Goal: Task Accomplishment & Management: Complete application form

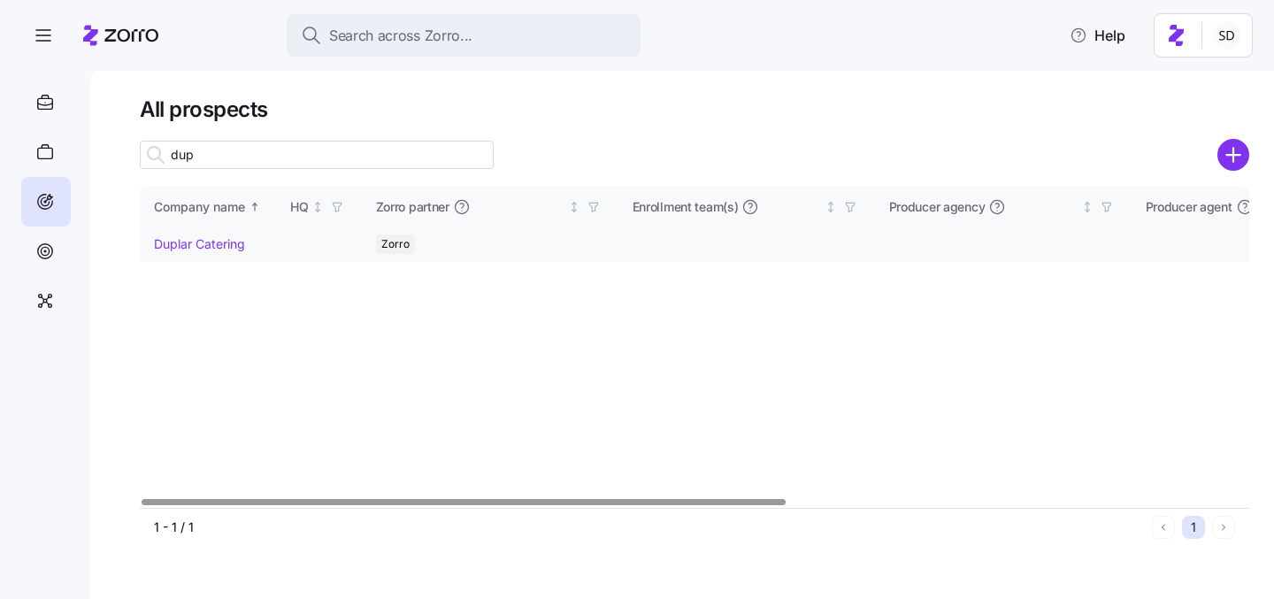
click at [158, 241] on link "Duplar Catering" at bounding box center [199, 243] width 91 height 15
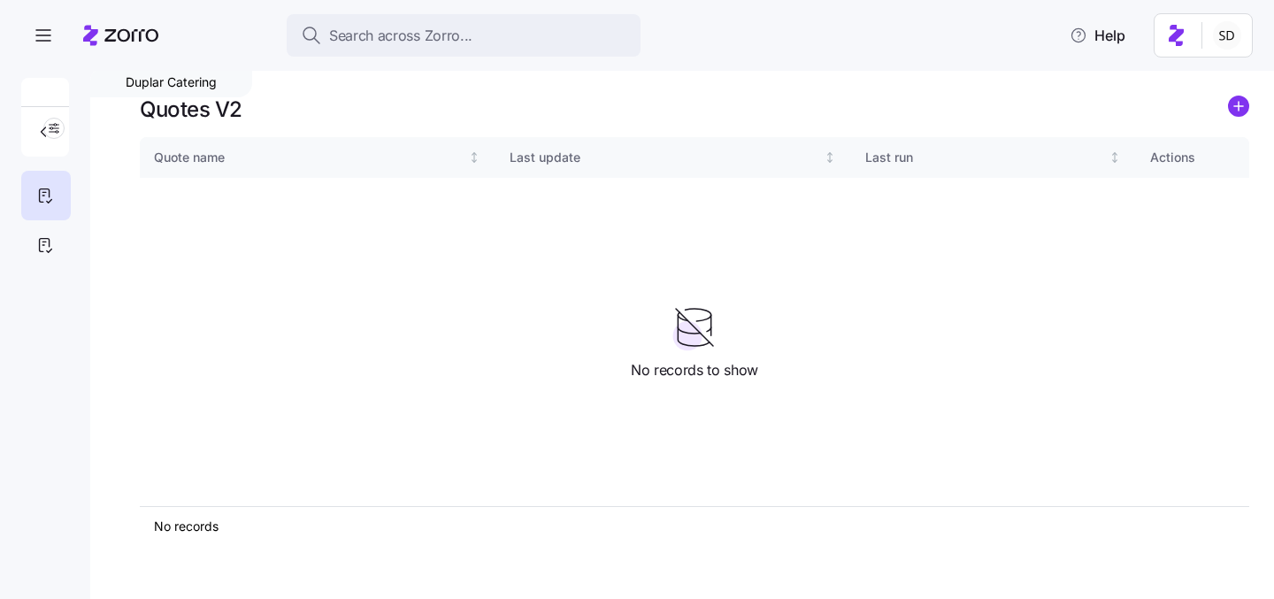
click at [16, 257] on div at bounding box center [45, 174] width 90 height 192
click at [40, 249] on icon at bounding box center [45, 245] width 10 height 13
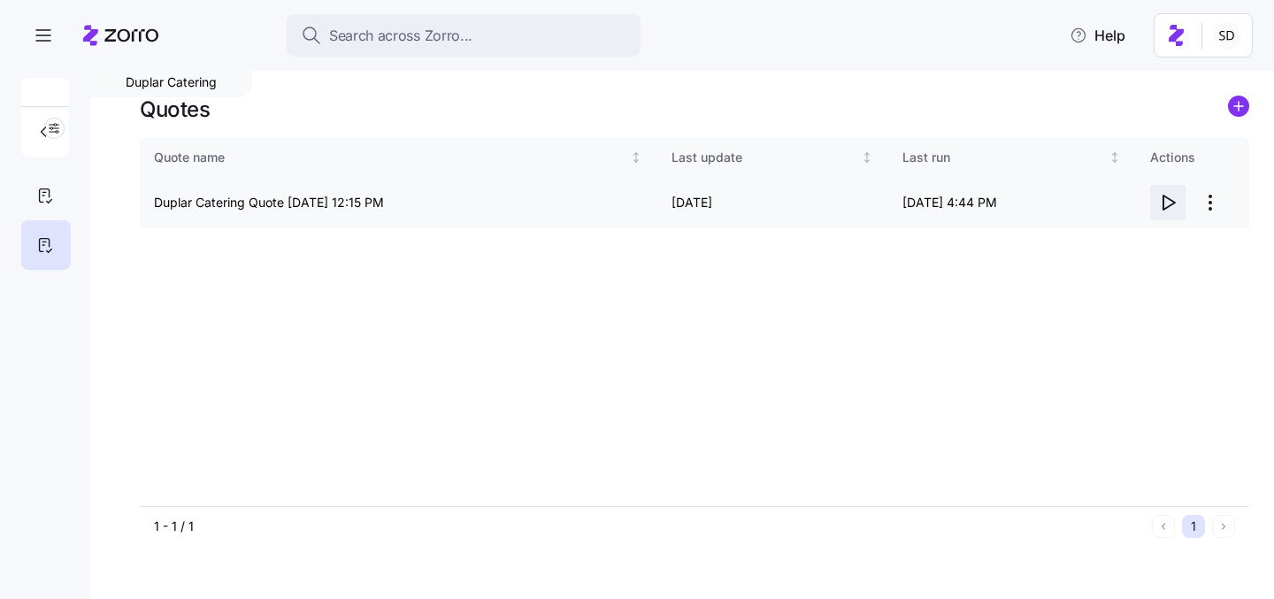
click at [1170, 207] on icon "button" at bounding box center [1167, 202] width 21 height 21
click at [1238, 106] on icon "add icon" at bounding box center [1238, 106] width 9 height 0
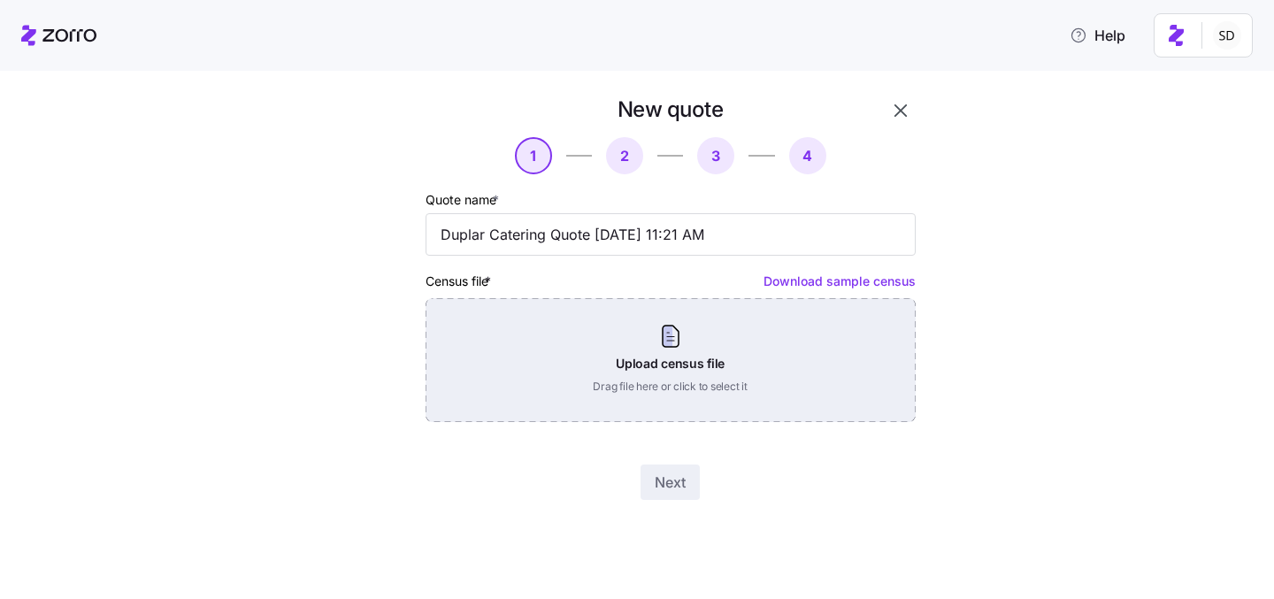
click at [625, 347] on div "Upload census file Drag file here or click to select it" at bounding box center [670, 360] width 490 height 124
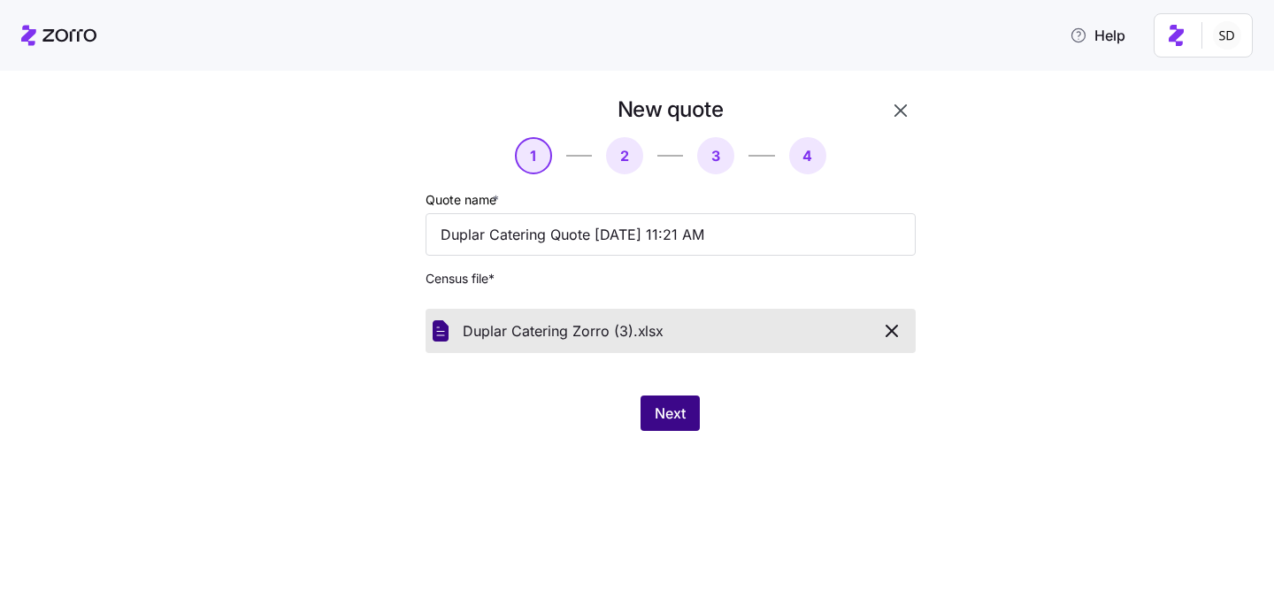
click at [653, 410] on button "Next" at bounding box center [669, 412] width 59 height 35
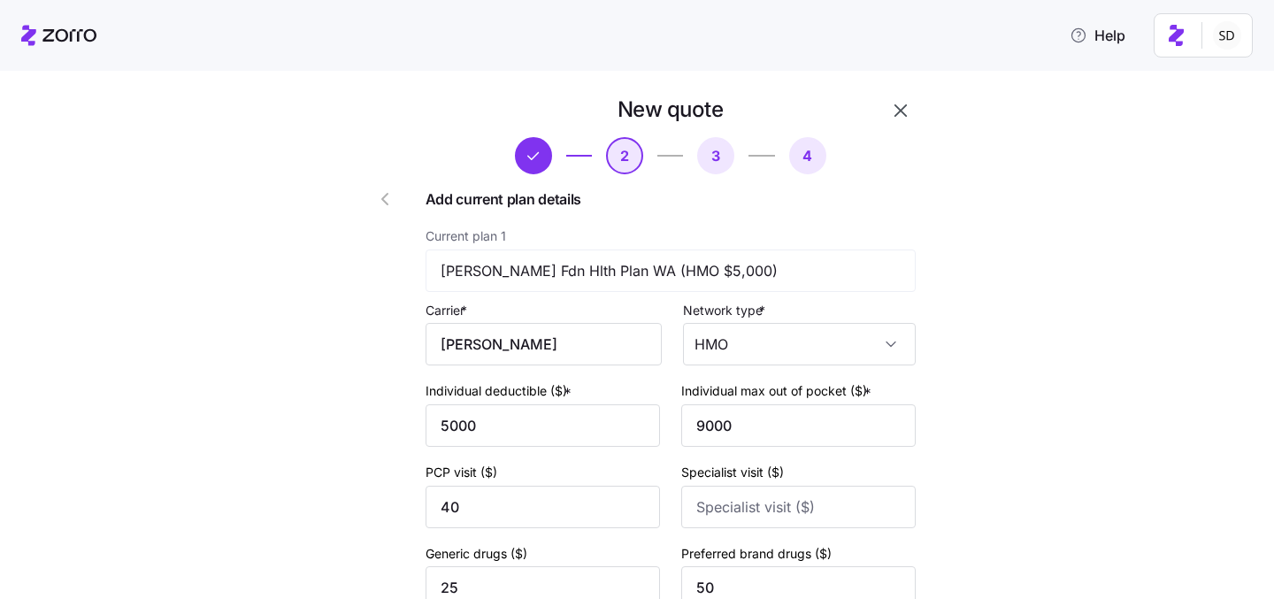
scroll to position [14, 0]
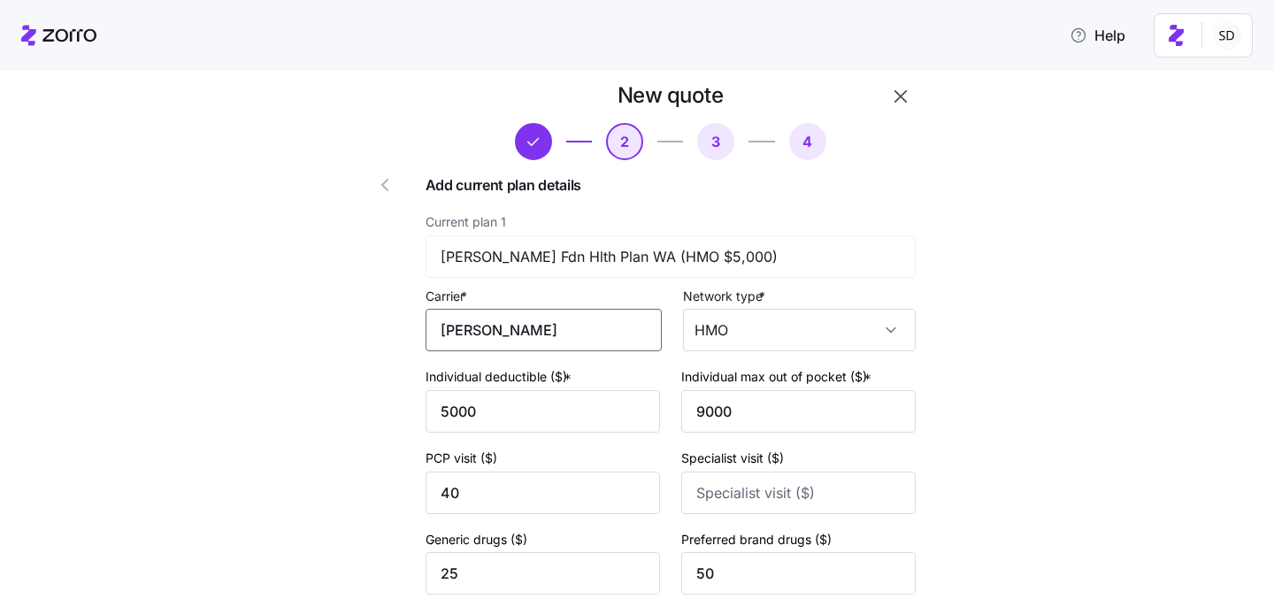
click at [582, 341] on input "KAISER" at bounding box center [543, 330] width 236 height 42
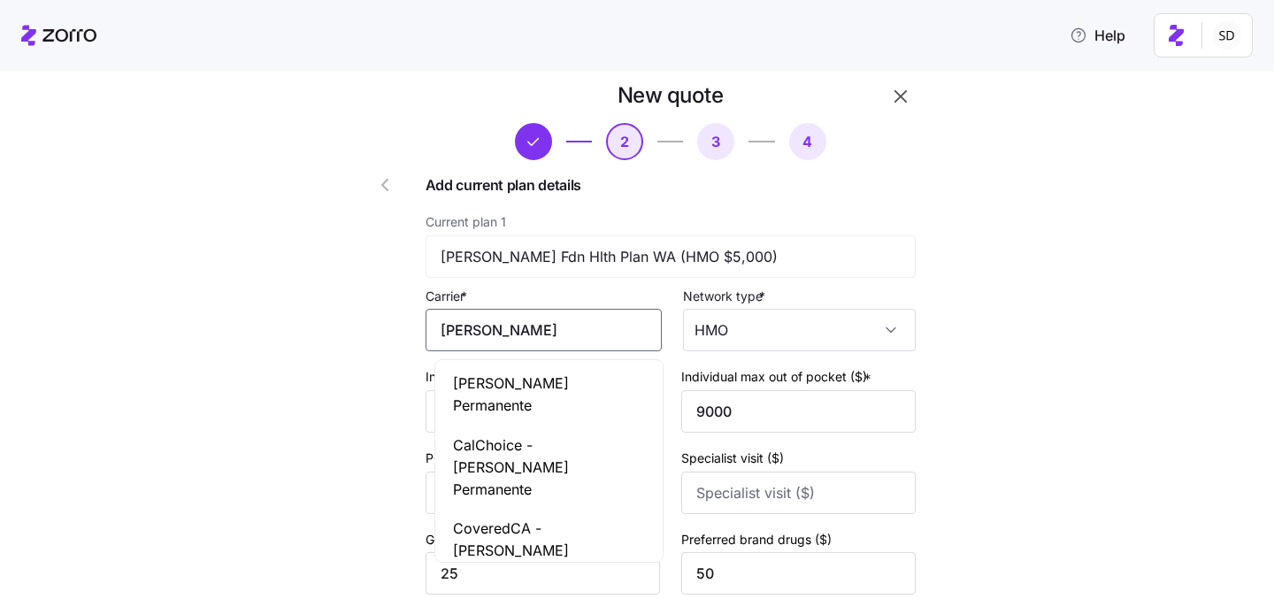
click at [579, 396] on div "Kaiser Permanente" at bounding box center [549, 395] width 220 height 62
type input "[PERSON_NAME] Permanente"
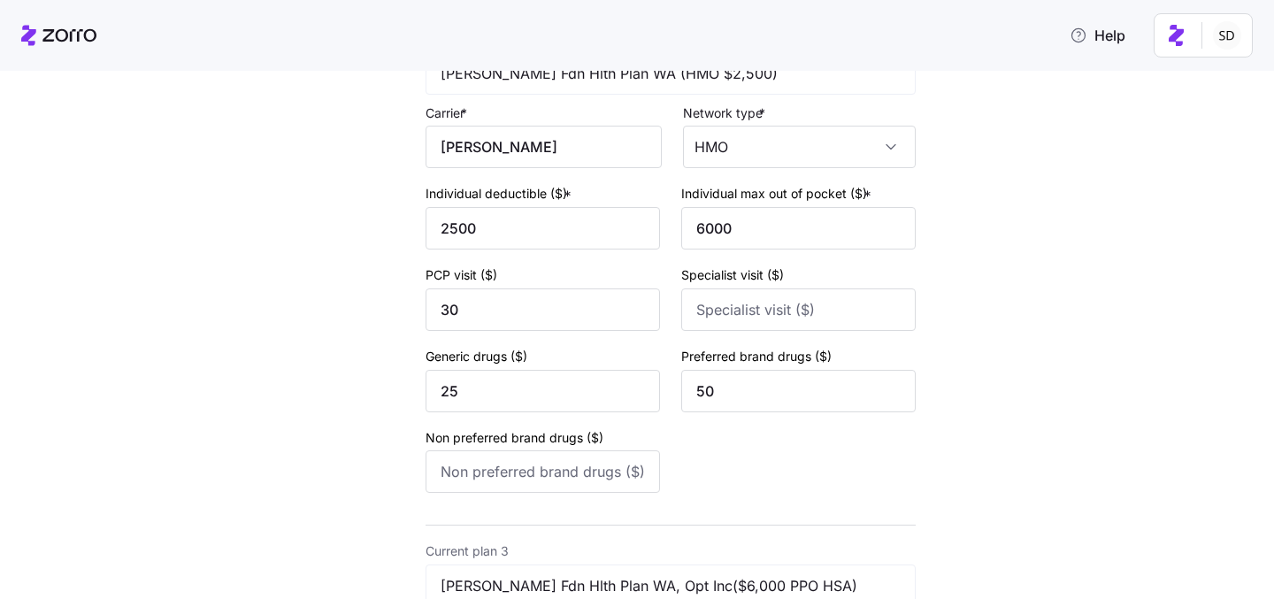
scroll to position [681, 0]
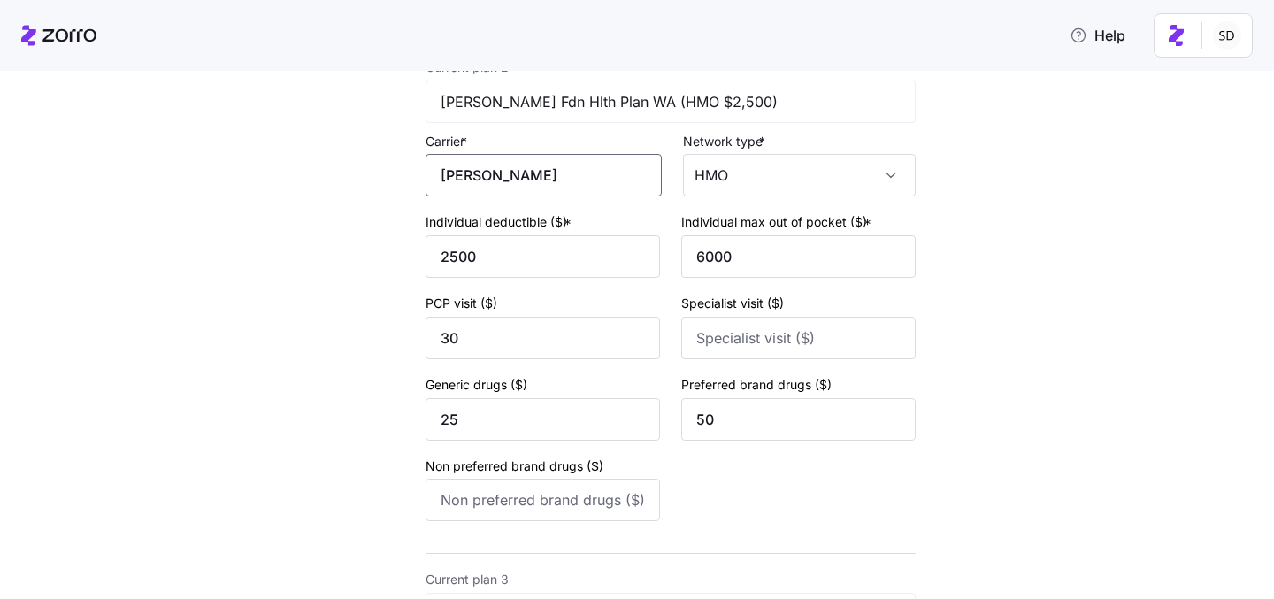
click at [531, 195] on input "[PERSON_NAME]" at bounding box center [543, 175] width 236 height 42
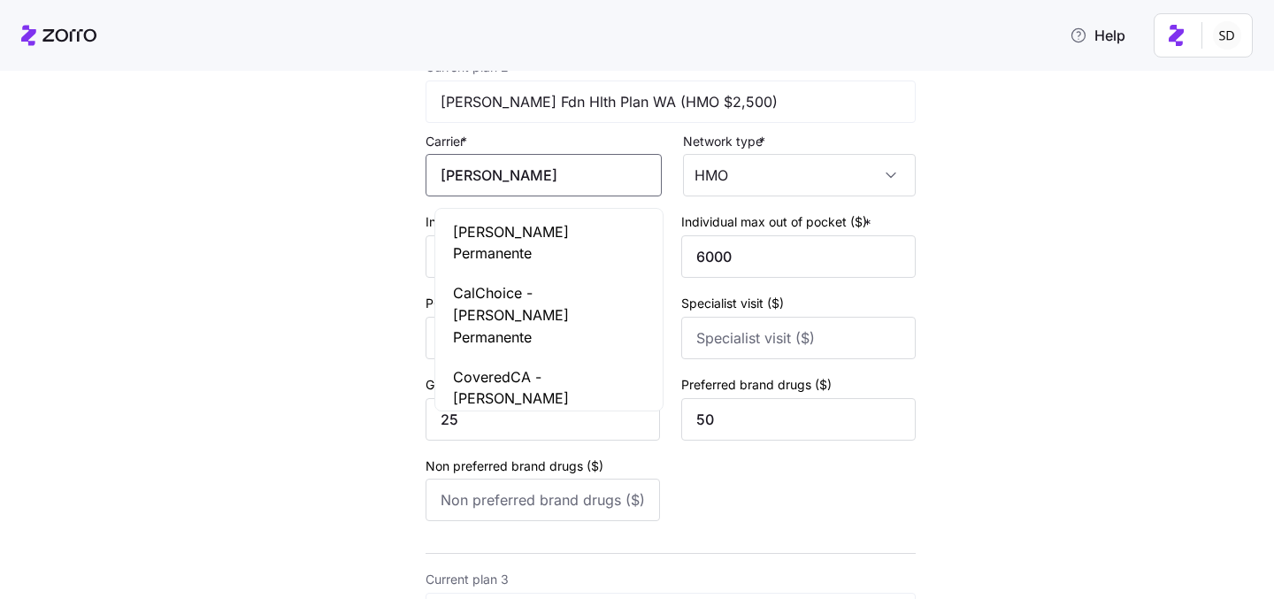
click at [531, 238] on span "[PERSON_NAME] Permanente" at bounding box center [549, 243] width 192 height 44
type input "[PERSON_NAME] Permanente"
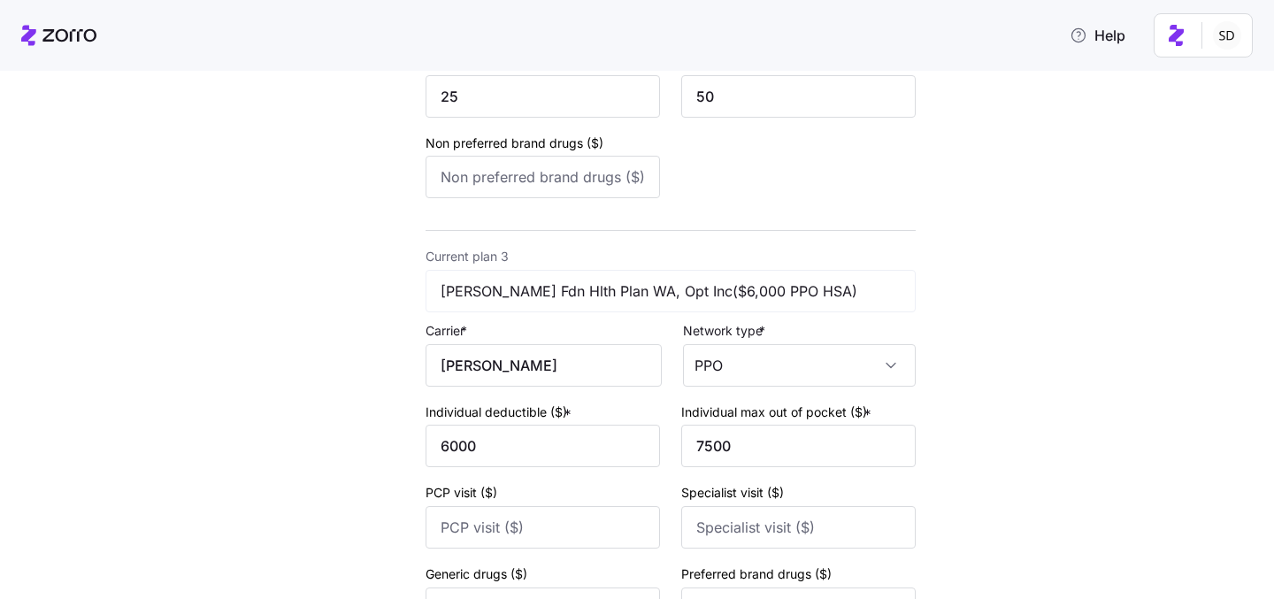
scroll to position [1091, 0]
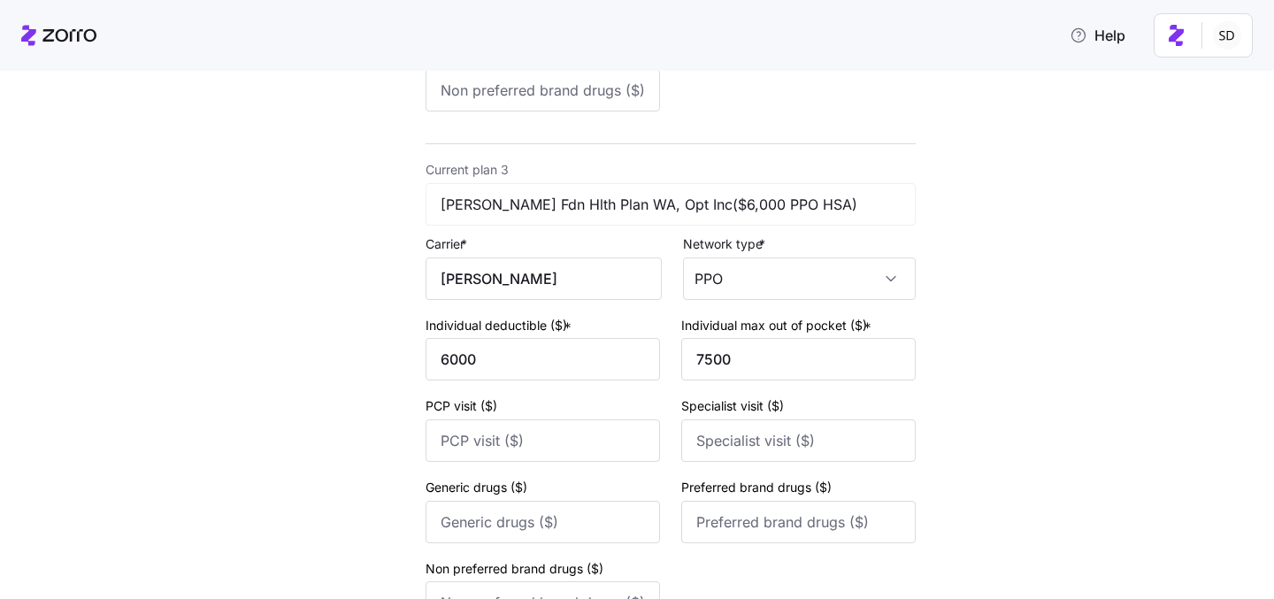
click at [558, 309] on div "Current plan 3 Kaiser Fdn Hlth Plan WA, Opt Inc($6,000 PPO HSA) Carrier * KAISE…" at bounding box center [670, 394] width 490 height 472
click at [556, 291] on input "[PERSON_NAME]" at bounding box center [543, 278] width 236 height 42
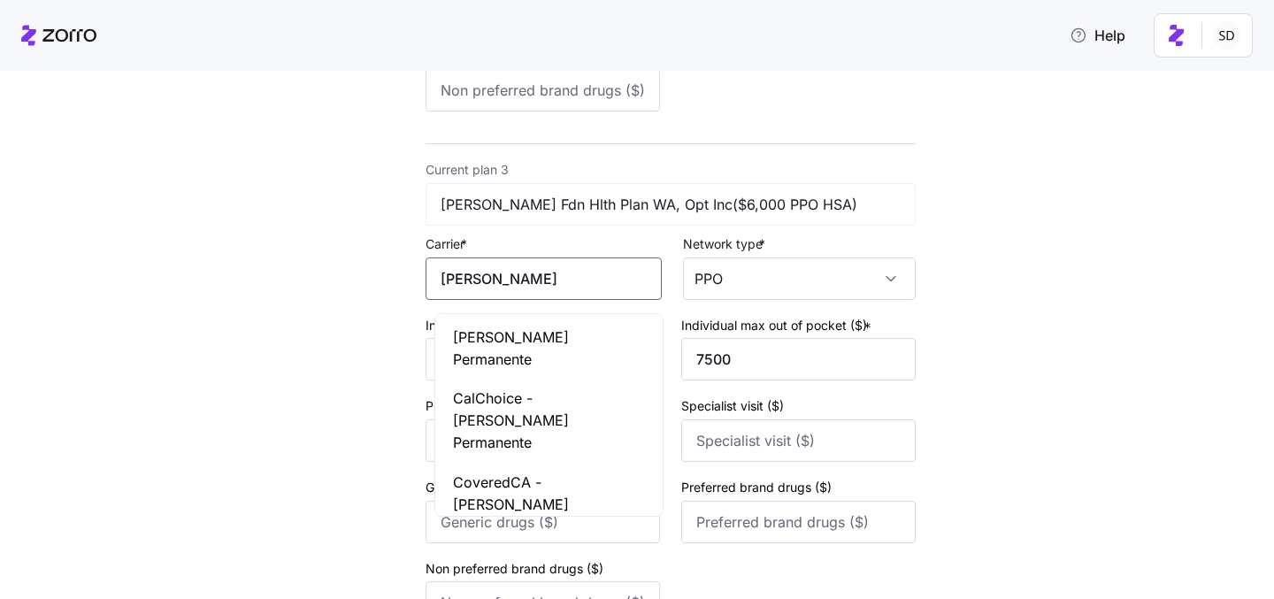
click at [558, 342] on span "[PERSON_NAME] Permanente" at bounding box center [549, 348] width 192 height 44
type input "[PERSON_NAME] Permanente"
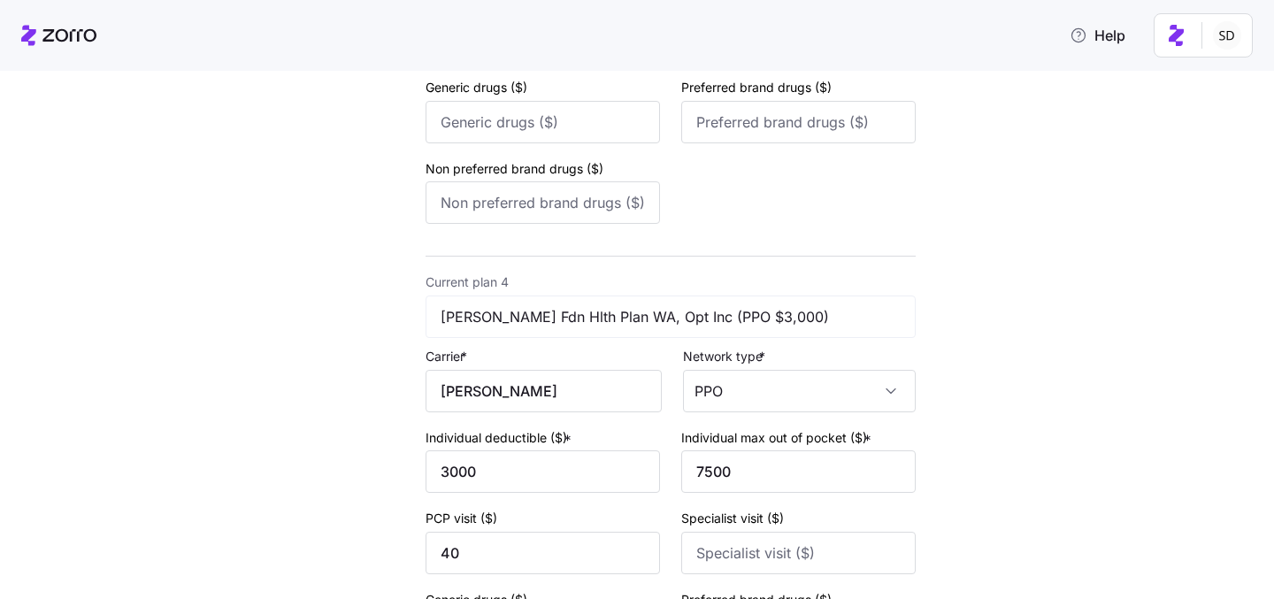
scroll to position [1600, 0]
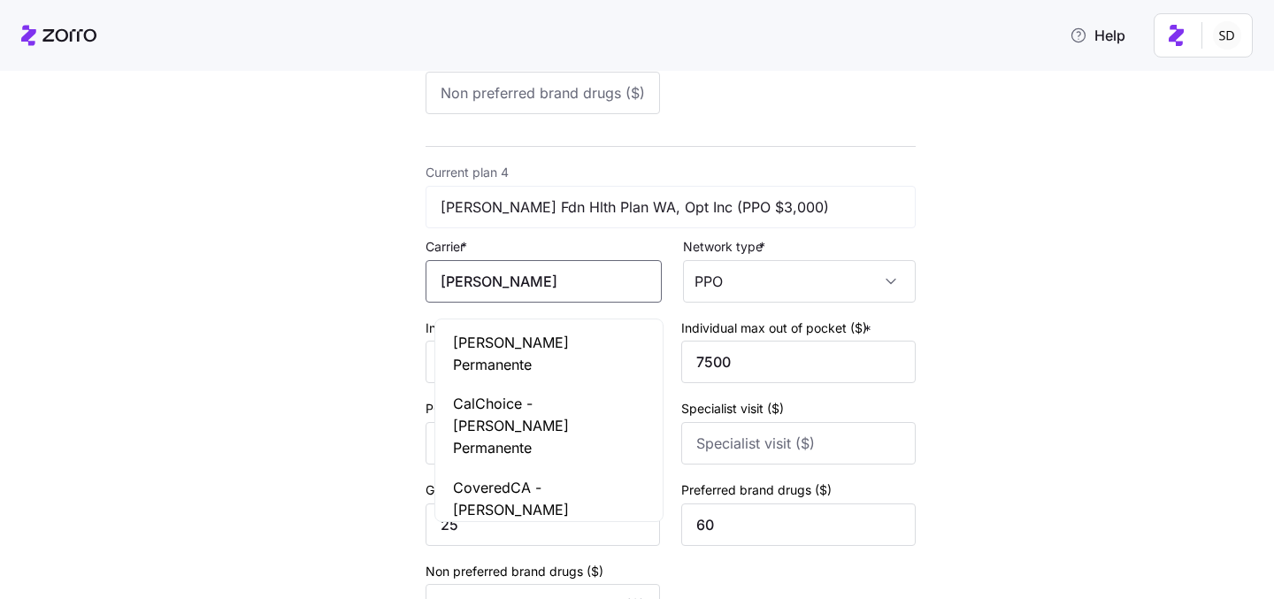
click at [550, 295] on input "KAISER" at bounding box center [543, 281] width 236 height 42
click at [550, 343] on span "Kaiser Permanente" at bounding box center [549, 354] width 192 height 44
type input "Kaiser Permanente"
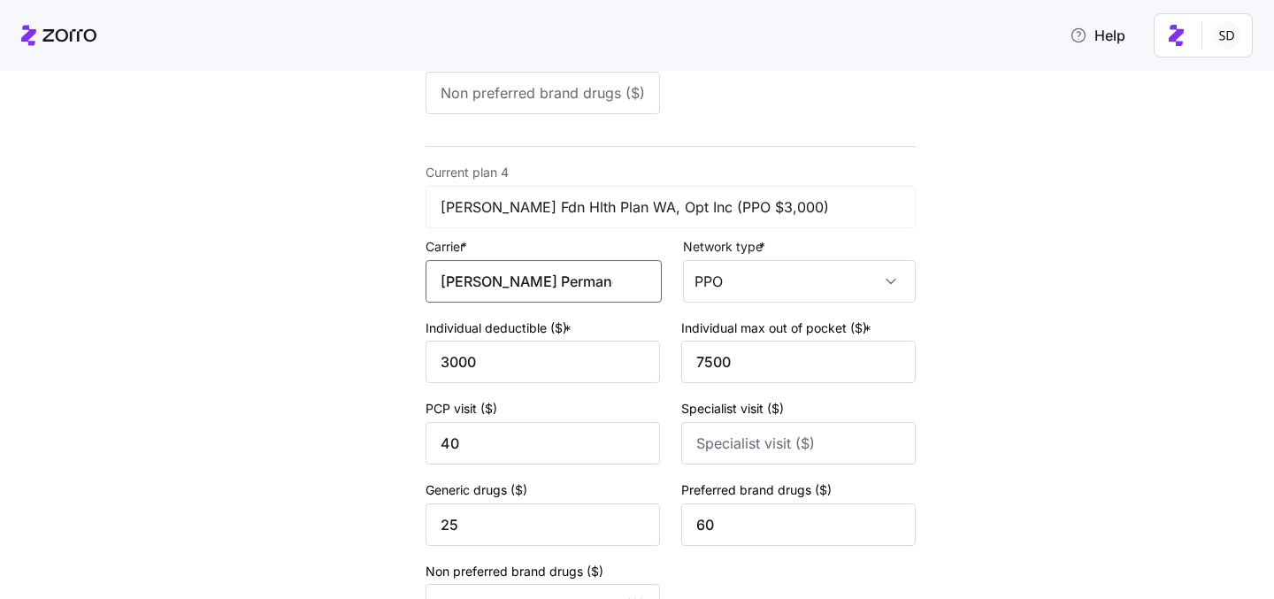
scroll to position [1812, 0]
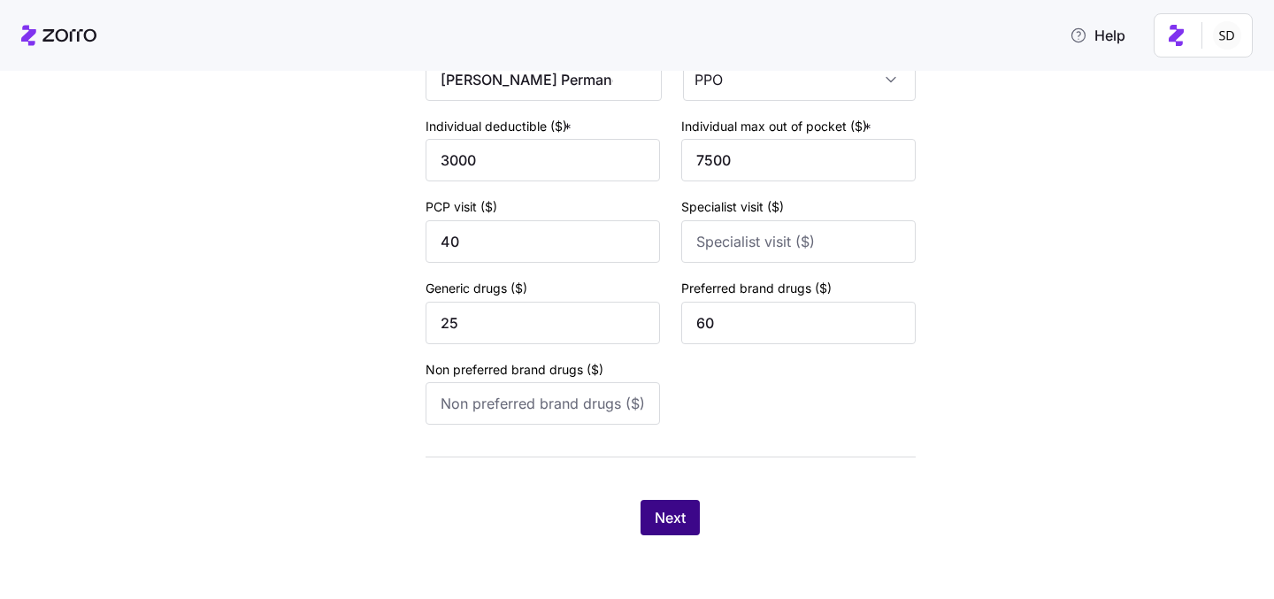
click at [663, 517] on span "Next" at bounding box center [670, 517] width 31 height 21
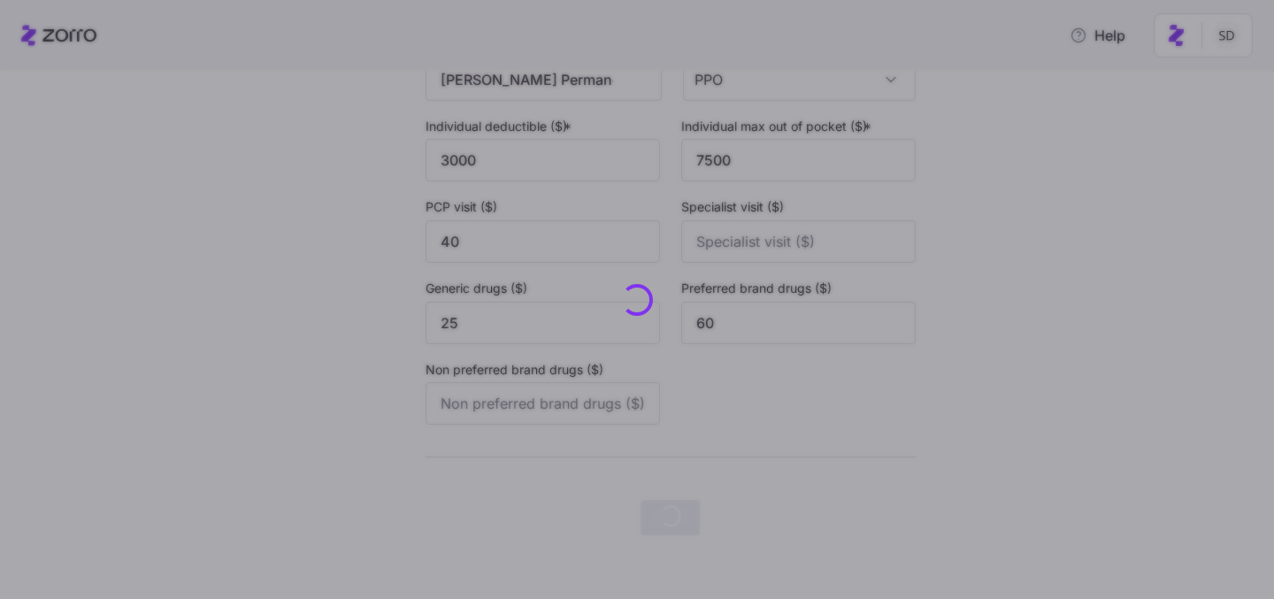
scroll to position [0, 0]
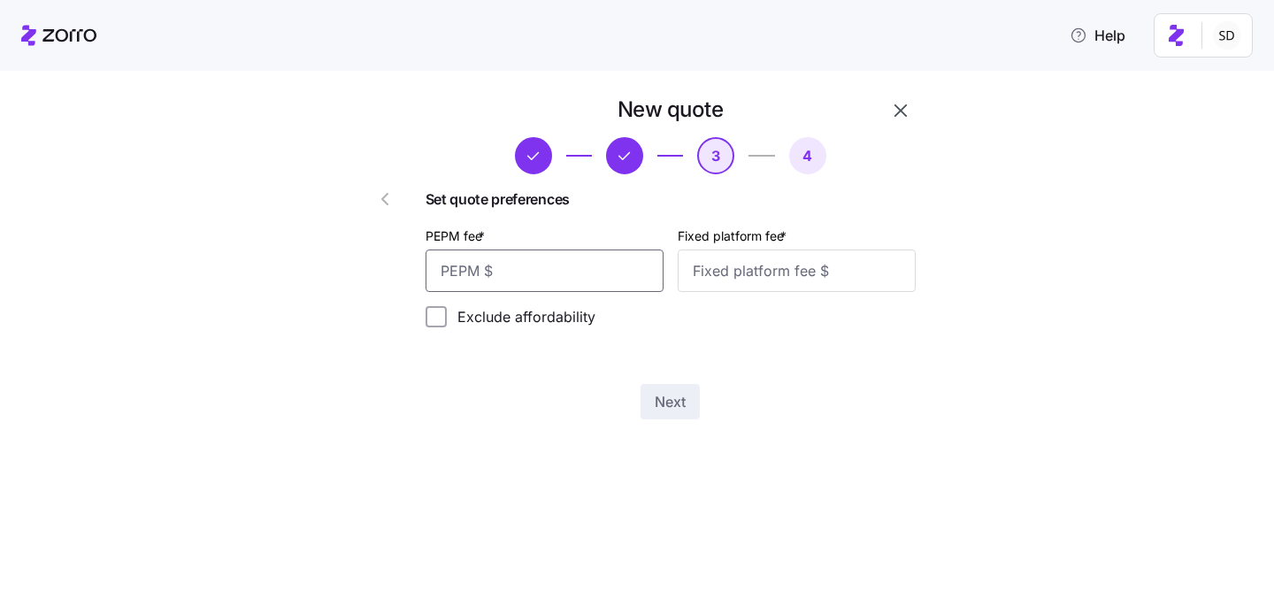
click at [564, 267] on input "PEPM fee *" at bounding box center [544, 270] width 238 height 42
type input "50"
click at [755, 274] on input "Fixed platform fee *" at bounding box center [797, 270] width 238 height 42
type input "100"
click at [684, 327] on div "Exclude affordability" at bounding box center [670, 316] width 490 height 21
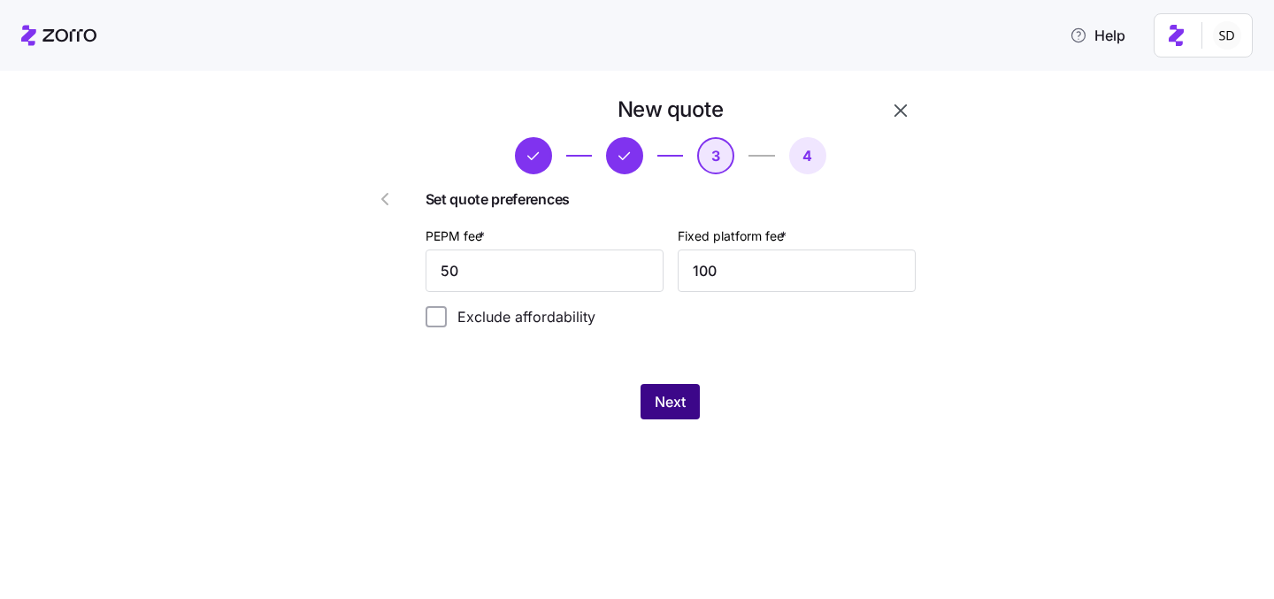
click at [676, 403] on span "Next" at bounding box center [670, 401] width 31 height 21
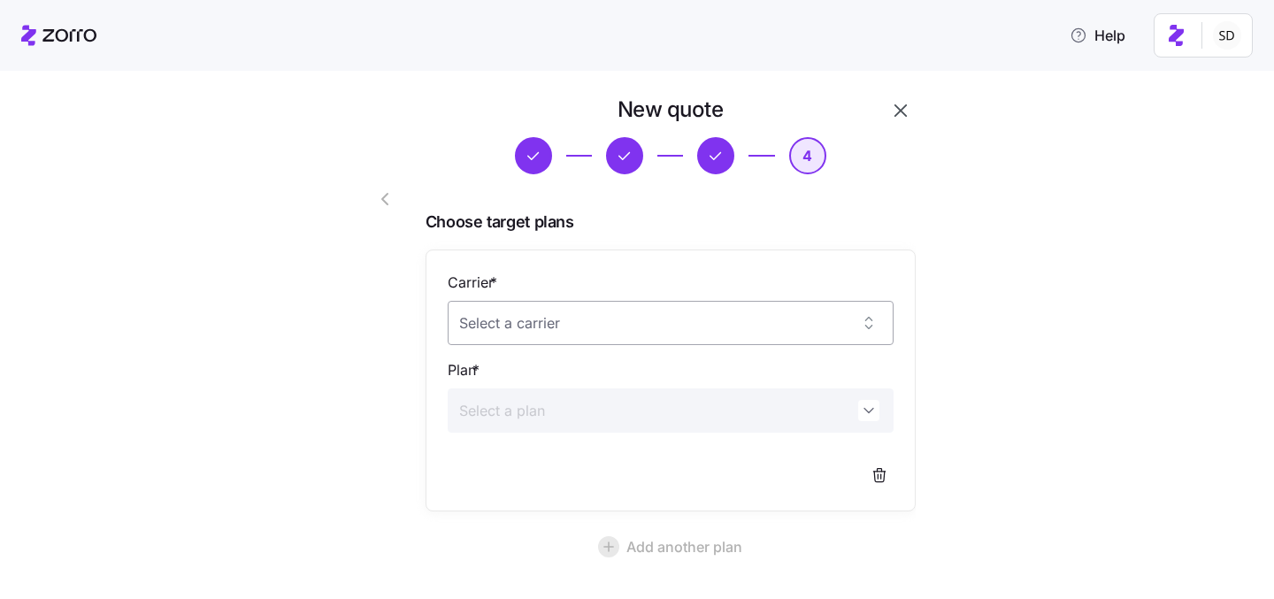
click at [636, 334] on input "Carrier *" at bounding box center [671, 323] width 446 height 44
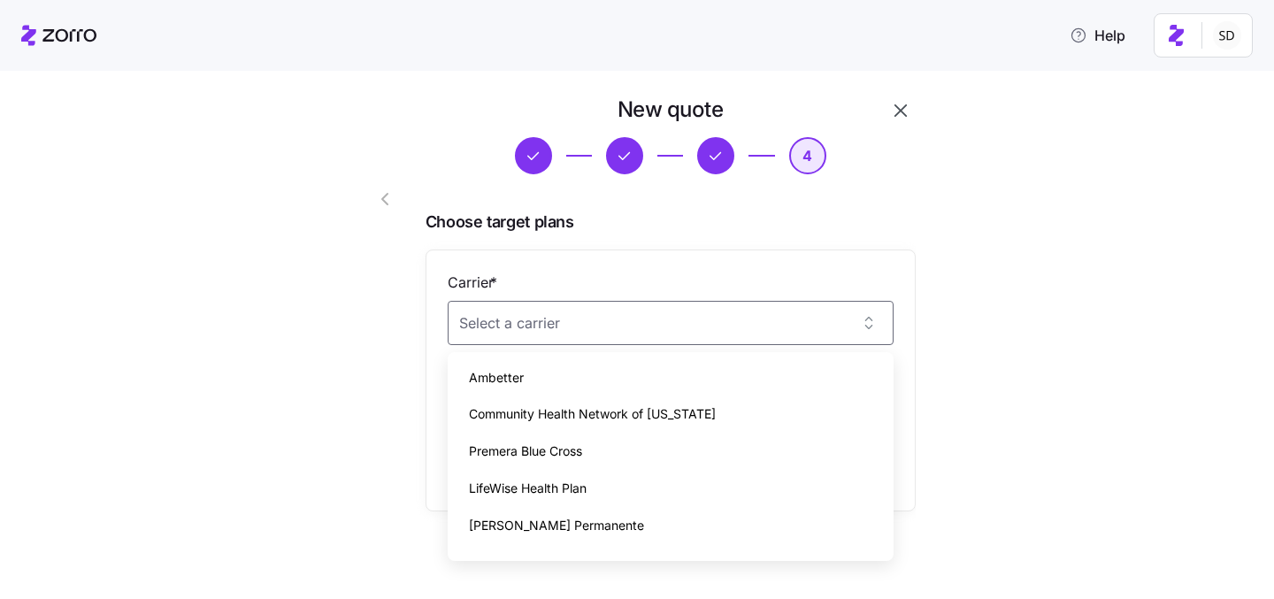
click at [641, 517] on div "Kaiser Permanente" at bounding box center [671, 525] width 432 height 37
type input "Kaiser Permanente"
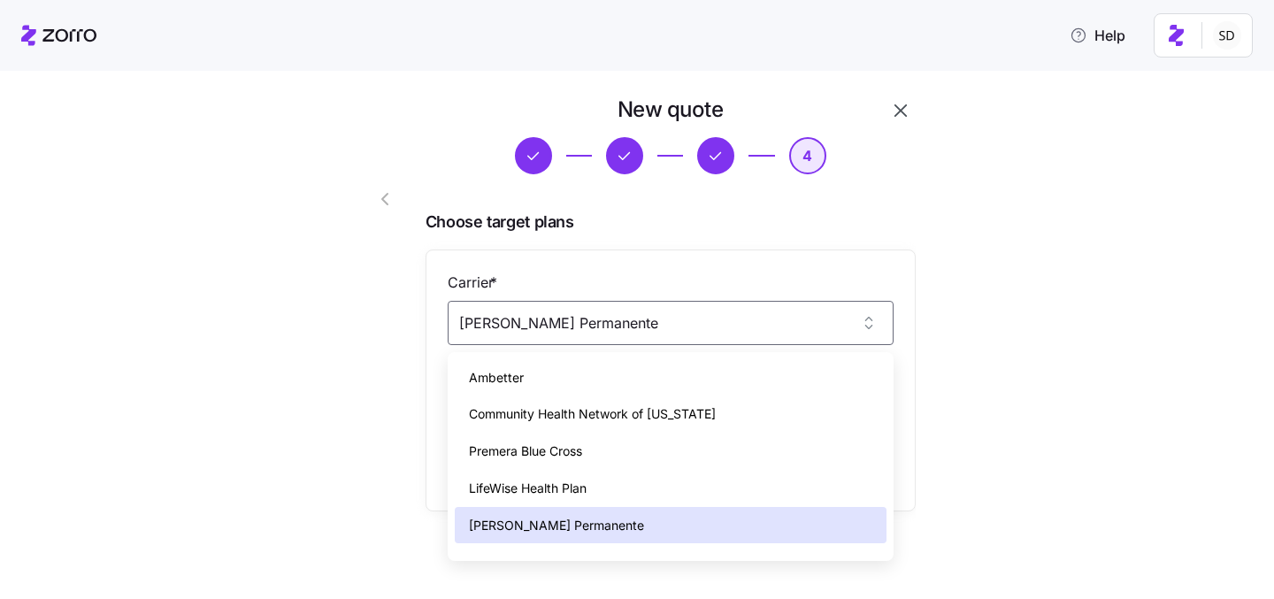
click at [669, 521] on div "Kaiser Permanente" at bounding box center [671, 525] width 432 height 37
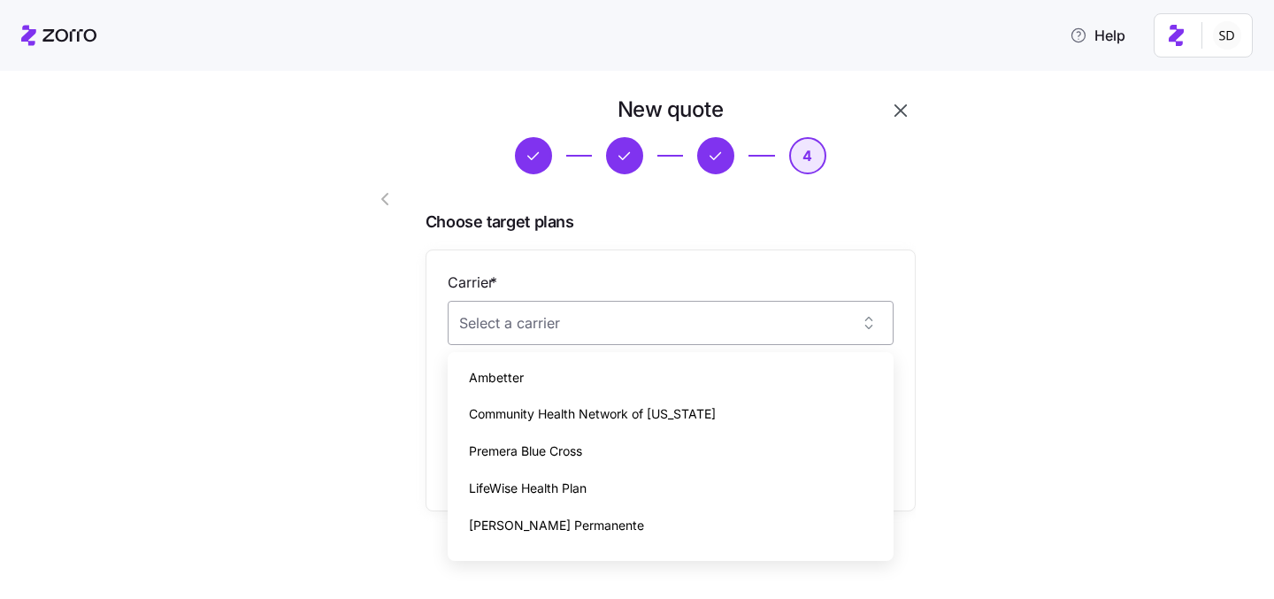
click at [744, 318] on input "Carrier *" at bounding box center [671, 323] width 446 height 44
click at [646, 515] on div "Kaiser Permanente" at bounding box center [671, 525] width 432 height 37
type input "Kaiser Permanente"
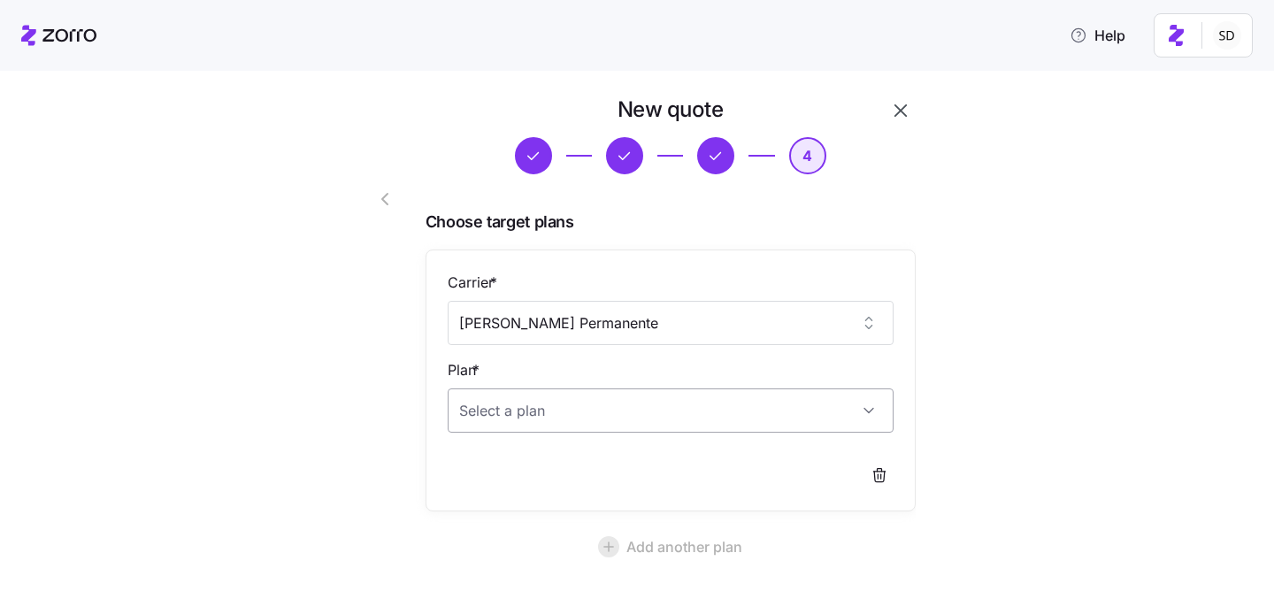
click at [643, 410] on input "Plan *" at bounding box center [671, 410] width 446 height 44
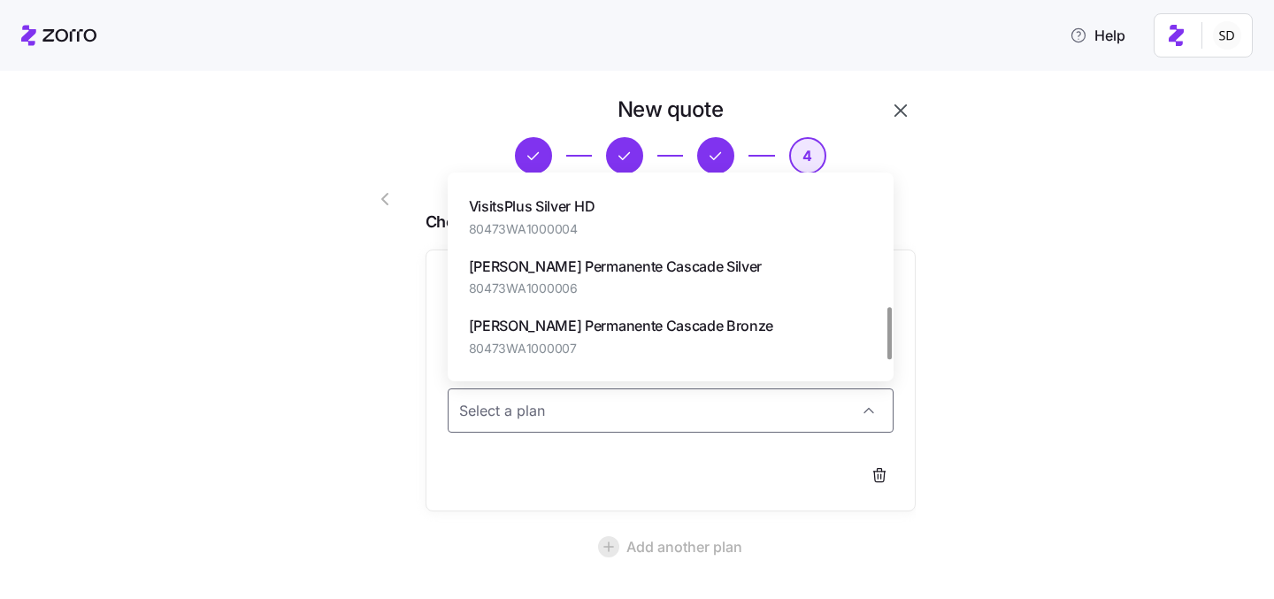
scroll to position [471, 0]
click at [592, 286] on span "80473WA1000006" at bounding box center [616, 288] width 294 height 18
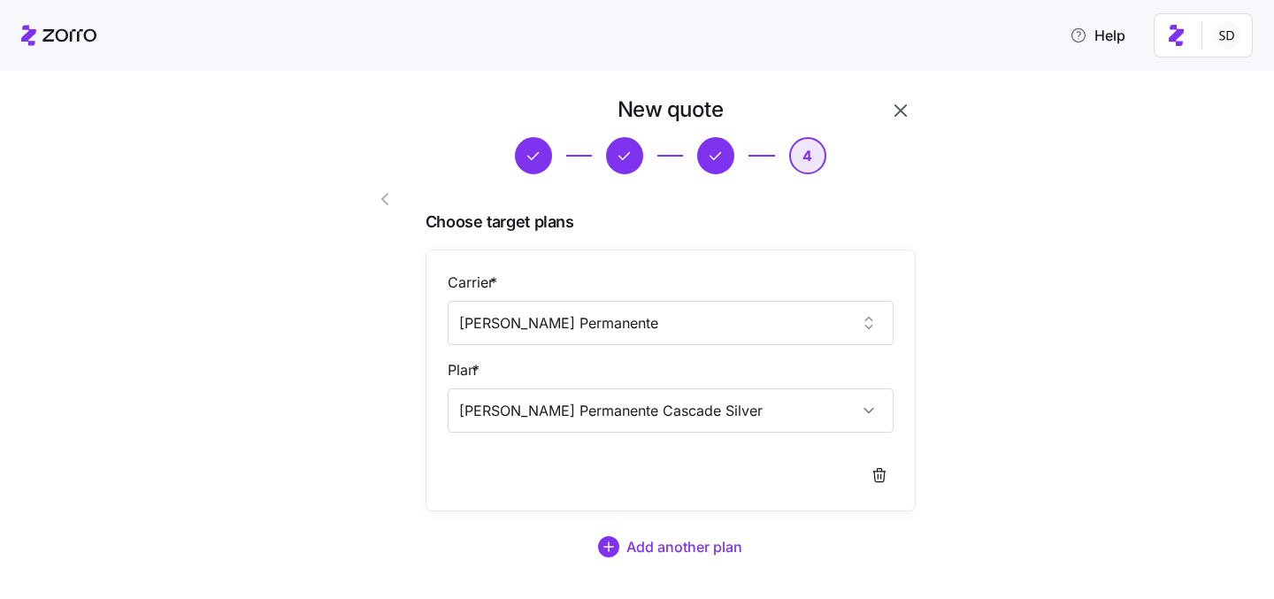
type input "Kaiser Permanente Cascade Silver"
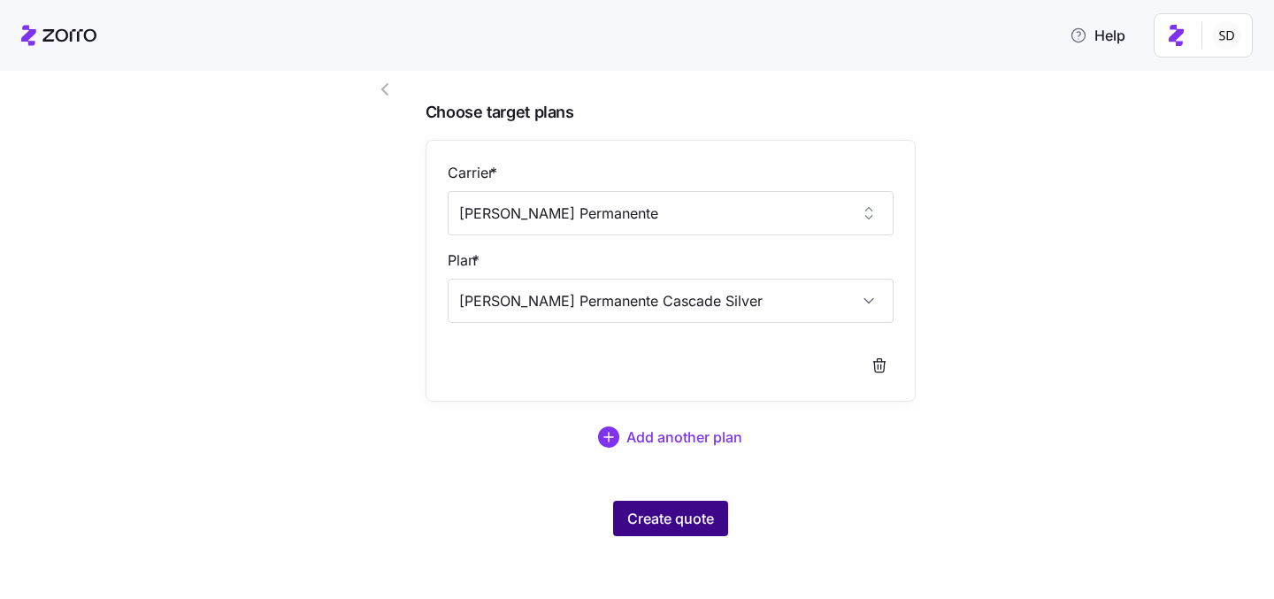
click at [671, 531] on button "Create quote" at bounding box center [670, 518] width 115 height 35
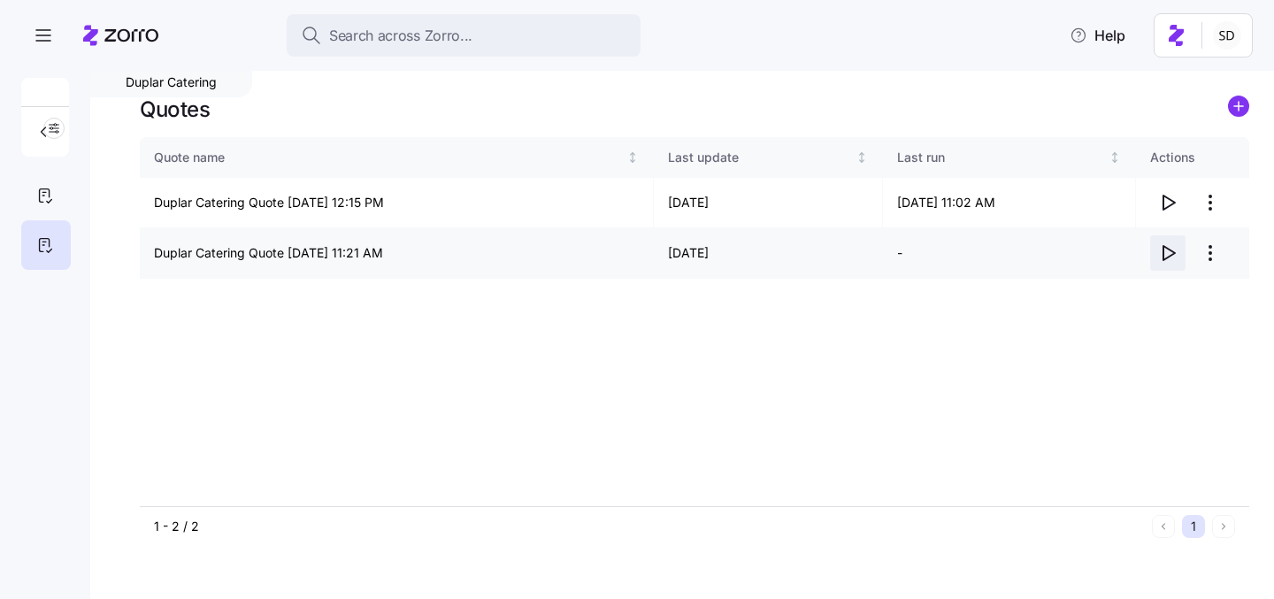
click at [1168, 256] on icon "button" at bounding box center [1167, 252] width 21 height 21
click at [0, 0] on body "Search across Zorro... Help Duplar Catering Quotes Quote name Last update Last …" at bounding box center [637, 294] width 1274 height 588
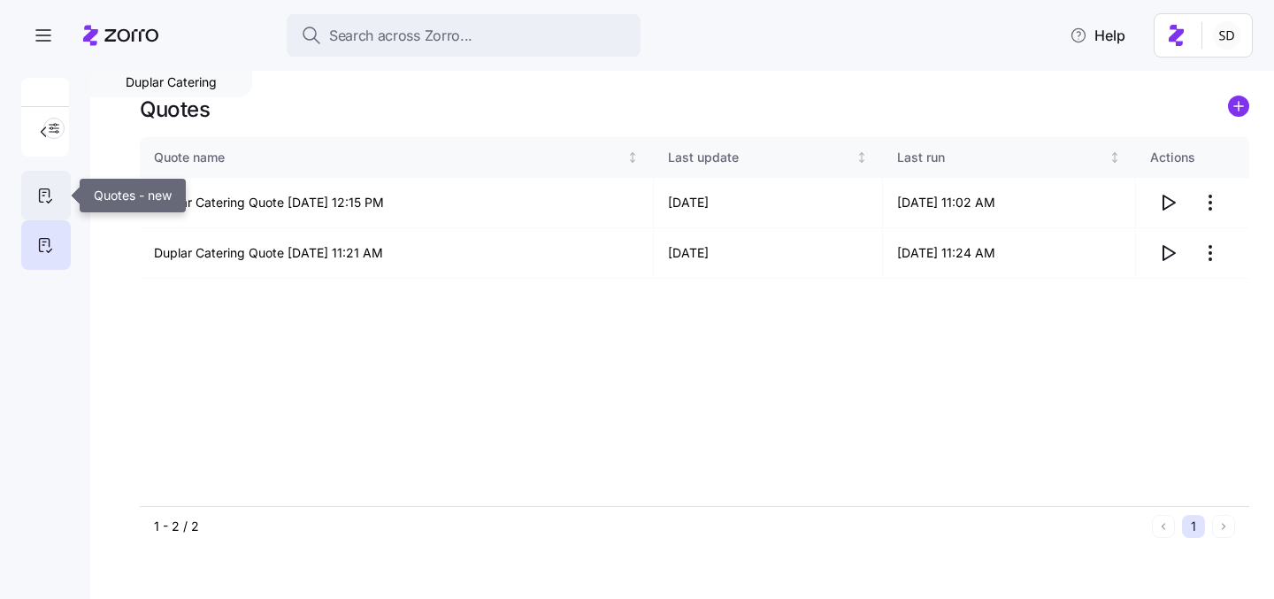
click at [47, 189] on icon at bounding box center [45, 195] width 10 height 13
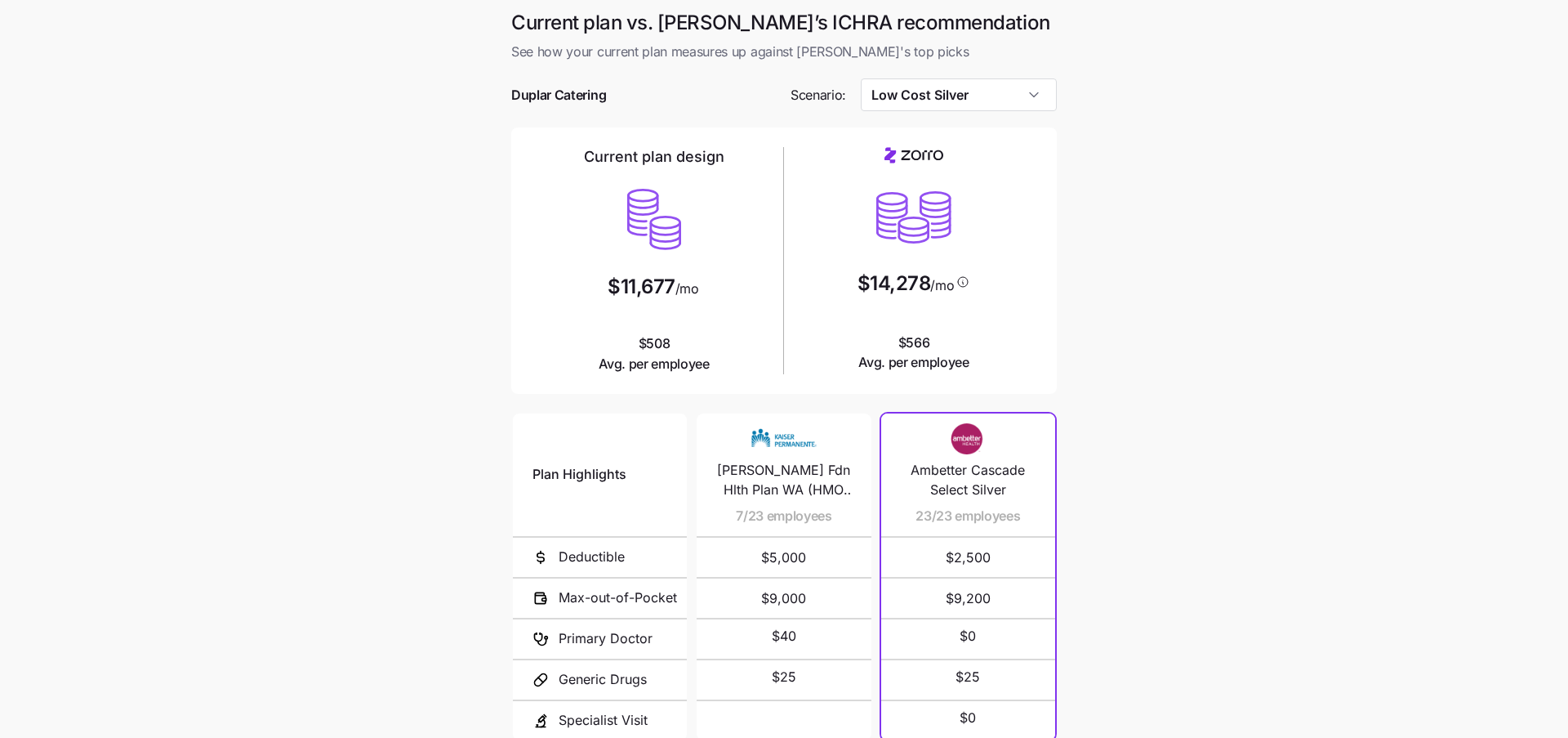
scroll to position [153, 0]
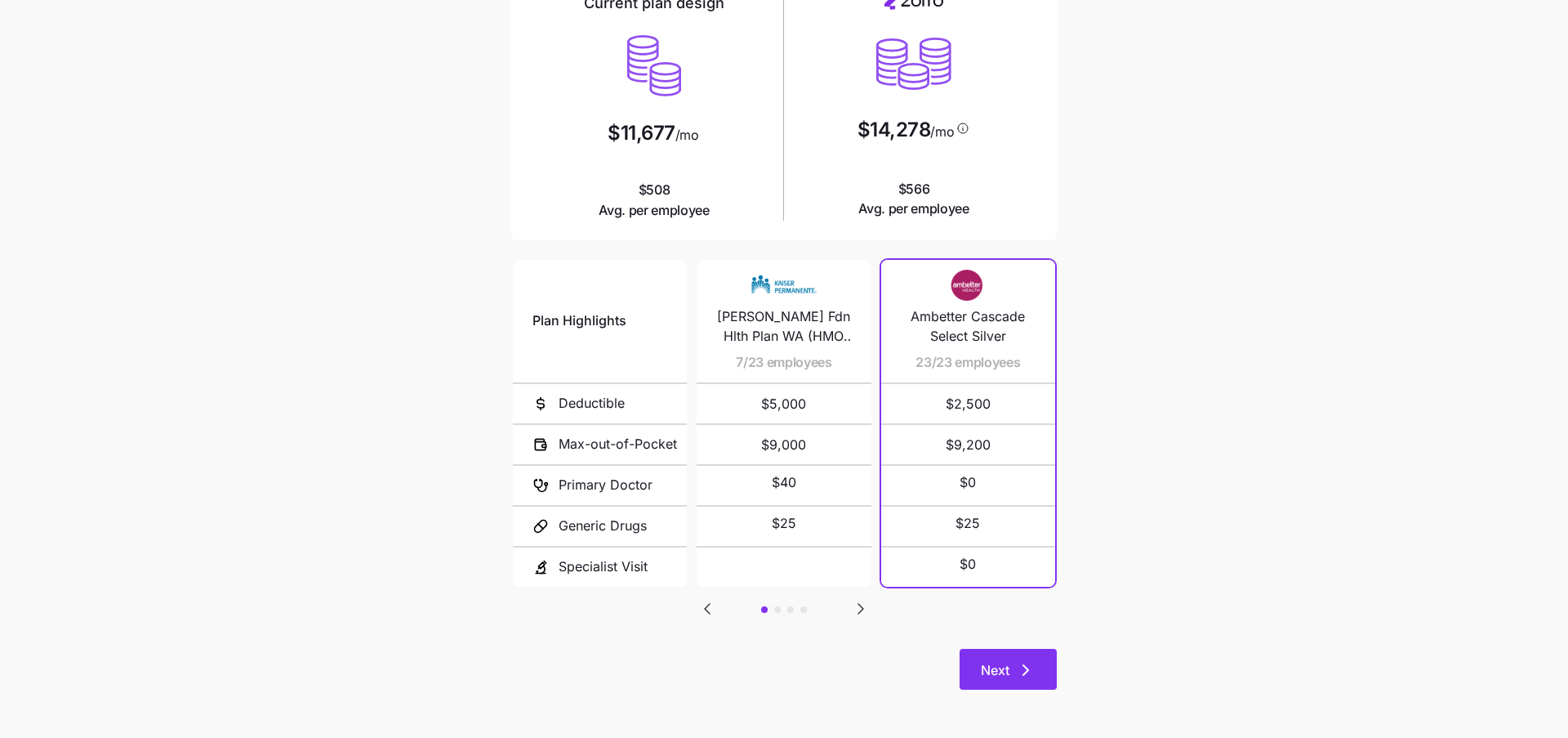
click at [1022, 671] on icon "button" at bounding box center [1025, 670] width 19 height 19
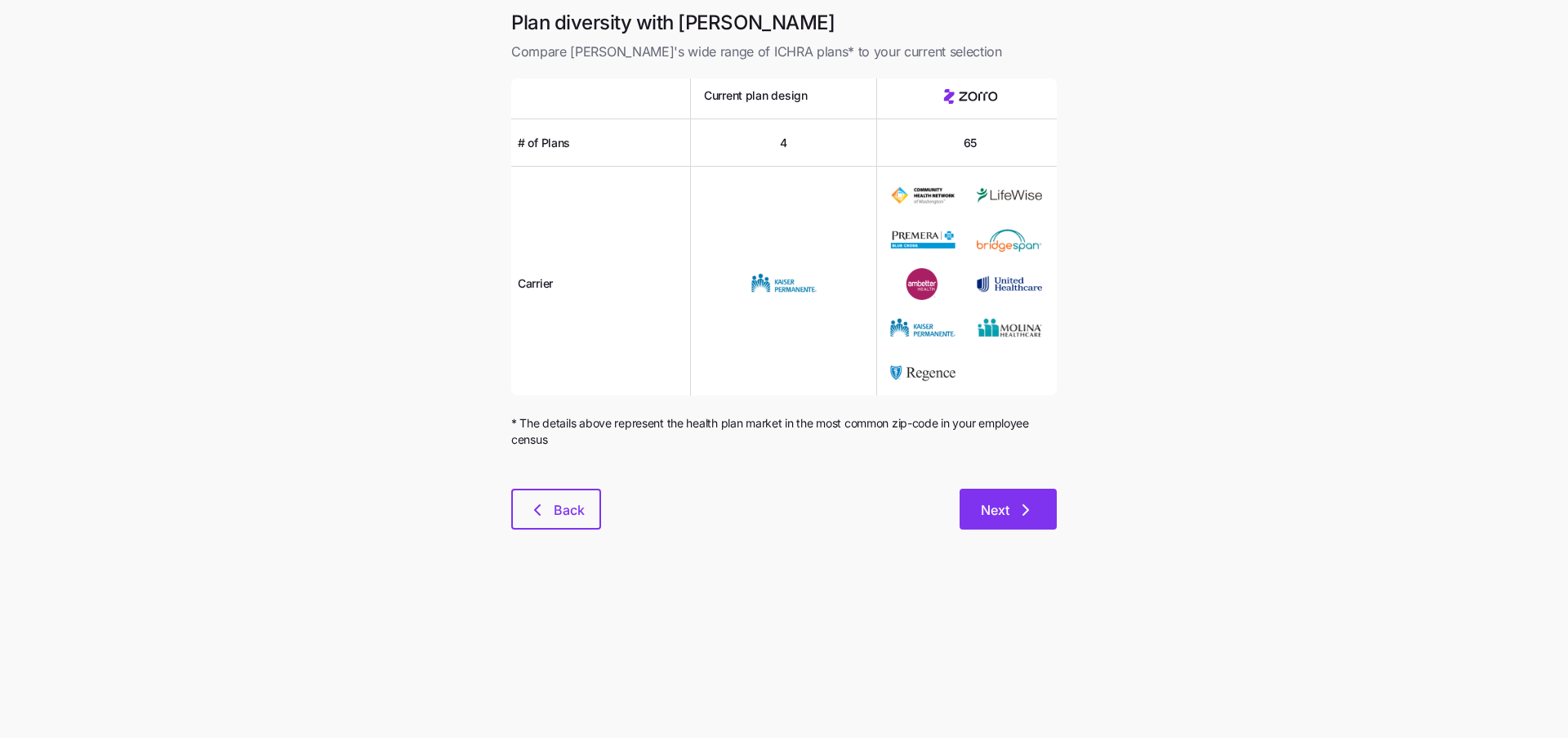
click at [1022, 511] on icon "button" at bounding box center [1025, 509] width 19 height 19
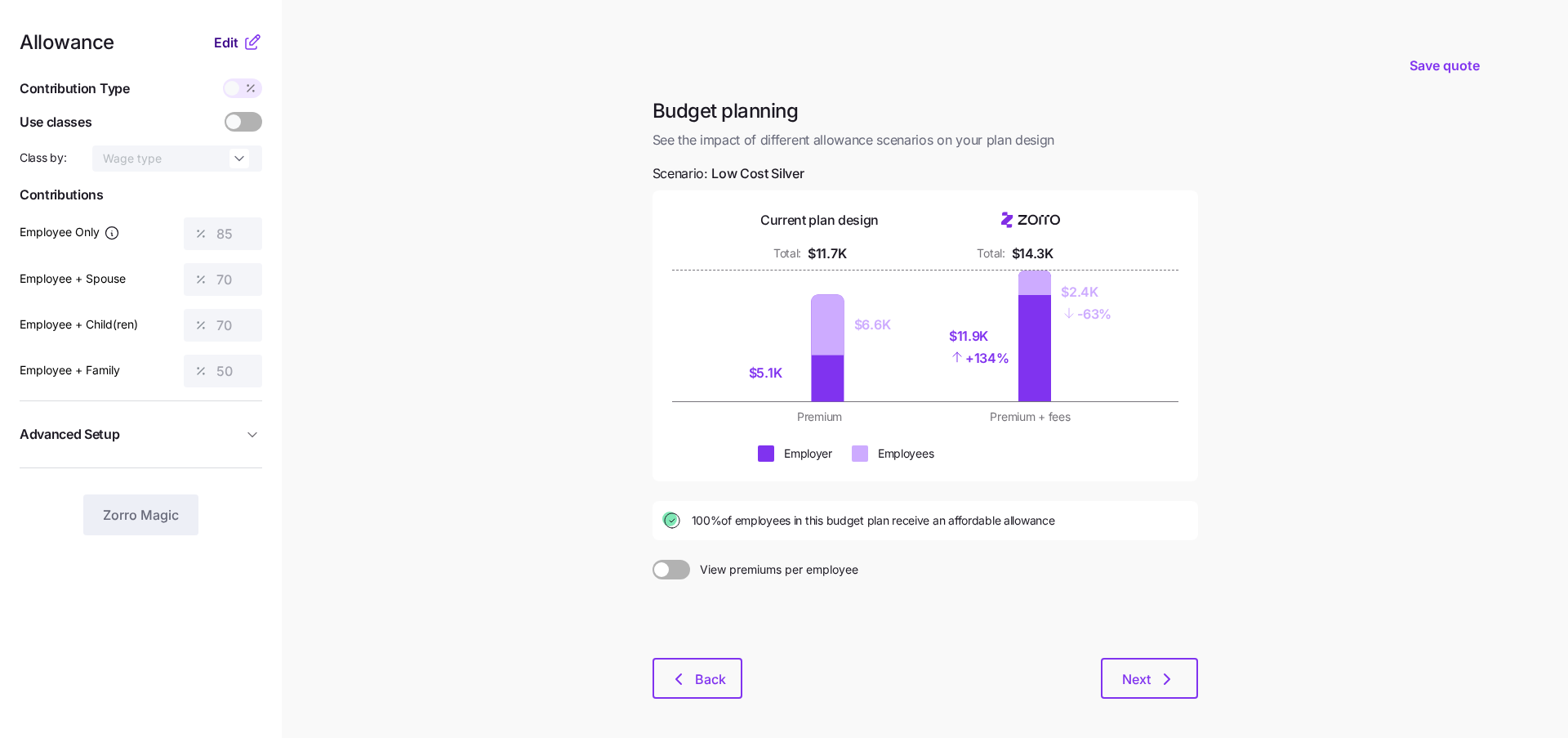
click at [223, 46] on span "Edit" at bounding box center [226, 42] width 25 height 19
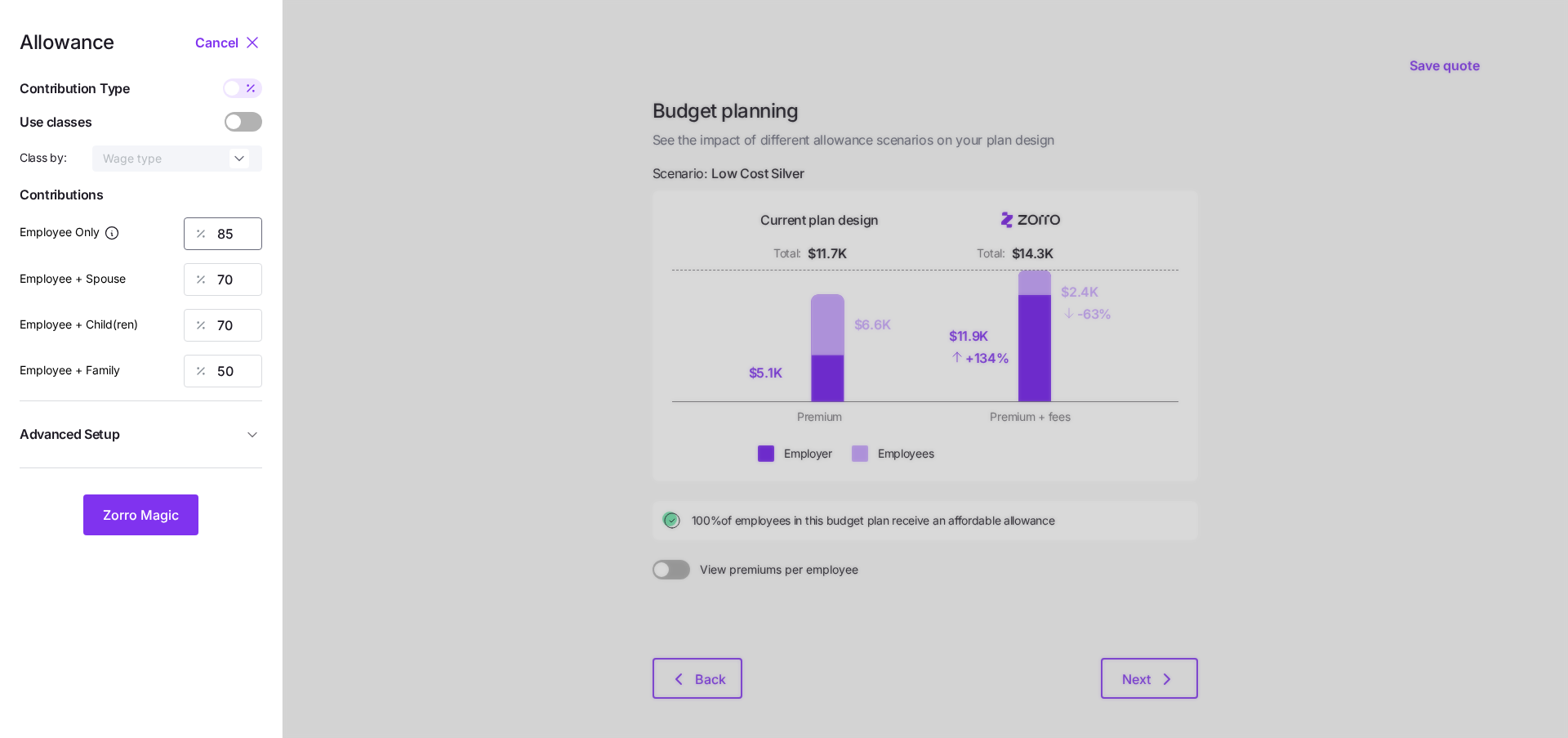
click at [242, 228] on input "85" at bounding box center [223, 233] width 78 height 32
type input "8"
type input "70"
click at [239, 282] on input "70" at bounding box center [223, 279] width 78 height 32
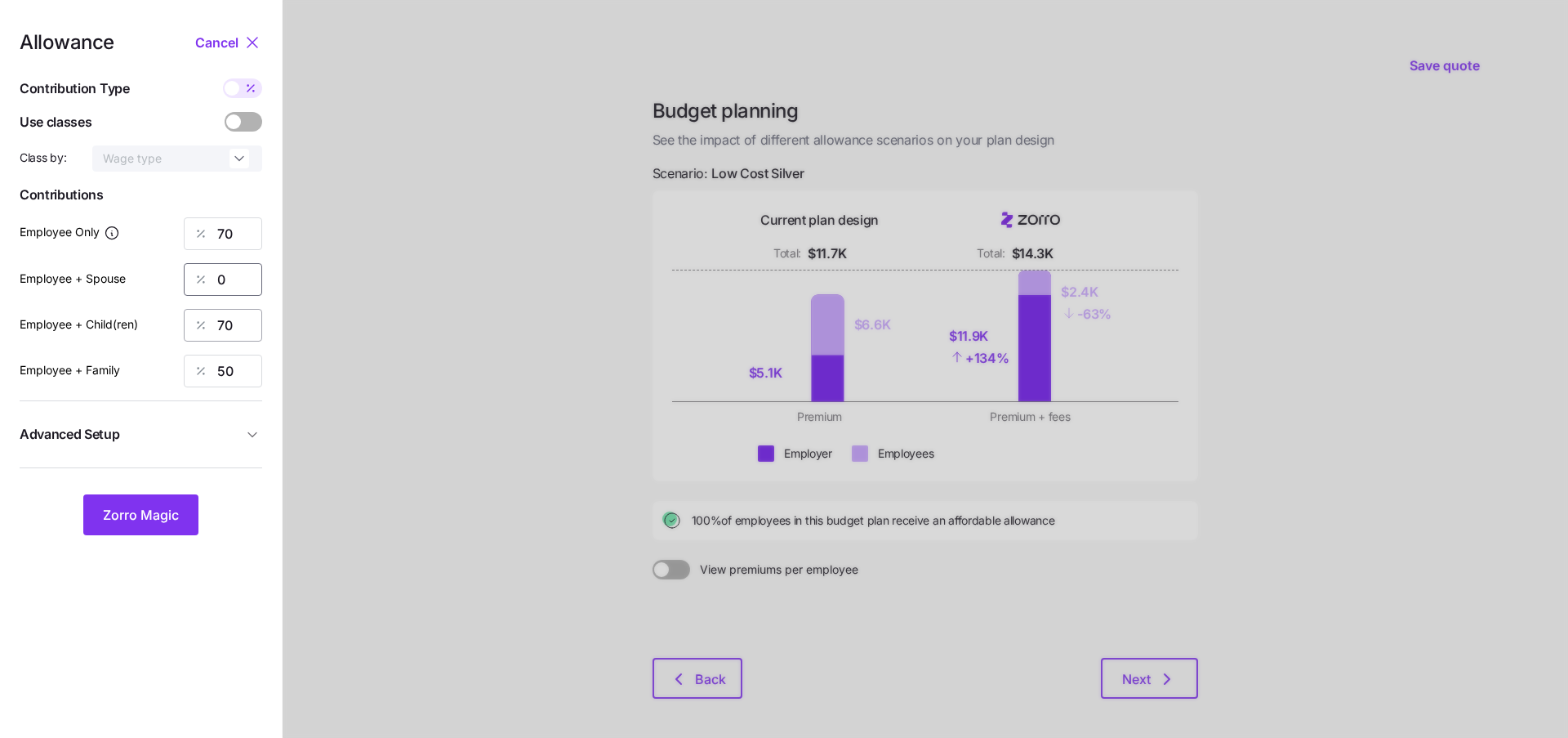
type input "0"
click at [243, 320] on input "70" at bounding box center [223, 324] width 78 height 32
type input "0"
click at [235, 368] on input "50" at bounding box center [223, 370] width 78 height 32
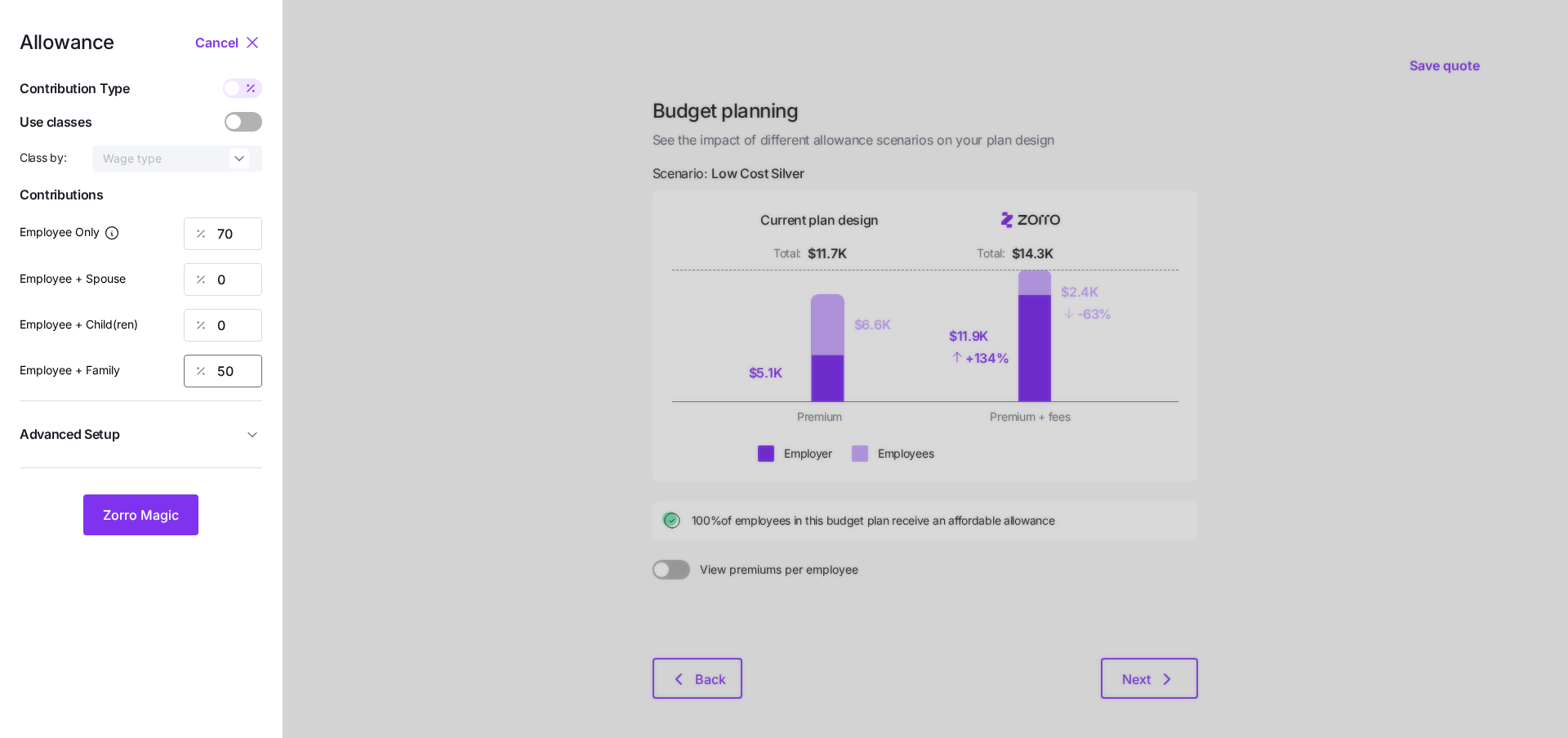
click at [235, 368] on input "50" at bounding box center [223, 370] width 78 height 32
type input "0"
click at [380, 413] on div at bounding box center [925, 402] width 1285 height 804
click at [124, 508] on span "Zorro Magic" at bounding box center [140, 514] width 76 height 19
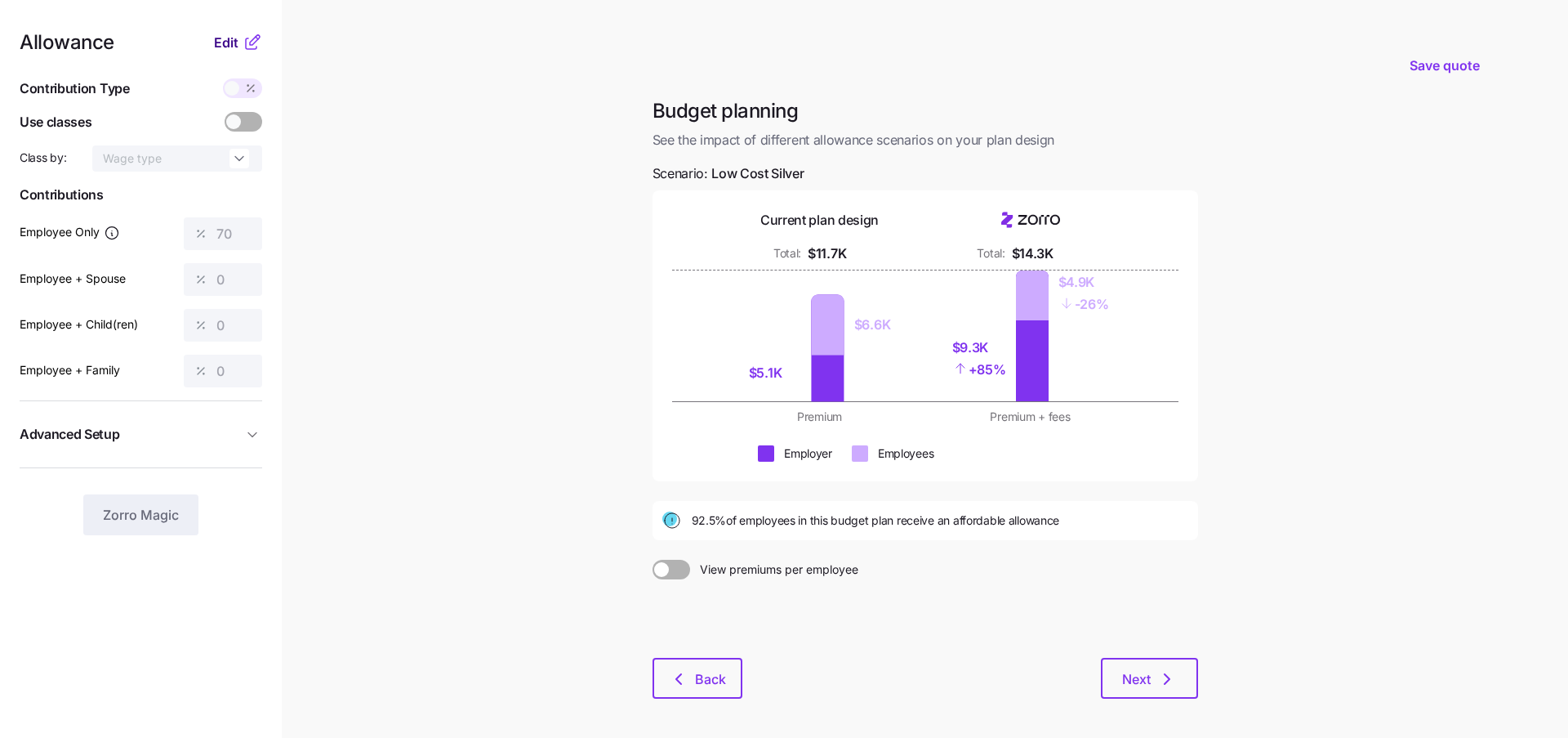
click at [226, 45] on span "Edit" at bounding box center [226, 42] width 25 height 19
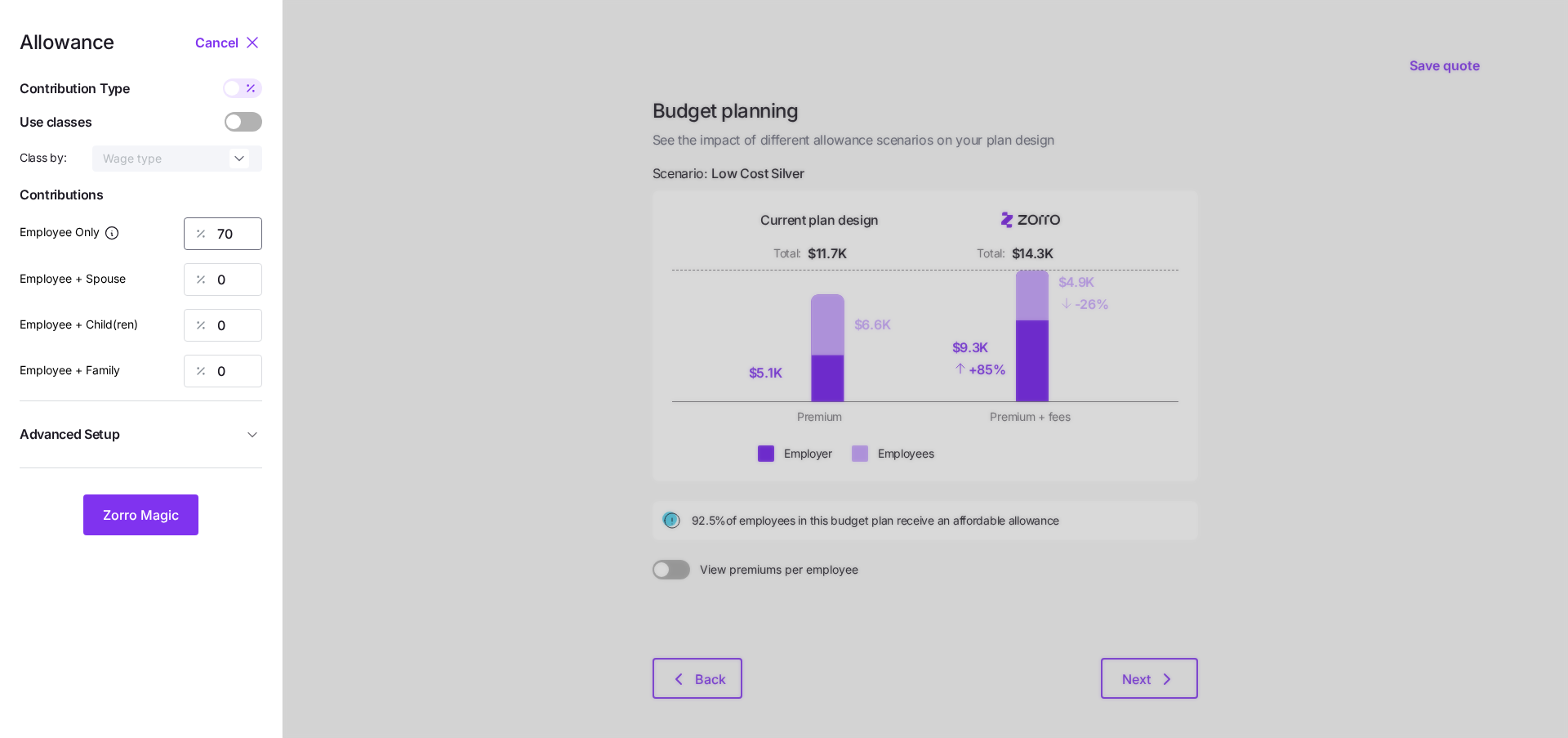
click at [225, 239] on input "70" at bounding box center [223, 233] width 78 height 32
type input "50"
click at [140, 521] on span "Zorro Magic" at bounding box center [140, 514] width 76 height 19
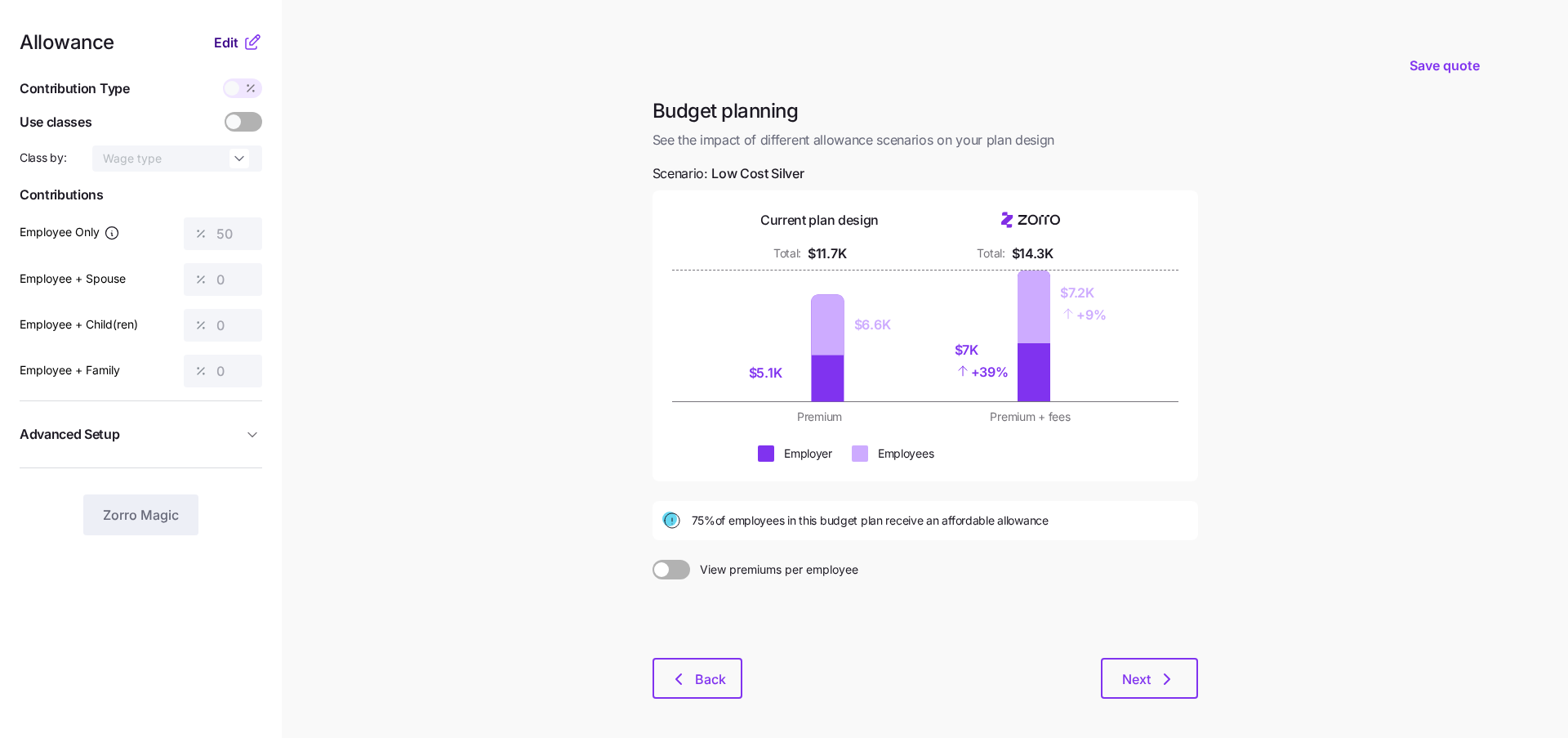
click at [230, 46] on span "Edit" at bounding box center [226, 42] width 25 height 19
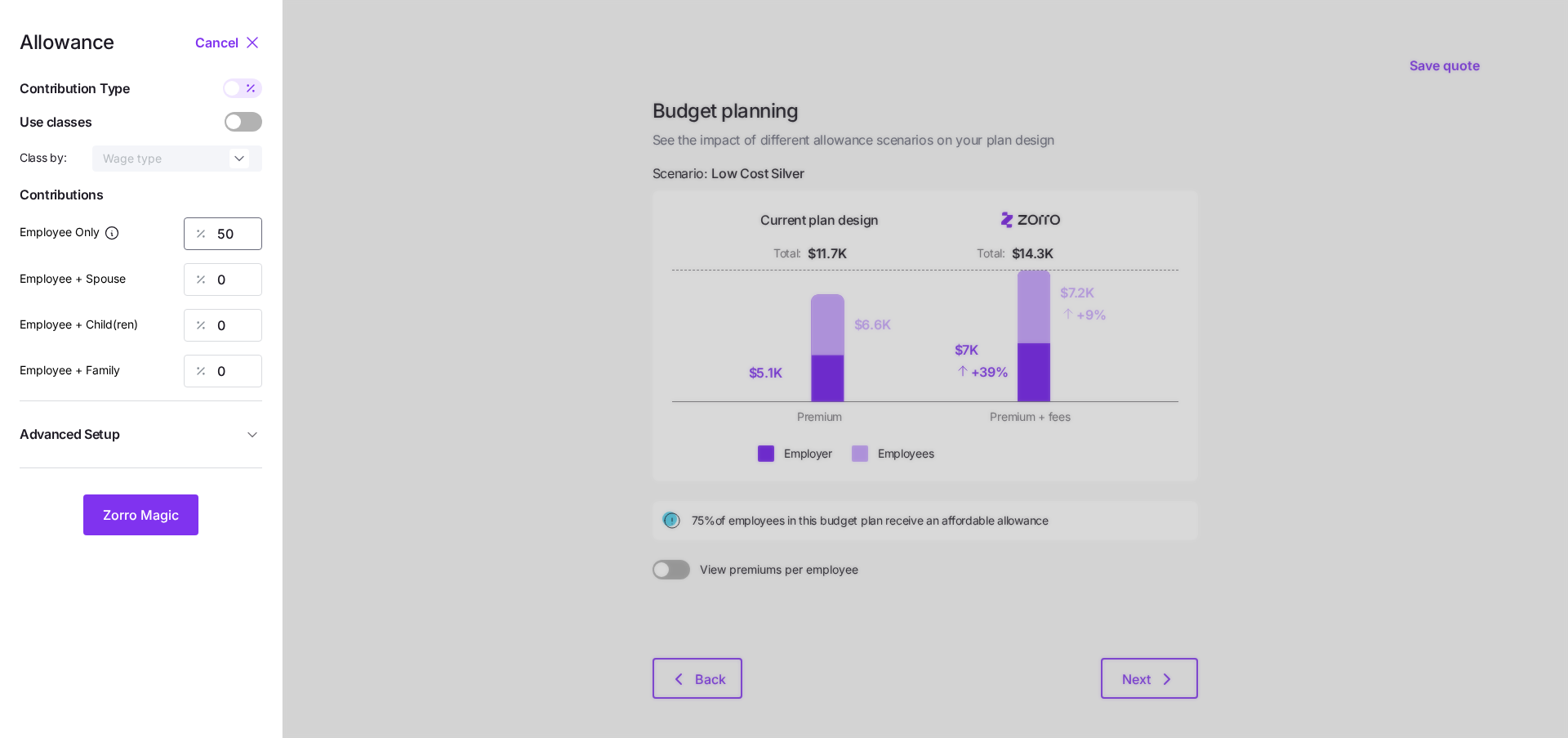
click at [233, 233] on input "50" at bounding box center [223, 233] width 78 height 32
click at [484, 301] on div at bounding box center [925, 402] width 1285 height 804
click at [144, 510] on span "Zorro Magic" at bounding box center [140, 514] width 76 height 19
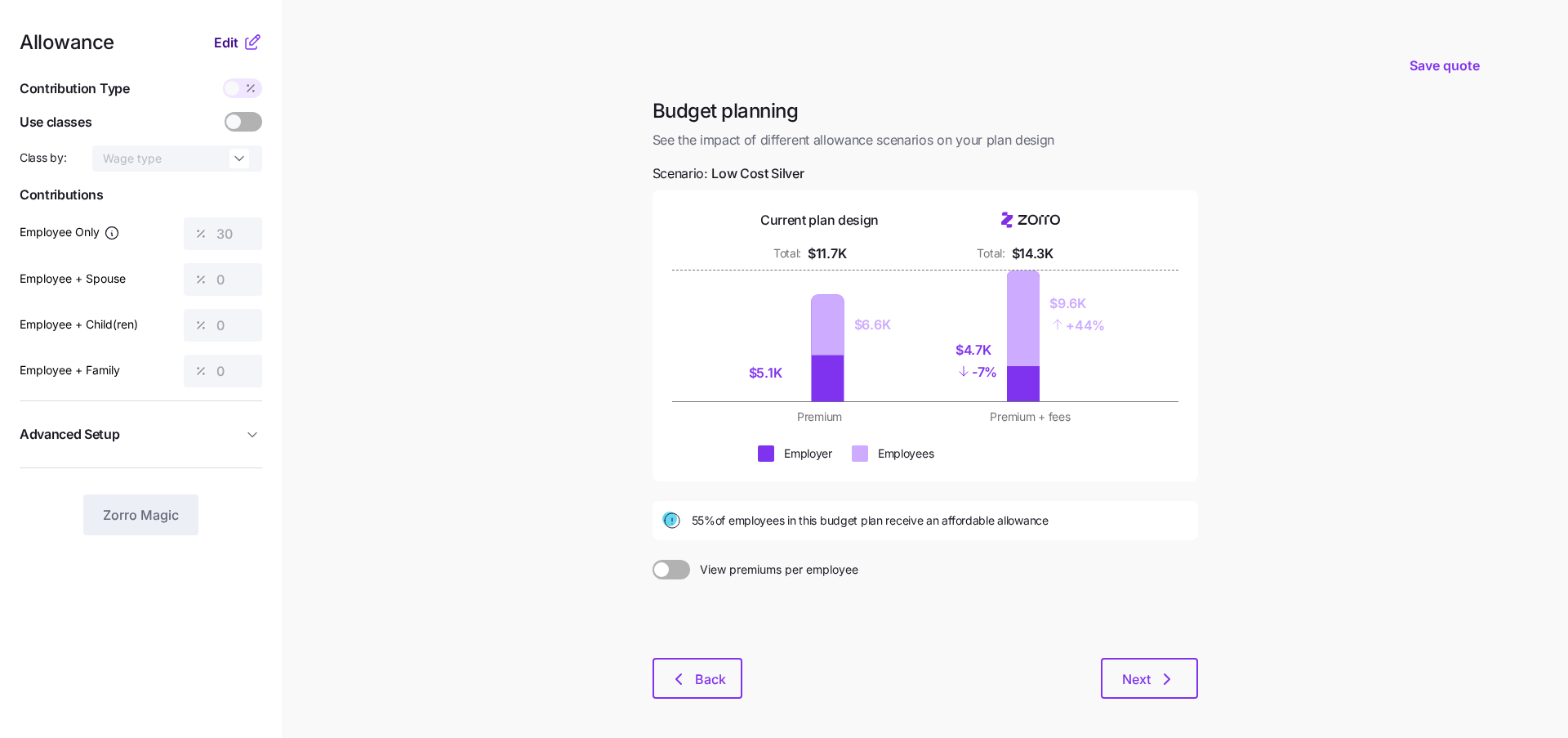
click at [223, 35] on span "Edit" at bounding box center [226, 42] width 25 height 19
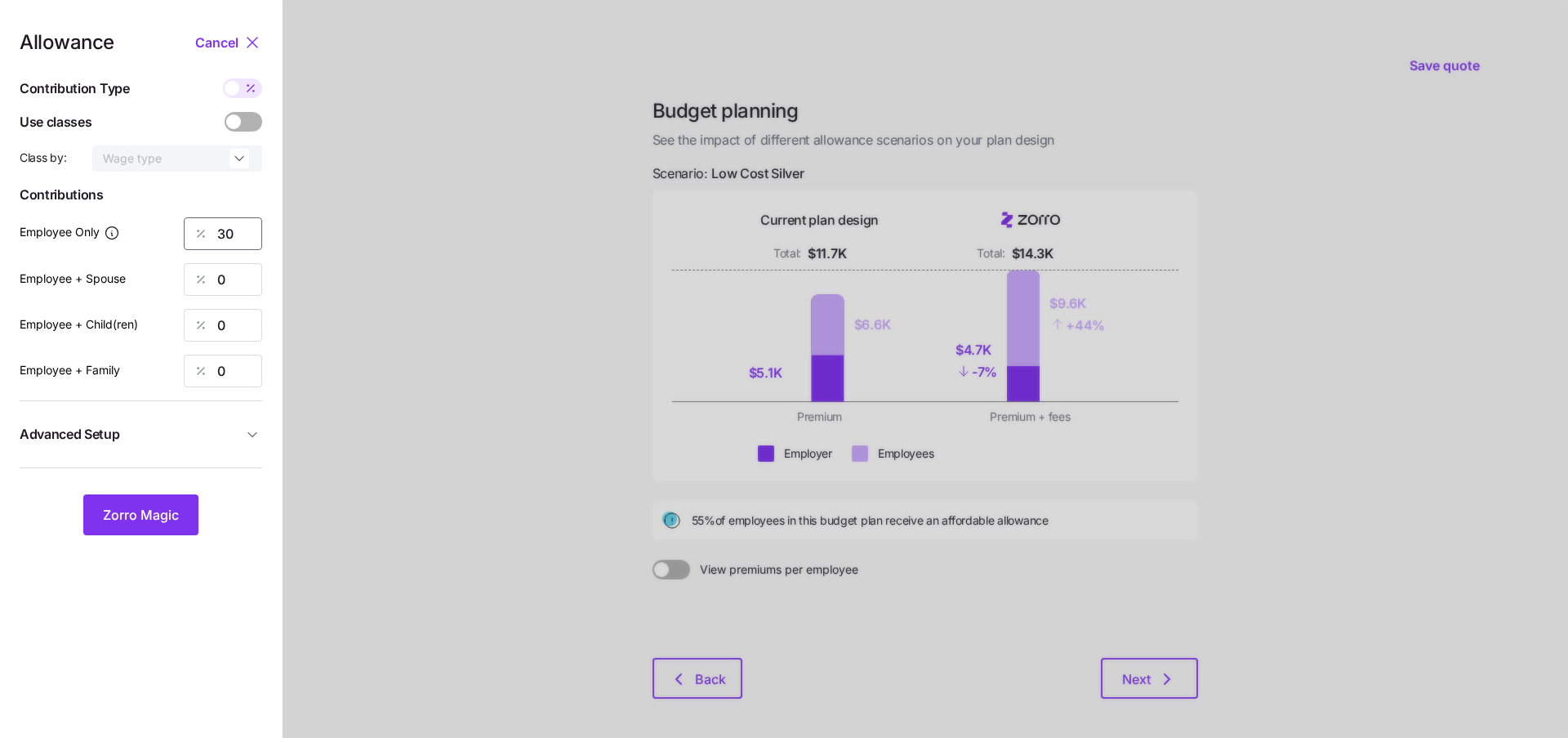
click at [237, 244] on input "30" at bounding box center [223, 233] width 78 height 32
click at [505, 415] on div at bounding box center [925, 402] width 1285 height 804
click at [139, 502] on button "Zorro Magic" at bounding box center [140, 514] width 115 height 41
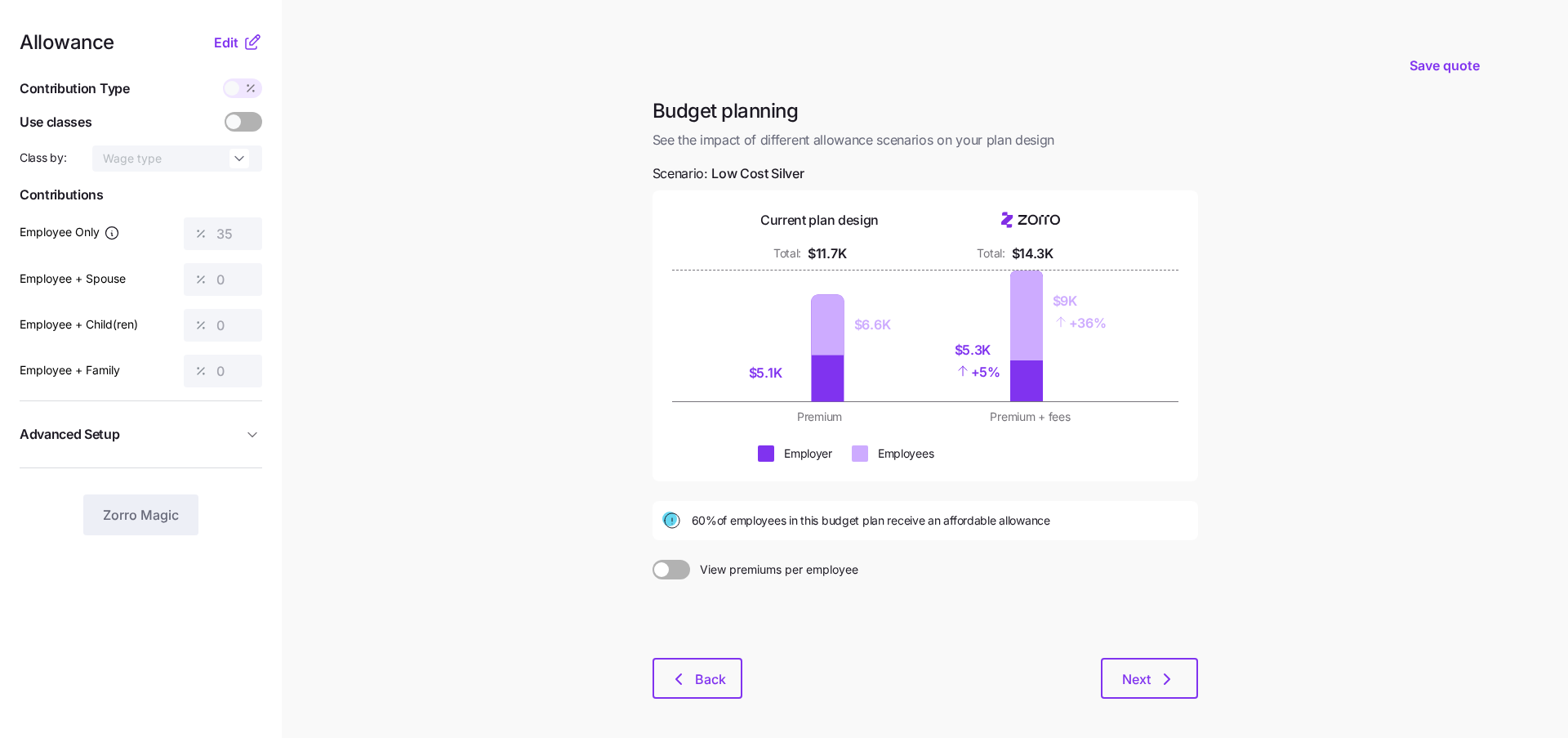
click at [232, 89] on span at bounding box center [232, 89] width 15 height 15
click at [231, 26] on nav "Allowance Edit Contribution Type Use classes Class by: Wage type Contributions …" at bounding box center [140, 402] width 282 height 804
click at [231, 42] on span "Edit" at bounding box center [226, 42] width 25 height 19
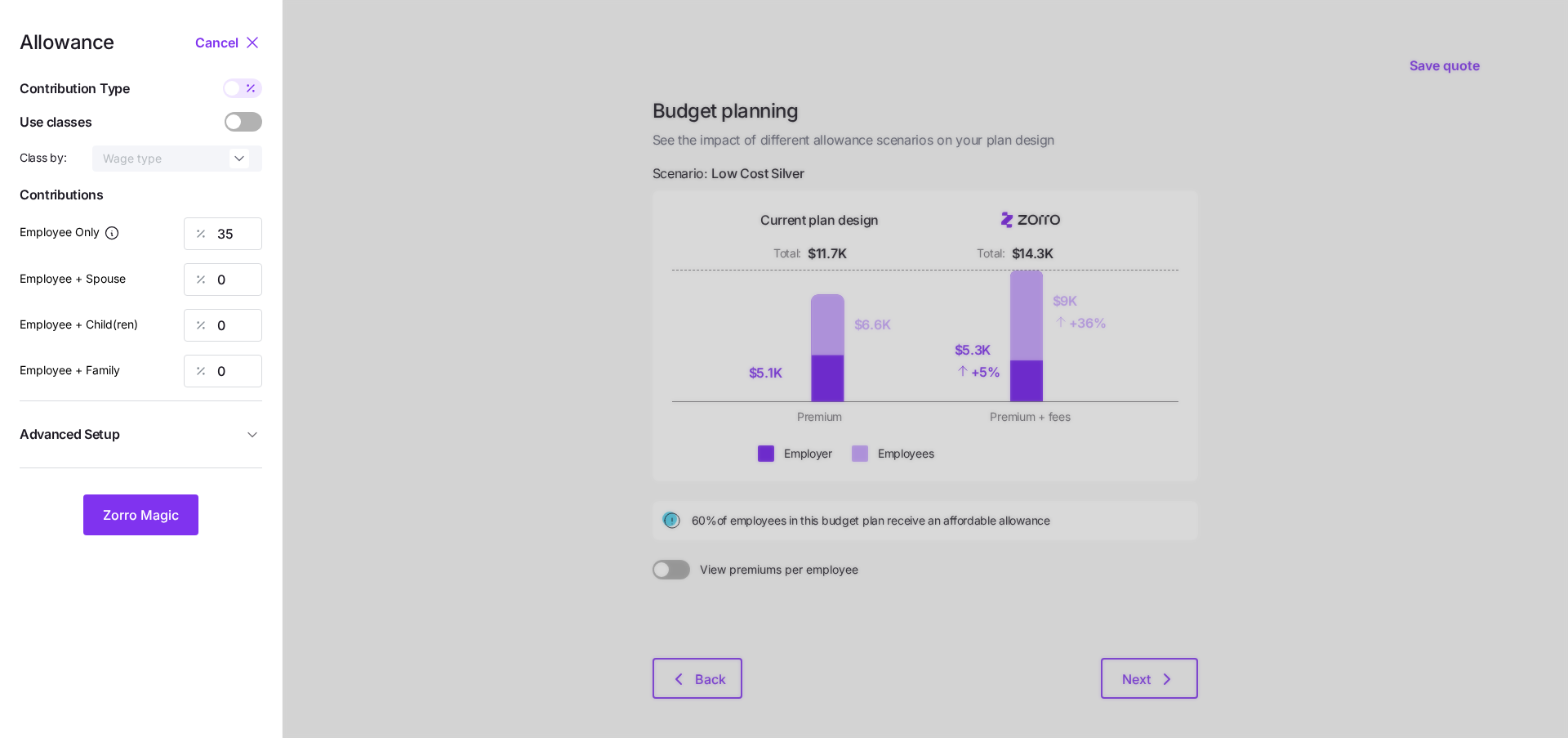
click at [244, 89] on icon at bounding box center [250, 88] width 13 height 13
click at [223, 79] on input "checkbox" at bounding box center [223, 79] width 0 height 0
type input "185"
click at [242, 243] on input "185" at bounding box center [223, 233] width 78 height 32
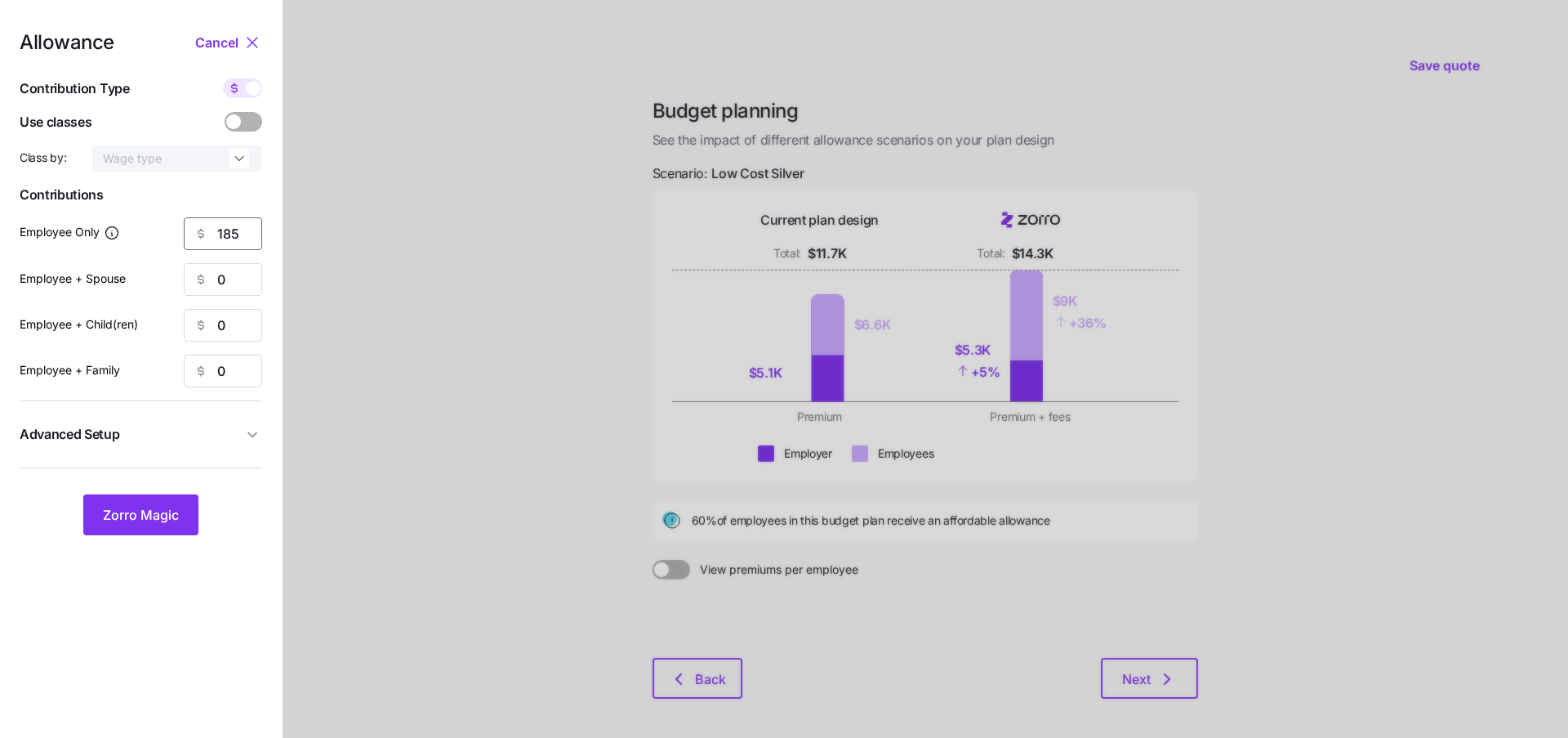
click at [242, 243] on input "185" at bounding box center [223, 233] width 78 height 32
type input "220"
click at [142, 514] on span "Zorro Magic" at bounding box center [140, 514] width 76 height 19
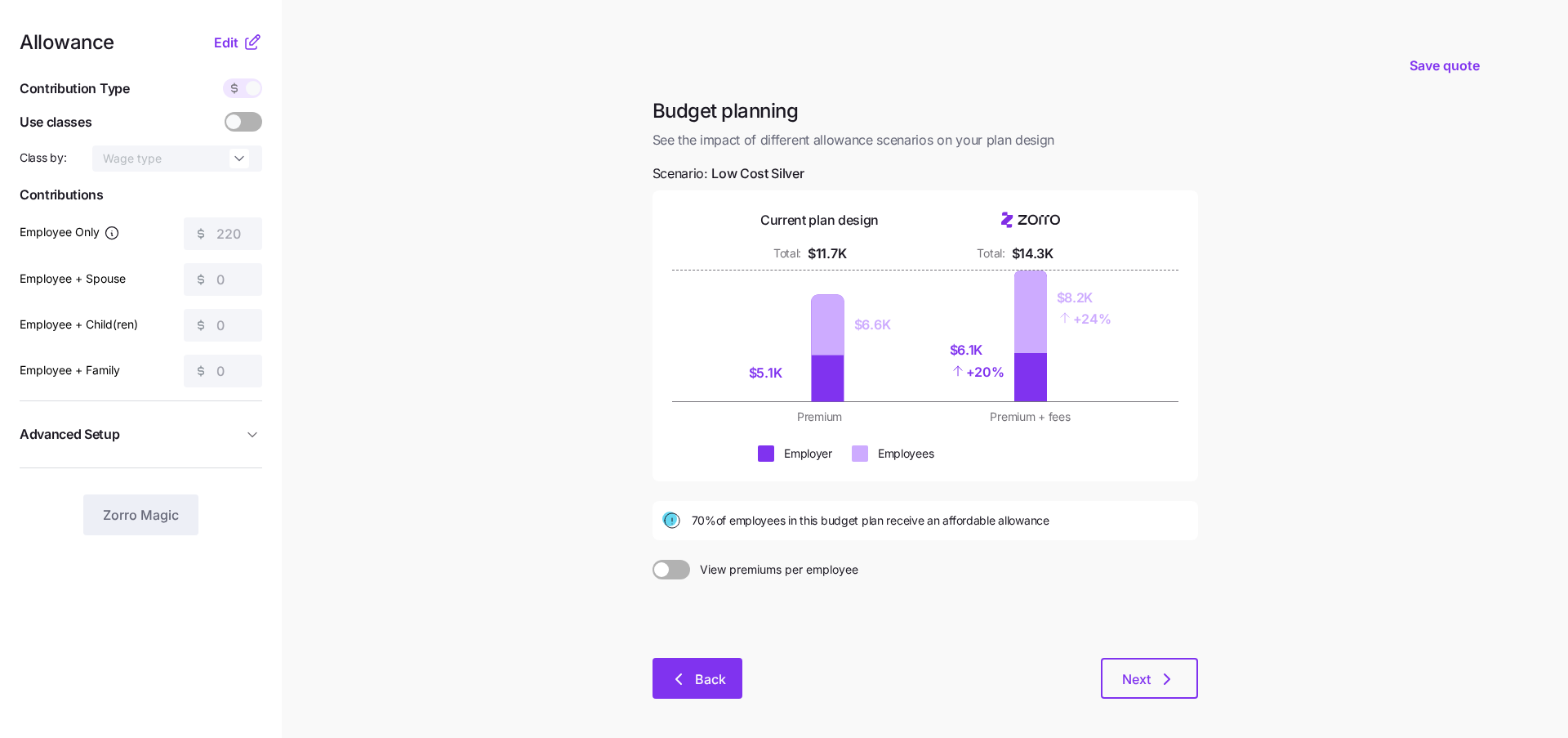
click at [694, 676] on span "Back" at bounding box center [697, 678] width 47 height 19
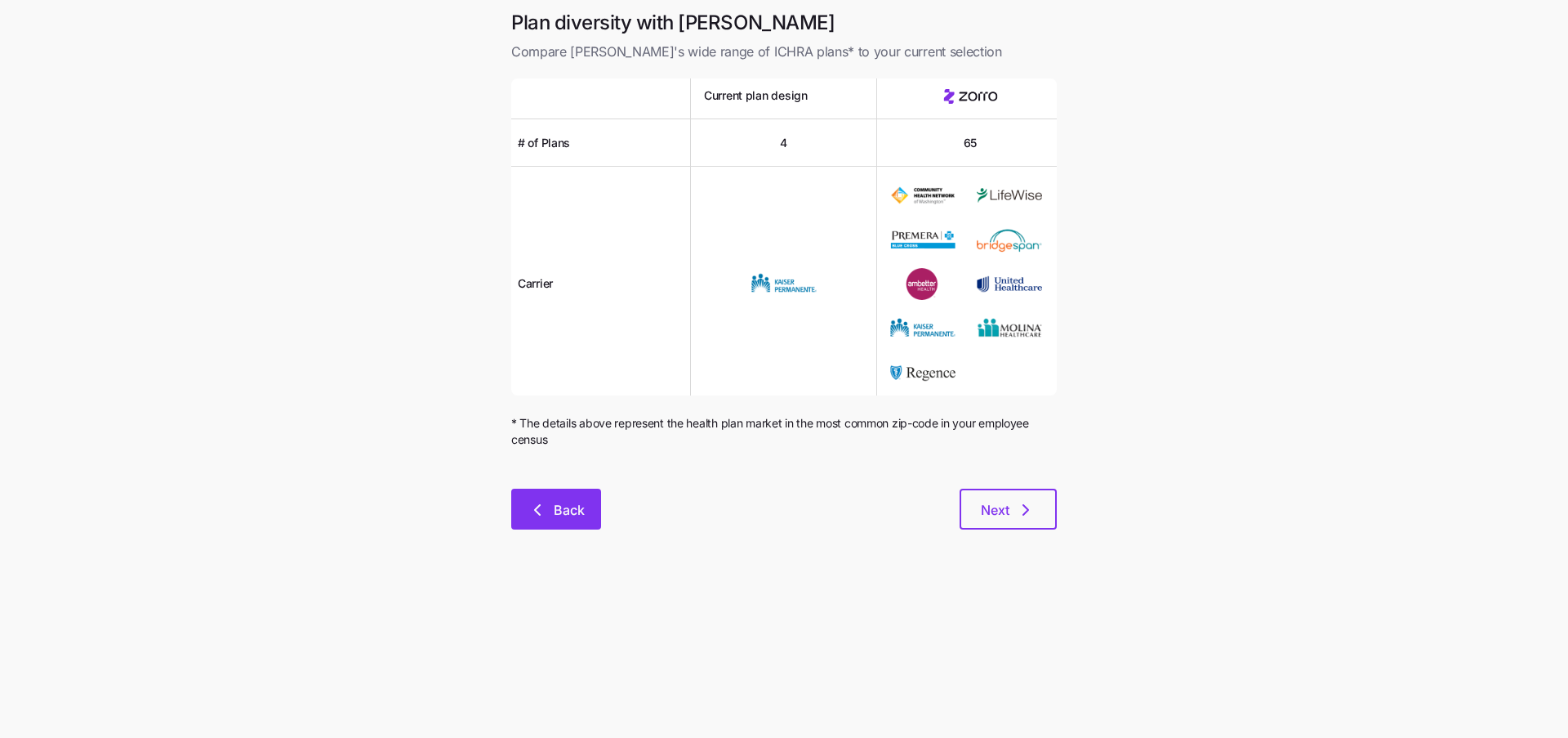
click at [531, 506] on icon "button" at bounding box center [537, 509] width 19 height 19
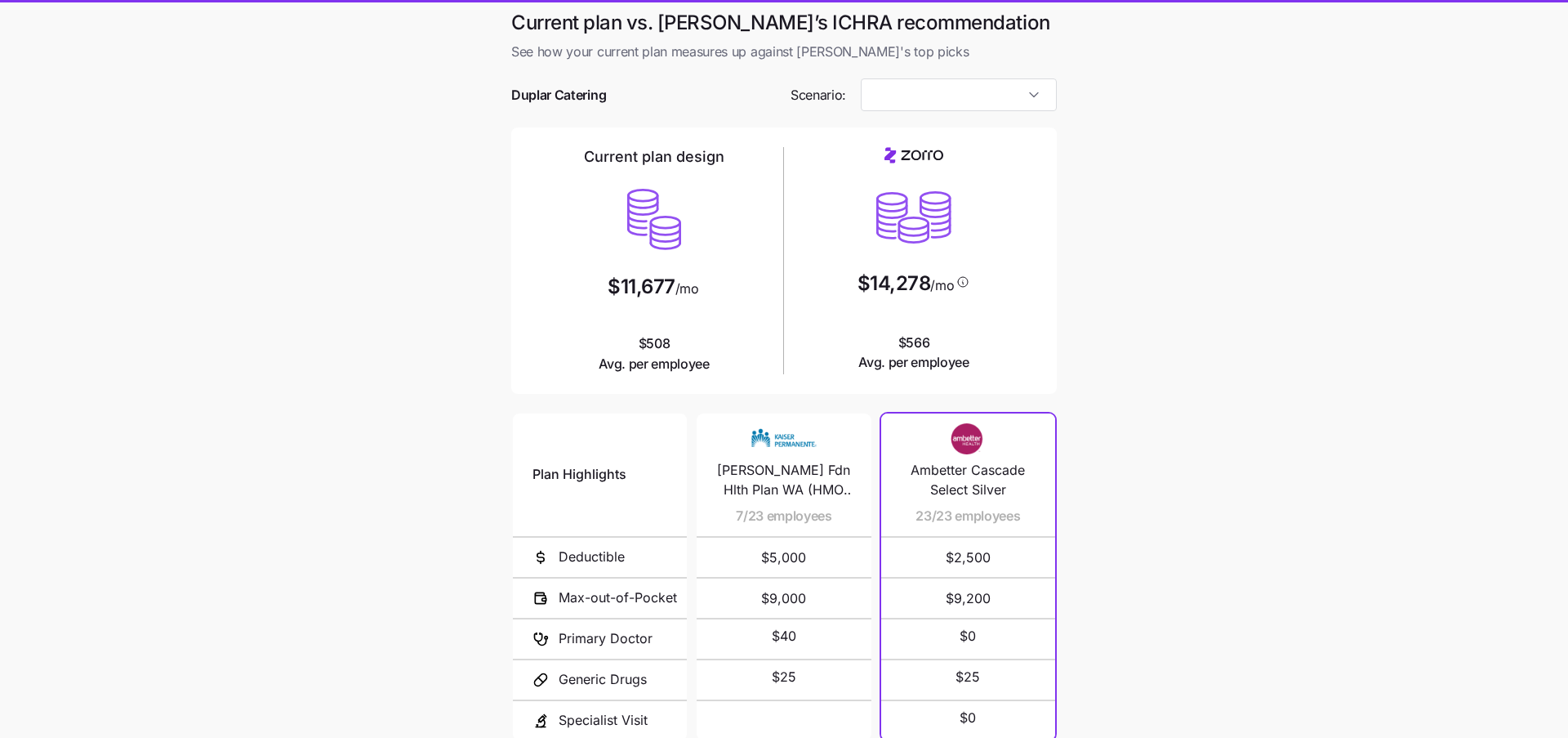
type input "Low Cost Silver"
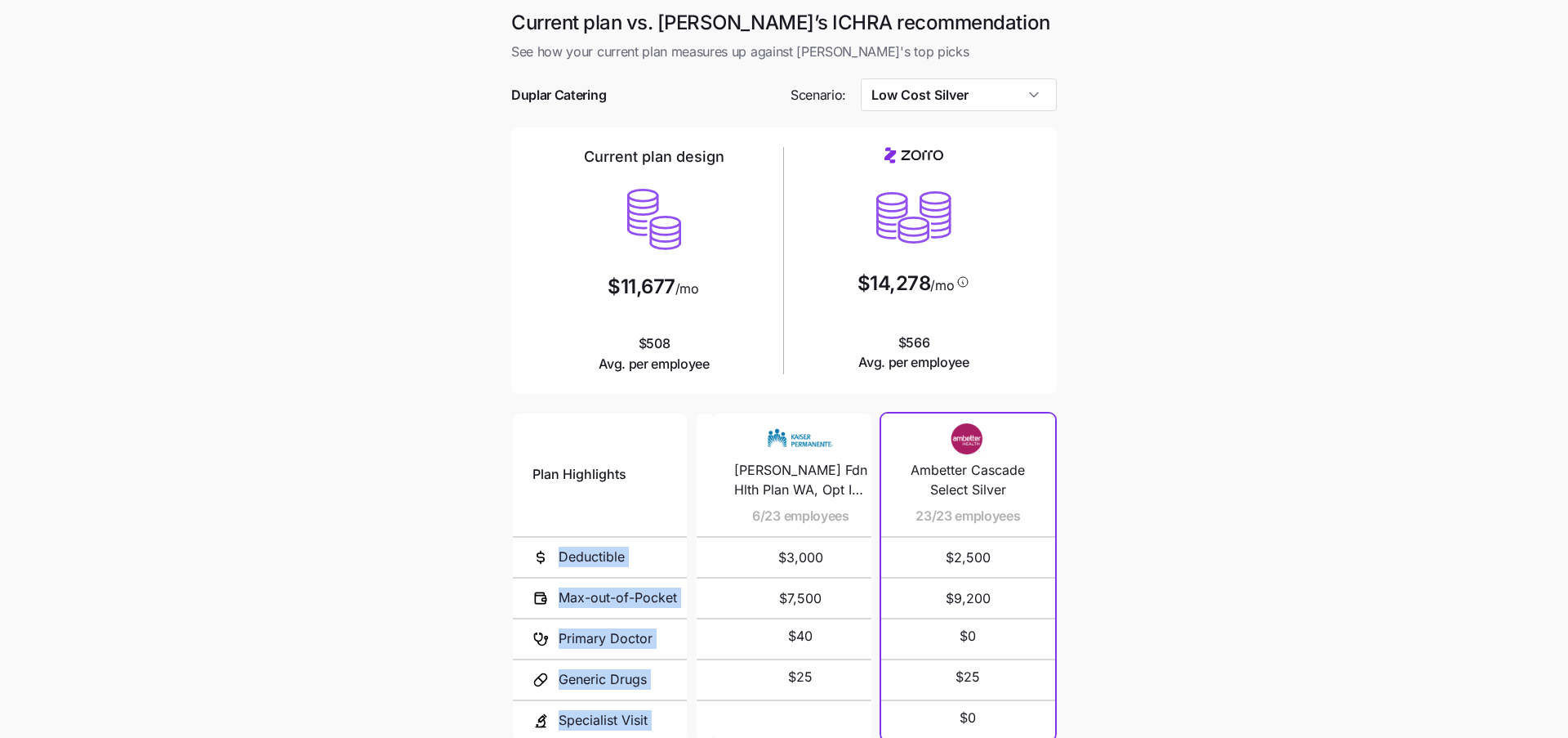
drag, startPoint x: 843, startPoint y: 488, endPoint x: 663, endPoint y: 482, distance: 180.1
click at [663, 482] on div "Plan Highlights Deductible Max-out-of-Pocket Primary Doctor Generic Drugs Speci…" at bounding box center [784, 577] width 552 height 340
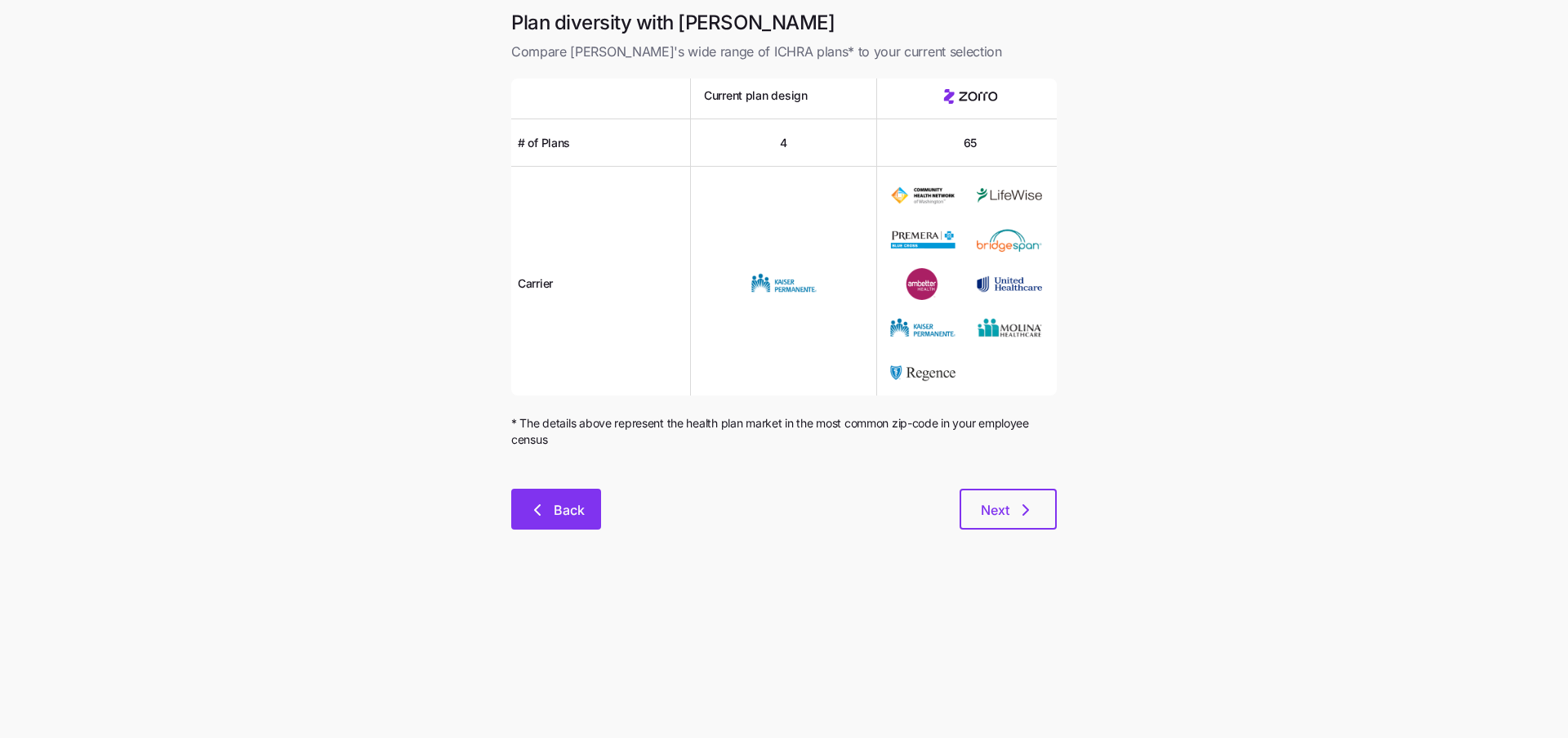
click at [549, 503] on span "Back" at bounding box center [556, 509] width 47 height 19
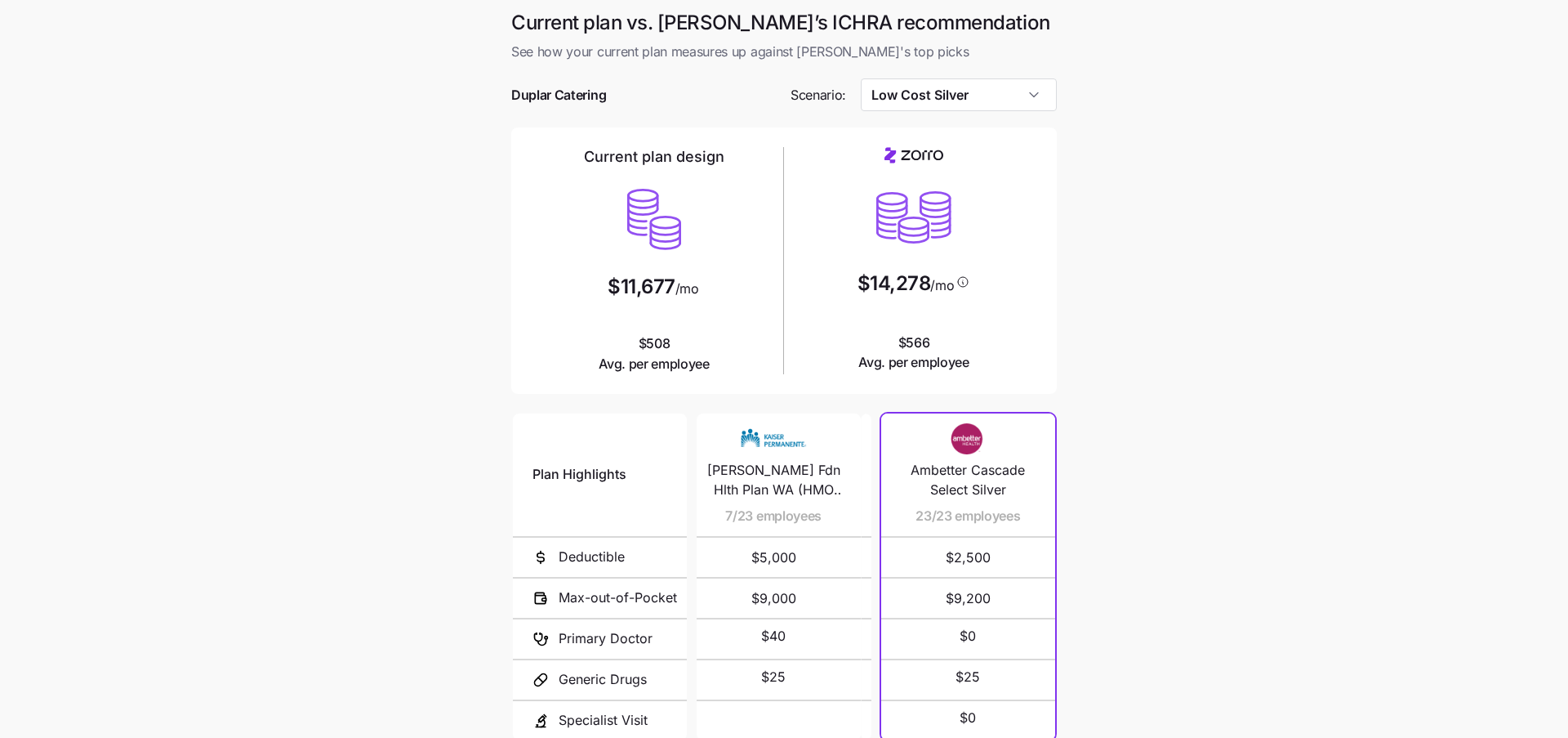
drag, startPoint x: 841, startPoint y: 493, endPoint x: 810, endPoint y: 481, distance: 33.2
click at [810, 481] on span "[PERSON_NAME] Fdn Hlth Plan WA (HMO $5,000)" at bounding box center [774, 480] width 135 height 41
click at [777, 492] on span "[PERSON_NAME] Fdn Hlth Plan WA (HMO $5,000)" at bounding box center [783, 480] width 135 height 41
click at [777, 492] on span "[PERSON_NAME] Fdn Hlth Plan WA (HMO $5,000)" at bounding box center [784, 480] width 135 height 41
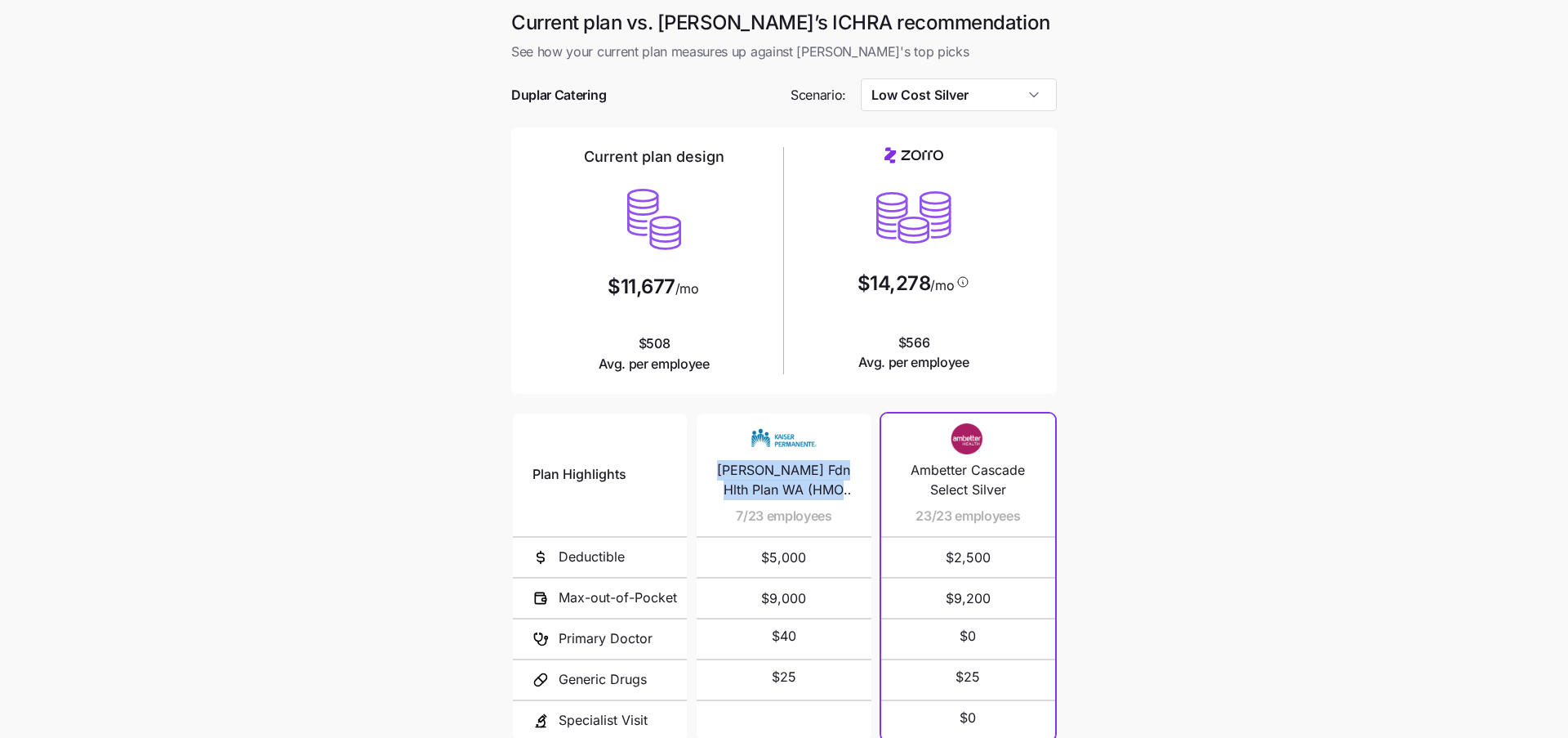
copy span "[PERSON_NAME] Fdn Hlth Plan WA (HMO $5,000)"
click at [1117, 392] on main "Current plan vs. Zorro’s ICHRA recommendation See how your current plan measure…" at bounding box center [784, 446] width 1568 height 892
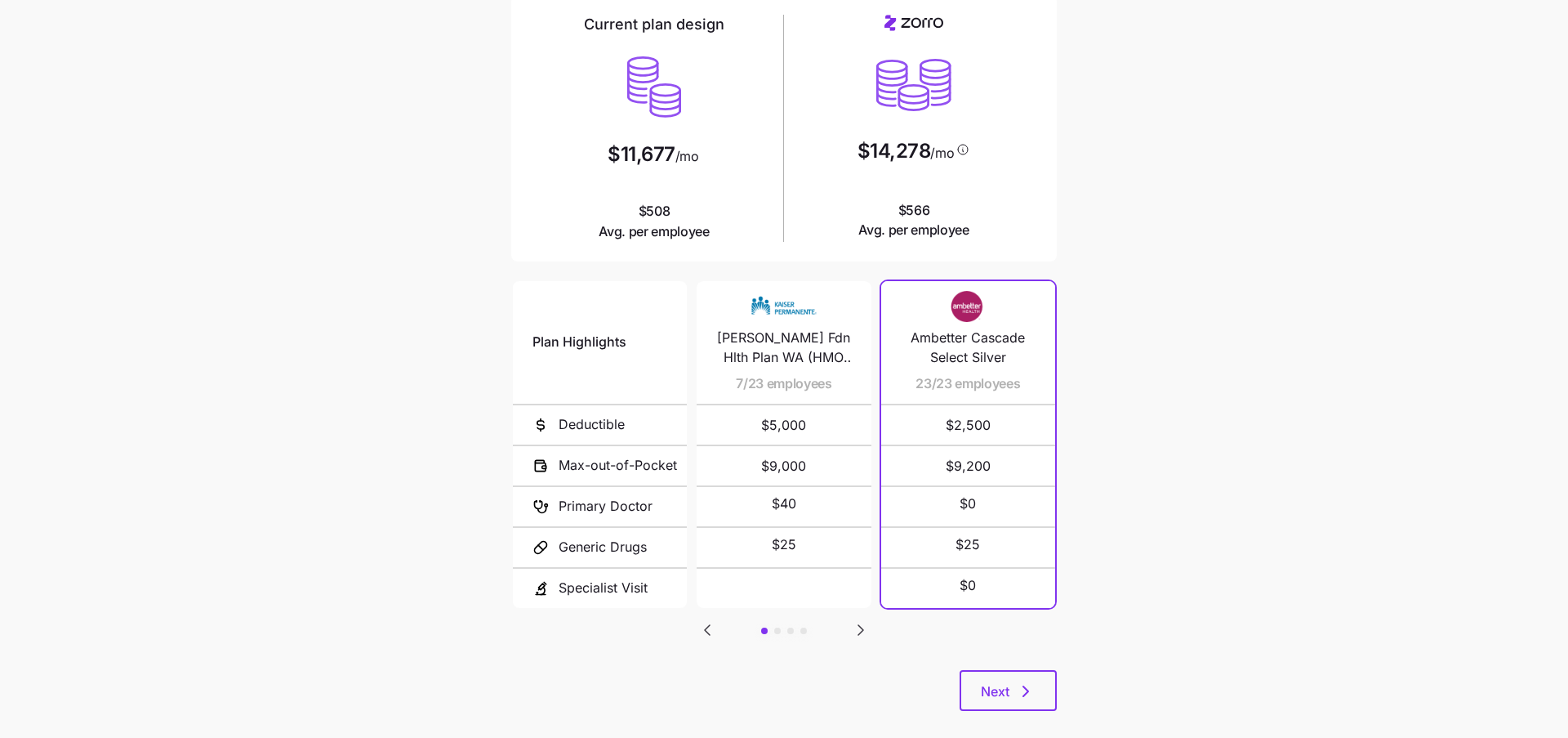
scroll to position [145, 0]
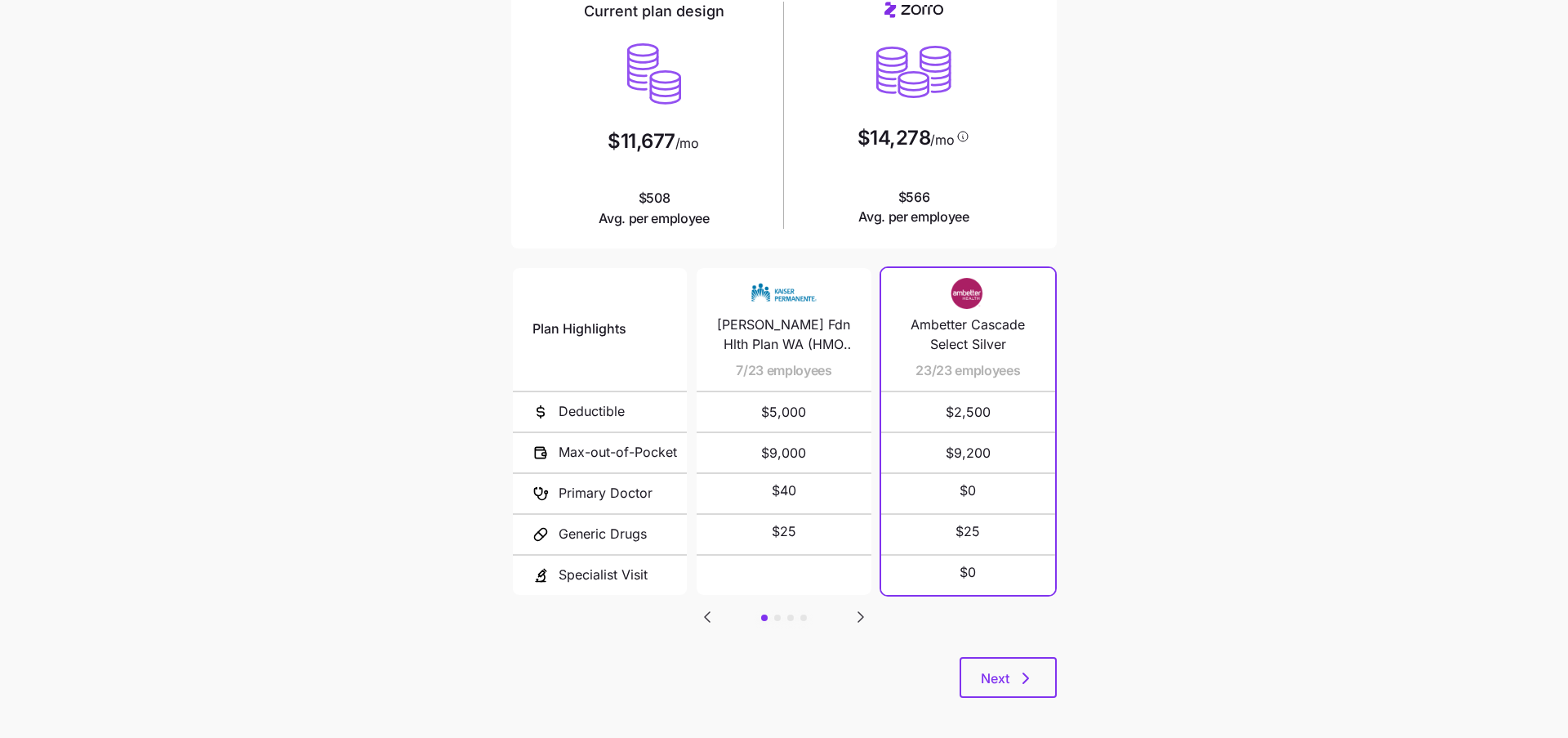
click at [859, 612] on icon "Go to next slide" at bounding box center [861, 617] width 5 height 10
click at [703, 613] on icon "Go to previous slide" at bounding box center [706, 616] width 19 height 19
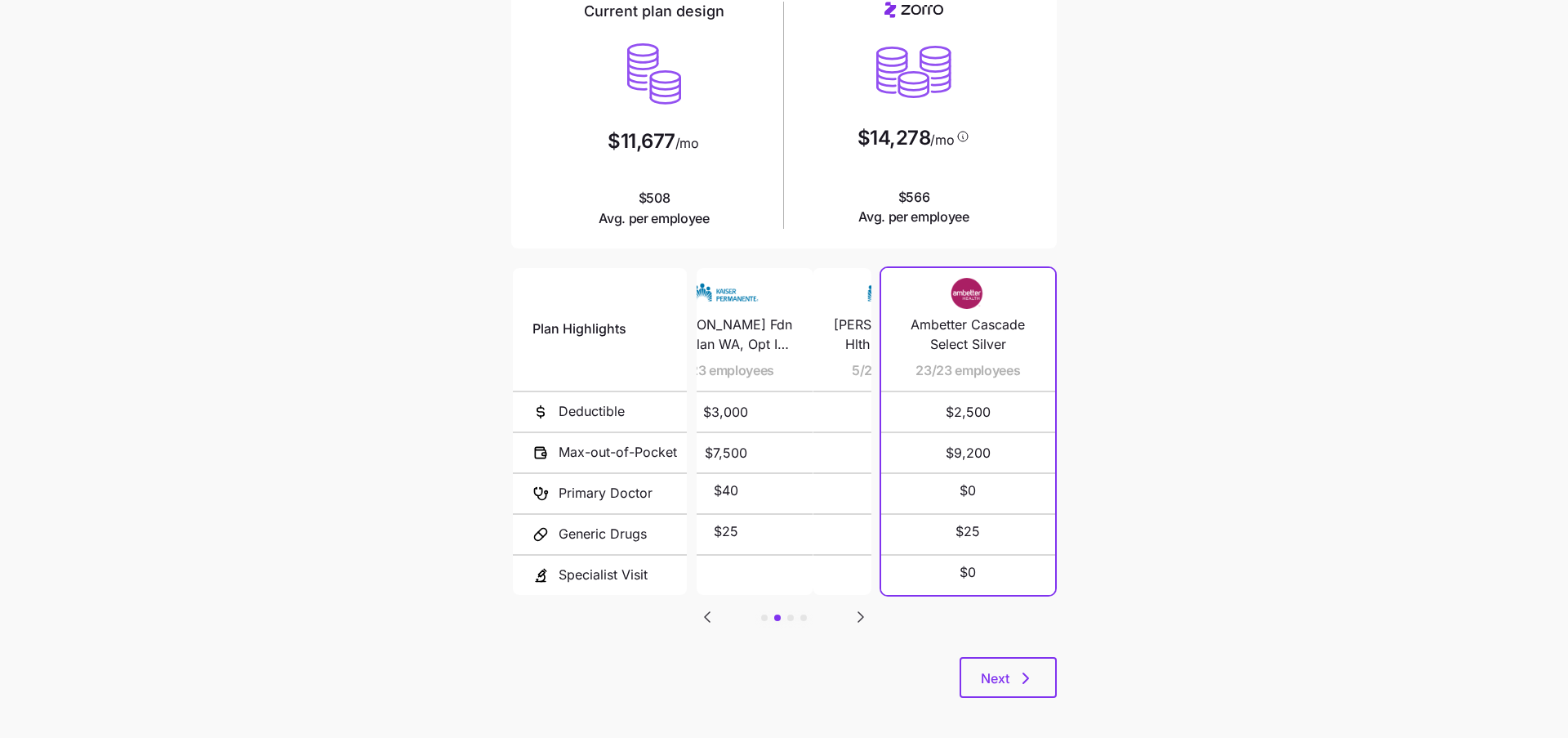
click at [703, 613] on icon "Go to previous slide" at bounding box center [706, 616] width 19 height 19
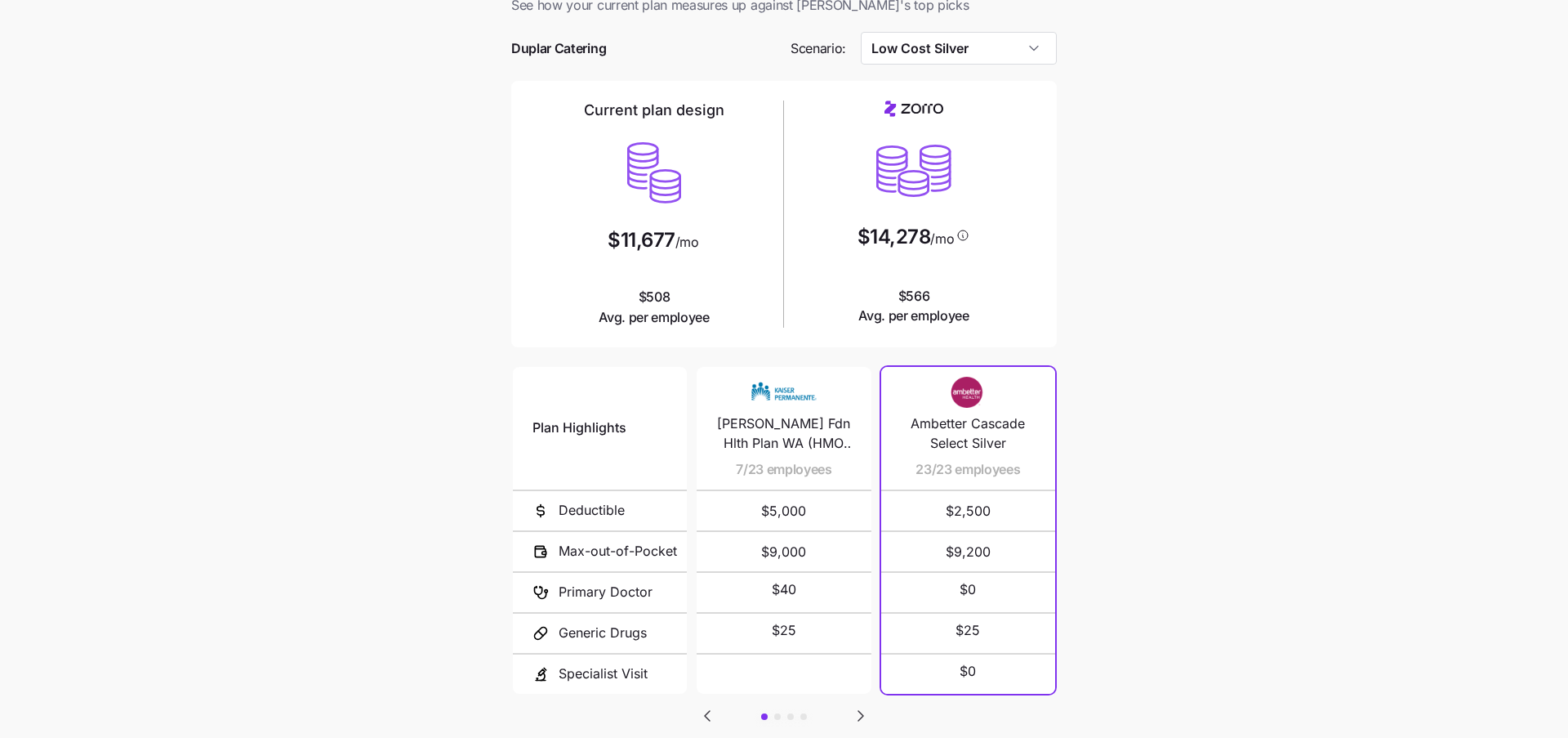
scroll to position [0, 0]
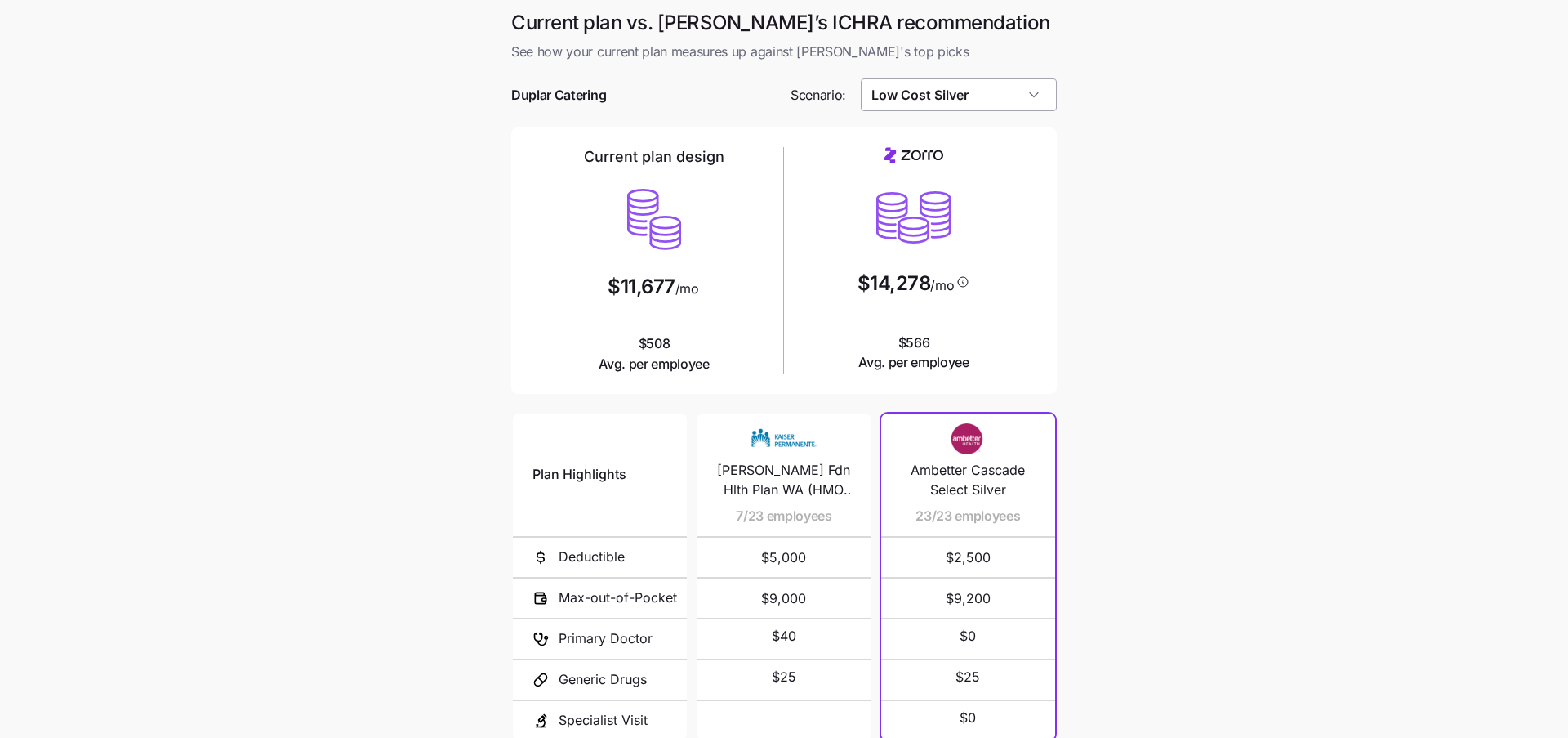
click at [1037, 98] on input "Low Cost Silver" at bounding box center [959, 94] width 197 height 32
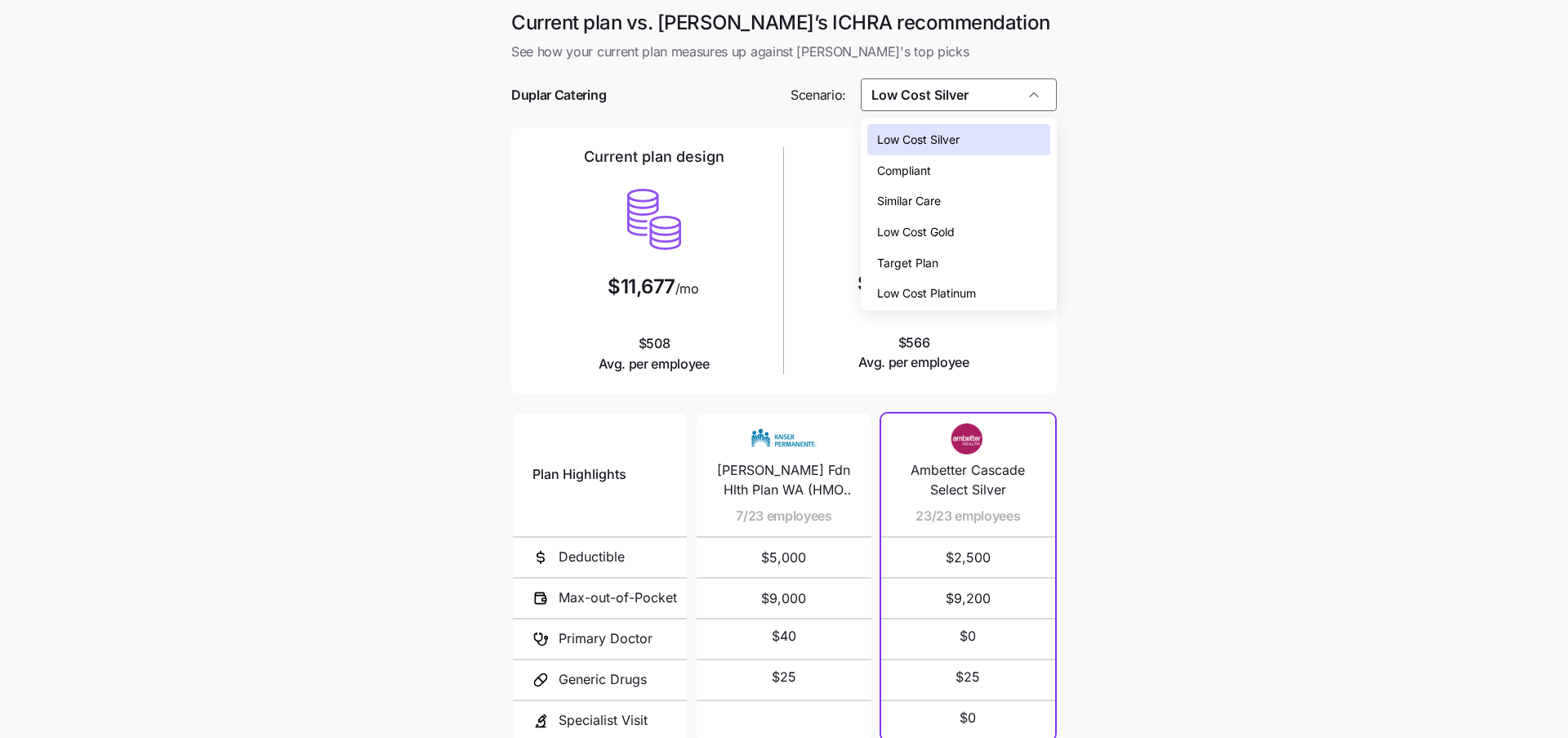
click at [1076, 263] on main "Current plan vs. Zorro’s ICHRA recommendation See how your current plan measure…" at bounding box center [784, 446] width 1568 height 892
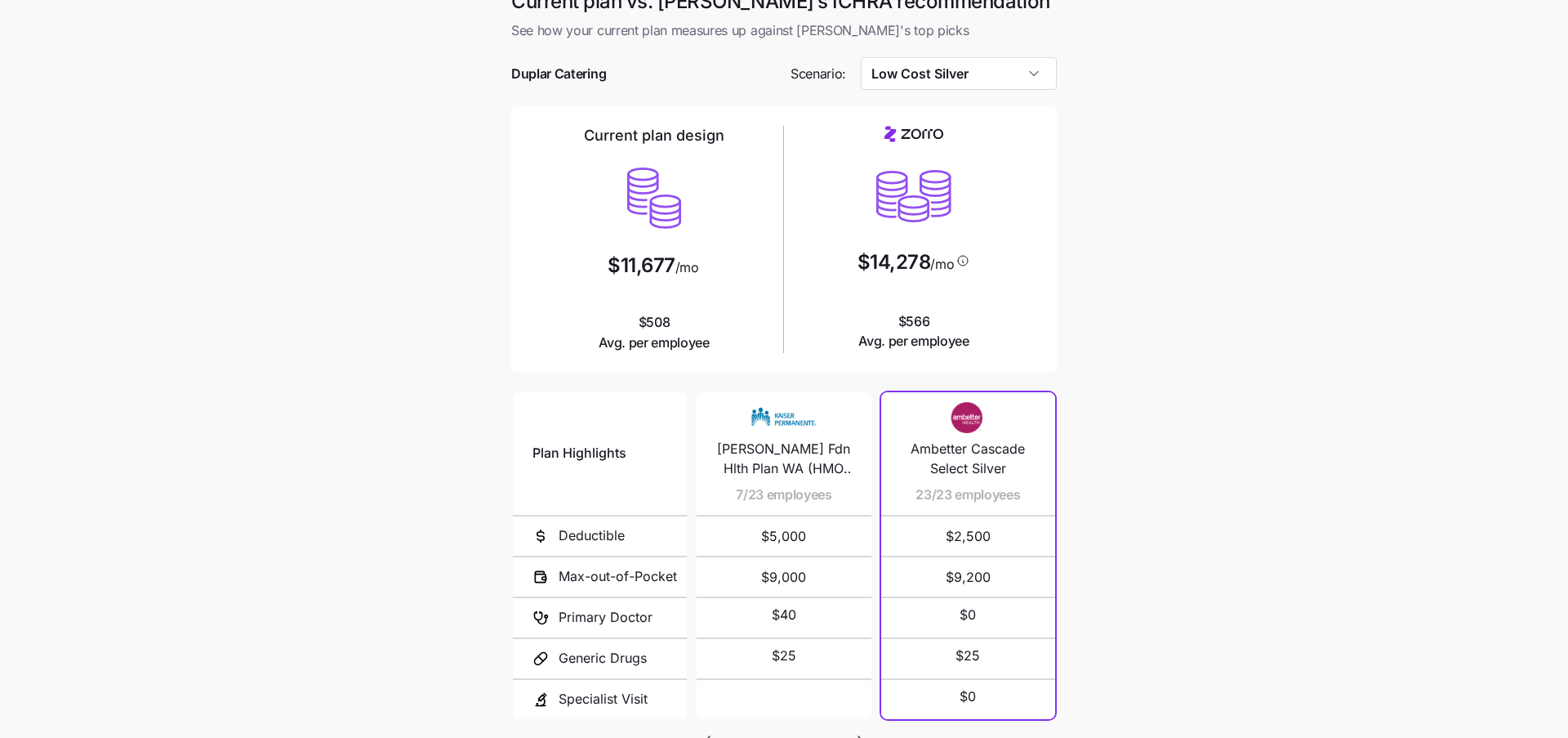
scroll to position [6, 0]
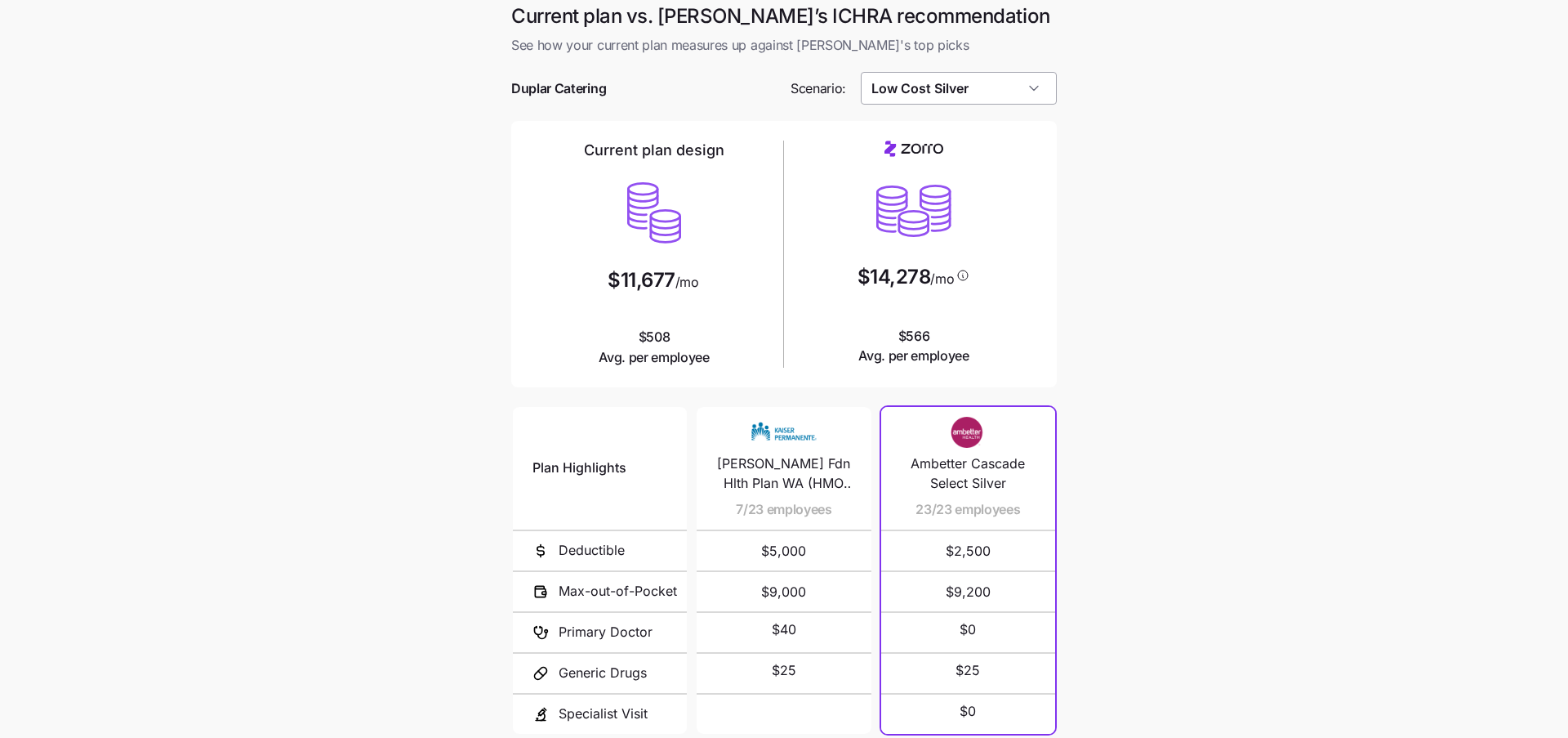
click at [1031, 82] on input "Low Cost Silver" at bounding box center [959, 88] width 197 height 32
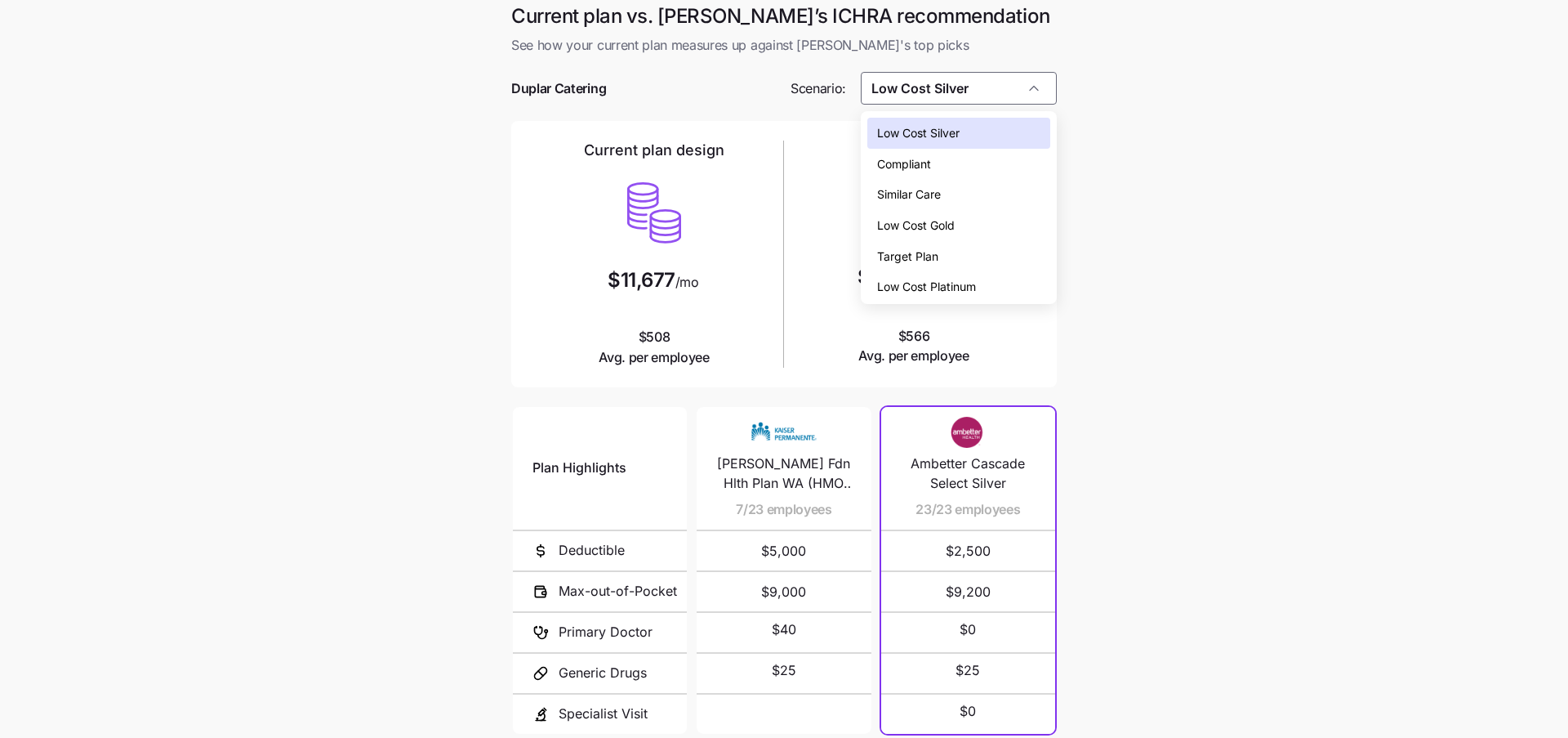
click at [994, 228] on div "Low Cost Gold" at bounding box center [959, 225] width 184 height 31
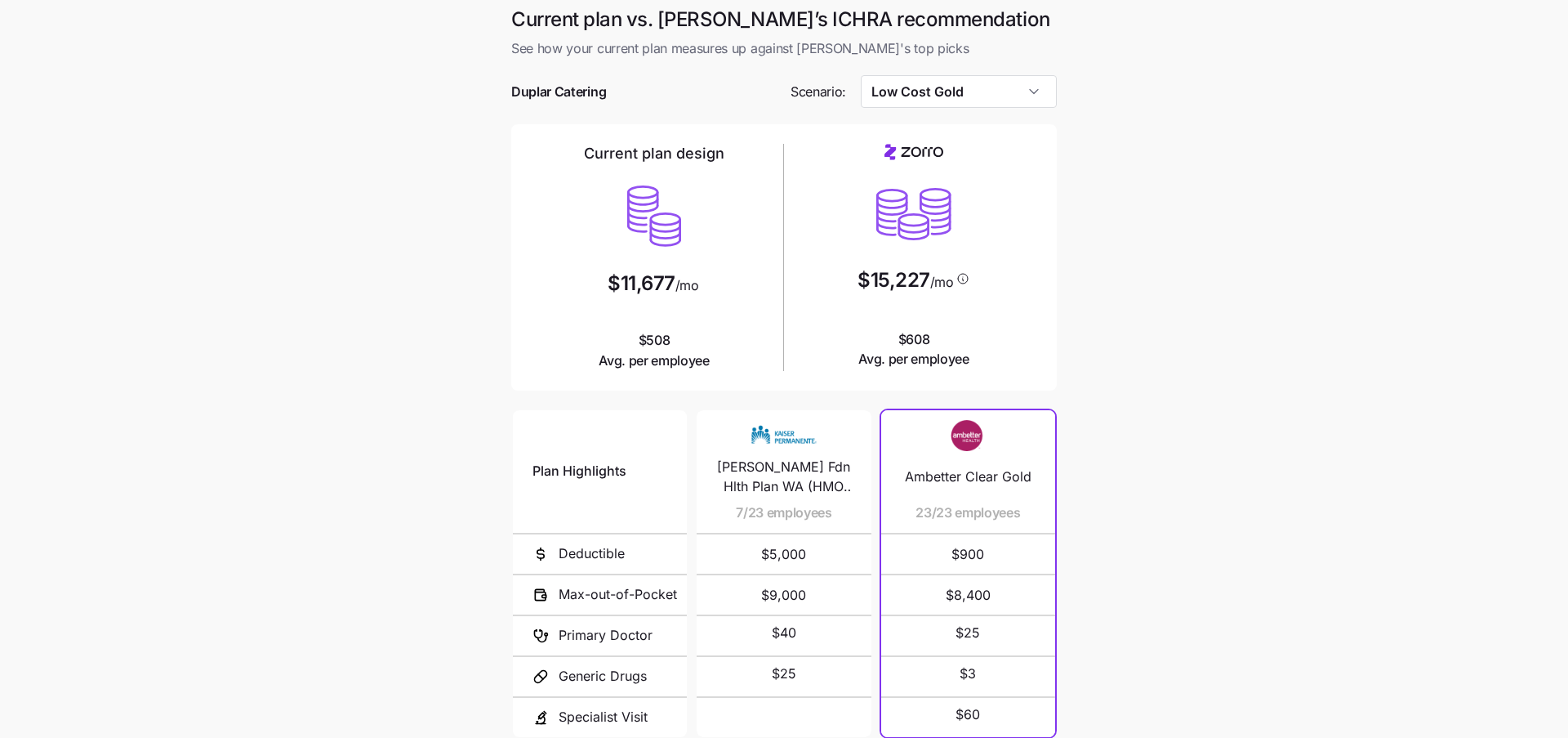
scroll to position [5, 0]
click at [1000, 87] on input "Low Cost Gold" at bounding box center [959, 90] width 197 height 32
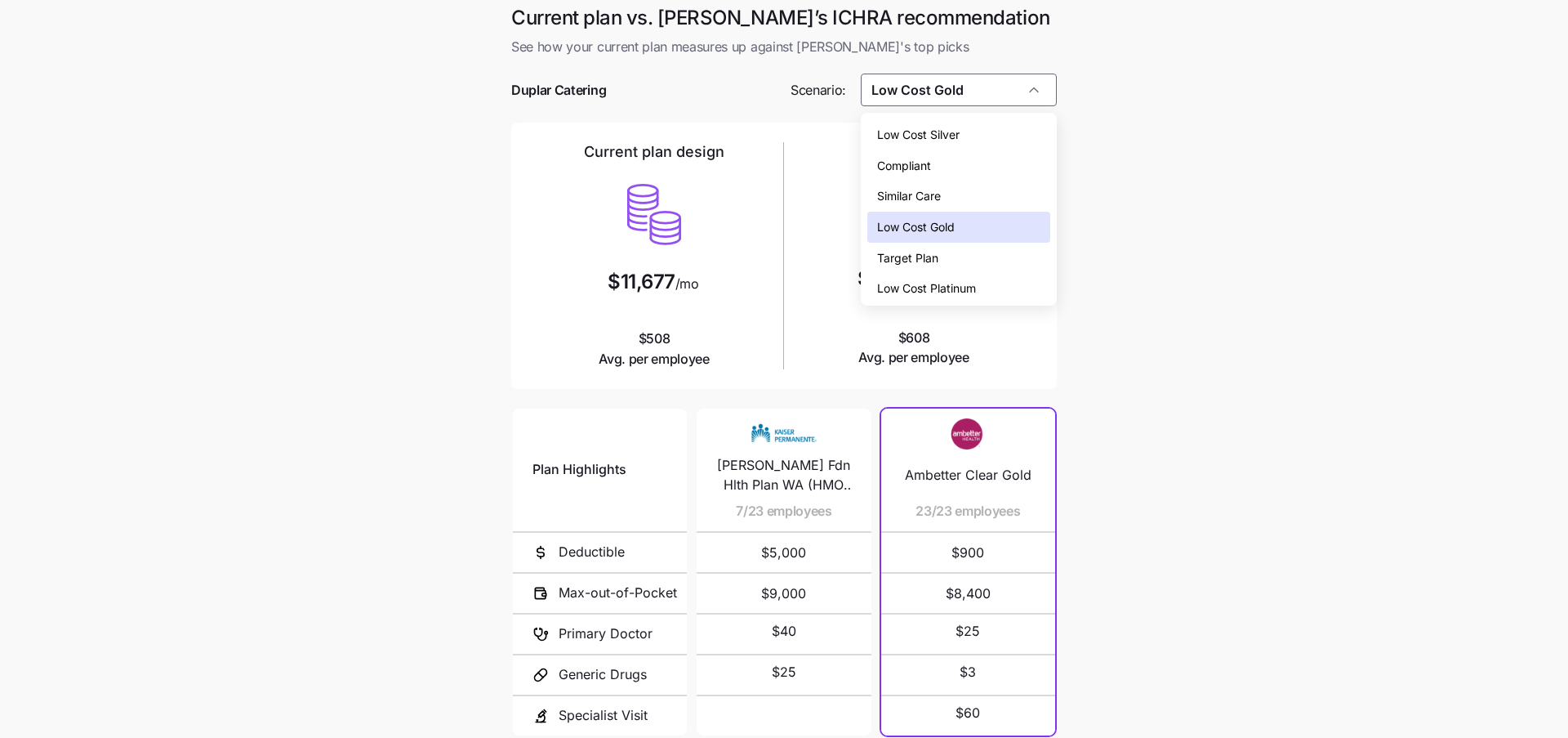
click at [987, 145] on div "Low Cost Silver" at bounding box center [959, 135] width 184 height 31
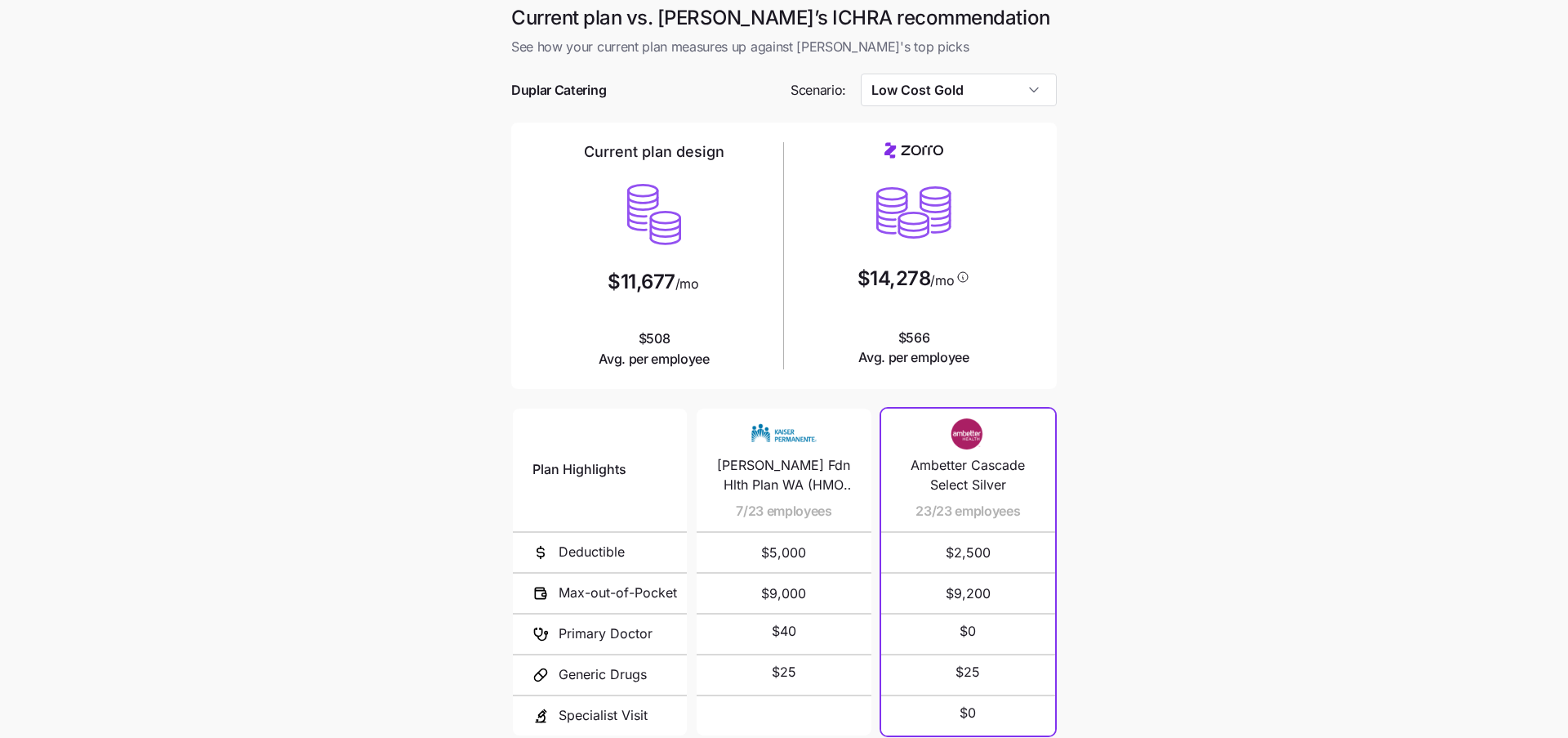
type input "Low Cost Silver"
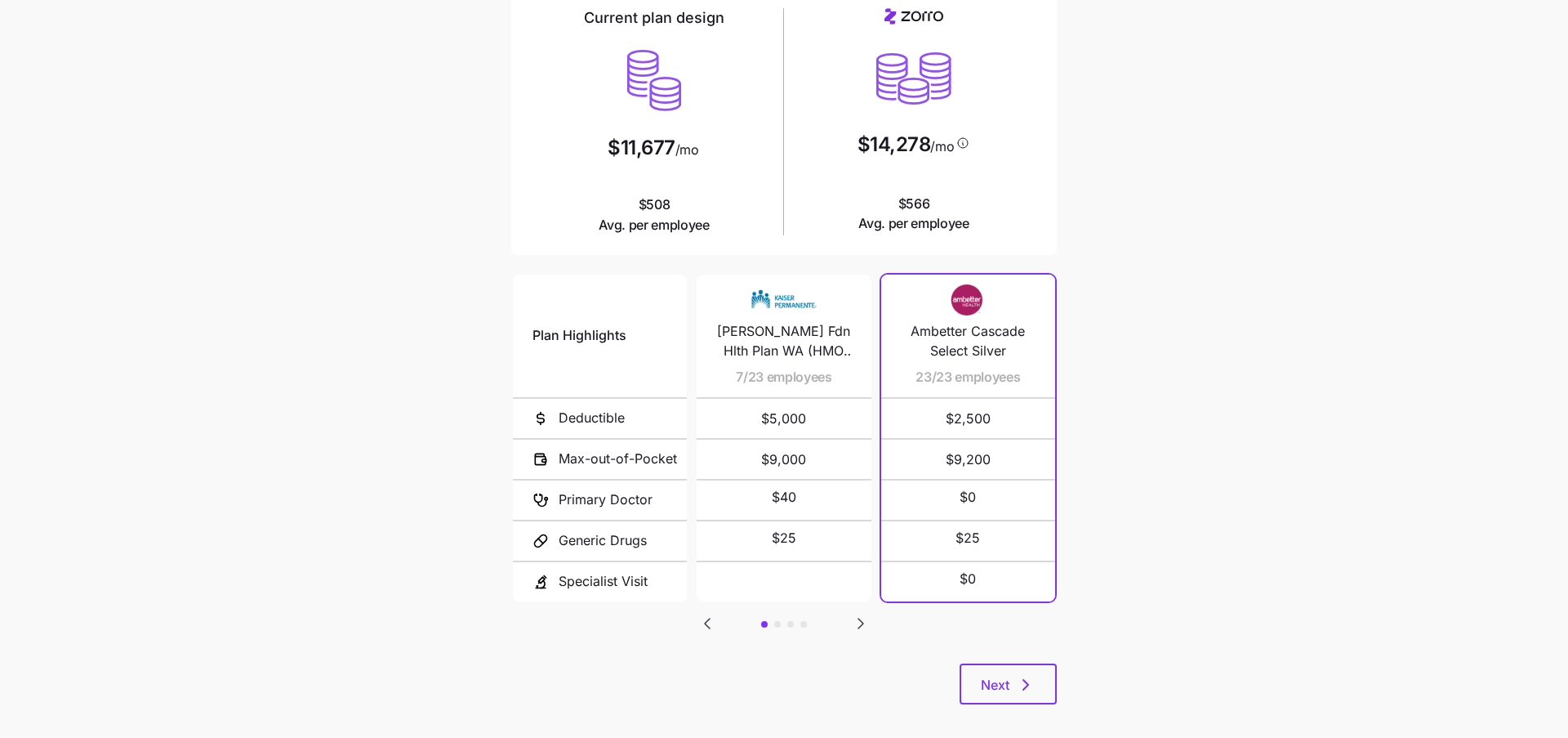
scroll to position [140, 0]
click at [1016, 687] on icon "button" at bounding box center [1025, 683] width 19 height 19
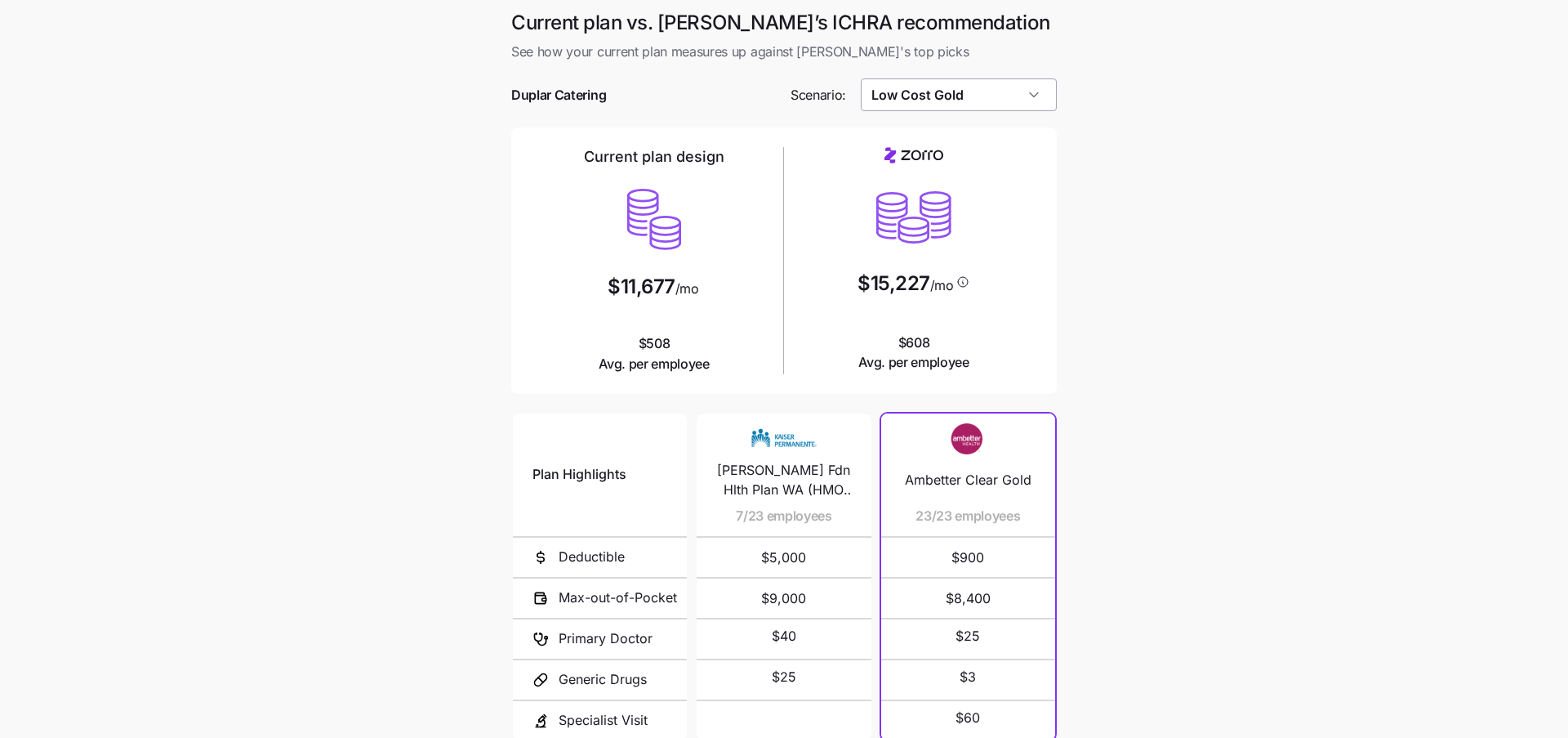
click at [902, 95] on input "Low Cost Gold" at bounding box center [959, 94] width 197 height 32
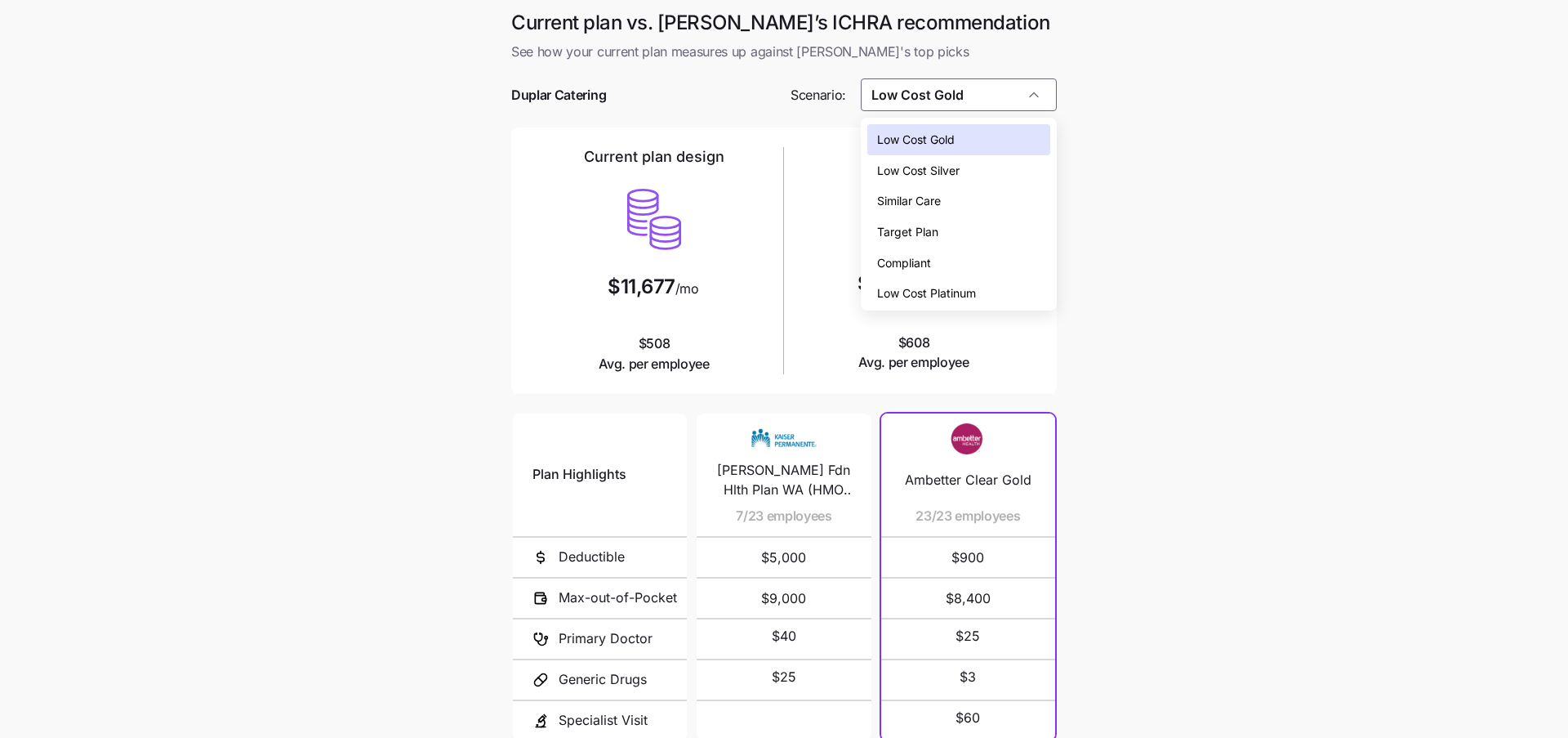
click at [901, 227] on span "Target Plan" at bounding box center [908, 231] width 61 height 18
type input "Target Plan"
click at [901, 227] on icon at bounding box center [913, 215] width 78 height 79
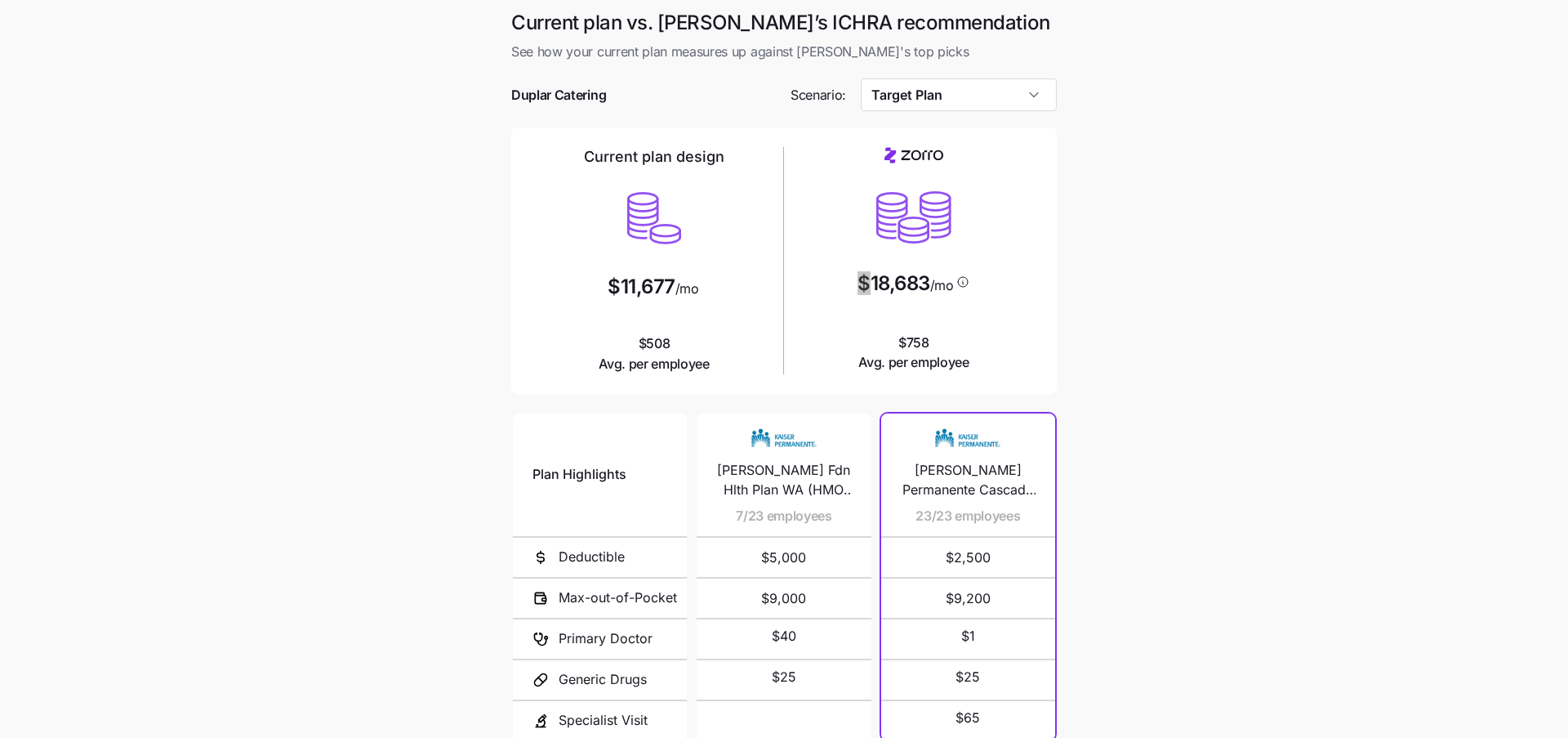
scroll to position [153, 0]
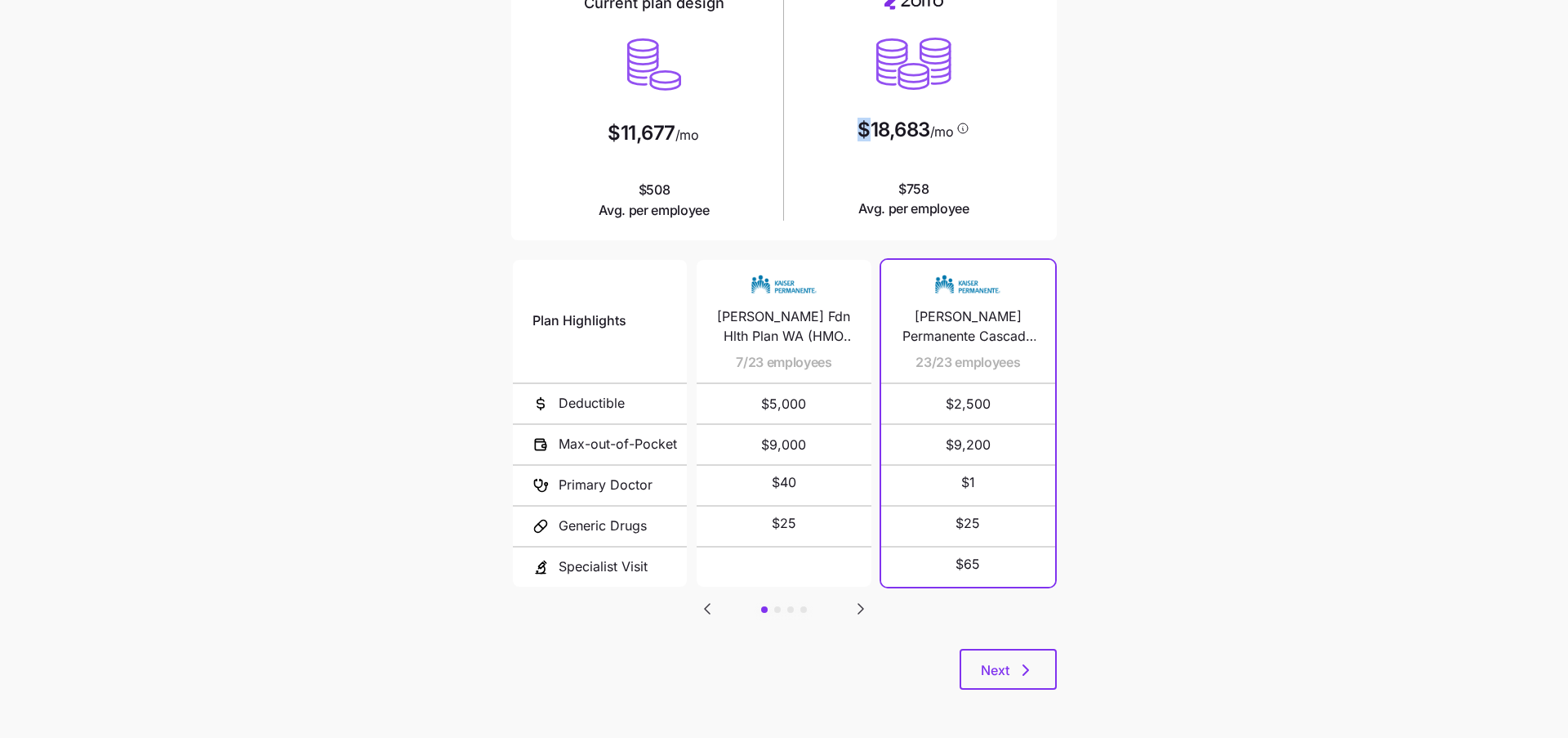
click at [860, 607] on icon "Go to next slide" at bounding box center [861, 609] width 5 height 10
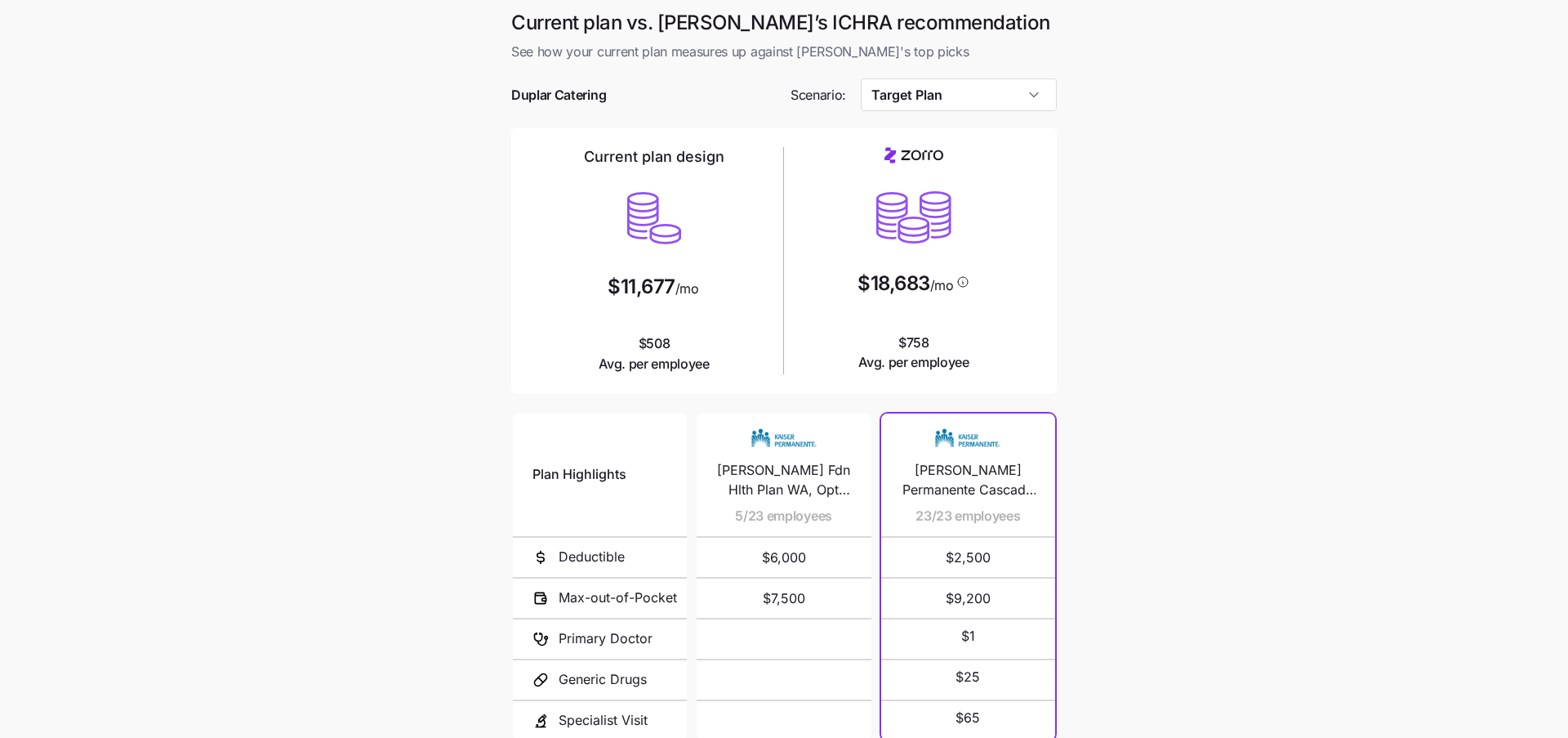
click at [991, 351] on div "$18,683 /mo $758 Avg. per employee" at bounding box center [913, 260] width 247 height 225
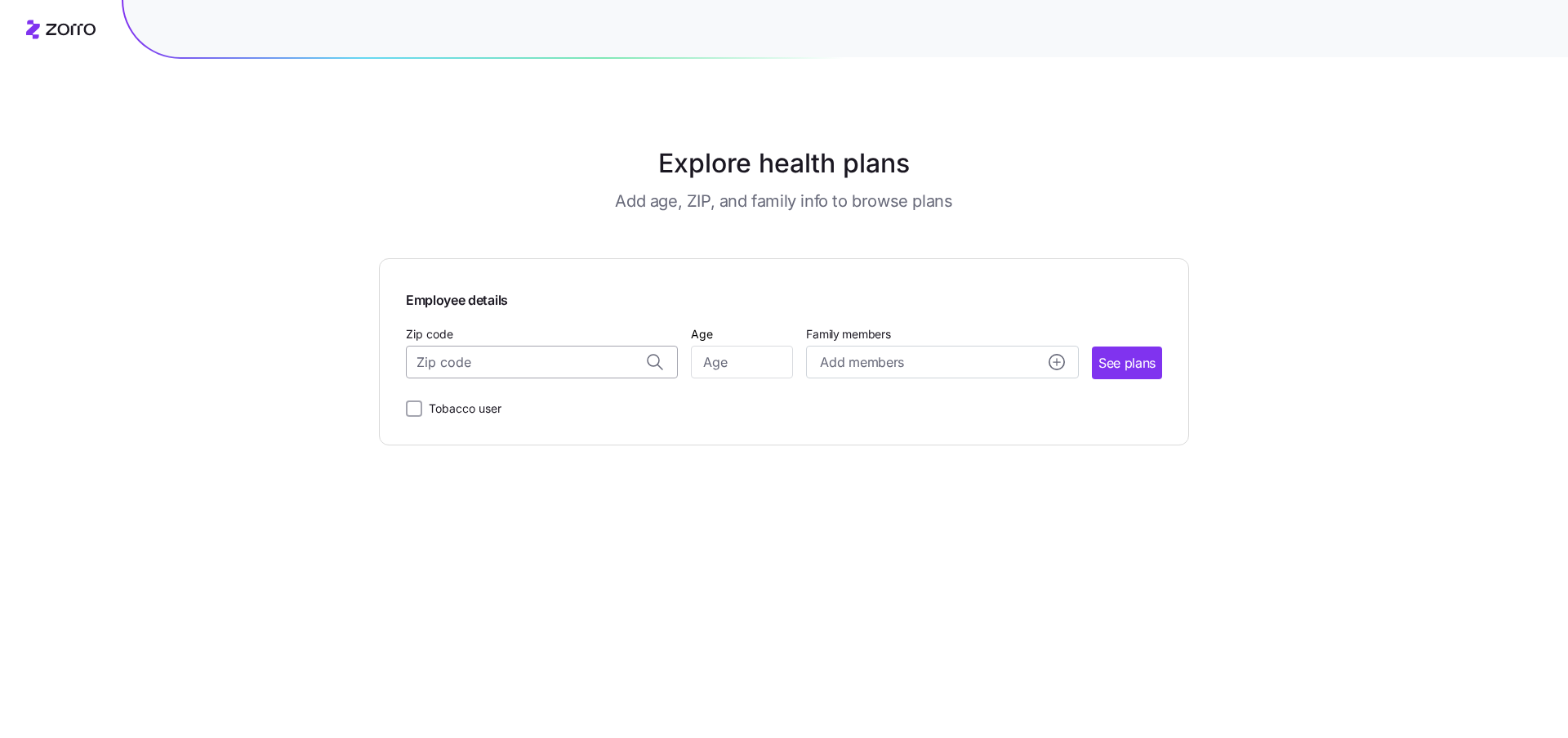
click at [557, 377] on input "Zip code" at bounding box center [542, 361] width 272 height 32
click at [503, 407] on span "98052, King County, WA" at bounding box center [539, 405] width 229 height 20
type input "98052, King County, WA"
click at [732, 357] on input "Age" at bounding box center [742, 361] width 103 height 32
type input "30"
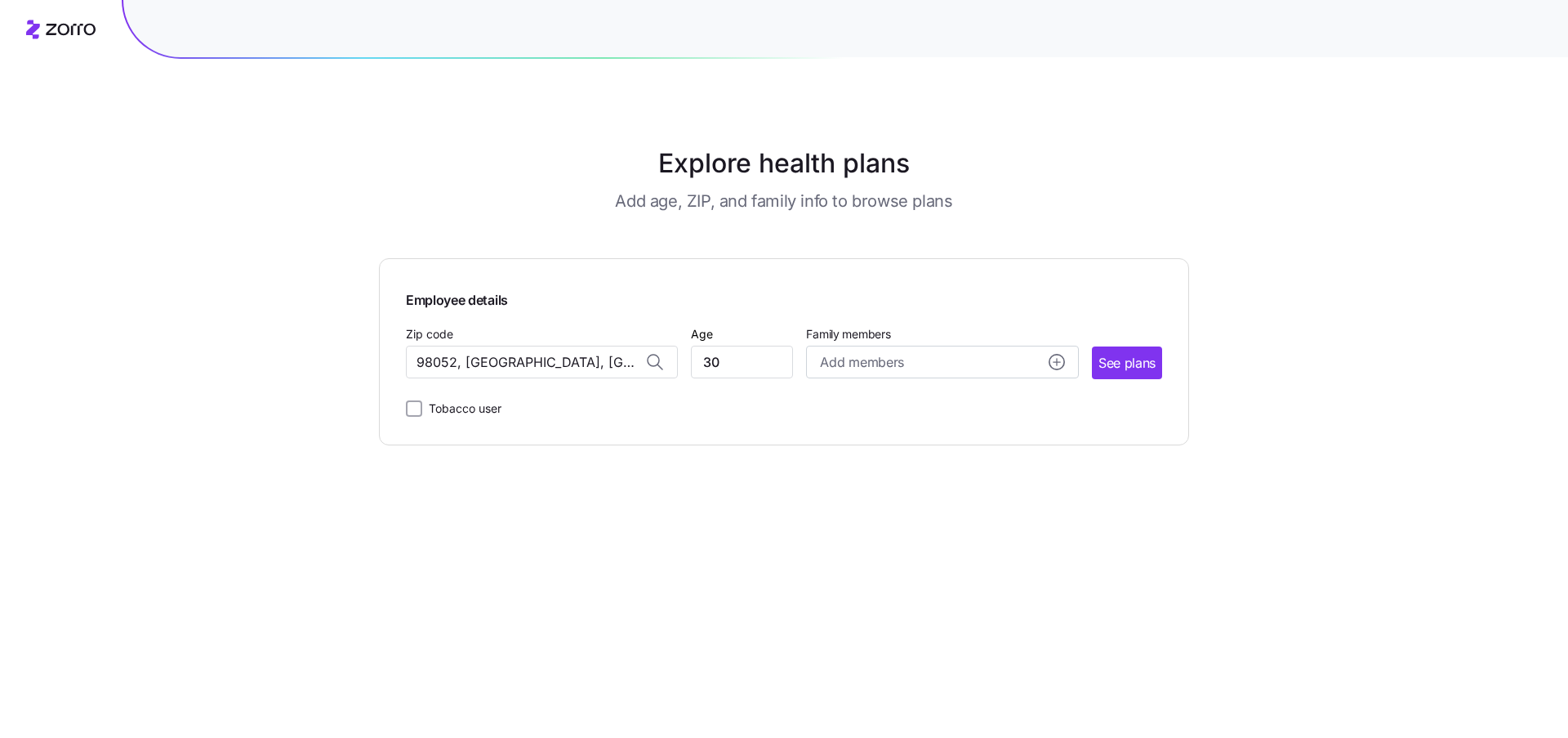
click at [838, 490] on main "Explore health plans Add age, ZIP, and family info to browse plans Employee det…" at bounding box center [783, 369] width 810 height 738
click at [1115, 355] on span "See plans" at bounding box center [1128, 363] width 57 height 20
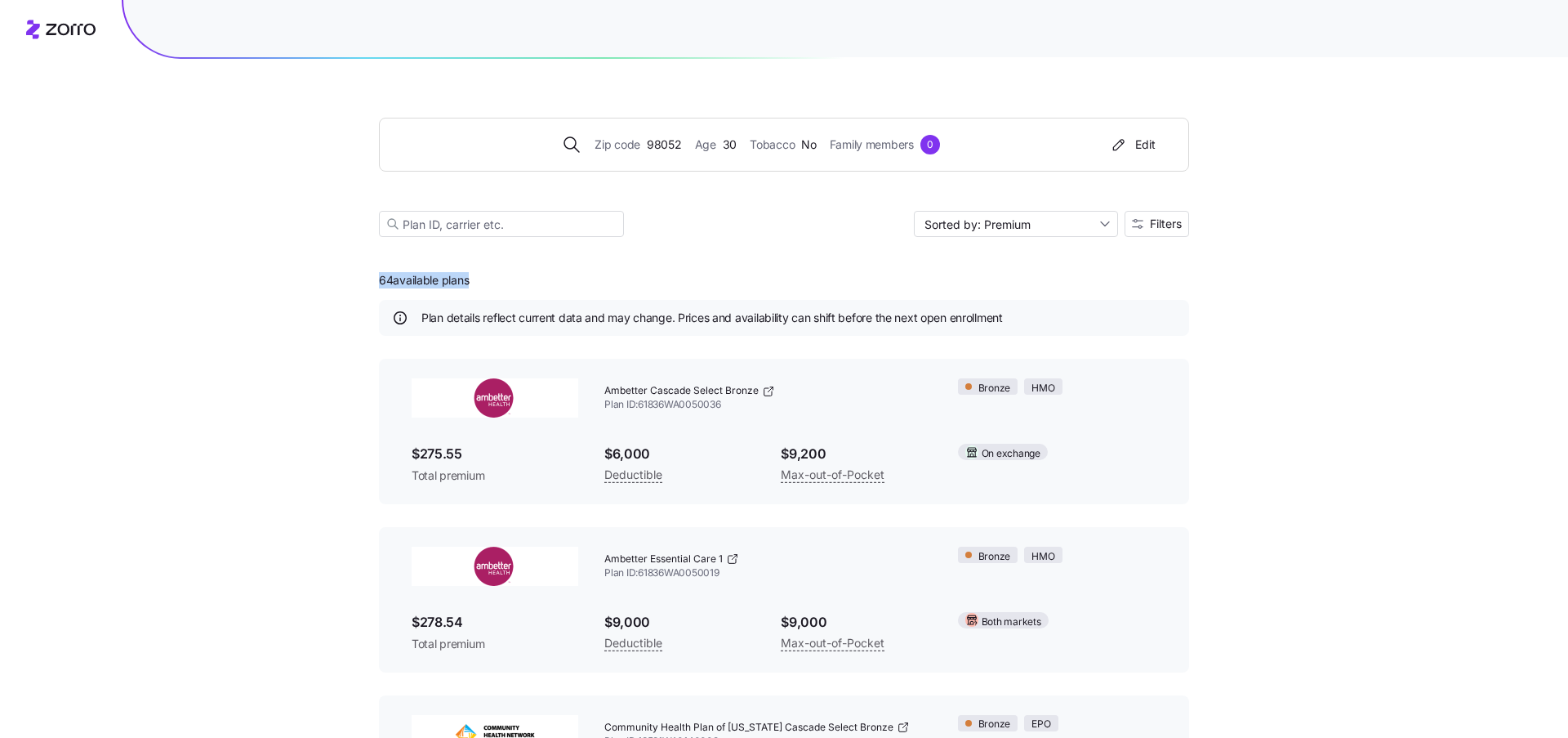
drag, startPoint x: 369, startPoint y: 274, endPoint x: 466, endPoint y: 273, distance: 97.0
click at [469, 274] on div "Zip code 98052 Age 30 Tobacco No Family members 0 Edit Sorted by: Premium Filte…" at bounding box center [784, 588] width 1568 height 1177
click at [571, 279] on div "64 available plans Plan details reflect current data and may change. Prices and…" at bounding box center [783, 717] width 810 height 920
drag, startPoint x: 379, startPoint y: 282, endPoint x: 476, endPoint y: 280, distance: 97.0
click at [476, 281] on div "Zip code 98052 Age 30 Tobacco No Family members 0 Edit Sorted by: Premium Filte…" at bounding box center [784, 588] width 1568 height 1177
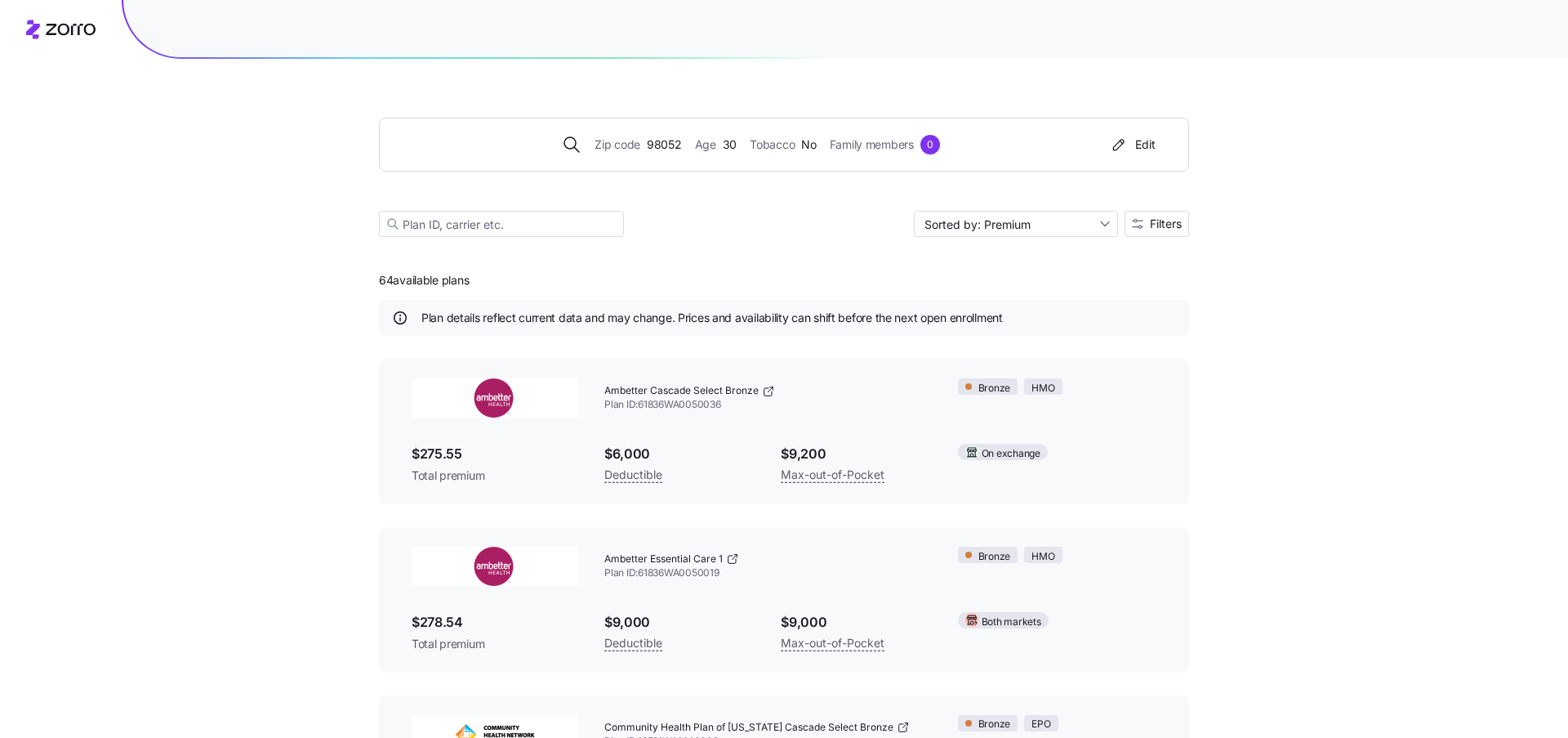
click at [1259, 449] on div "Zip code 98052 Age 30 Tobacco No Family members 0 Edit Sorted by: Premium Filte…" at bounding box center [784, 588] width 1568 height 1177
drag, startPoint x: 375, startPoint y: 275, endPoint x: 493, endPoint y: 276, distance: 118.0
click at [493, 276] on div "Zip code 98052 Age 30 Tobacco No Family members 0 Edit Sorted by: Premium Filte…" at bounding box center [784, 588] width 1568 height 1177
click at [515, 286] on div "64 available plans Plan details reflect current data and may change. Prices and…" at bounding box center [783, 717] width 810 height 920
click at [1165, 229] on span "Filters" at bounding box center [1165, 224] width 31 height 11
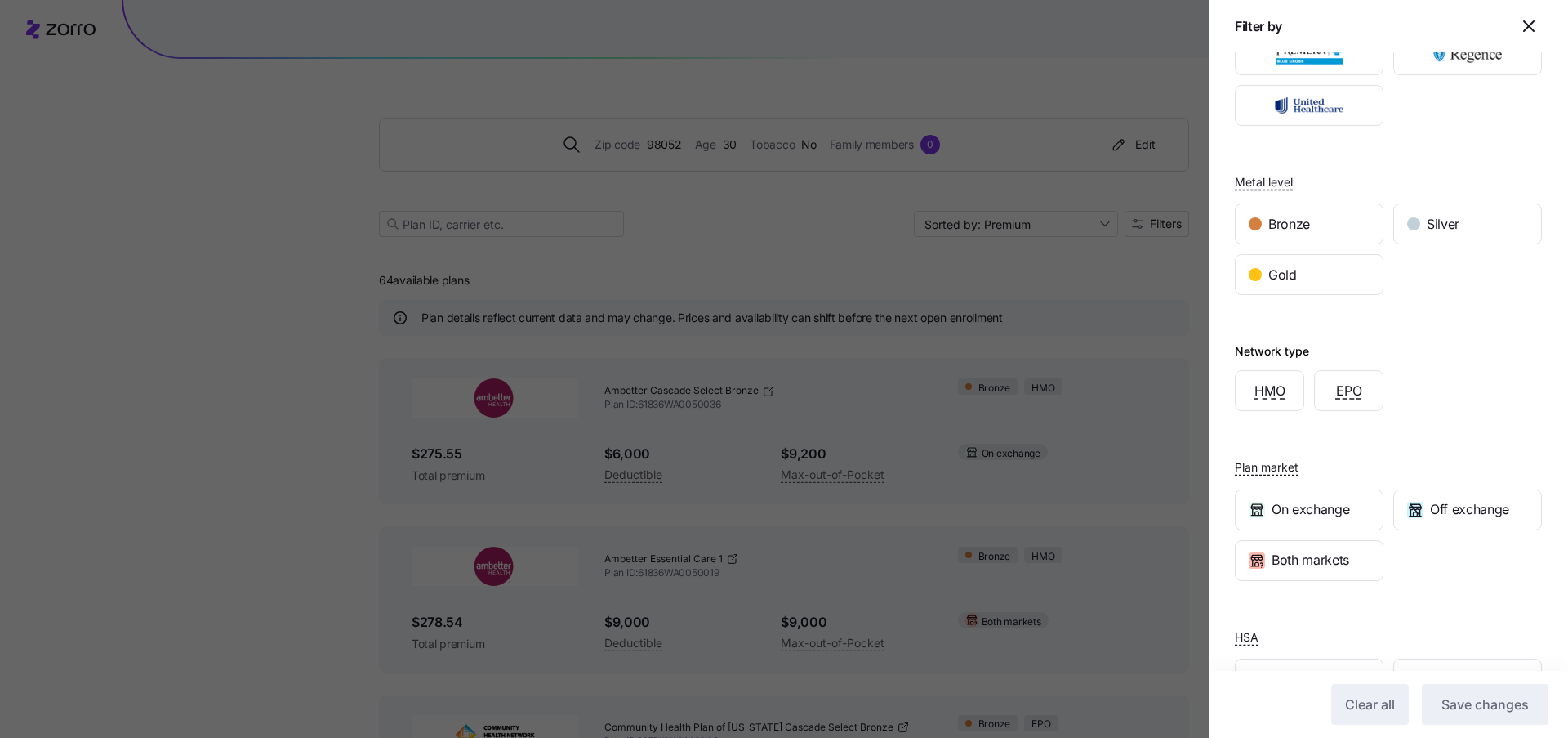
scroll to position [265, 0]
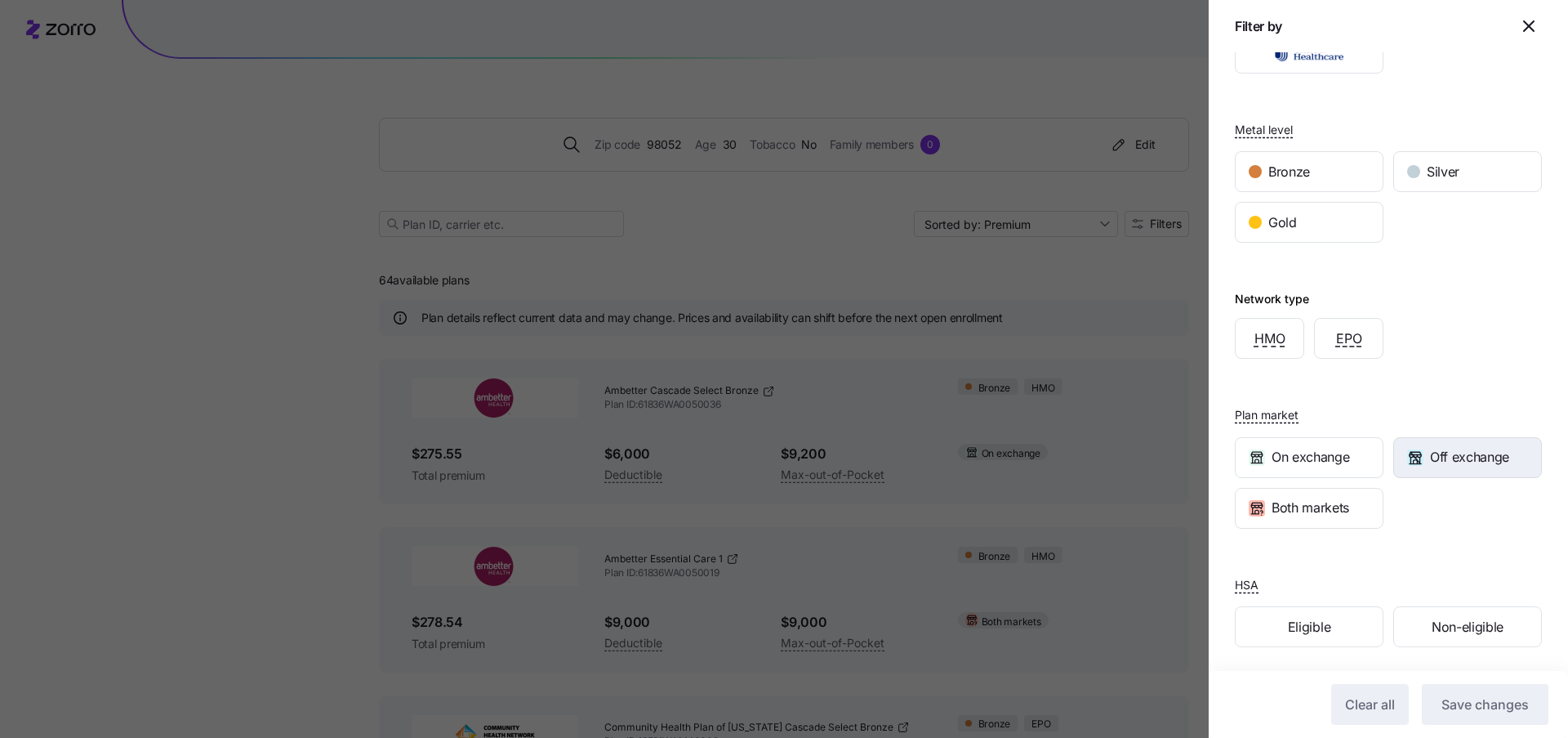
click at [1442, 466] on div "Off exchange" at bounding box center [1467, 457] width 147 height 39
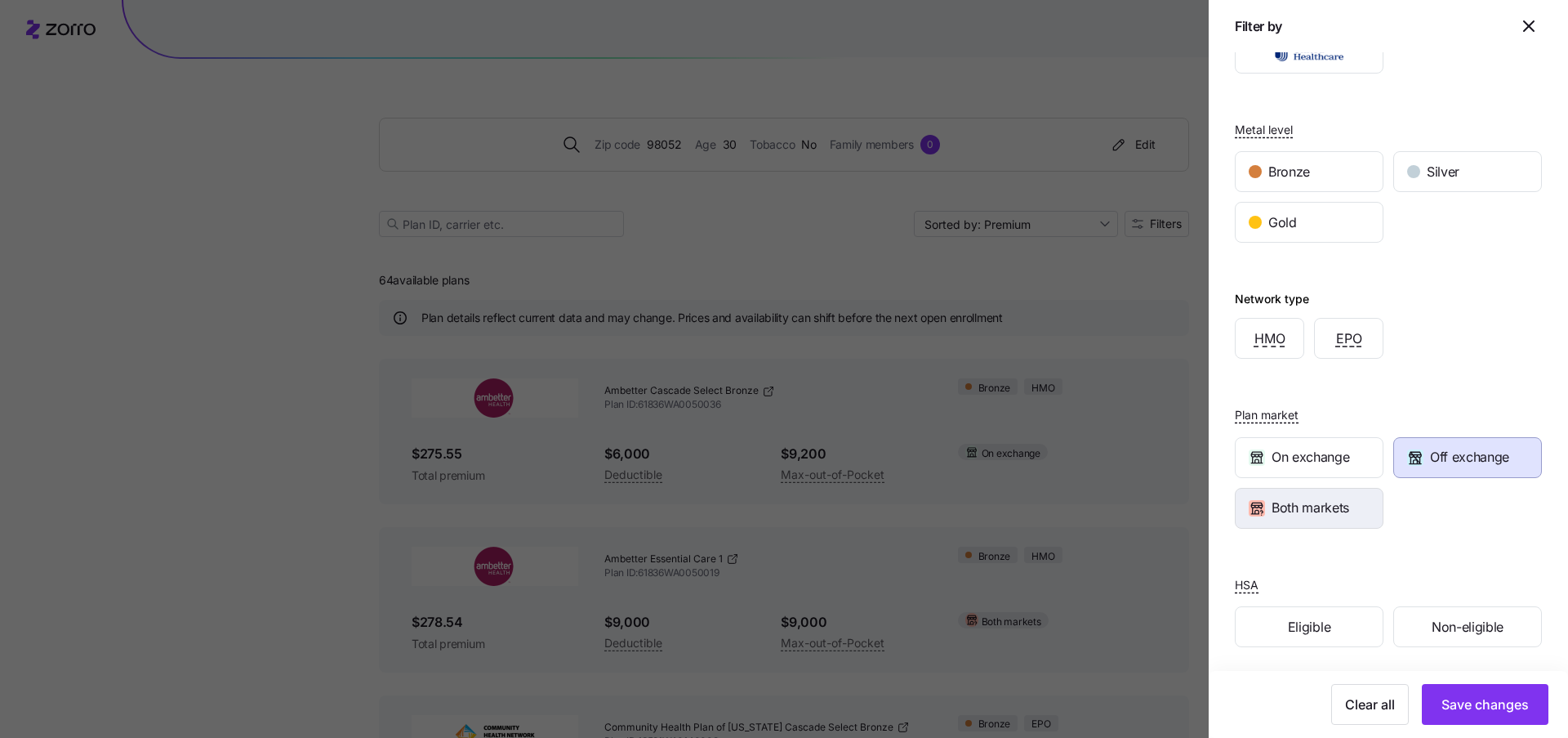
click at [1319, 510] on span "Both markets" at bounding box center [1310, 508] width 78 height 20
click at [1476, 703] on span "Save changes" at bounding box center [1485, 704] width 88 height 19
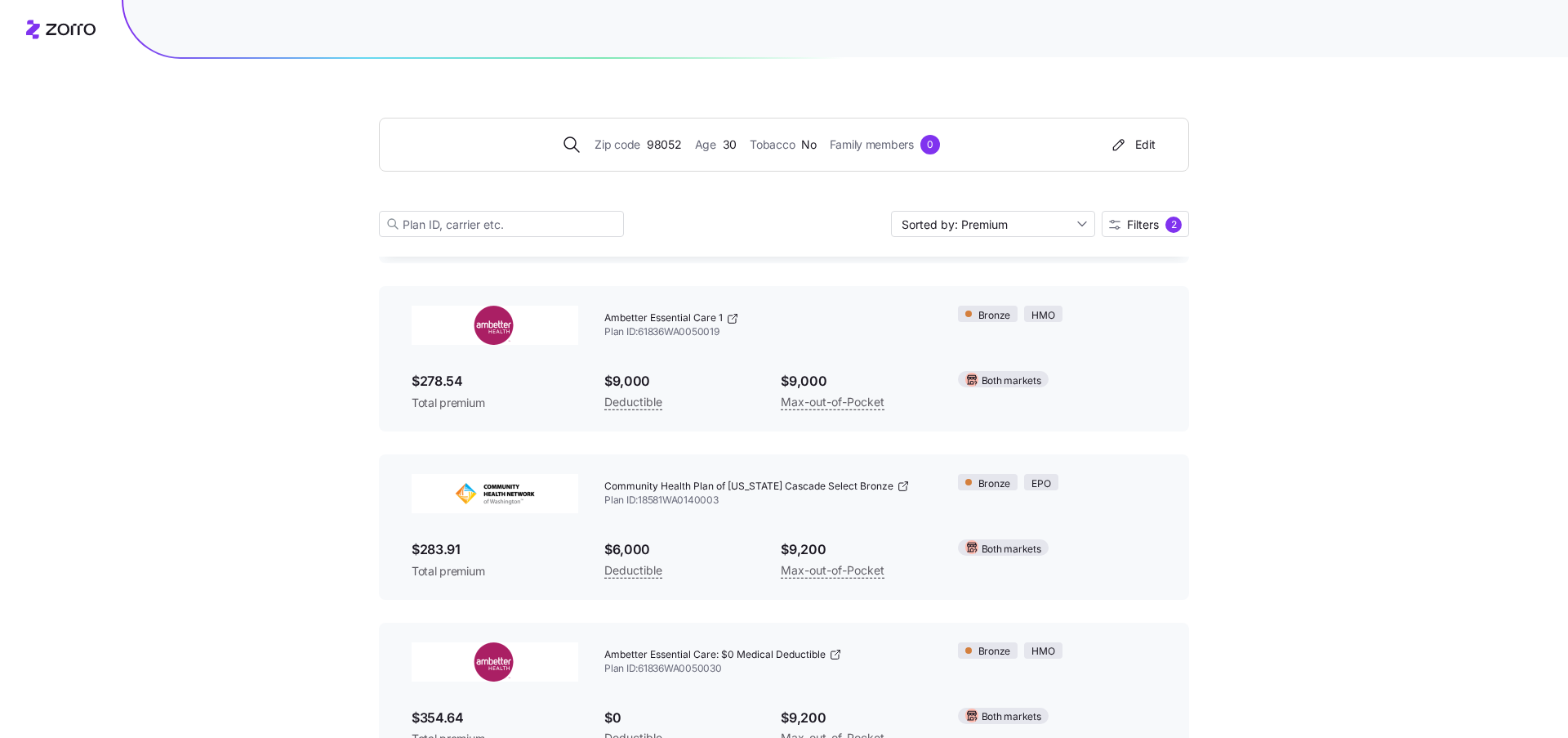
scroll to position [63, 0]
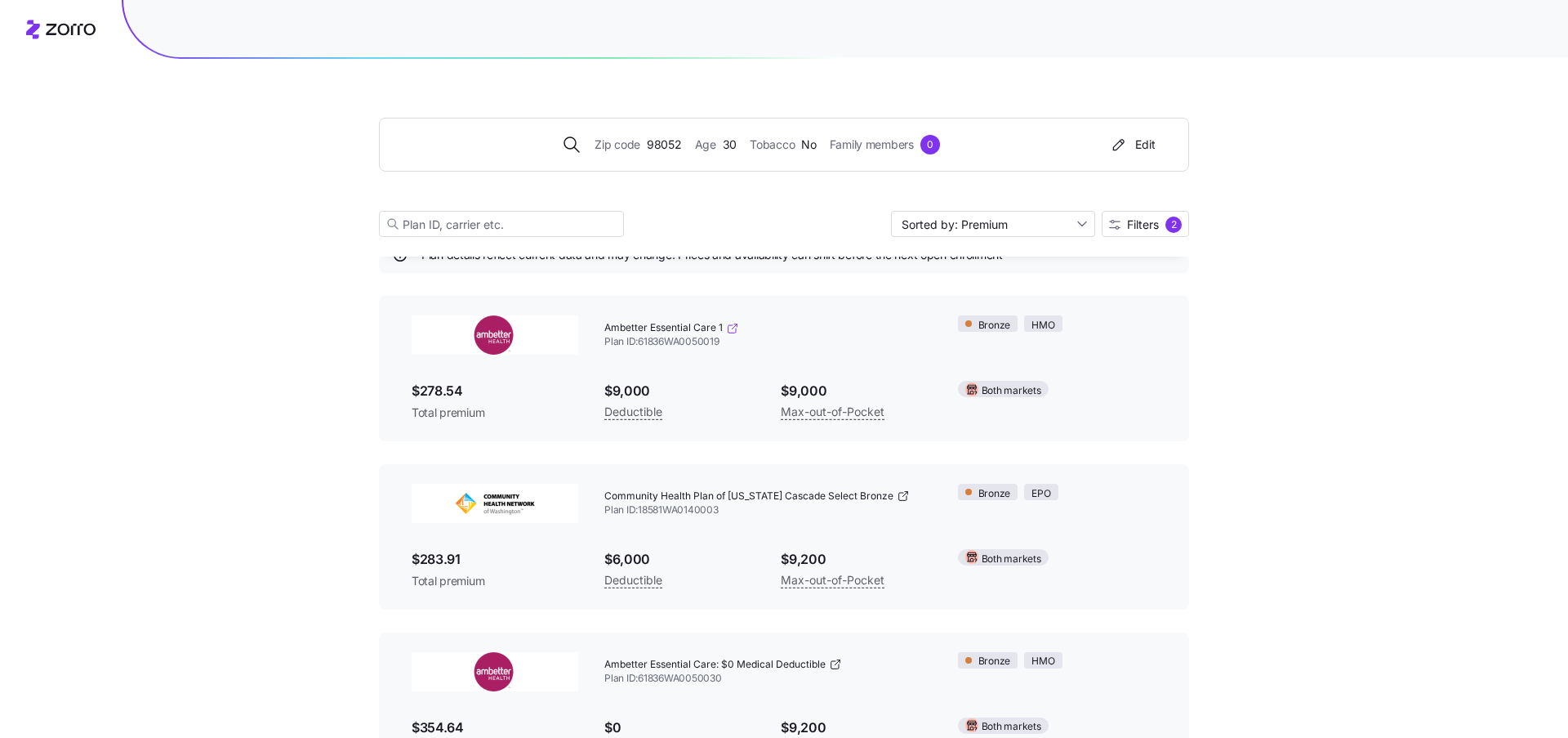
click at [733, 322] on icon at bounding box center [732, 329] width 13 height 13
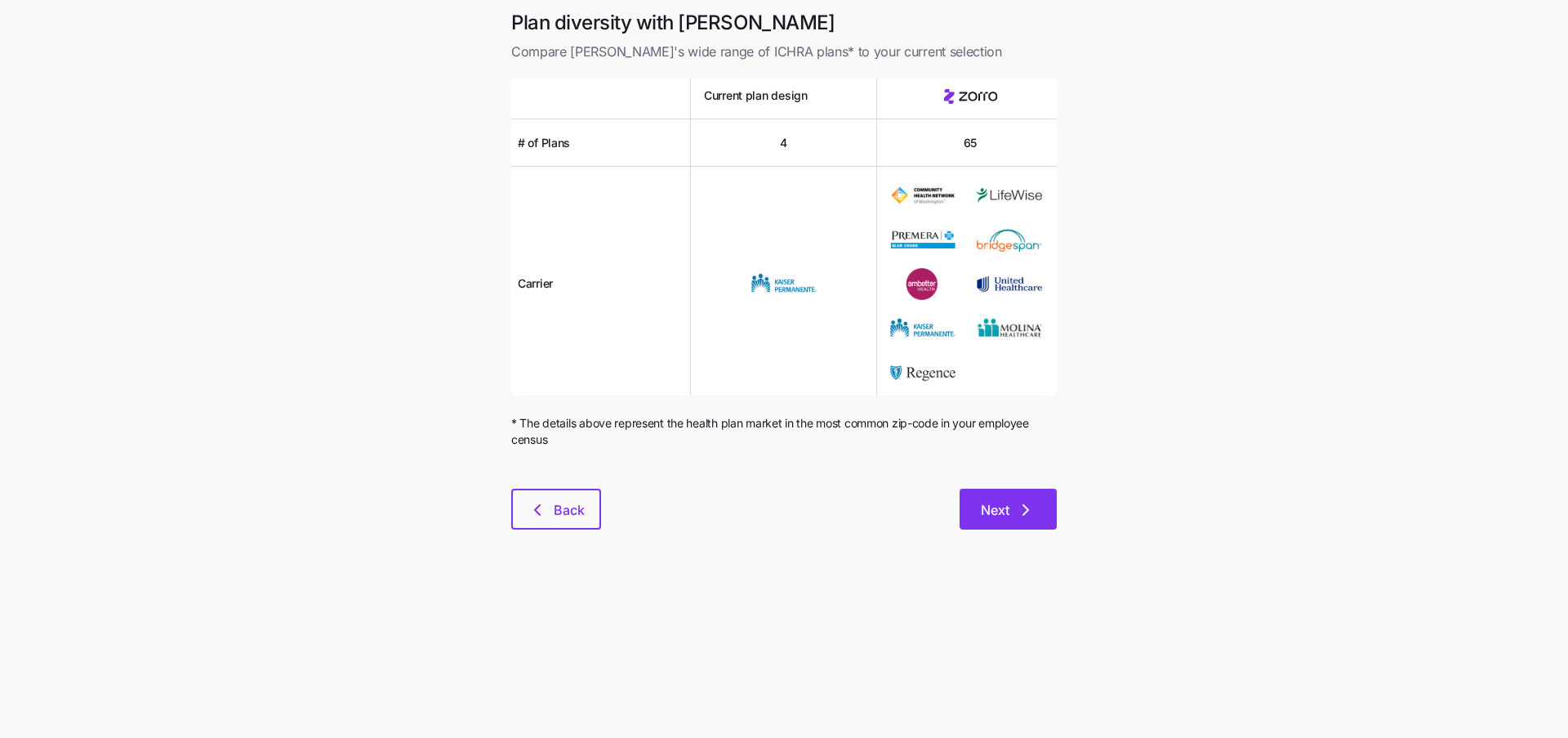
click at [1024, 514] on icon "button" at bounding box center [1025, 509] width 19 height 19
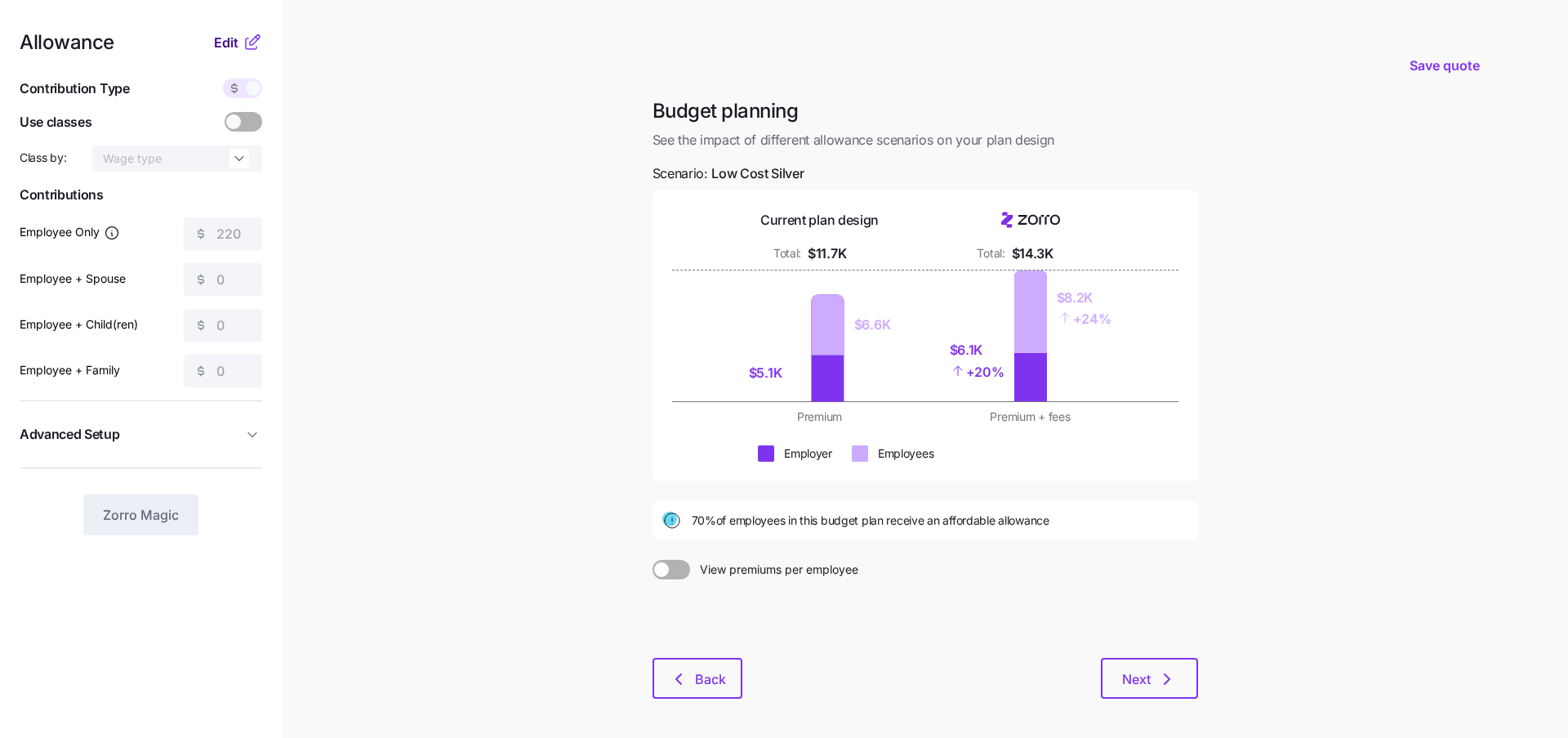
click at [223, 52] on span "Edit" at bounding box center [226, 42] width 25 height 19
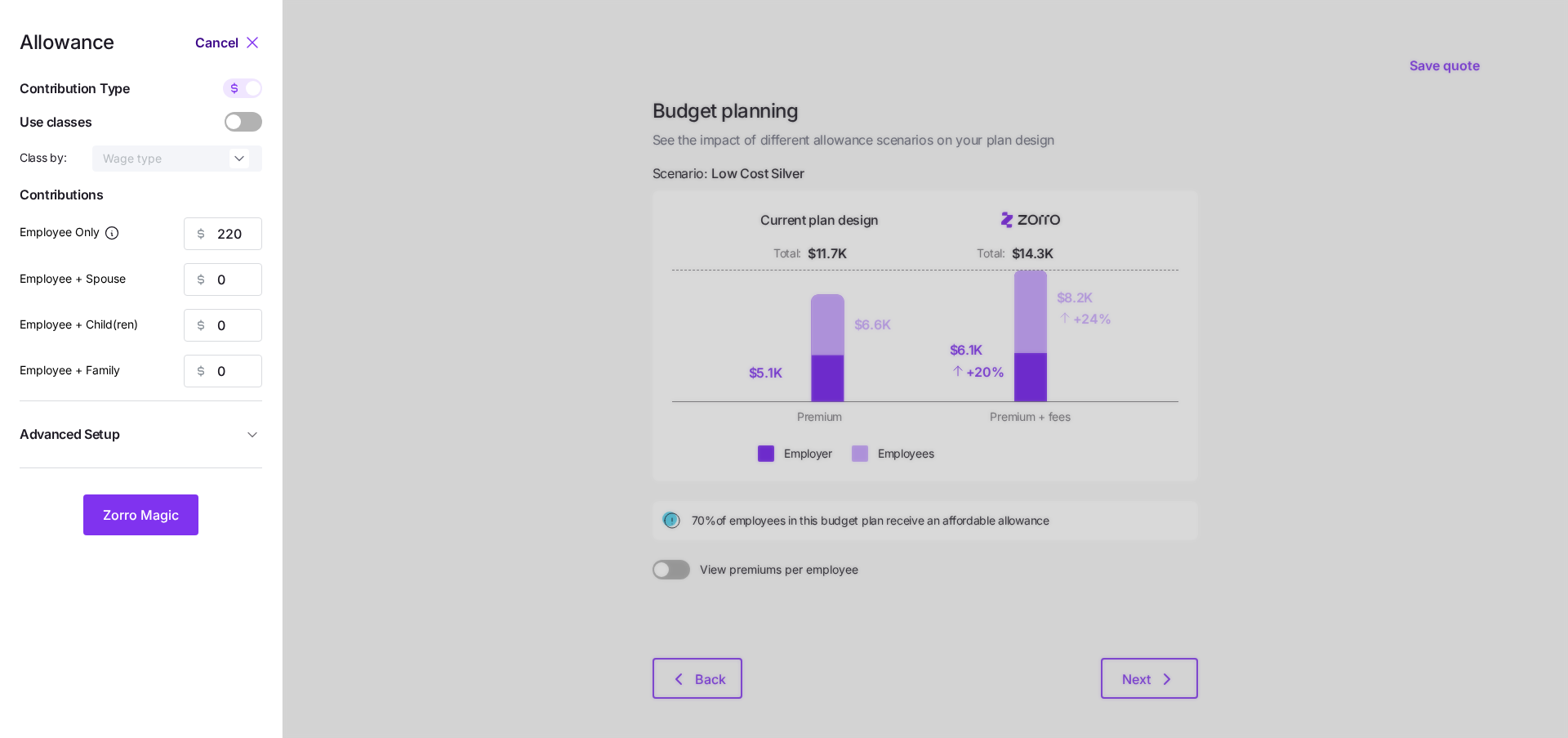
click at [223, 46] on span "Cancel" at bounding box center [216, 42] width 43 height 19
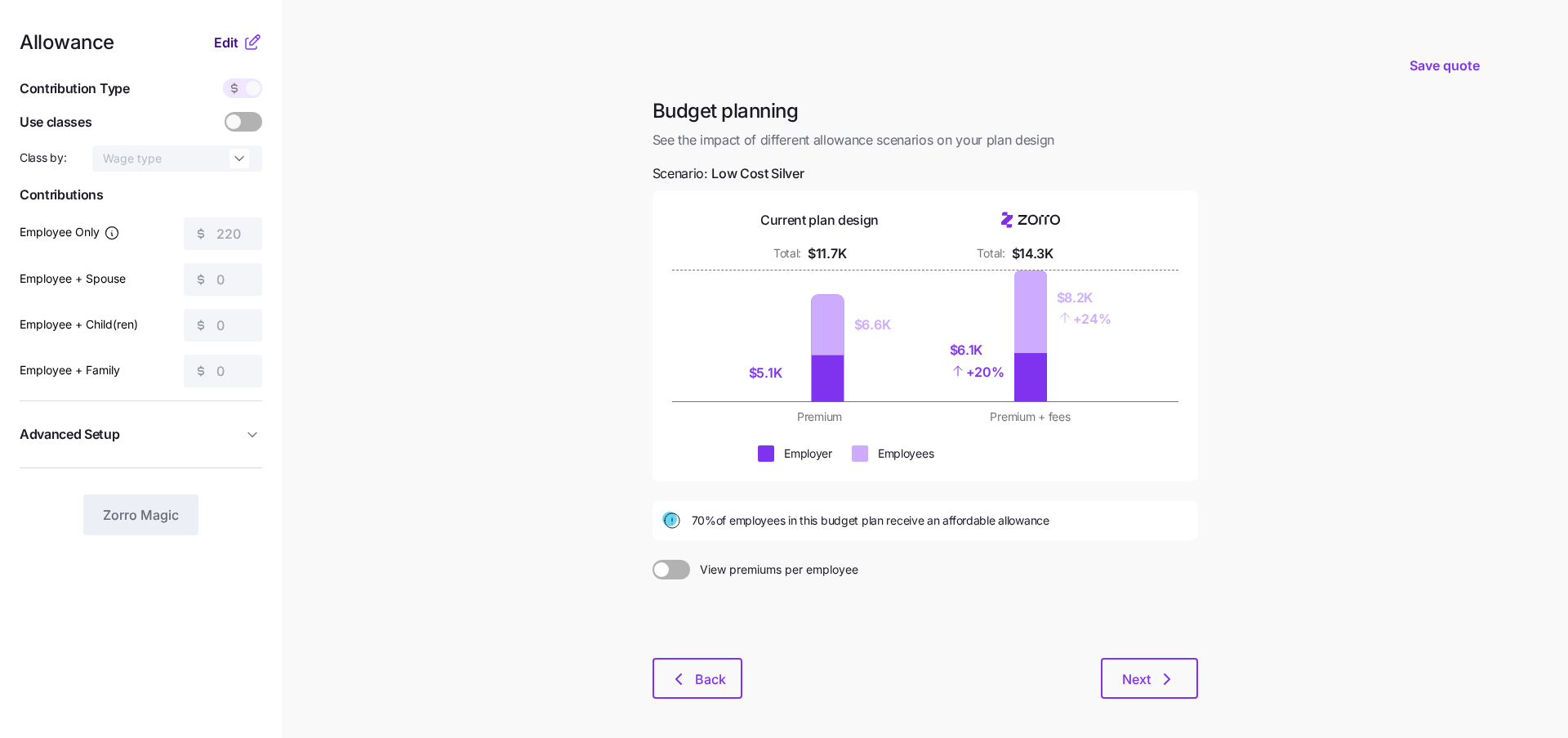
click at [223, 46] on span "Edit" at bounding box center [226, 42] width 25 height 19
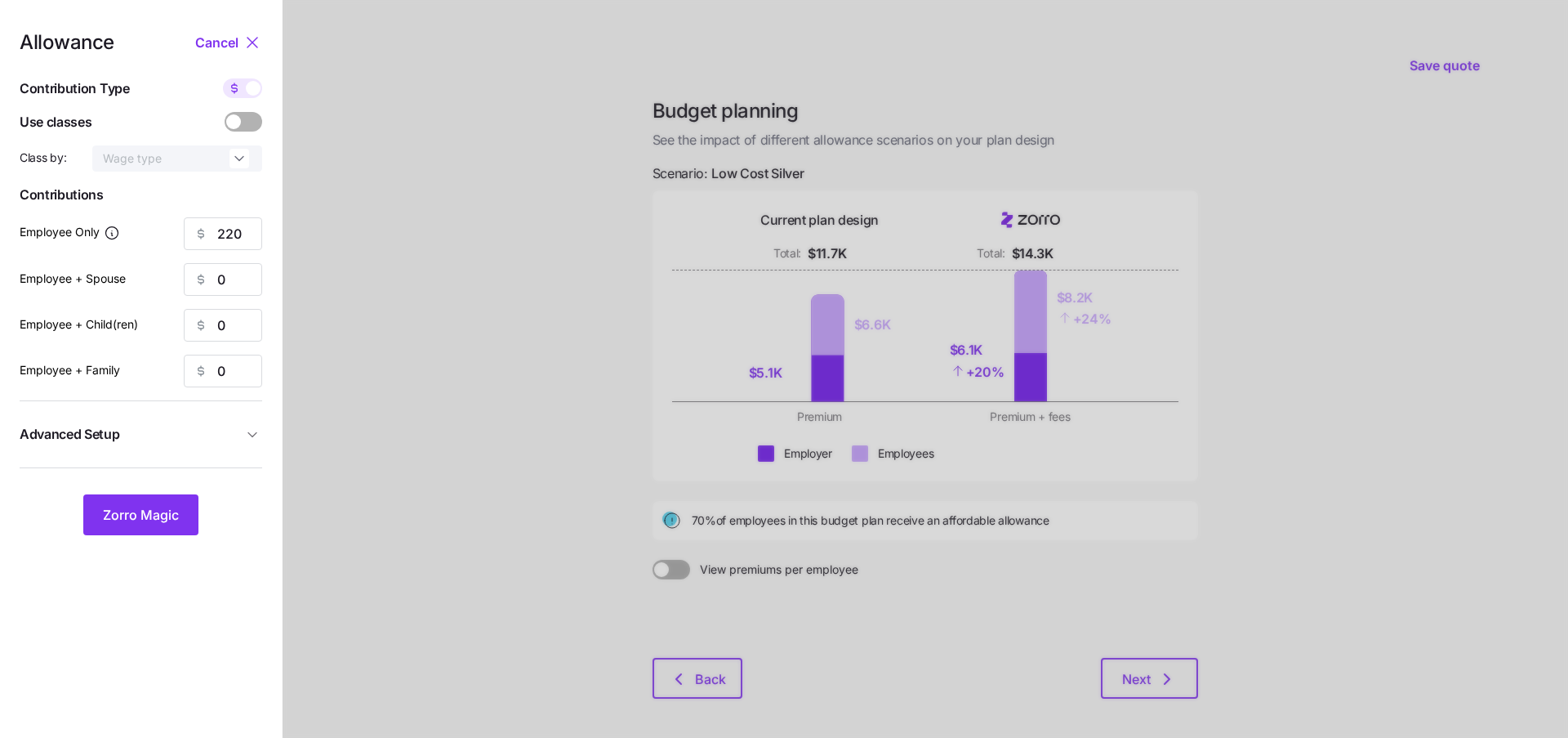
click at [249, 82] on span at bounding box center [253, 89] width 15 height 15
click at [223, 79] on input "checkbox" at bounding box center [223, 79] width 0 height 0
click at [249, 82] on icon at bounding box center [250, 88] width 13 height 13
click at [223, 79] on input "checkbox" at bounding box center [223, 79] width 0 height 0
type input "220"
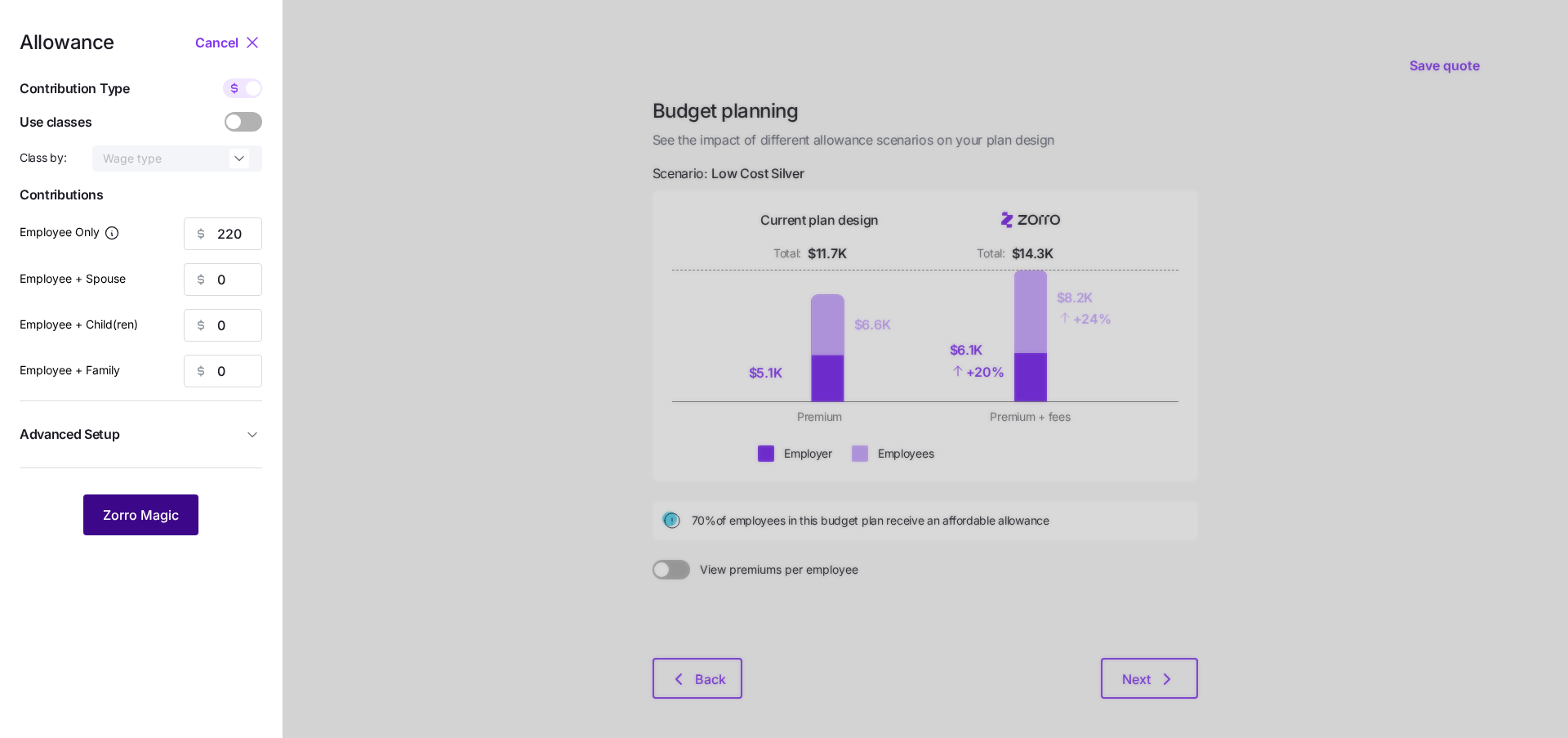
click at [132, 527] on button "Zorro Magic" at bounding box center [140, 514] width 115 height 41
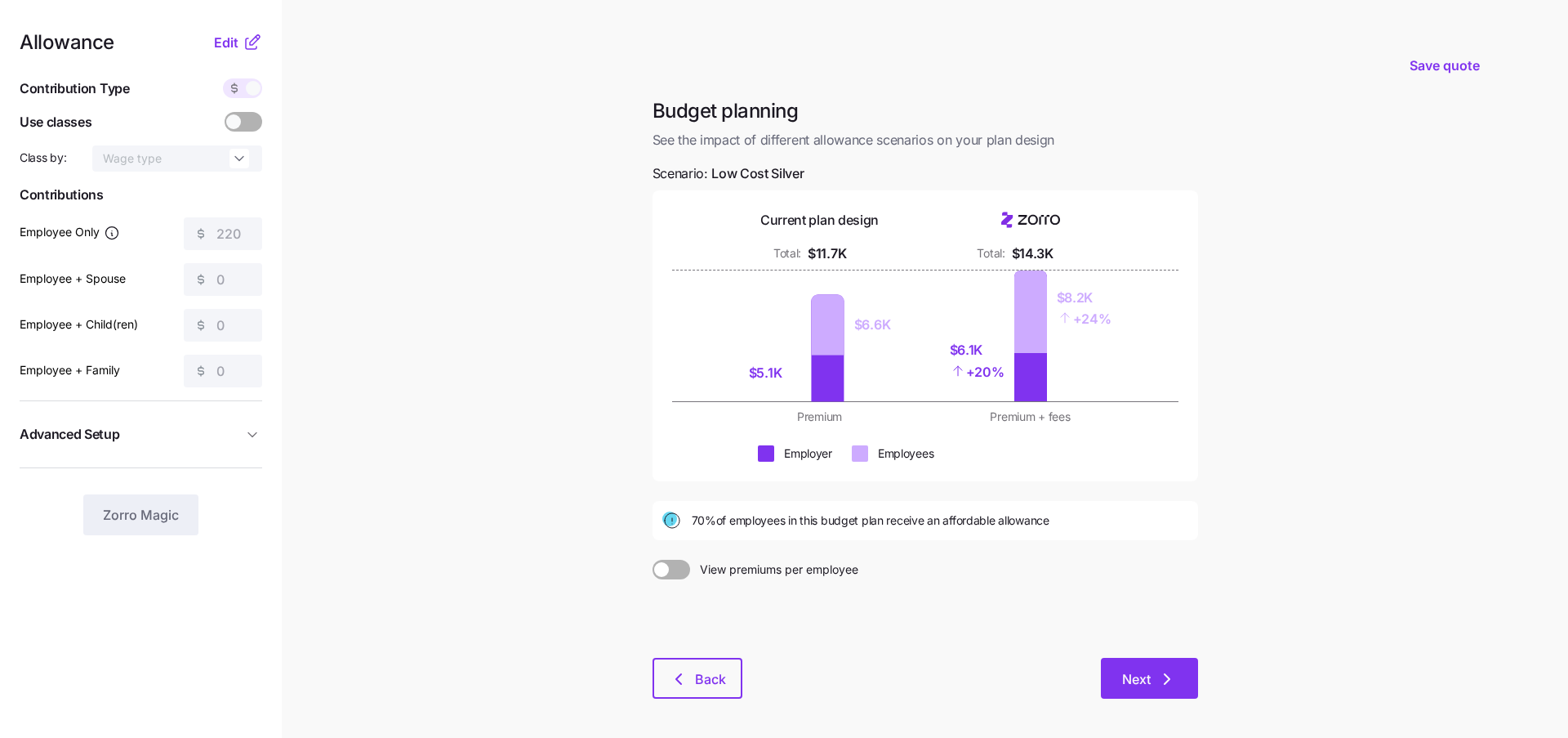
click at [1150, 678] on span "Next" at bounding box center [1136, 678] width 29 height 19
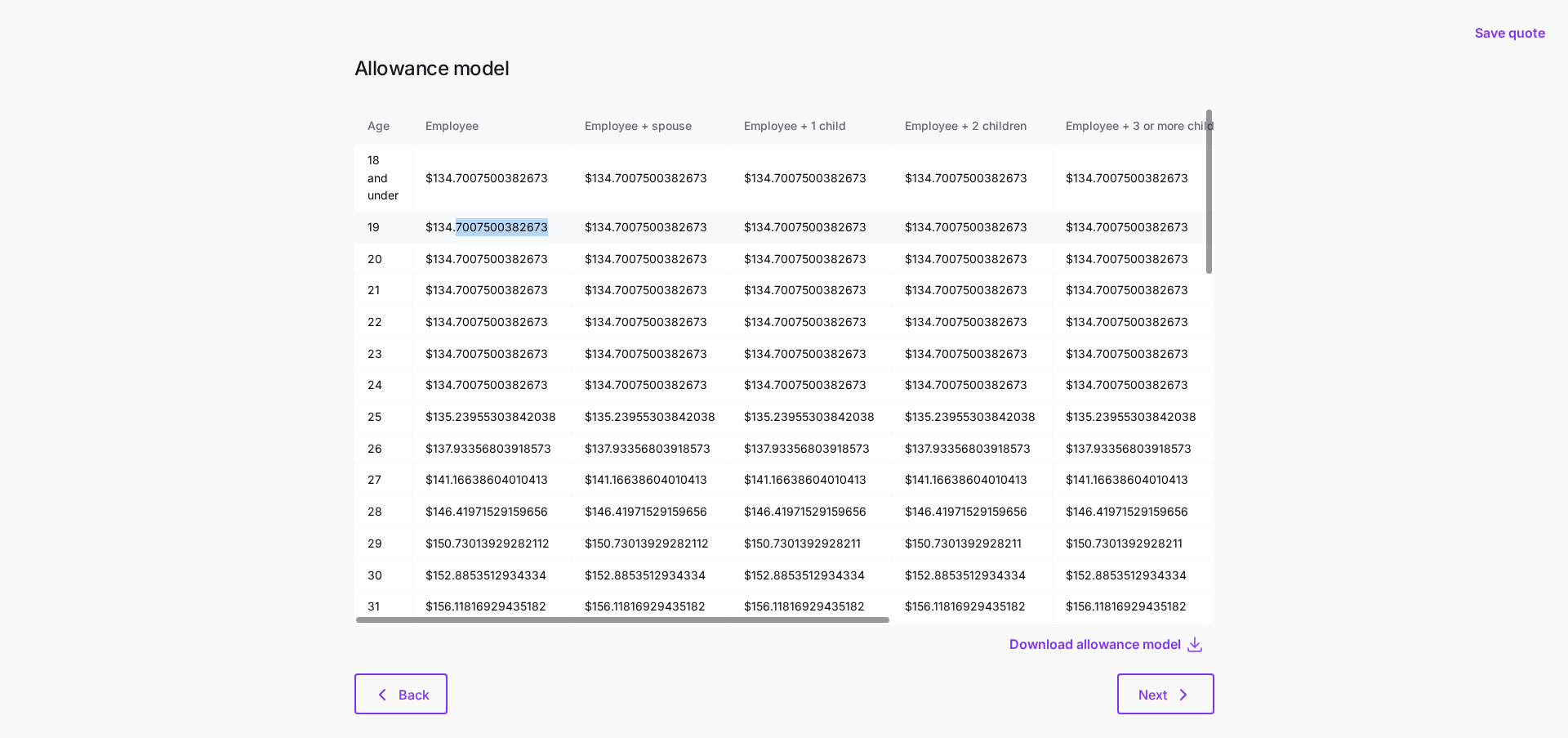
drag, startPoint x: 456, startPoint y: 230, endPoint x: 557, endPoint y: 229, distance: 101.0
click at [557, 229] on td "$134.7007500382673" at bounding box center [492, 227] width 159 height 31
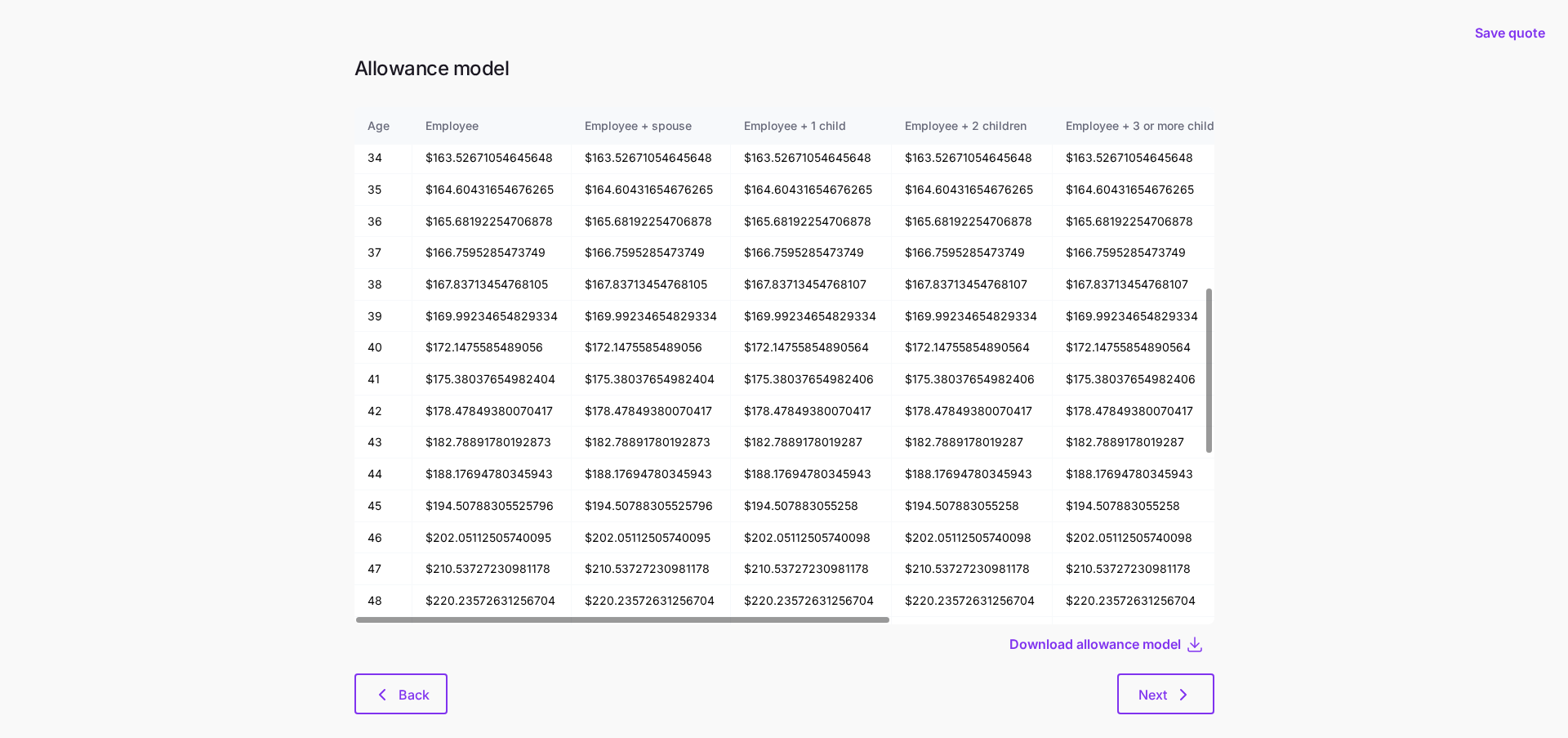
scroll to position [525, 0]
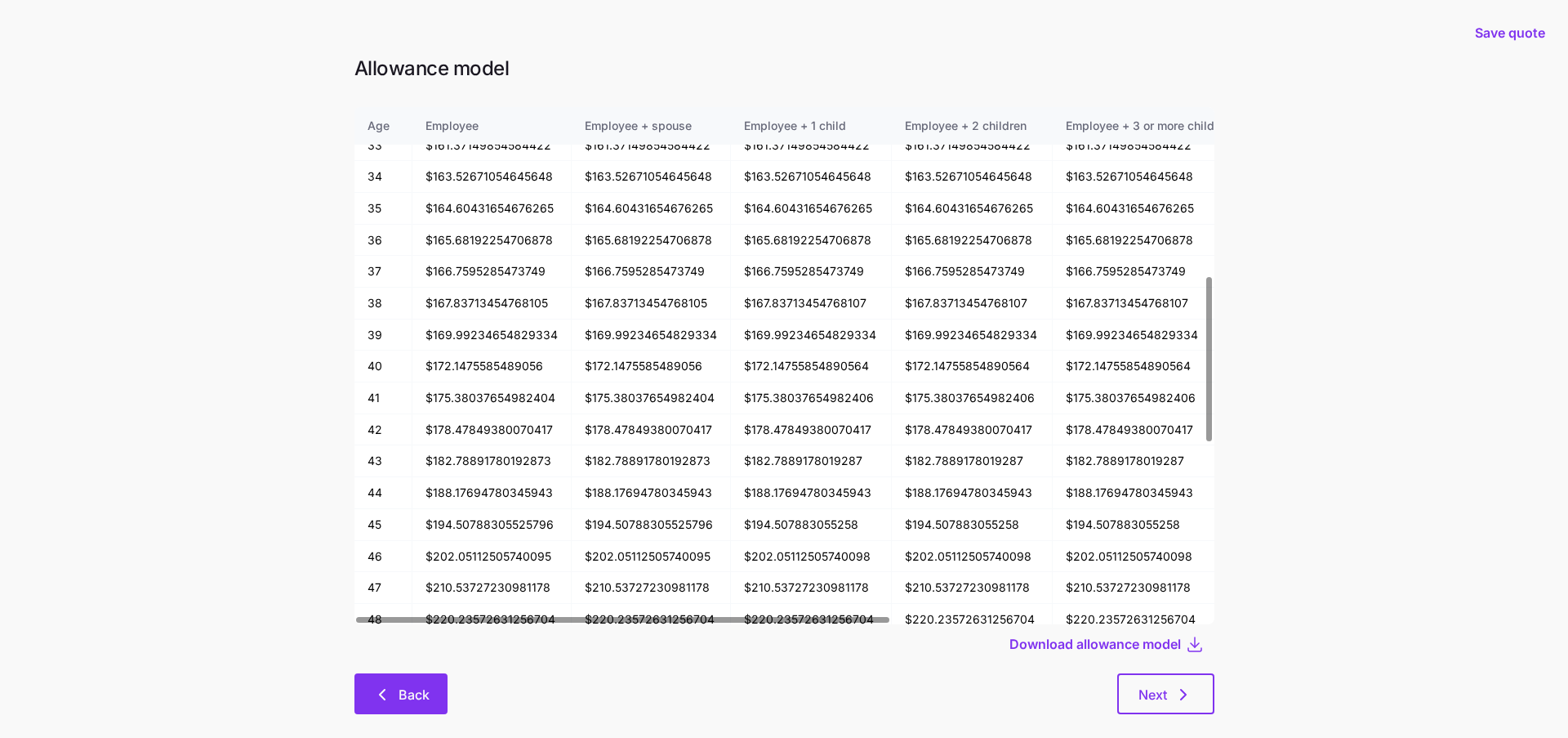
click at [398, 696] on span "Back" at bounding box center [401, 694] width 51 height 19
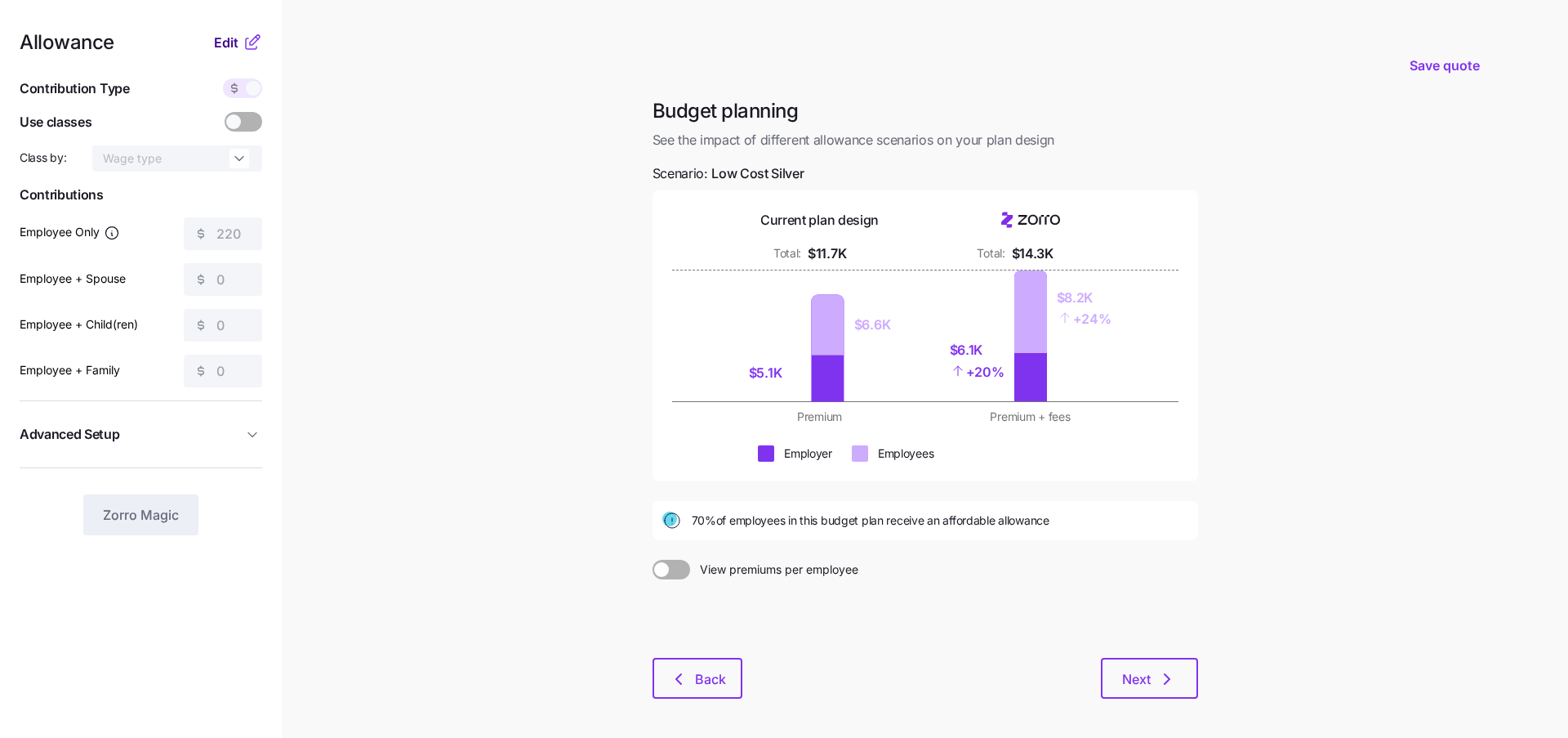
click at [224, 42] on span "Edit" at bounding box center [226, 42] width 25 height 19
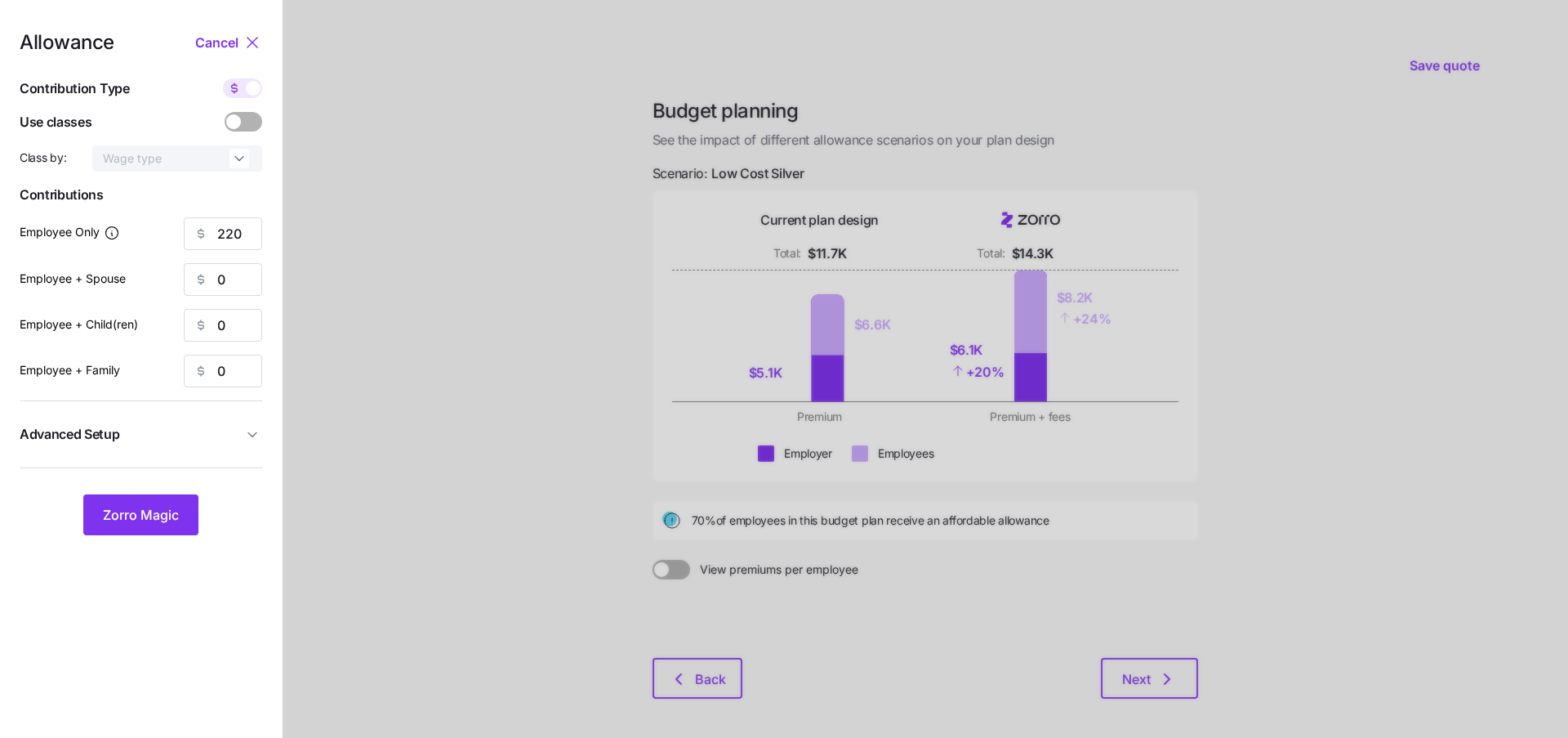
click at [247, 90] on span at bounding box center [253, 89] width 15 height 15
click at [223, 79] on input "checkbox" at bounding box center [223, 79] width 0 height 0
type input "42"
click at [135, 499] on button "Zorro Magic" at bounding box center [140, 514] width 115 height 41
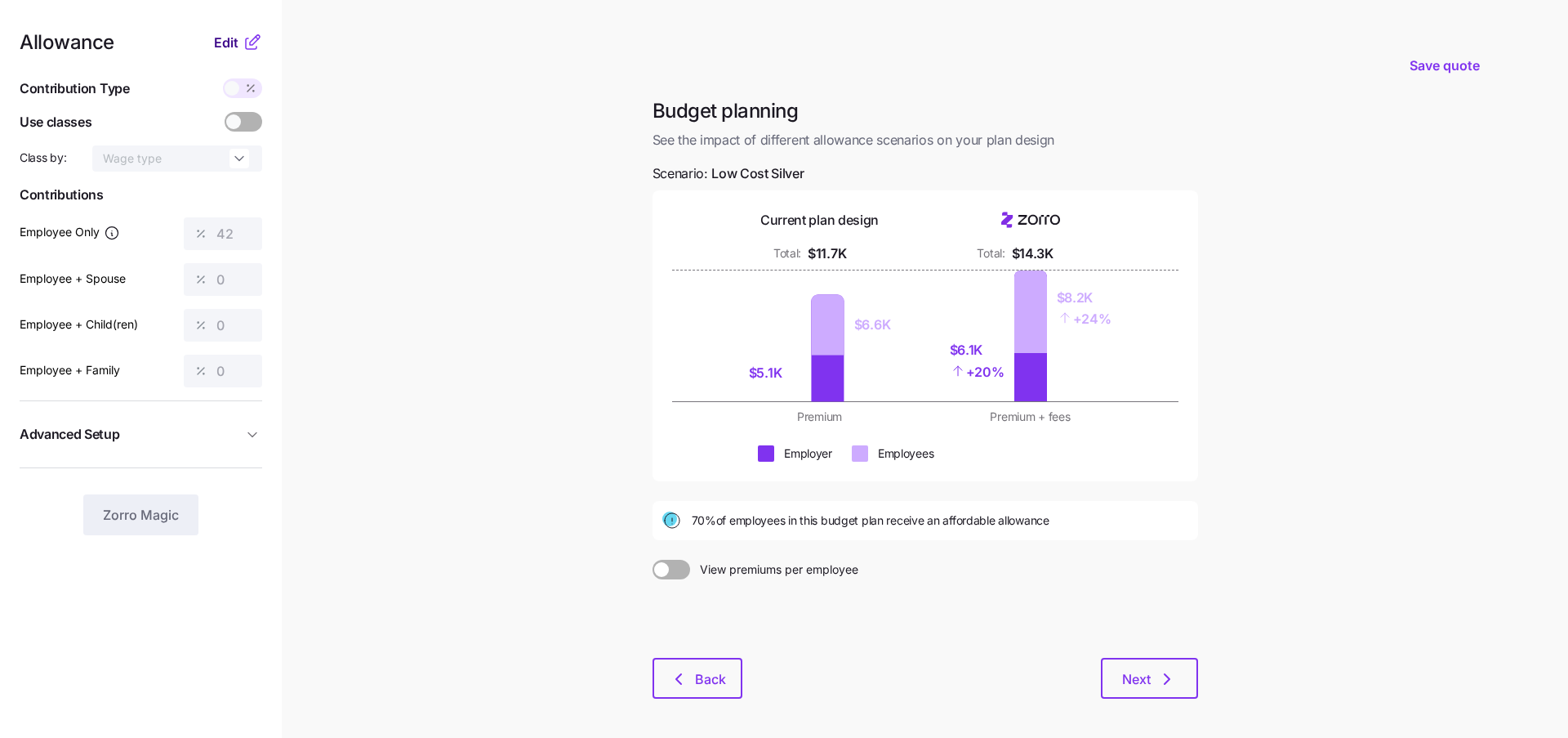
click at [230, 44] on span "Edit" at bounding box center [226, 42] width 25 height 19
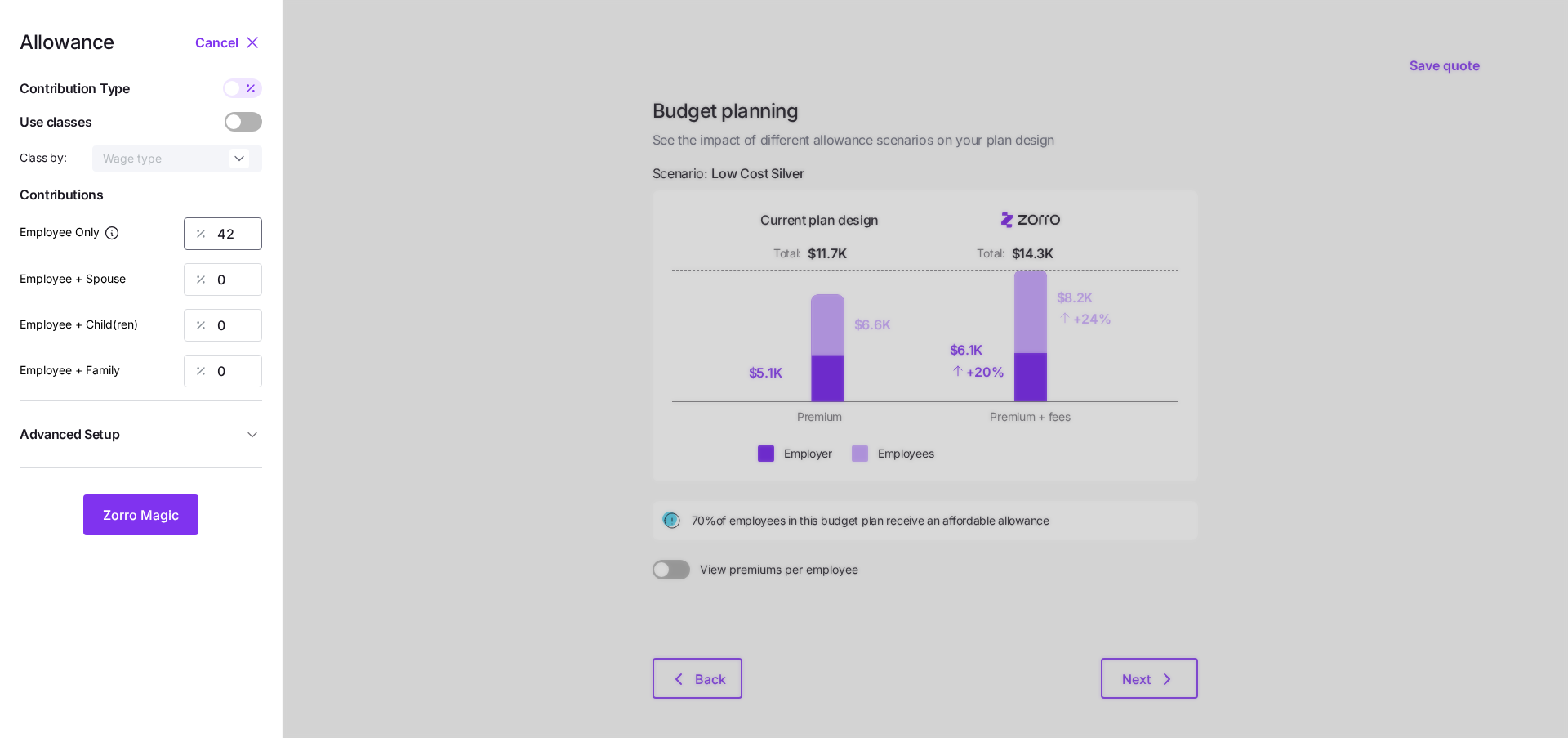
click at [236, 242] on input "42" at bounding box center [223, 233] width 78 height 32
click at [131, 528] on button "Zorro Magic" at bounding box center [140, 514] width 115 height 41
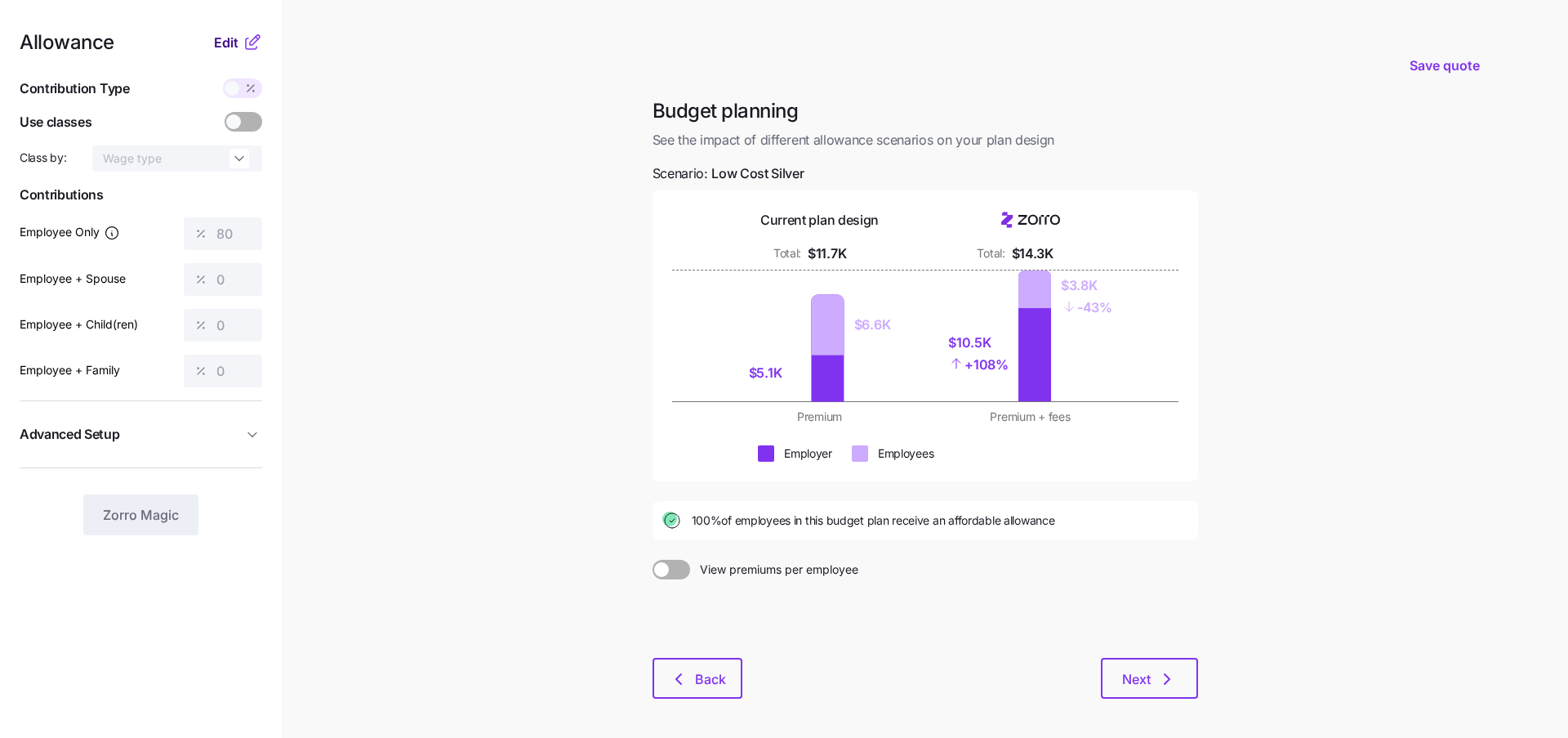
click at [237, 39] on span "Edit" at bounding box center [226, 42] width 25 height 19
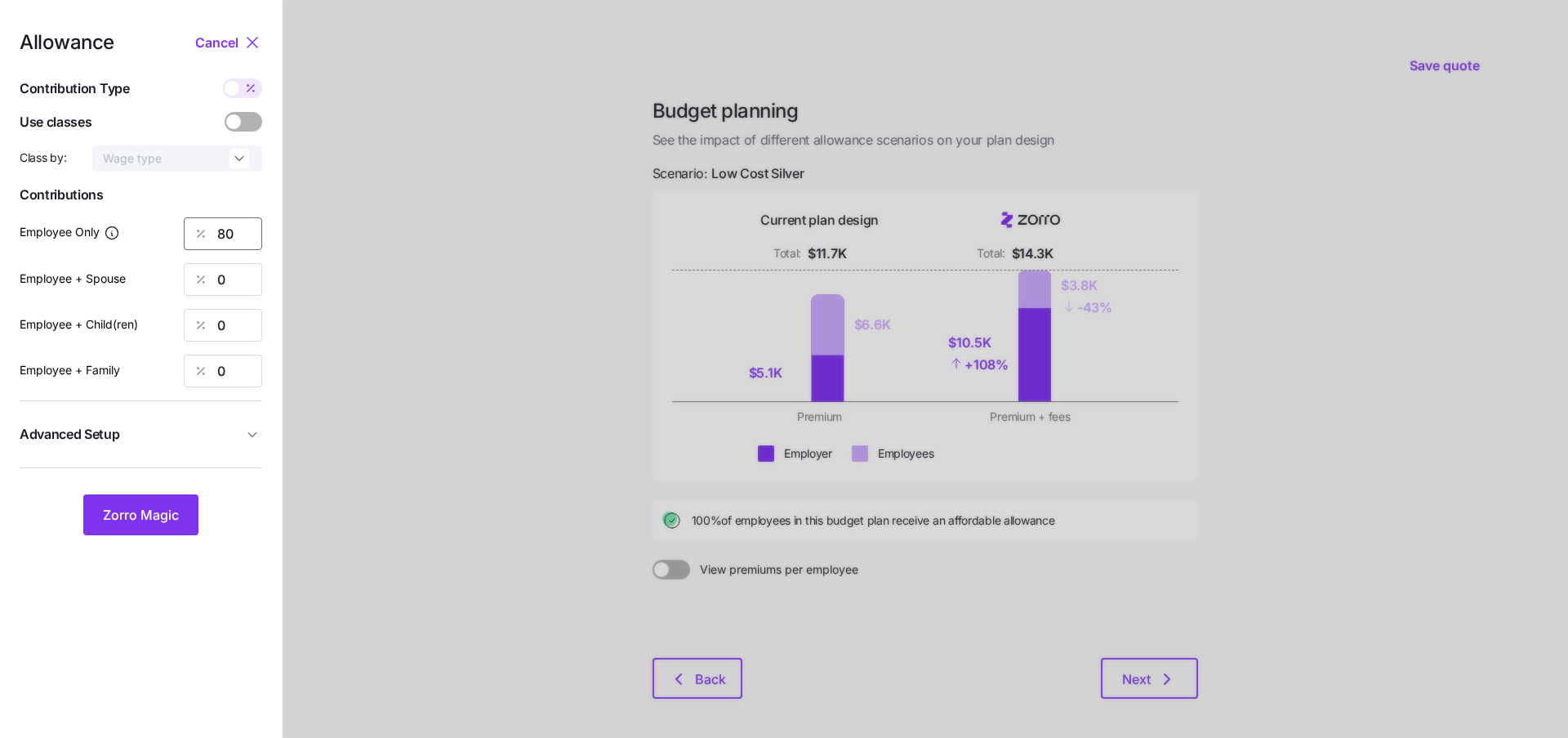
click at [237, 230] on input "80" at bounding box center [223, 233] width 78 height 32
type input "8"
click at [142, 524] on span "Zorro Magic" at bounding box center [140, 514] width 76 height 19
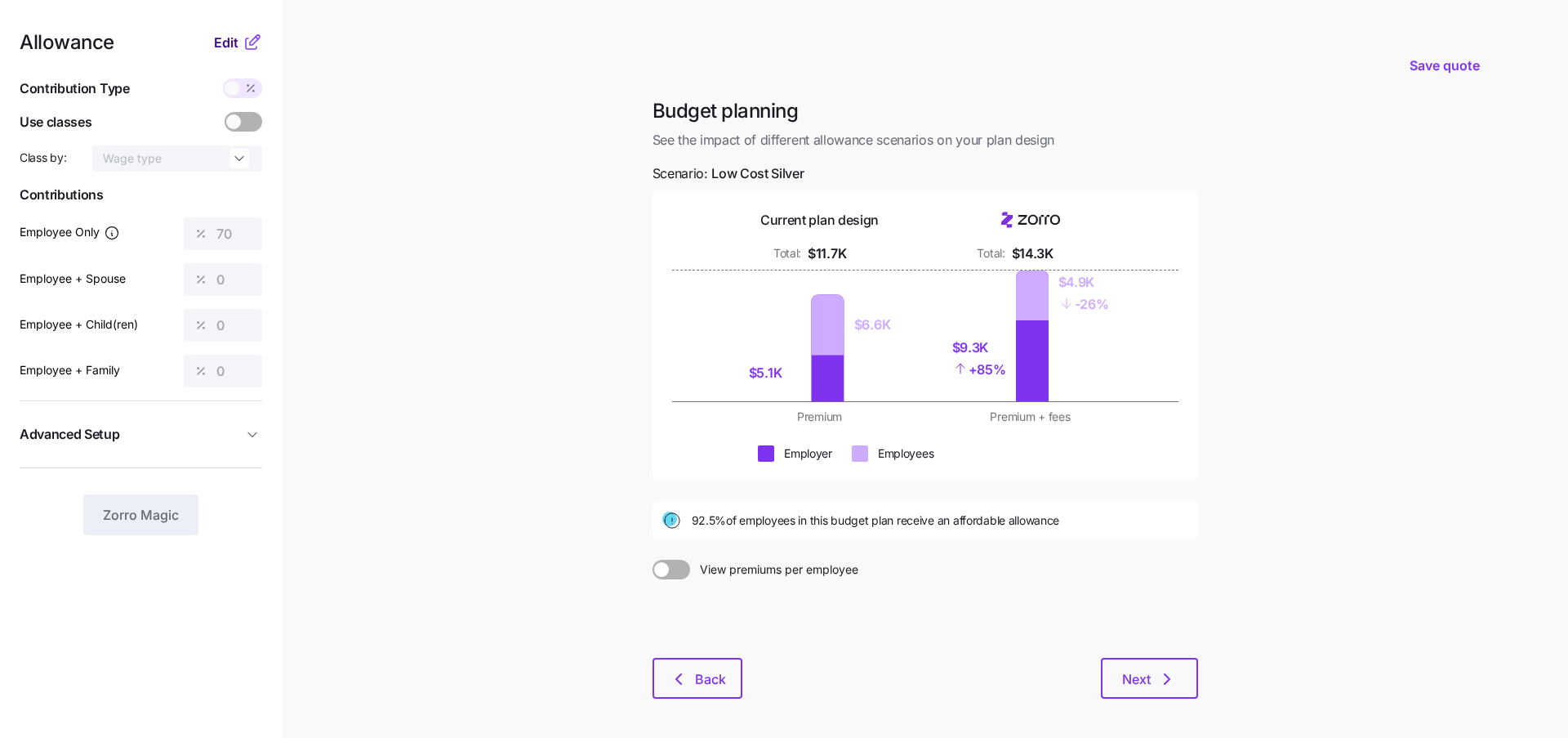
click at [223, 39] on span "Edit" at bounding box center [226, 42] width 25 height 19
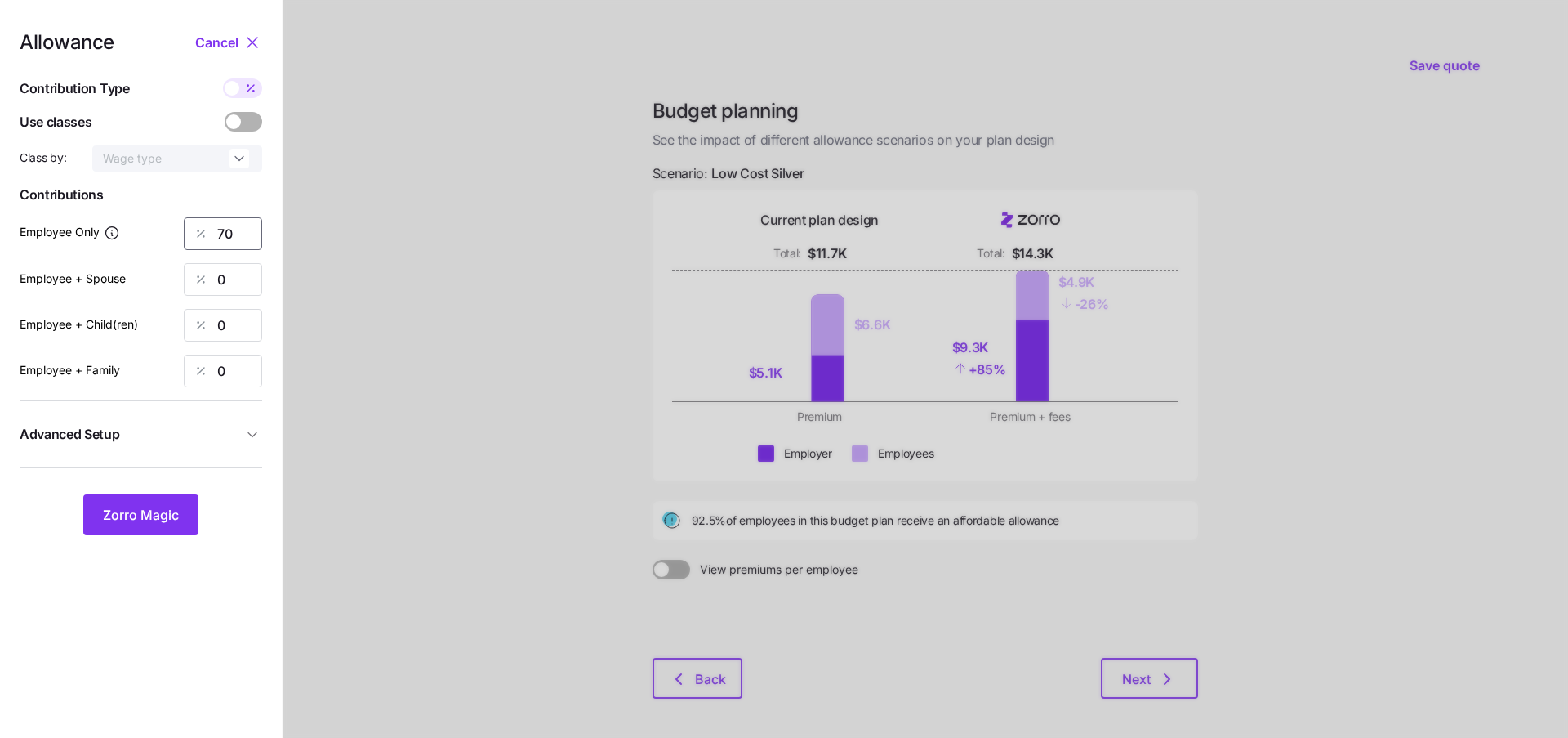
click at [235, 237] on input "70" at bounding box center [223, 233] width 78 height 32
click at [152, 507] on span "Zorro Magic" at bounding box center [140, 514] width 76 height 19
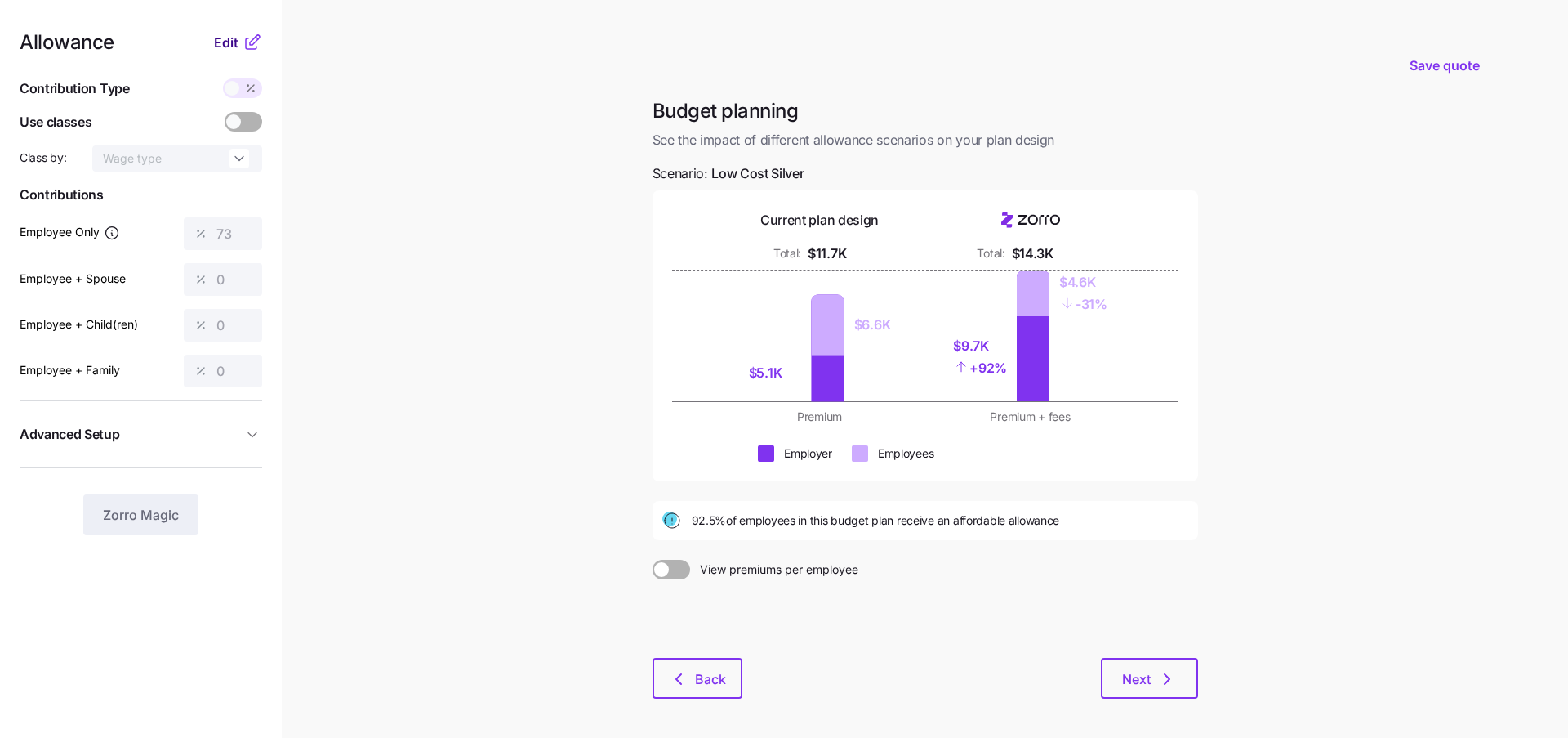
click at [235, 43] on span "Edit" at bounding box center [226, 42] width 25 height 19
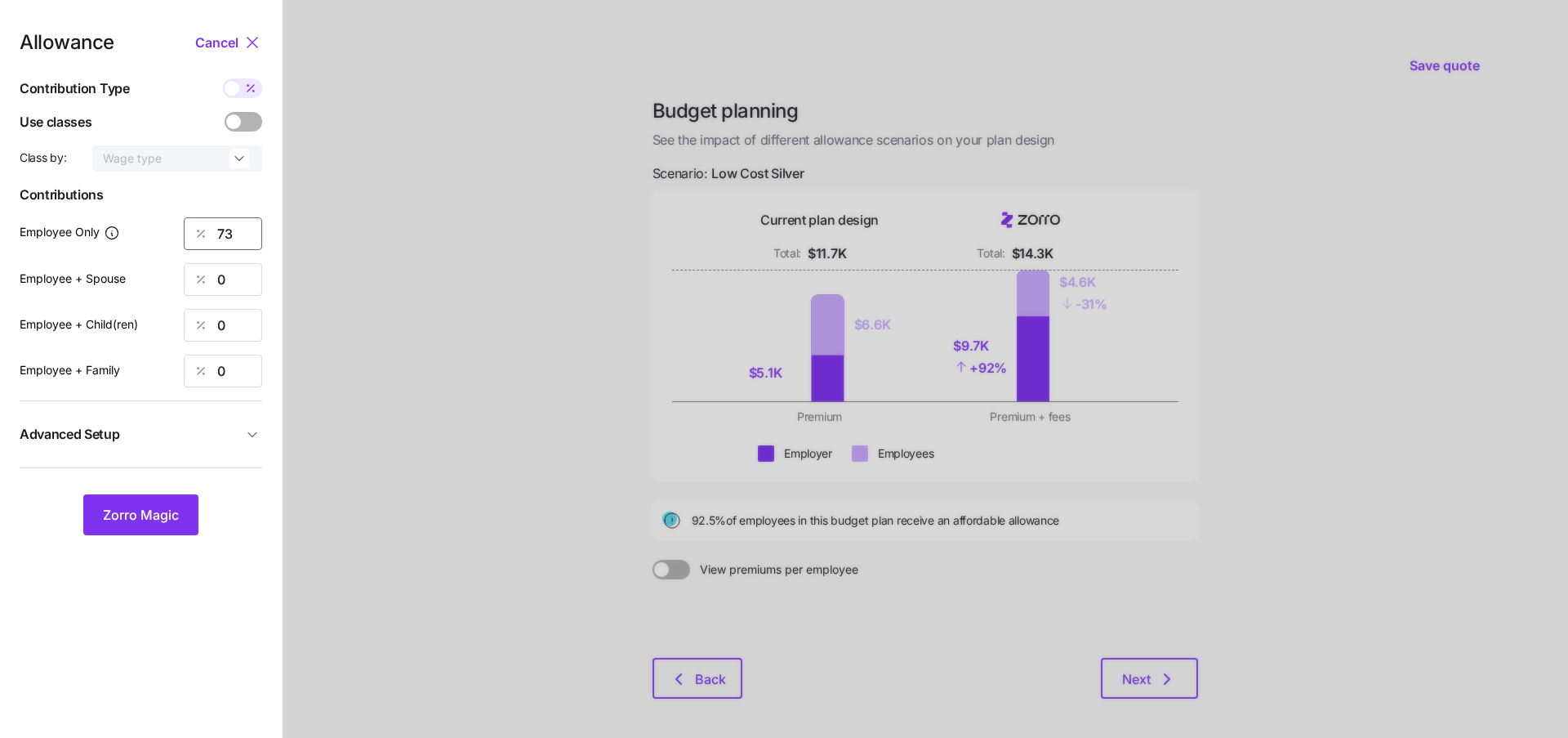
click at [232, 248] on input "73" at bounding box center [223, 233] width 78 height 32
click at [155, 502] on button "Zorro Magic" at bounding box center [140, 514] width 115 height 41
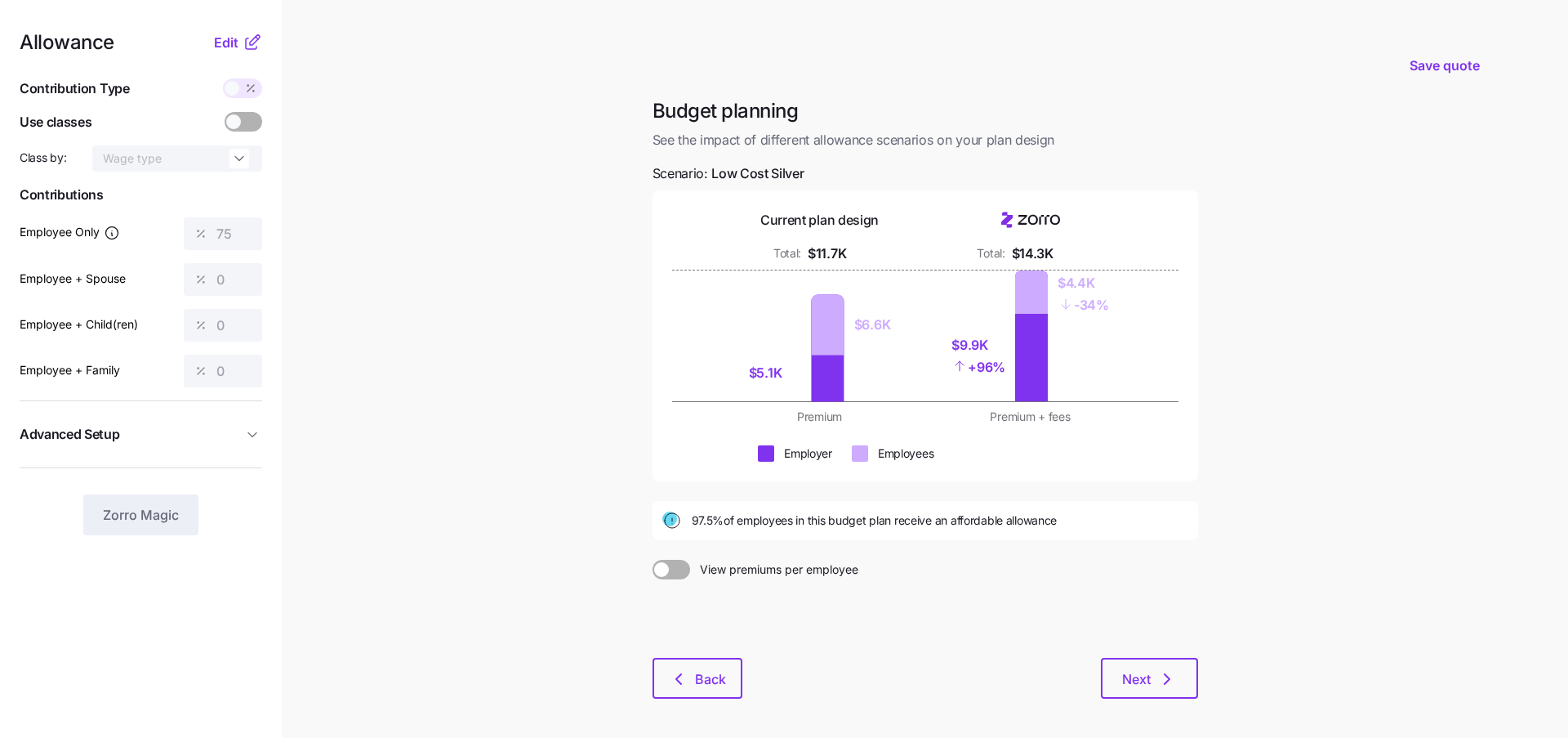
click at [223, 32] on div "Edit" at bounding box center [238, 42] width 48 height 19
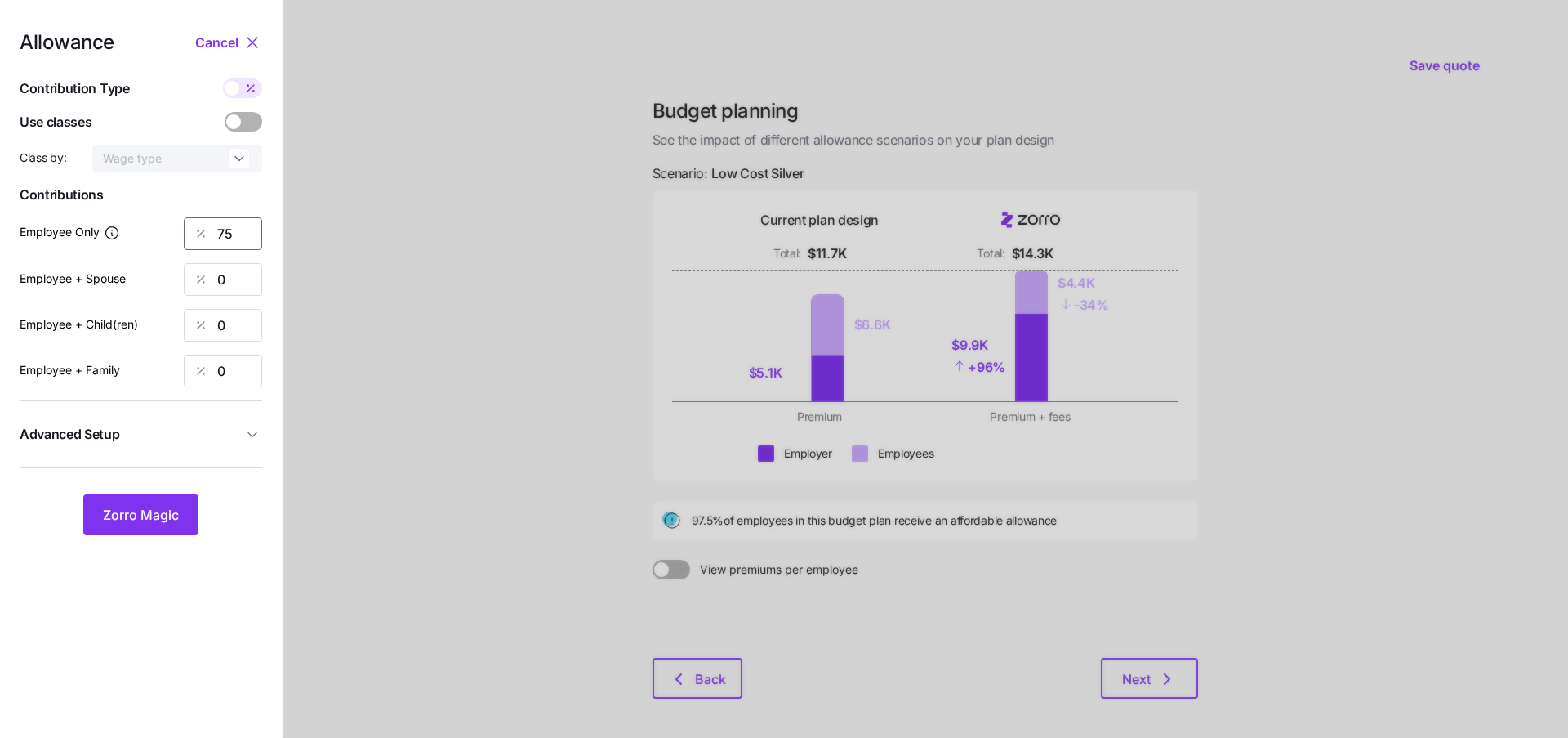
click at [248, 231] on input "75" at bounding box center [223, 233] width 78 height 32
click at [322, 158] on div at bounding box center [925, 402] width 1285 height 804
click at [241, 222] on input "75" at bounding box center [223, 233] width 78 height 32
click at [238, 124] on span at bounding box center [234, 122] width 15 height 15
click at [224, 112] on input "checkbox" at bounding box center [224, 112] width 0 height 0
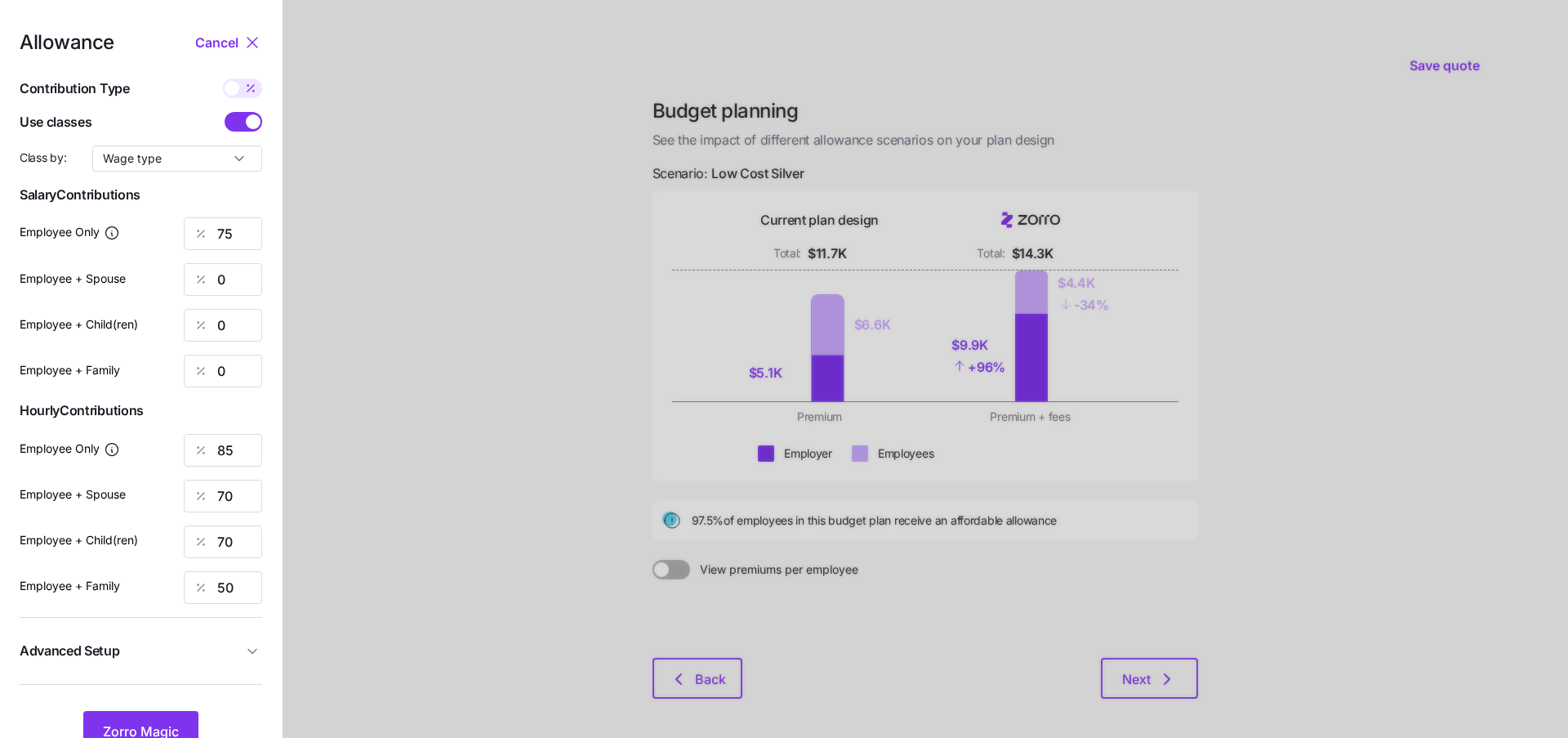
click at [246, 126] on span at bounding box center [235, 121] width 23 height 19
click at [224, 112] on input "checkbox" at bounding box center [224, 112] width 0 height 0
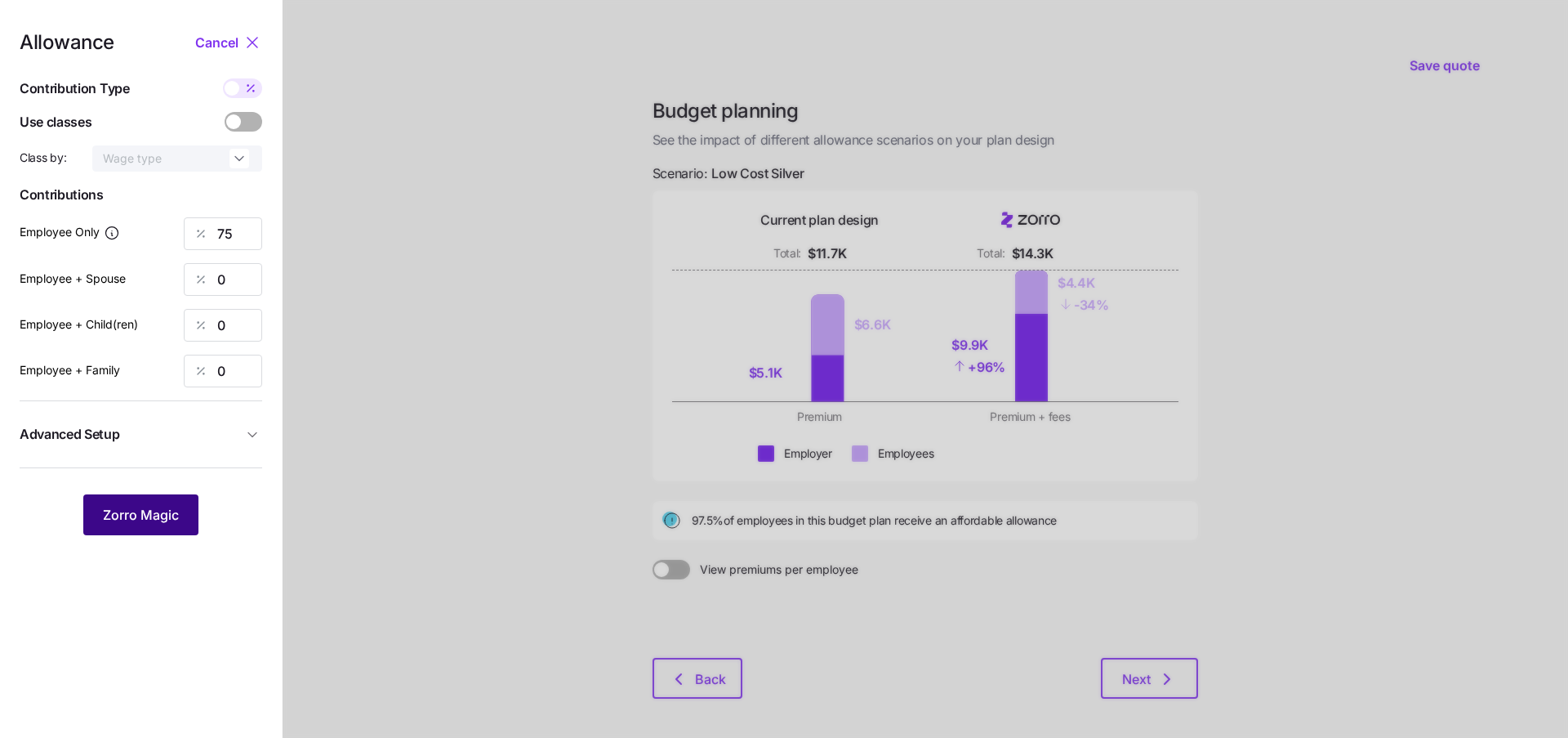
click at [166, 504] on button "Zorro Magic" at bounding box center [140, 514] width 115 height 41
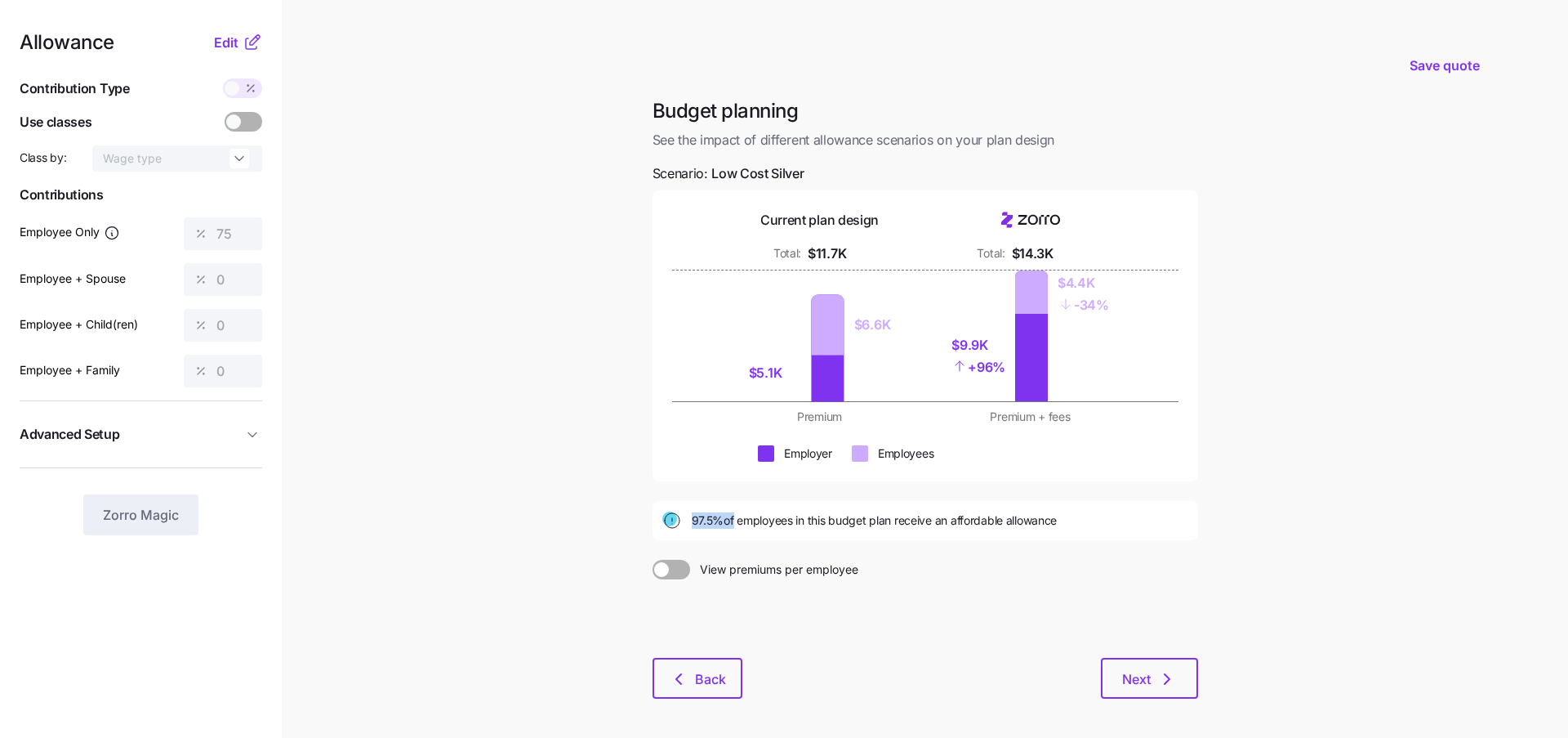
drag, startPoint x: 689, startPoint y: 525, endPoint x: 730, endPoint y: 525, distance: 41.0
click at [730, 525] on div "97.5% of employees in this budget plan receive an affordable allowance" at bounding box center [925, 520] width 526 height 19
click at [236, 46] on span "Edit" at bounding box center [226, 42] width 25 height 19
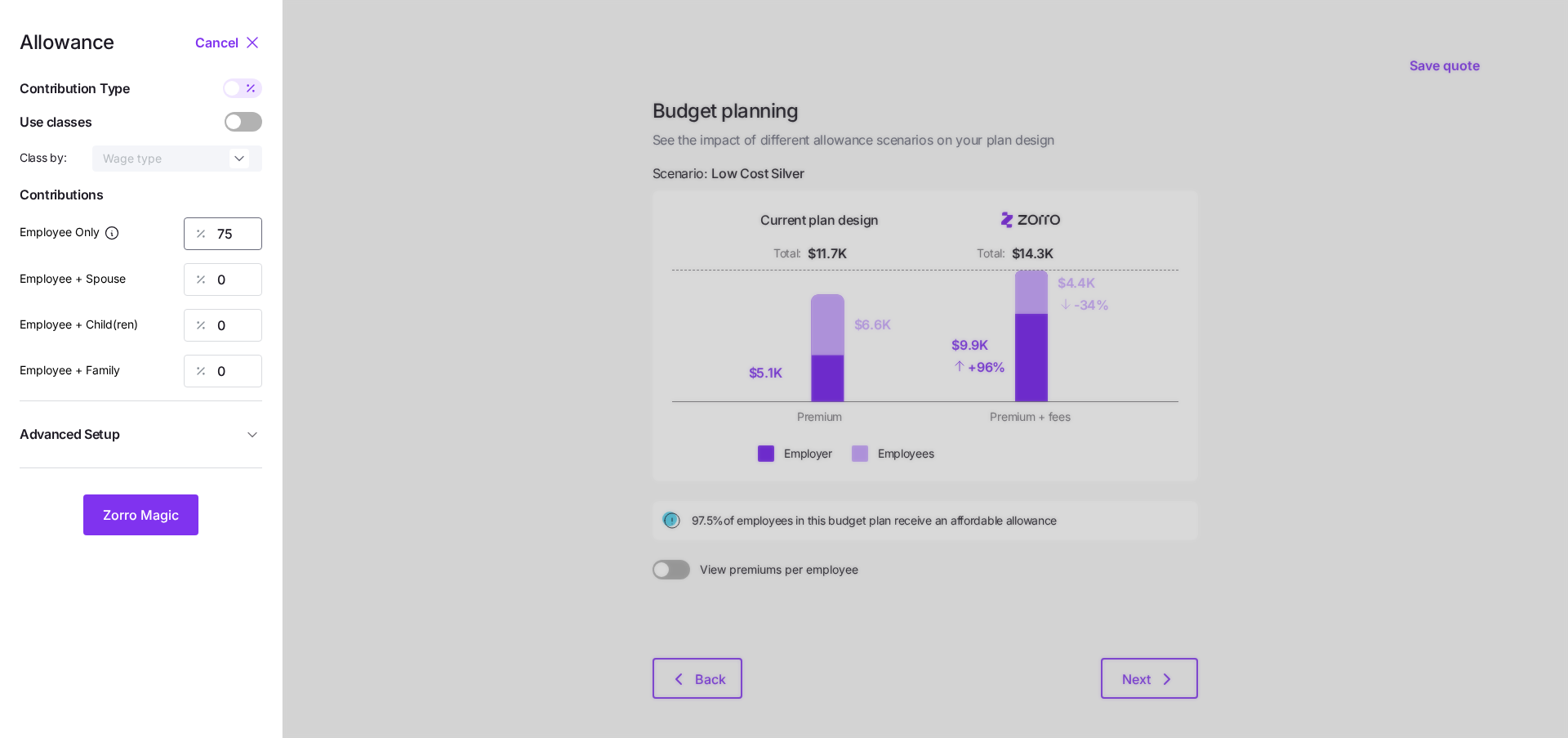
click at [242, 233] on input "75" at bounding box center [223, 233] width 78 height 32
type input "77"
click at [155, 508] on span "Zorro Magic" at bounding box center [140, 514] width 76 height 19
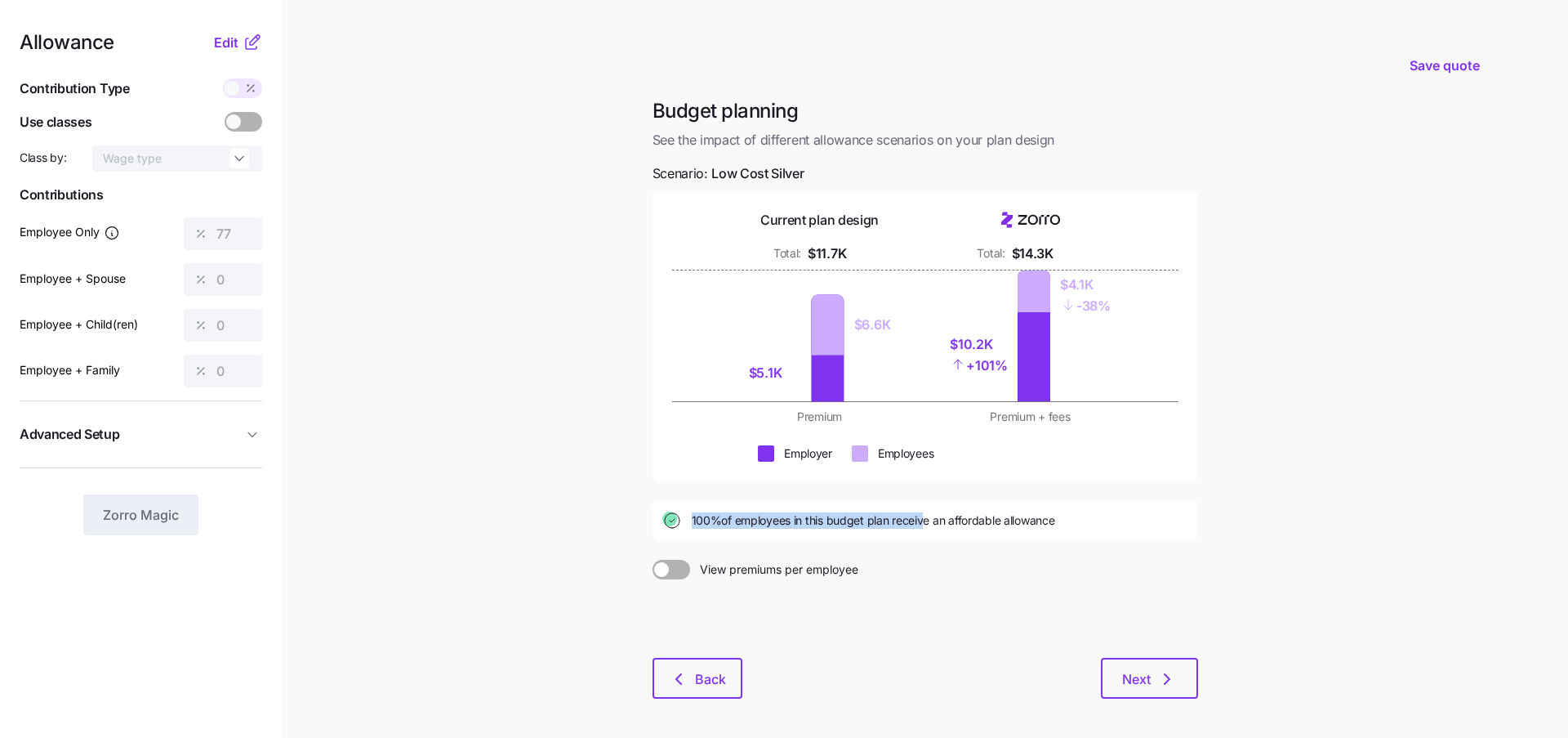
drag, startPoint x: 641, startPoint y: 525, endPoint x: 919, endPoint y: 525, distance: 278.0
click at [920, 525] on div "Budget planning See the impact of different allowance scenarios on your plan de…" at bounding box center [925, 407] width 572 height 620
click at [922, 560] on label "View premiums per employee" at bounding box center [925, 569] width 546 height 19
click at [653, 560] on input "View premiums per employee" at bounding box center [653, 560] width 0 height 0
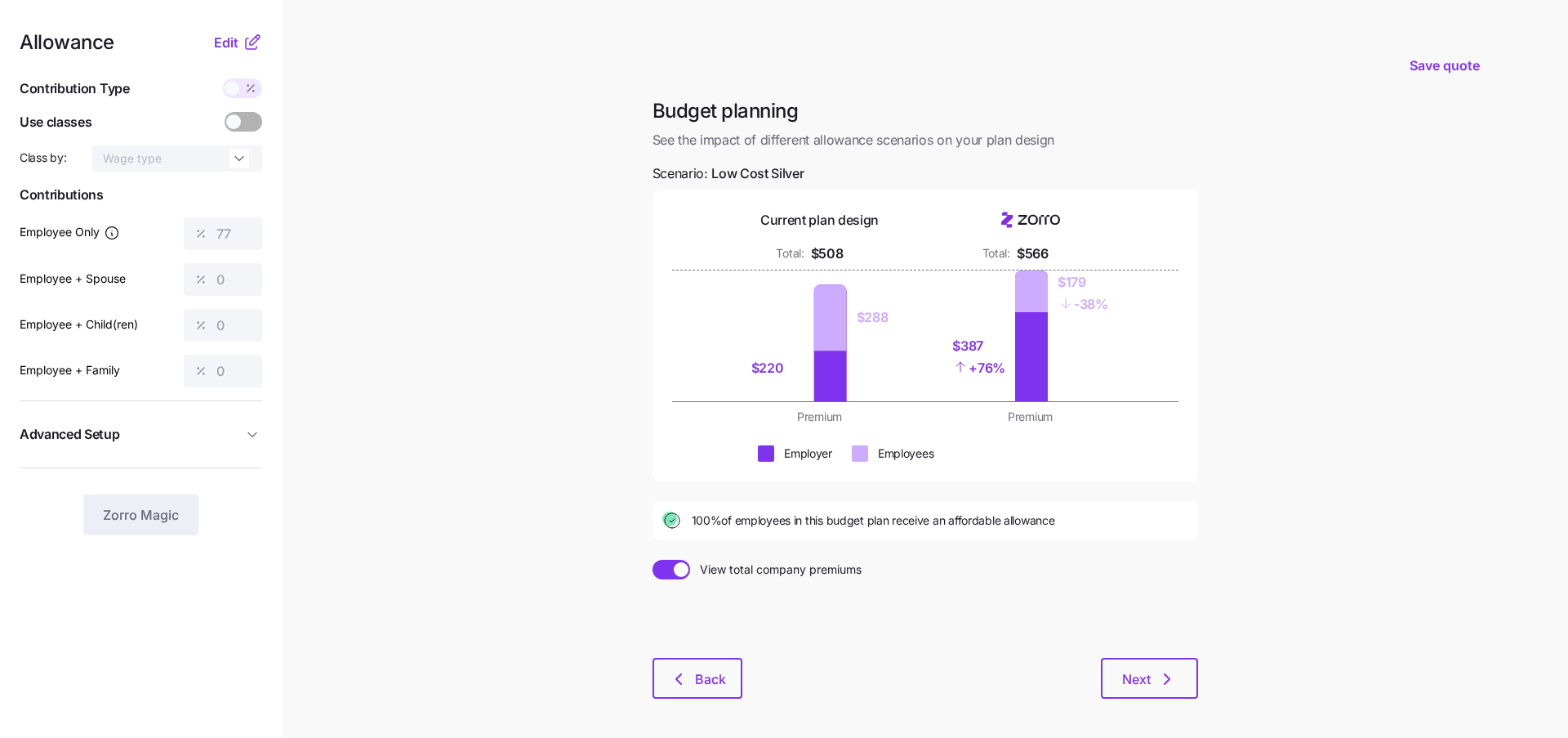
click at [678, 565] on span at bounding box center [681, 570] width 15 height 15
click at [653, 560] on input "View total company premiums" at bounding box center [653, 560] width 0 height 0
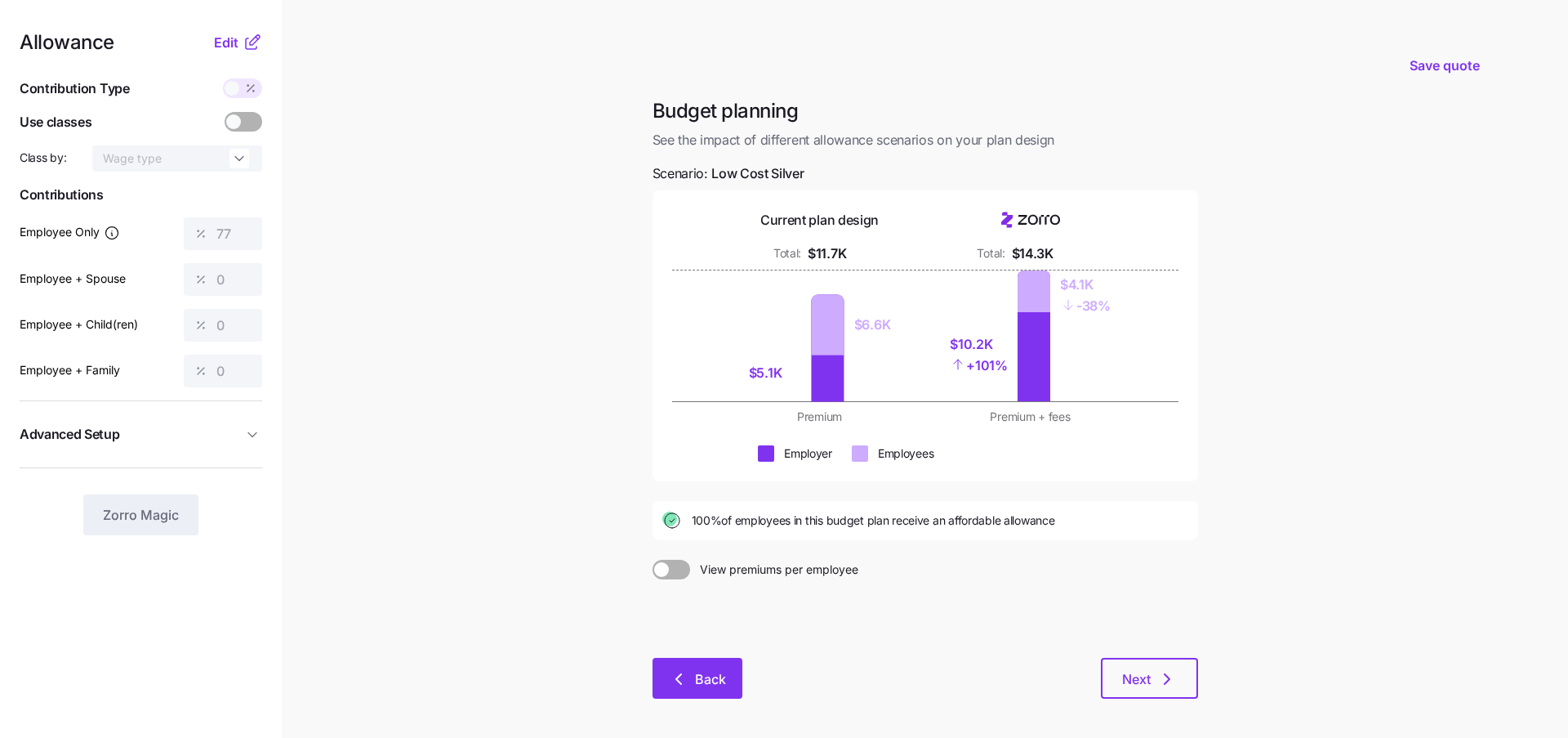
click at [690, 688] on button "Back" at bounding box center [697, 678] width 90 height 41
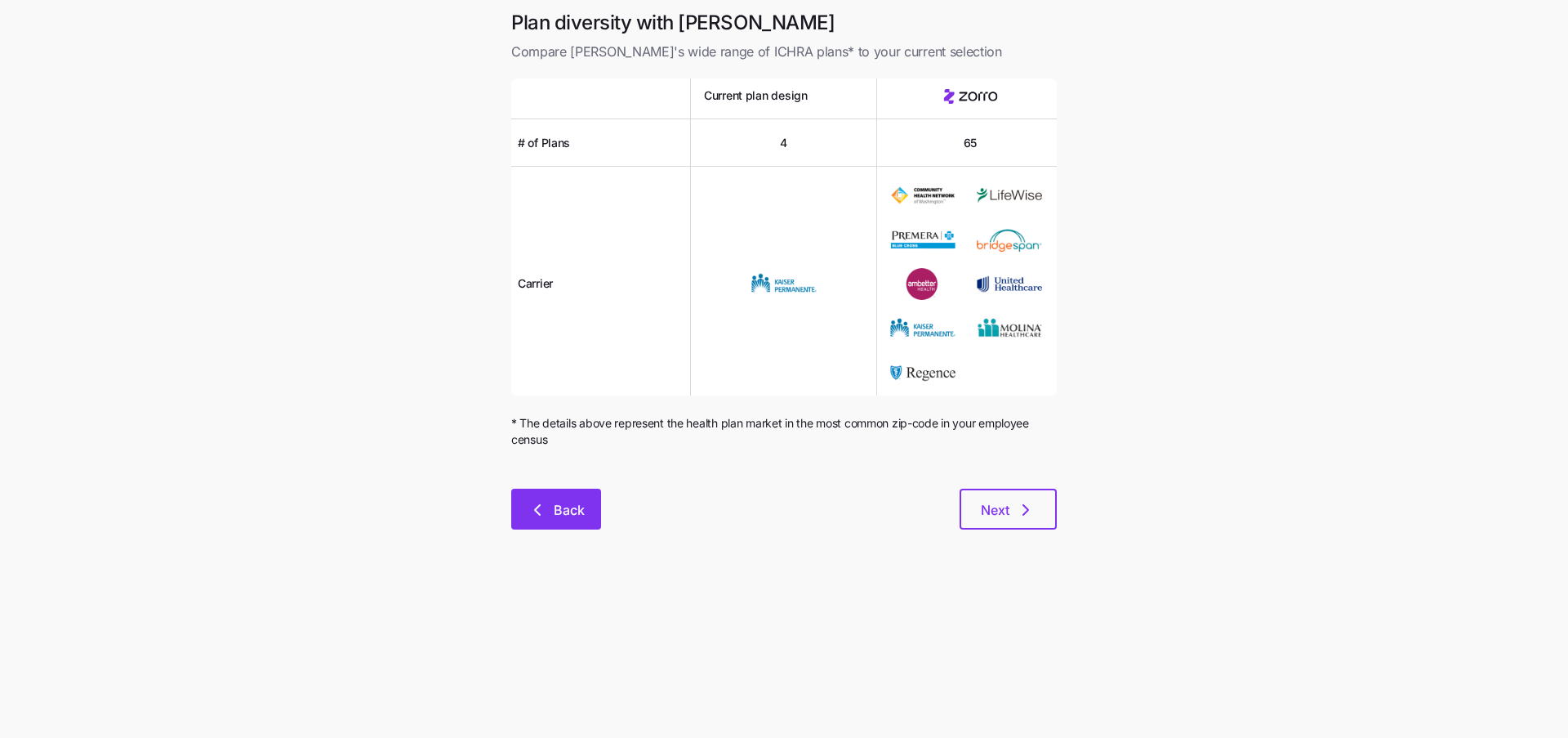
click at [555, 510] on span "Back" at bounding box center [570, 509] width 31 height 19
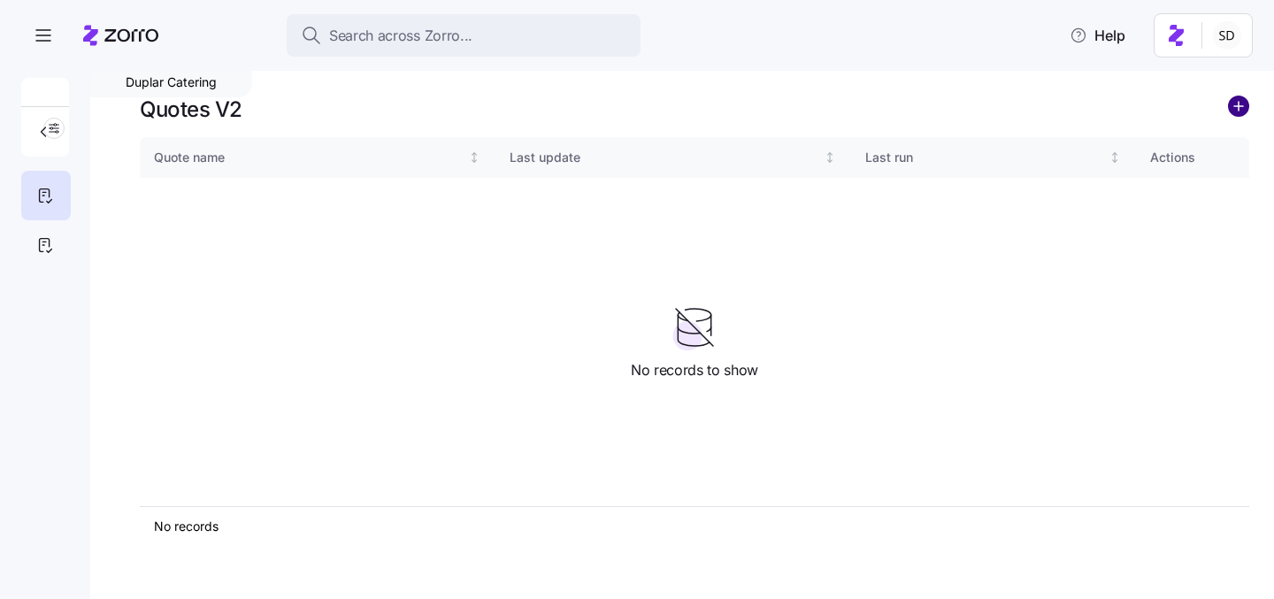
click at [1237, 112] on circle "add icon" at bounding box center [1238, 105] width 19 height 19
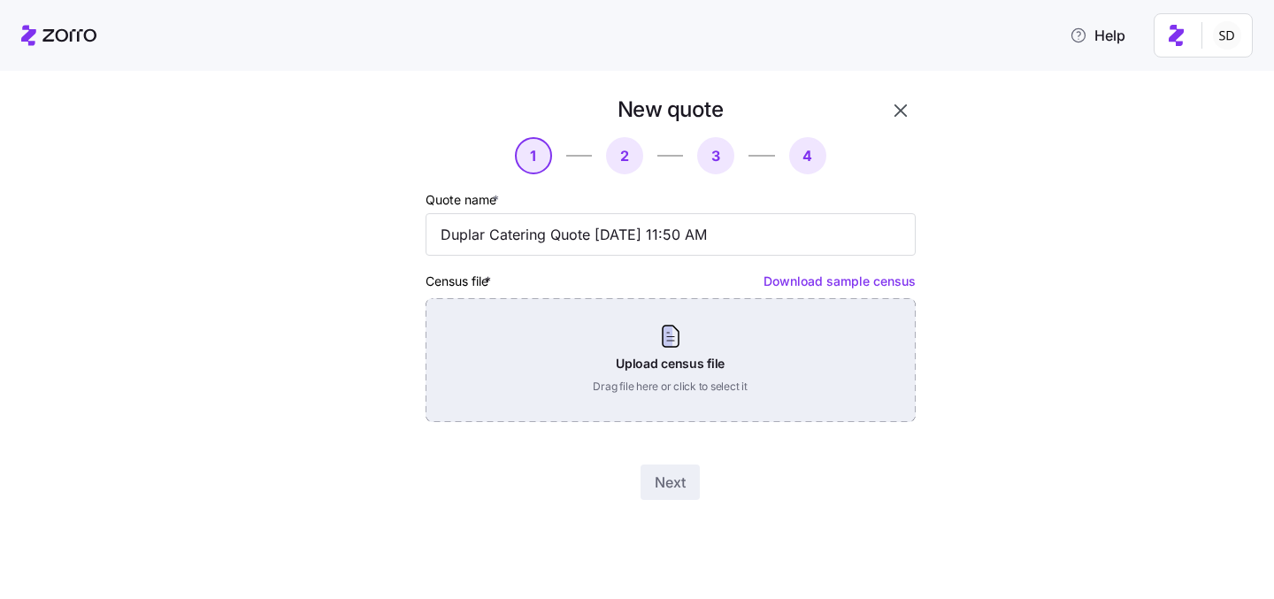
click at [588, 361] on div "Upload census file Drag file here or click to select it" at bounding box center [670, 360] width 490 height 124
click at [637, 338] on div "Upload census file Drag file here or click to select it" at bounding box center [670, 360] width 490 height 124
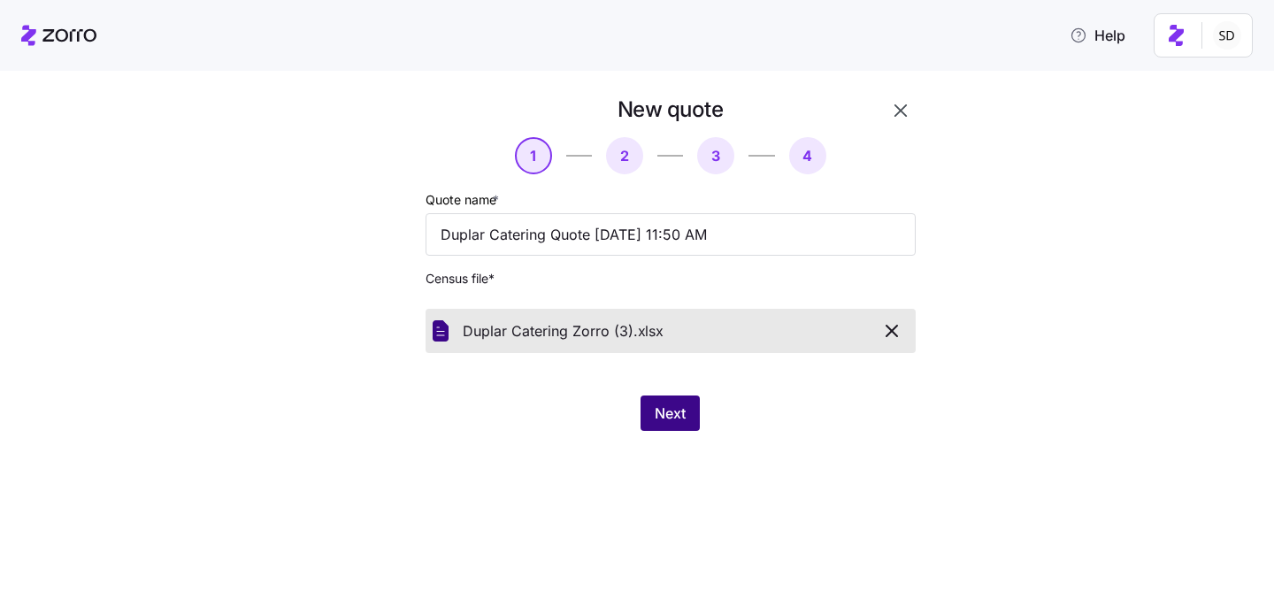
click at [656, 422] on span "Next" at bounding box center [670, 412] width 31 height 21
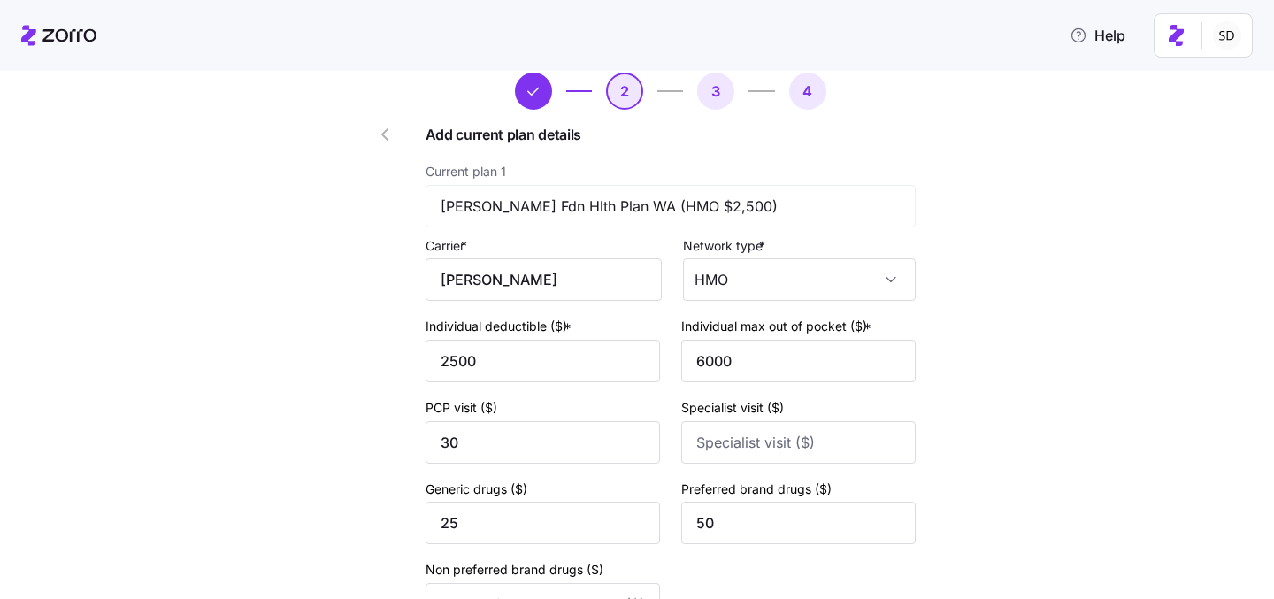
scroll to position [70, 0]
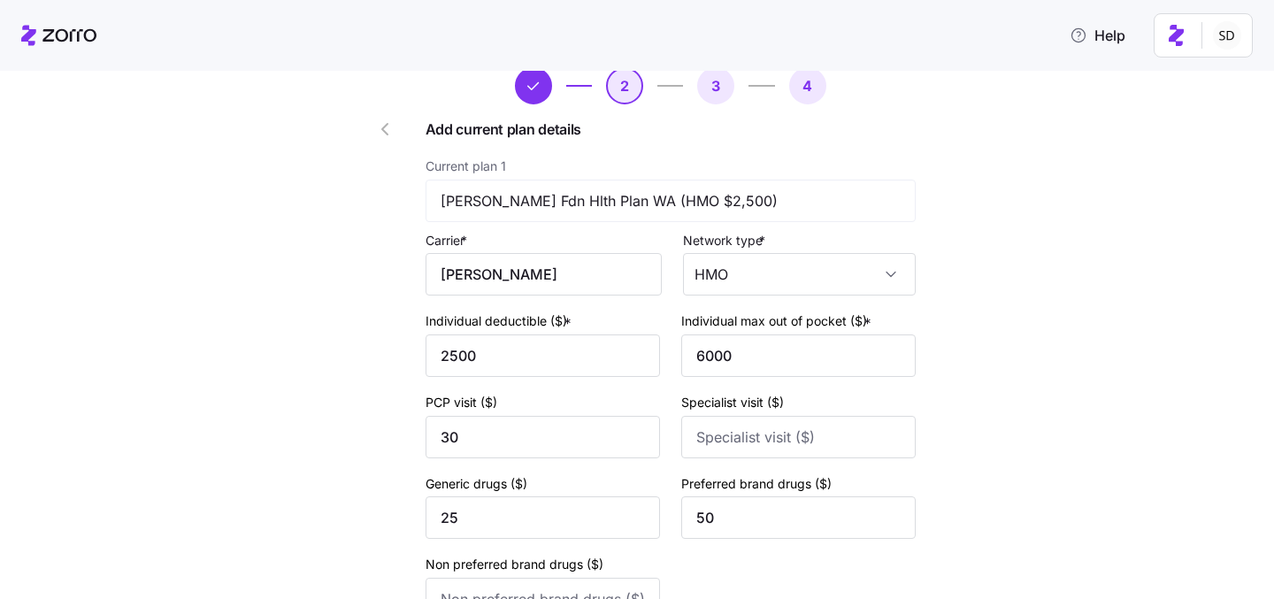
click at [587, 304] on div "Current plan 1 [PERSON_NAME] Fdn Hlth Plan WA (HMO $2,500) Carrier * [PERSON_NA…" at bounding box center [670, 391] width 490 height 472
click at [581, 285] on input "[PERSON_NAME]" at bounding box center [543, 274] width 236 height 42
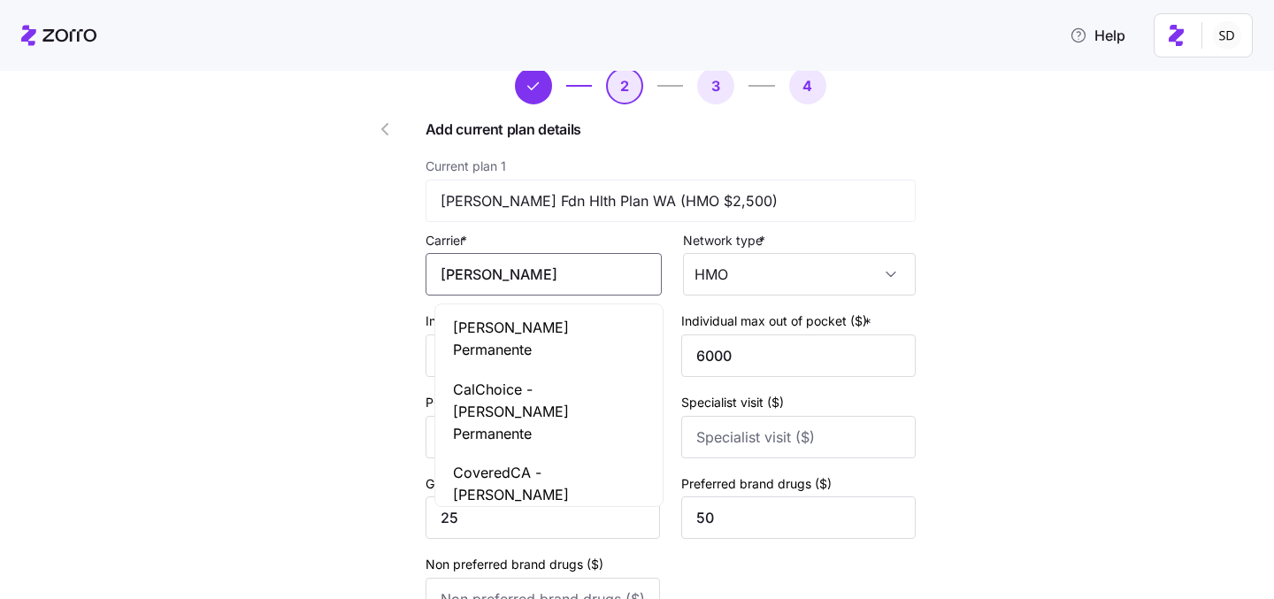
click at [591, 338] on div "[PERSON_NAME] Permanente" at bounding box center [549, 339] width 220 height 62
type input "[PERSON_NAME] Permanente"
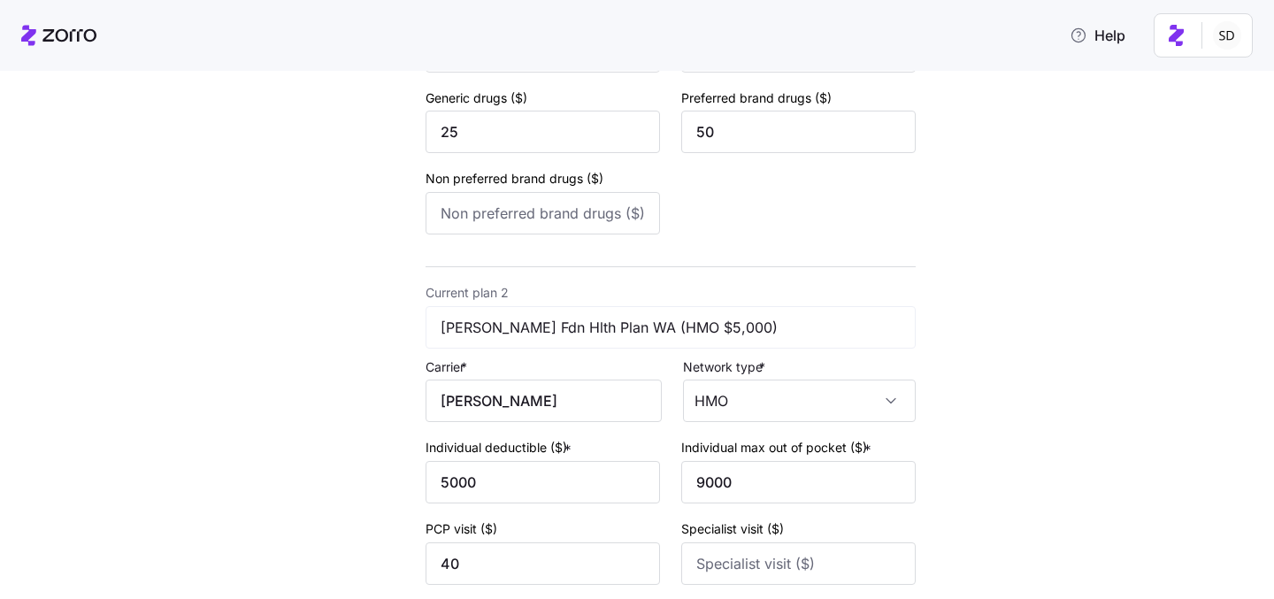
scroll to position [478, 0]
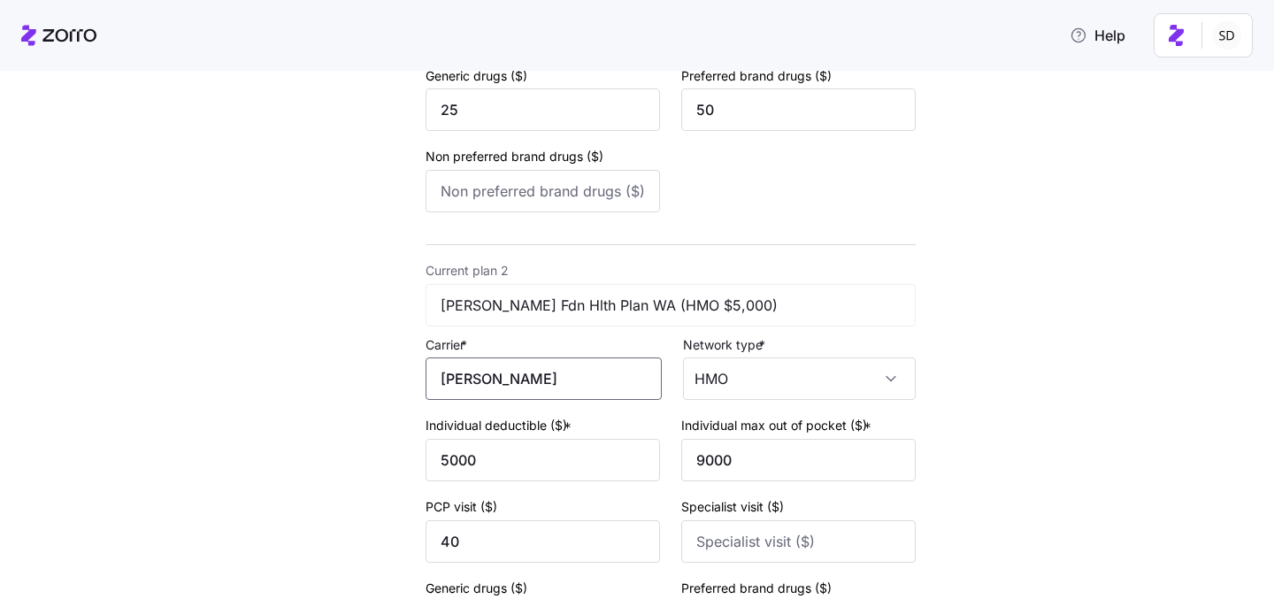
click at [578, 394] on input "[PERSON_NAME]" at bounding box center [543, 378] width 236 height 42
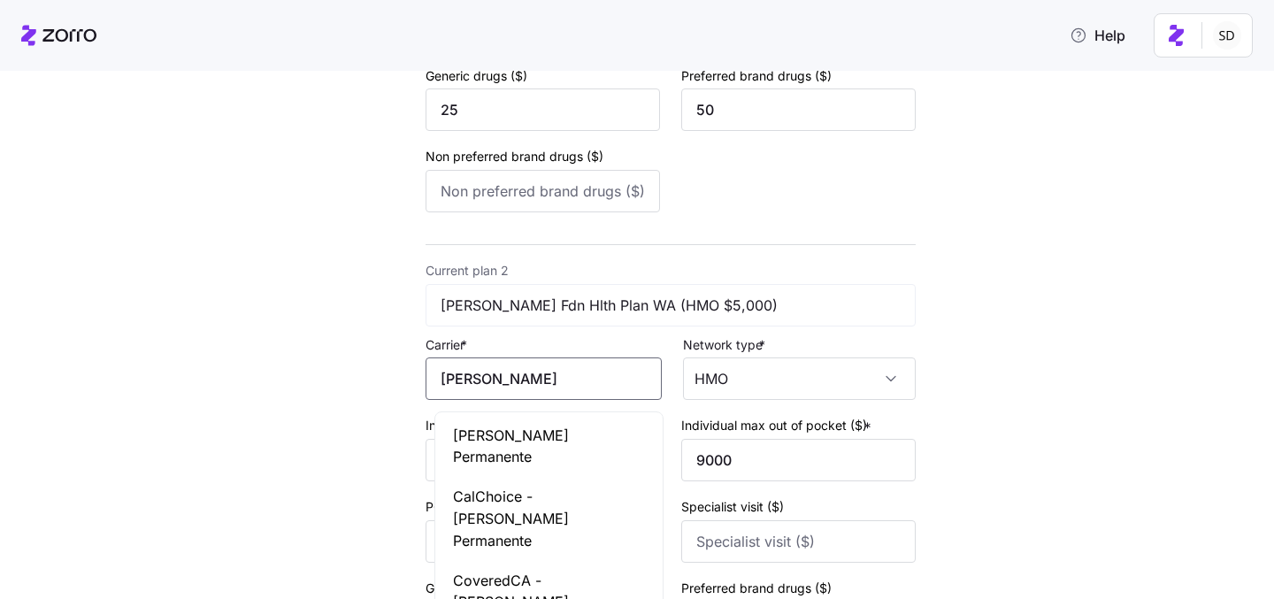
click at [571, 433] on span "[PERSON_NAME] Permanente" at bounding box center [549, 447] width 192 height 44
type input "[PERSON_NAME] Permanente"
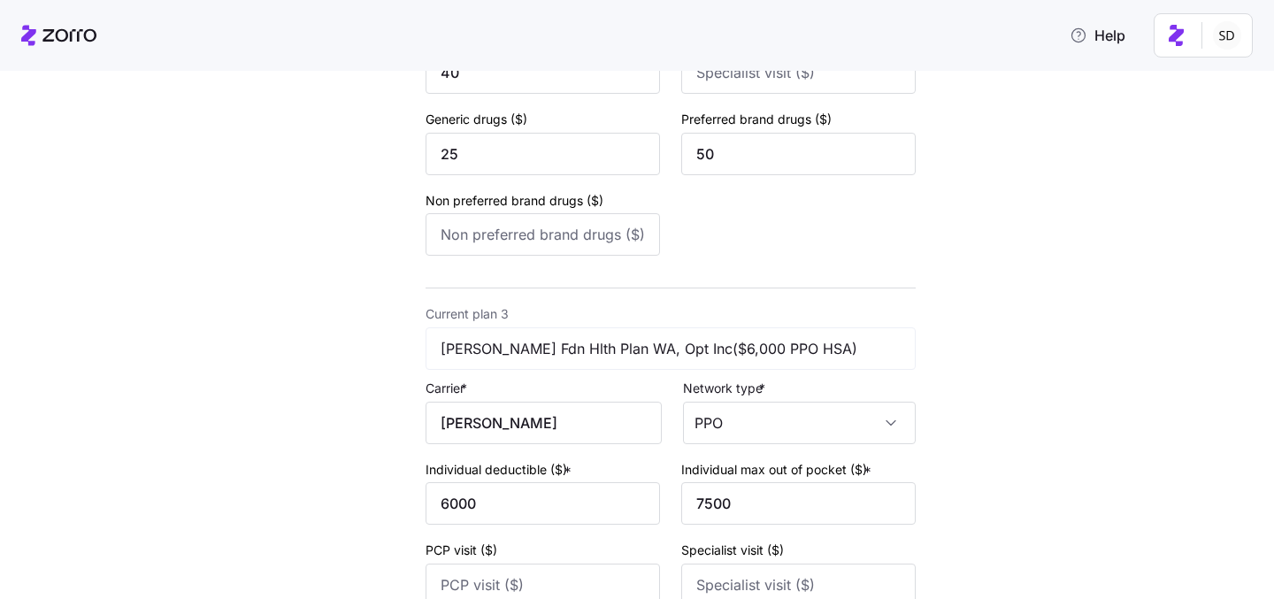
scroll to position [962, 0]
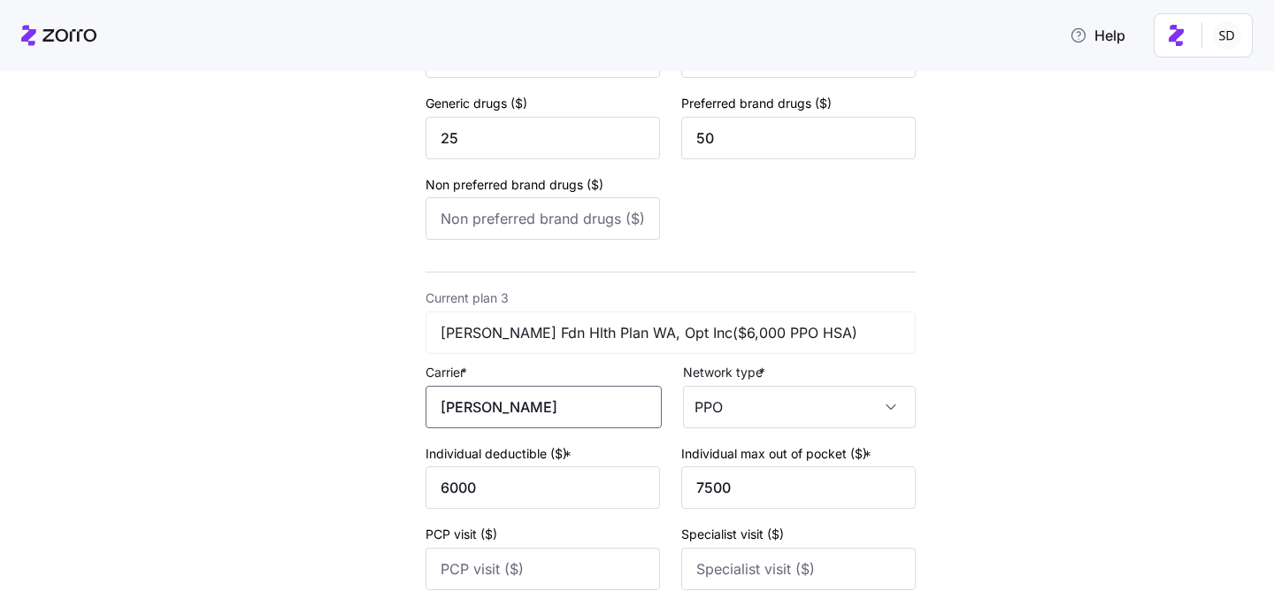
click at [558, 412] on input "[PERSON_NAME]" at bounding box center [543, 407] width 236 height 42
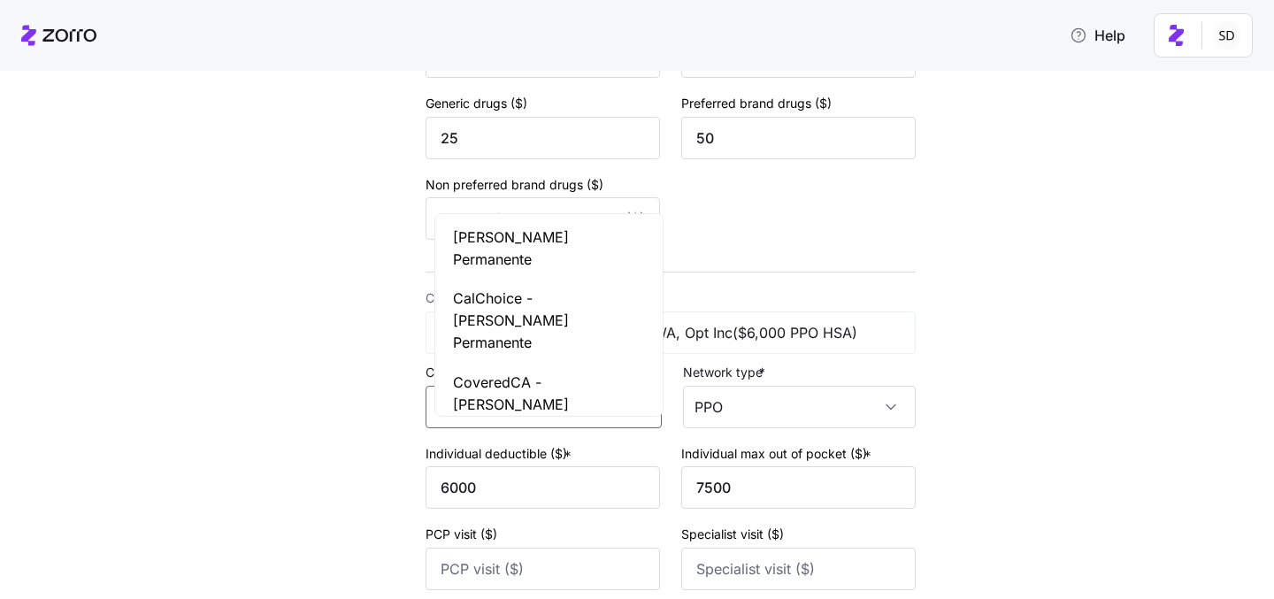
click at [541, 253] on div "[PERSON_NAME] Permanente" at bounding box center [549, 249] width 220 height 62
type input "[PERSON_NAME] Permanente"
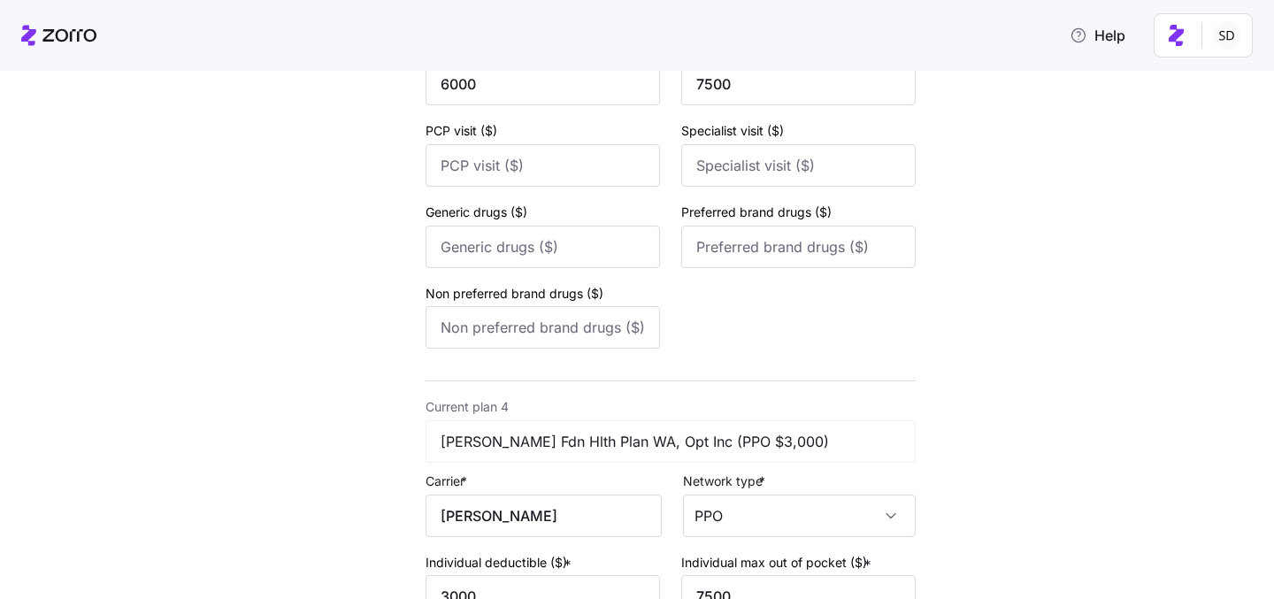
scroll to position [1477, 0]
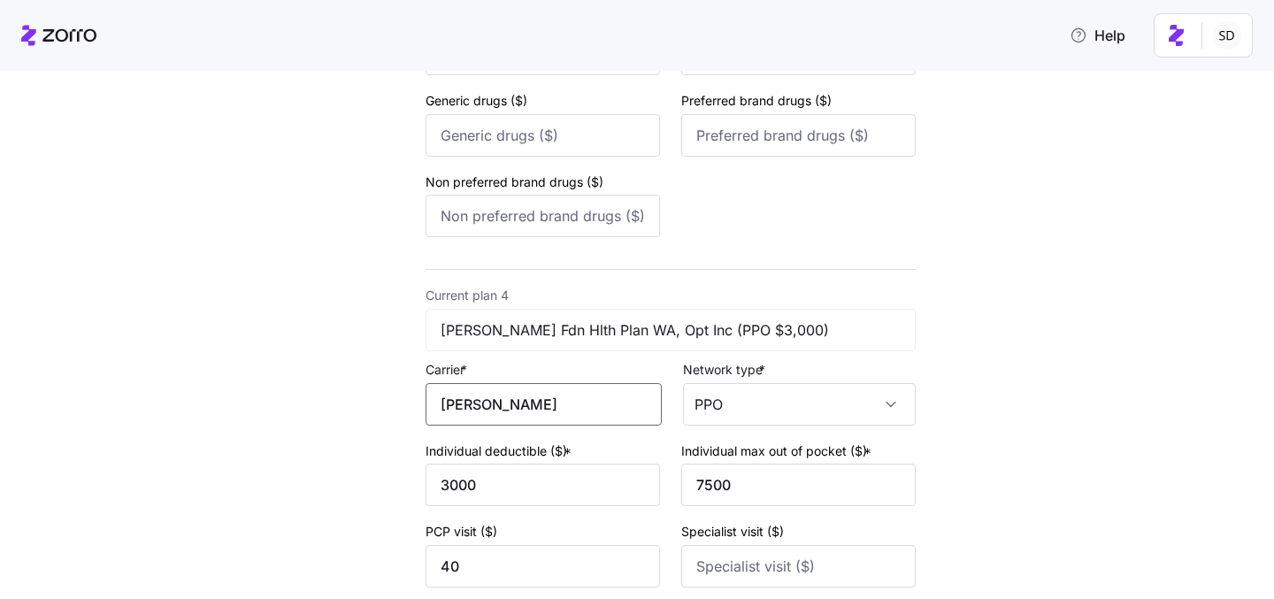
click at [583, 412] on input "[PERSON_NAME]" at bounding box center [543, 404] width 236 height 42
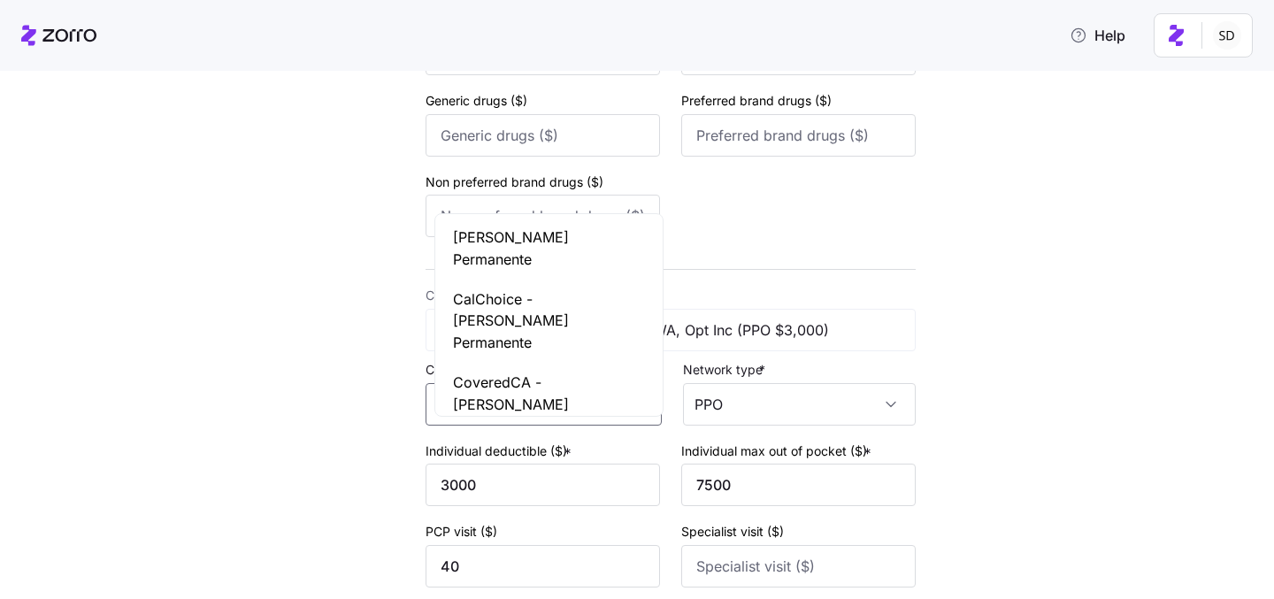
click at [563, 238] on span "[PERSON_NAME] Permanente" at bounding box center [549, 248] width 192 height 44
type input "[PERSON_NAME] Permanente"
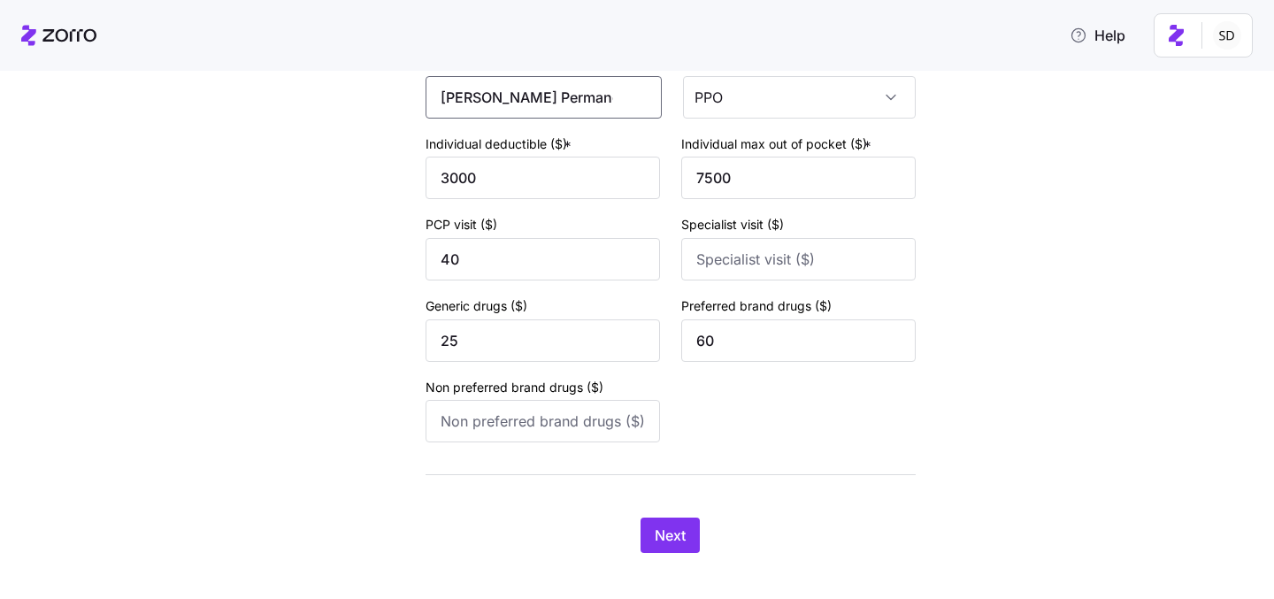
scroll to position [1812, 0]
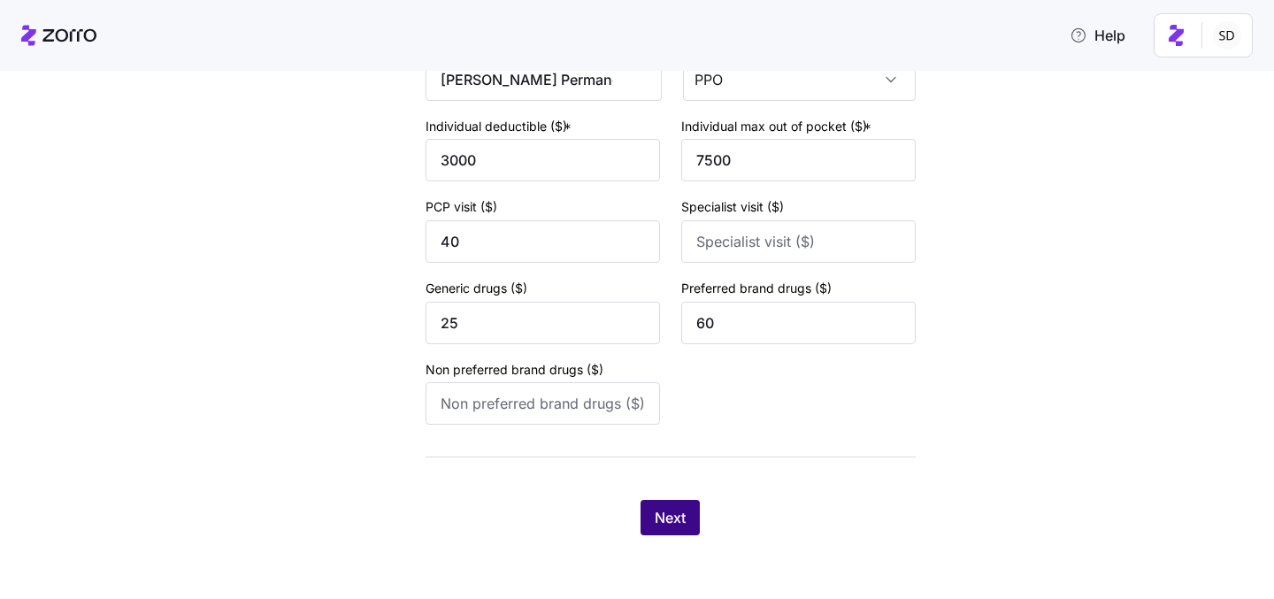
click at [664, 522] on span "Next" at bounding box center [670, 517] width 31 height 21
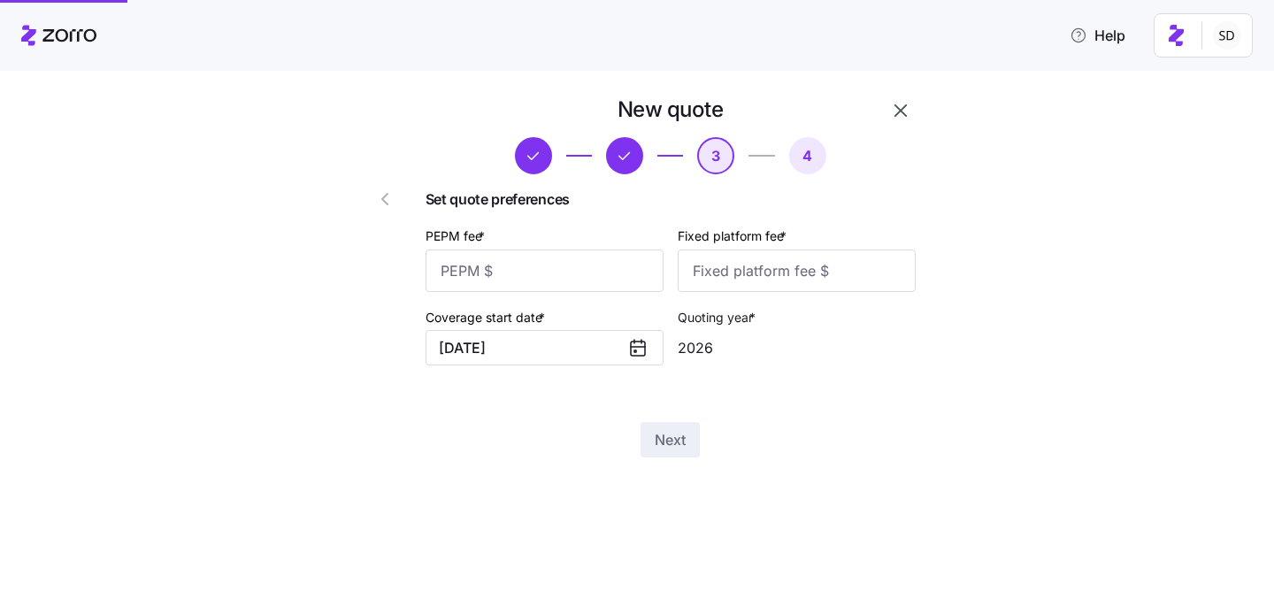
scroll to position [0, 0]
click at [518, 258] on input "PEPM fee *" at bounding box center [544, 270] width 238 height 42
type input "50"
click at [722, 268] on input "Fixed platform fee *" at bounding box center [797, 270] width 238 height 42
type input "100"
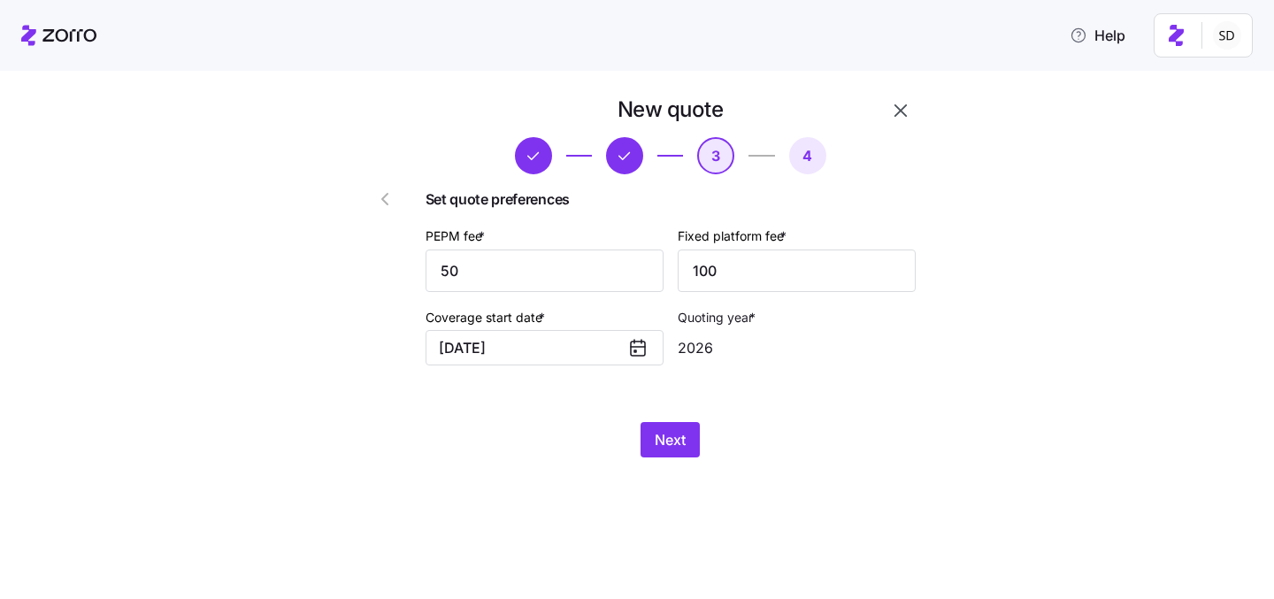
click at [756, 470] on div "New quote 3 4 Set quote preferences PEPM fee * 50 Fixed platform fee * 100 Cove…" at bounding box center [649, 287] width 619 height 383
click at [664, 441] on span "Next" at bounding box center [670, 439] width 31 height 21
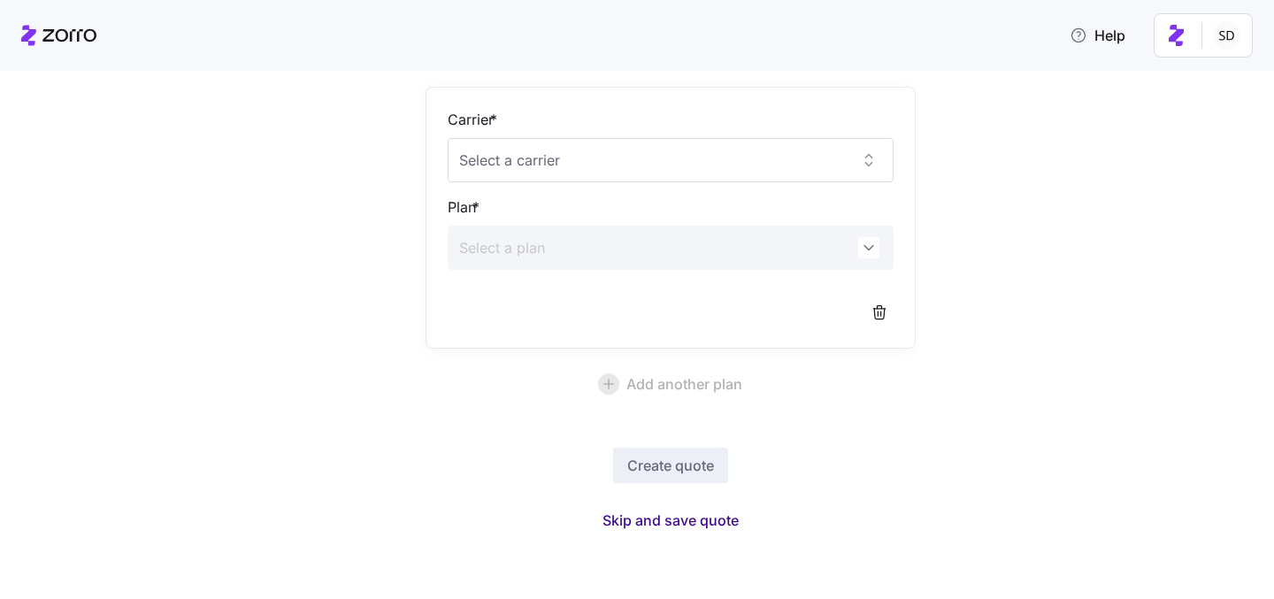
click at [669, 517] on span "Skip and save quote" at bounding box center [670, 520] width 136 height 21
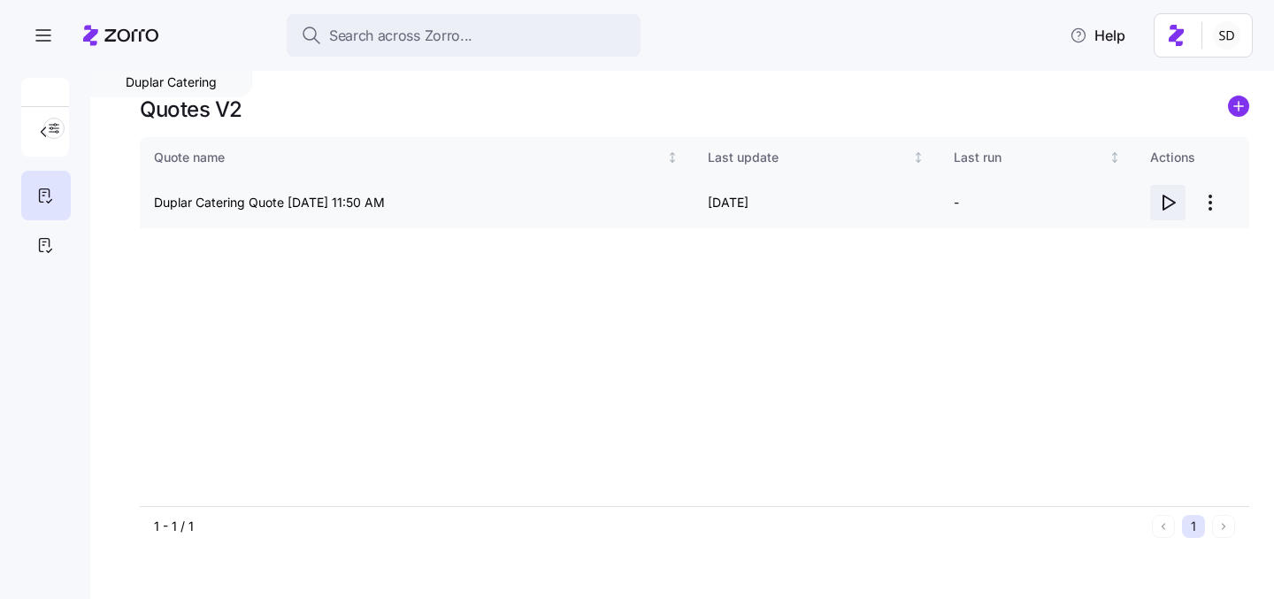
click at [1173, 211] on icon "button" at bounding box center [1167, 202] width 21 height 21
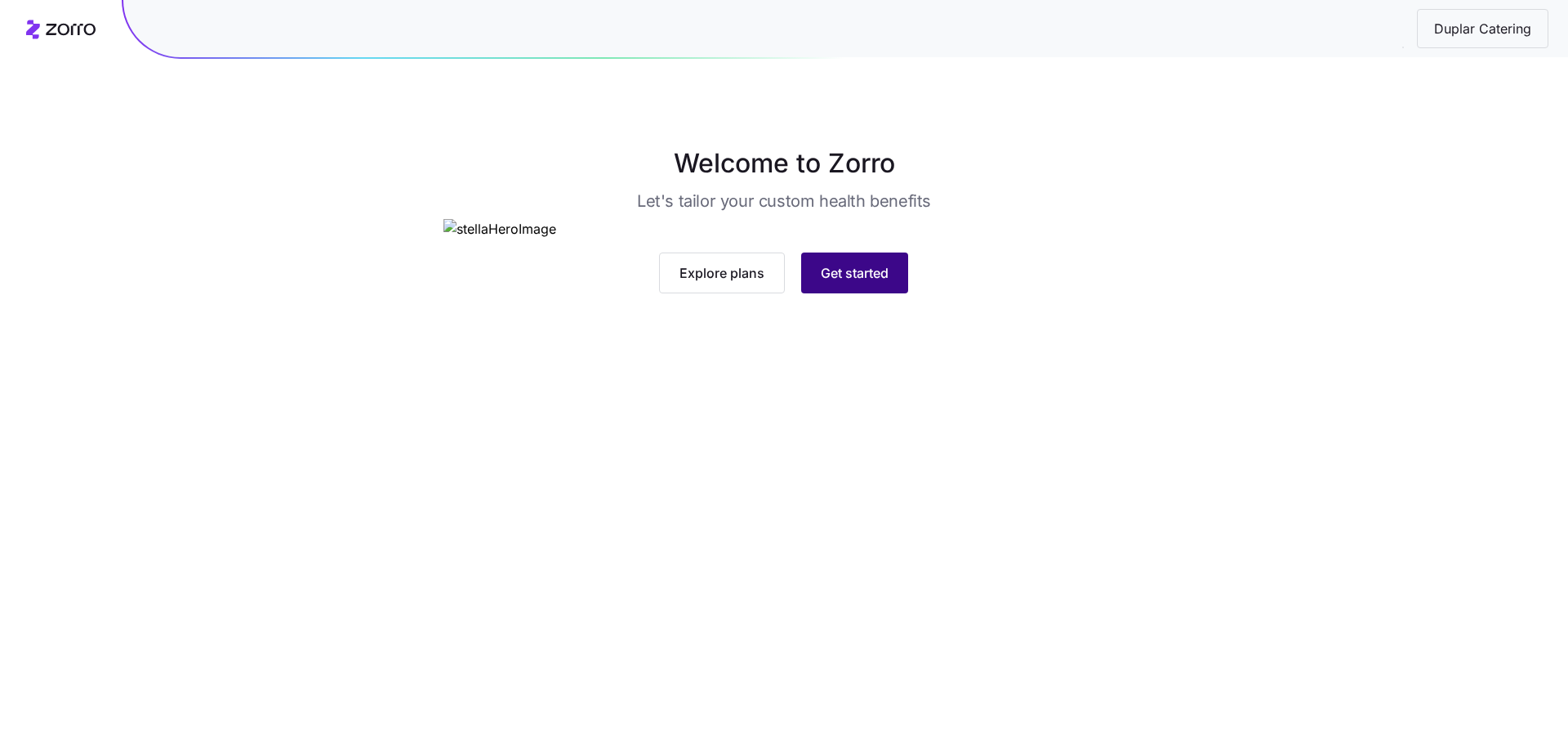
click at [859, 283] on span "Get started" at bounding box center [854, 272] width 67 height 19
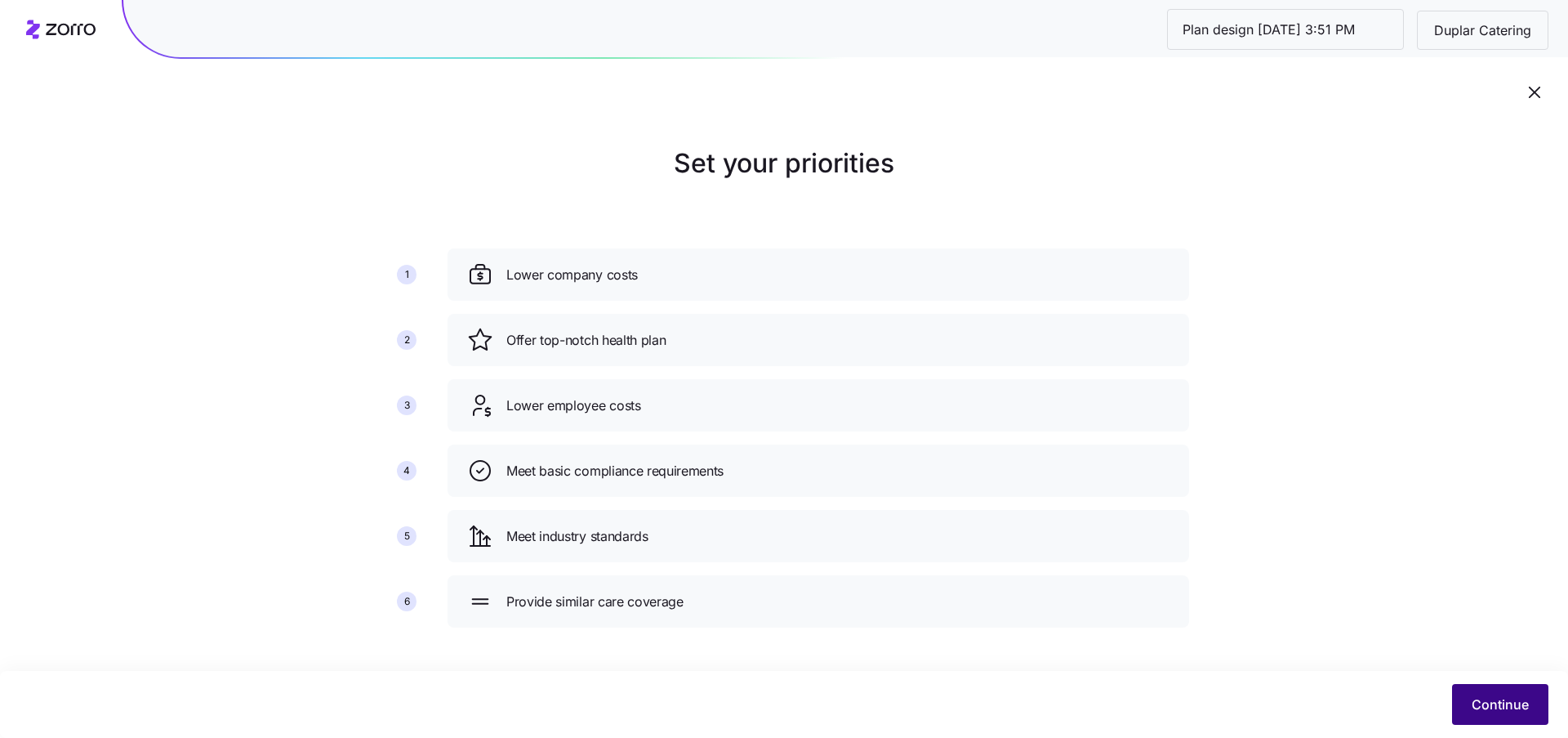
click at [1470, 703] on button "Continue" at bounding box center [1501, 704] width 96 height 41
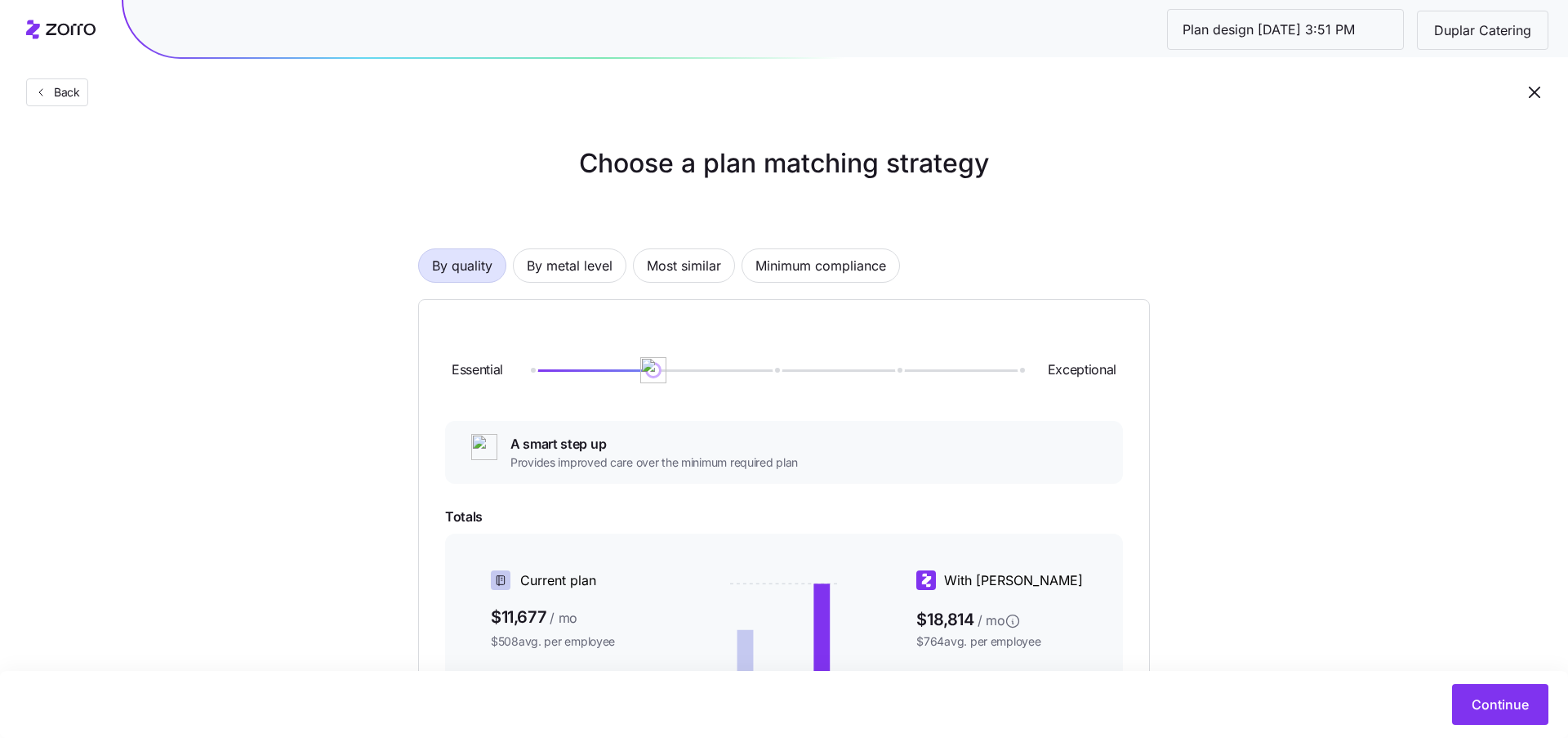
scroll to position [86, 0]
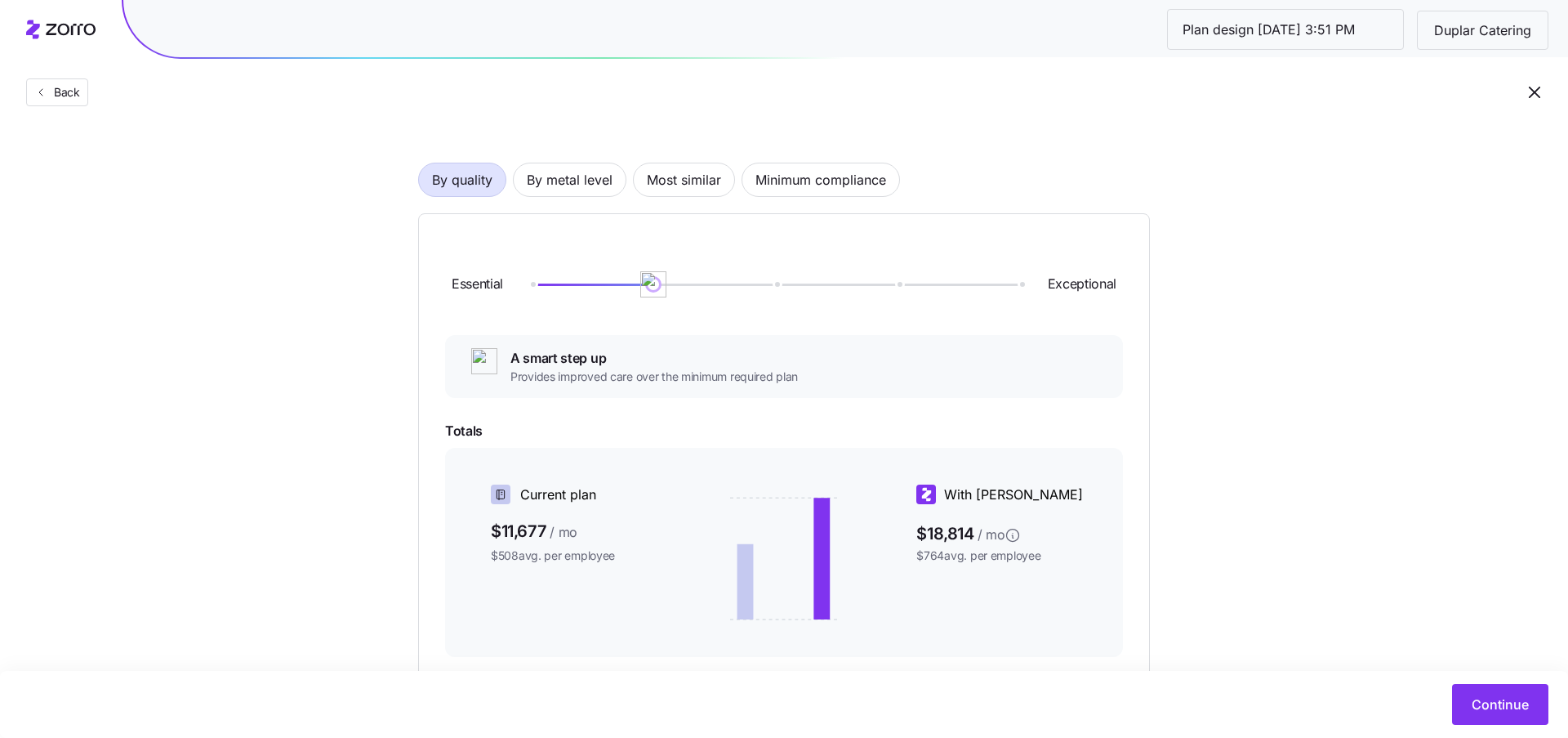
click at [569, 202] on div "By quality By metal level Most similar Minimum compliance Essential Exceptional…" at bounding box center [784, 478] width 732 height 737
click at [566, 192] on span "By metal level" at bounding box center [570, 179] width 86 height 32
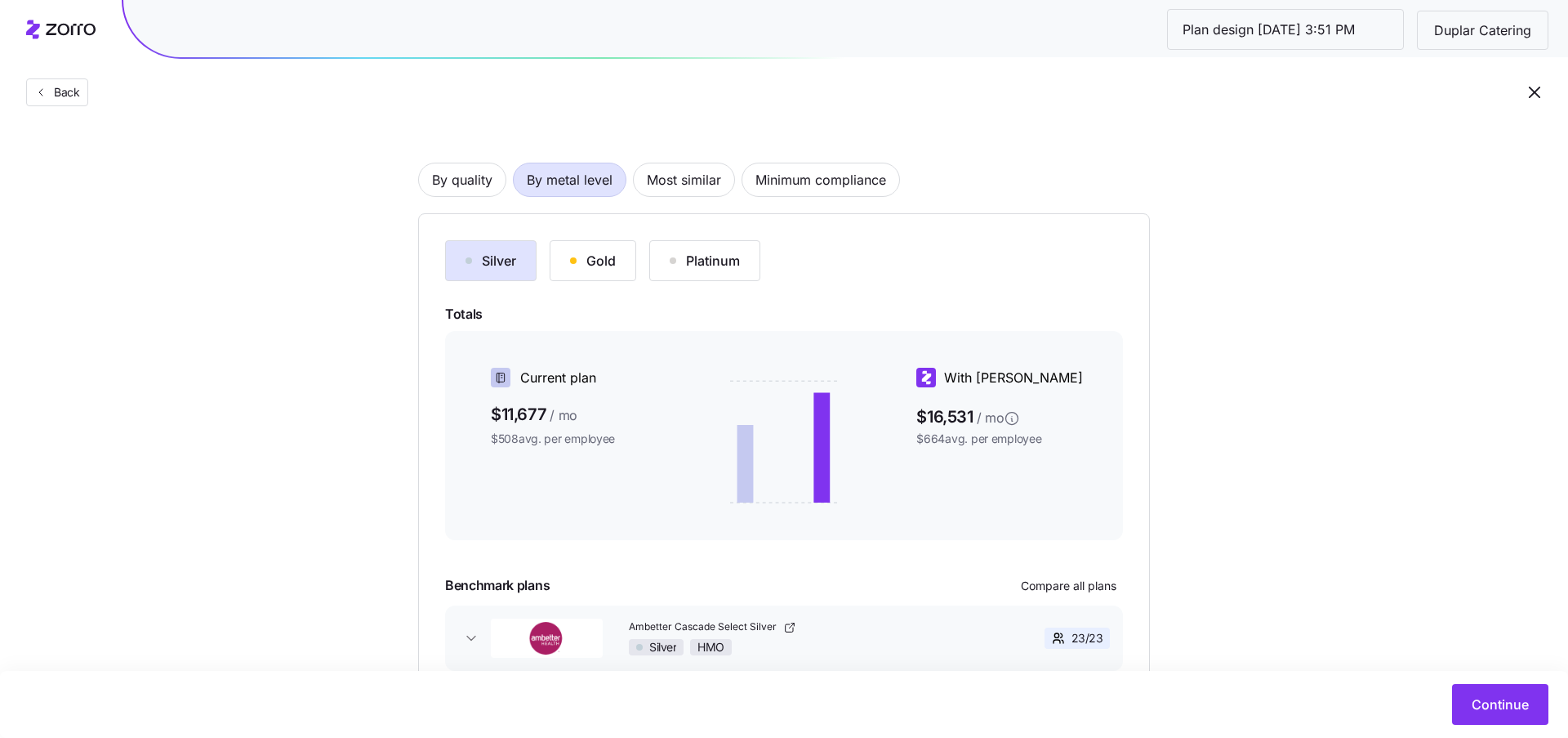
click at [515, 270] on div "Silver" at bounding box center [490, 260] width 51 height 19
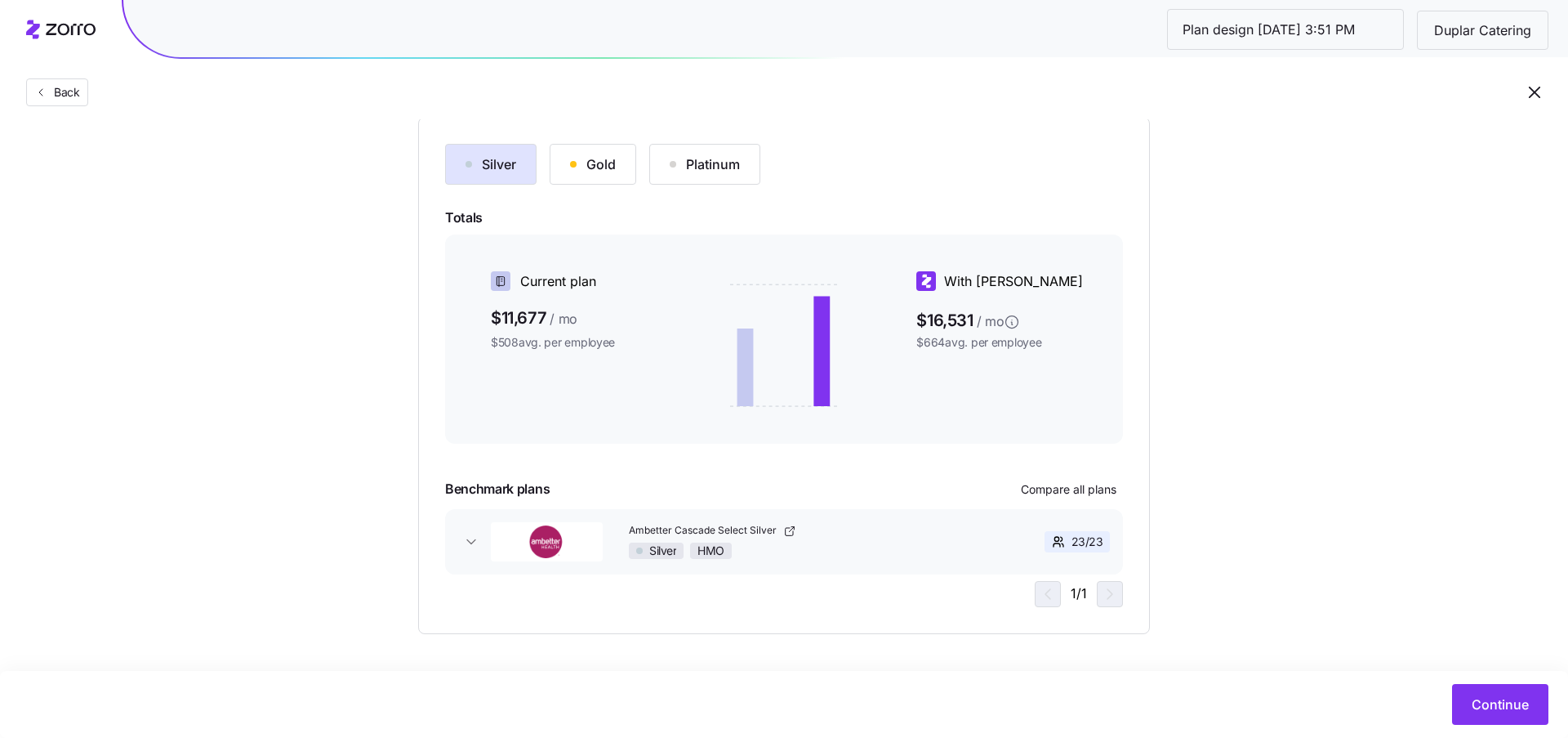
scroll to position [147, 0]
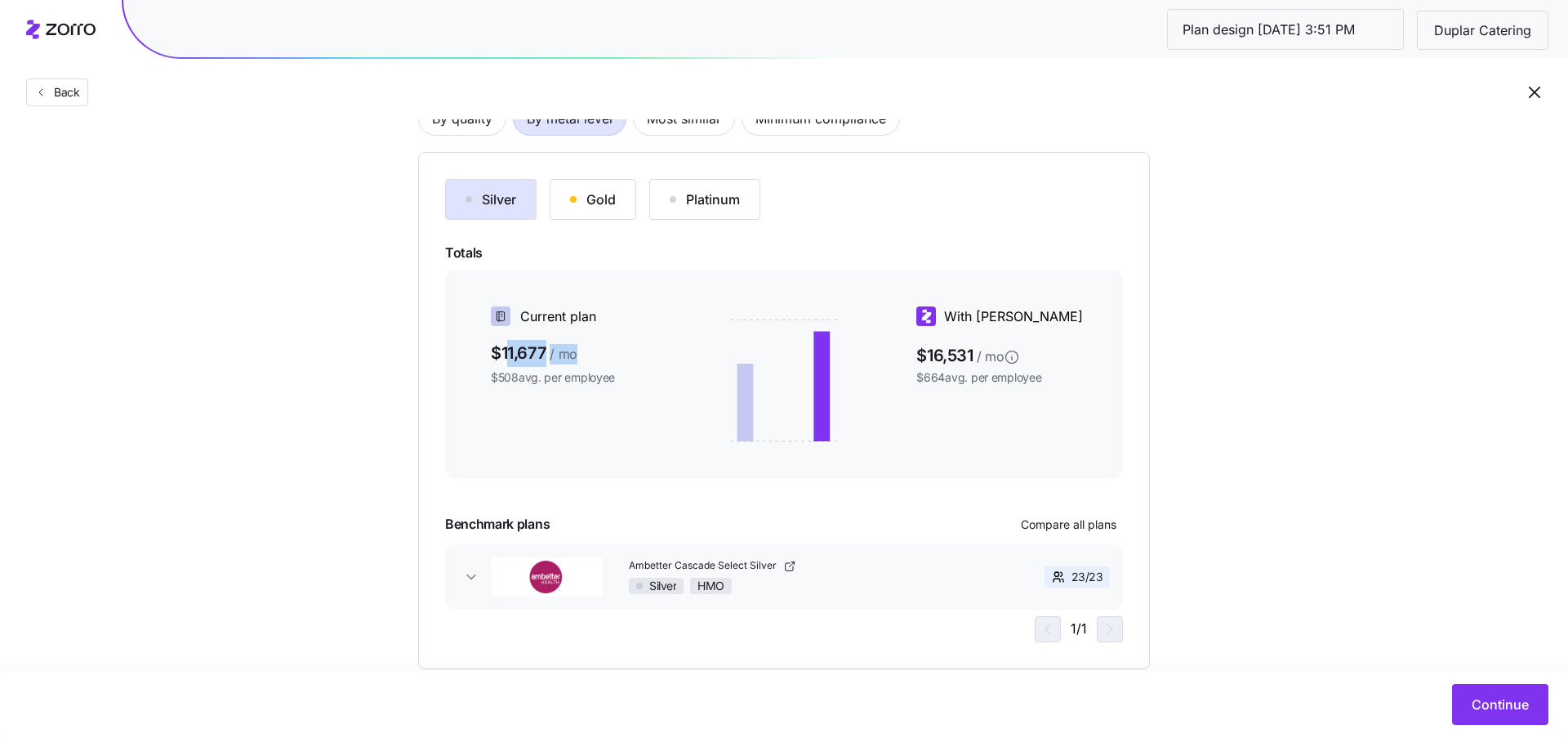
drag, startPoint x: 507, startPoint y: 354, endPoint x: 579, endPoint y: 351, distance: 72.1
click at [584, 354] on span "$11,677 / mo" at bounding box center [581, 353] width 180 height 26
click at [579, 351] on span "$11,677 / mo" at bounding box center [581, 353] width 180 height 26
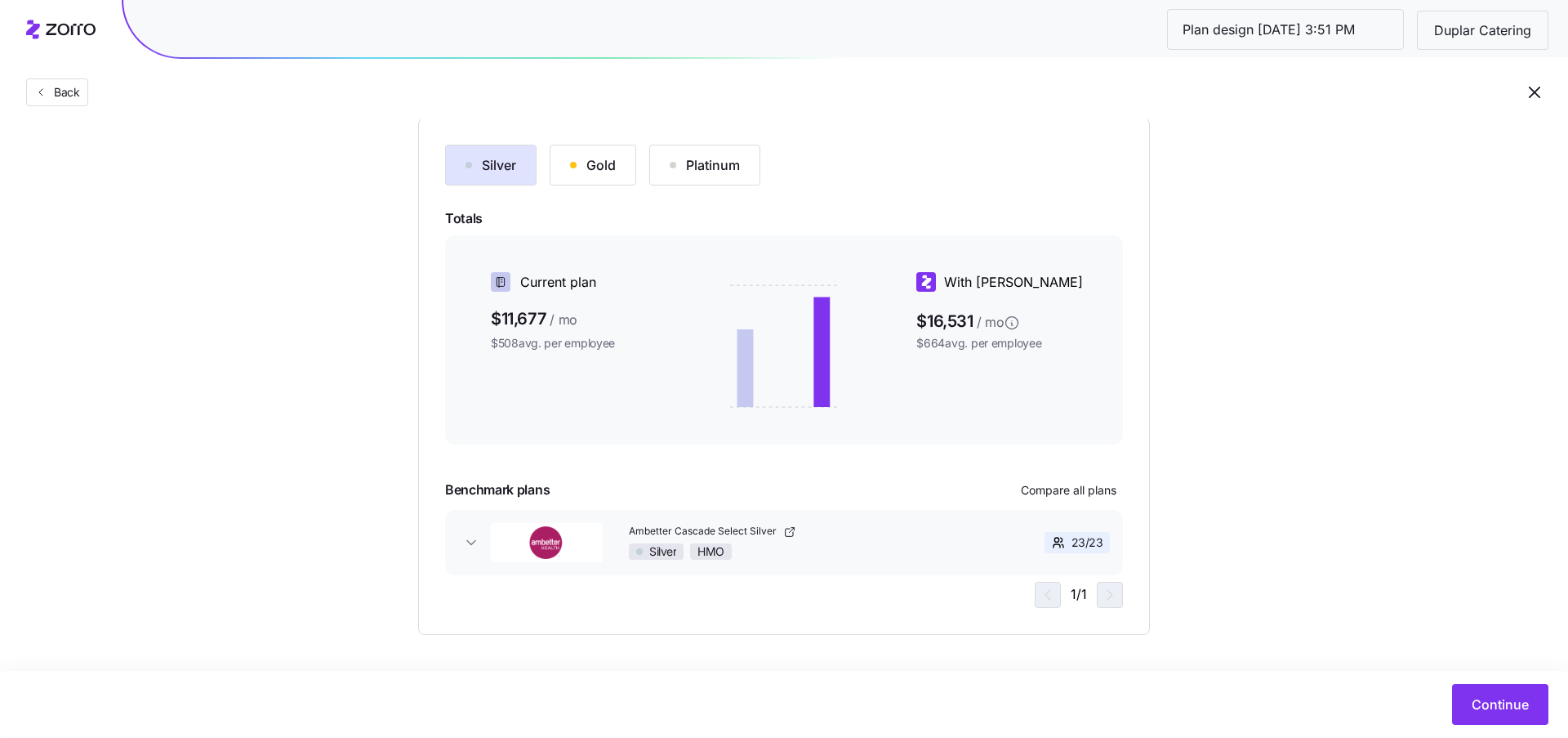
scroll to position [182, 0]
click at [1514, 699] on span "Continue" at bounding box center [1501, 704] width 57 height 19
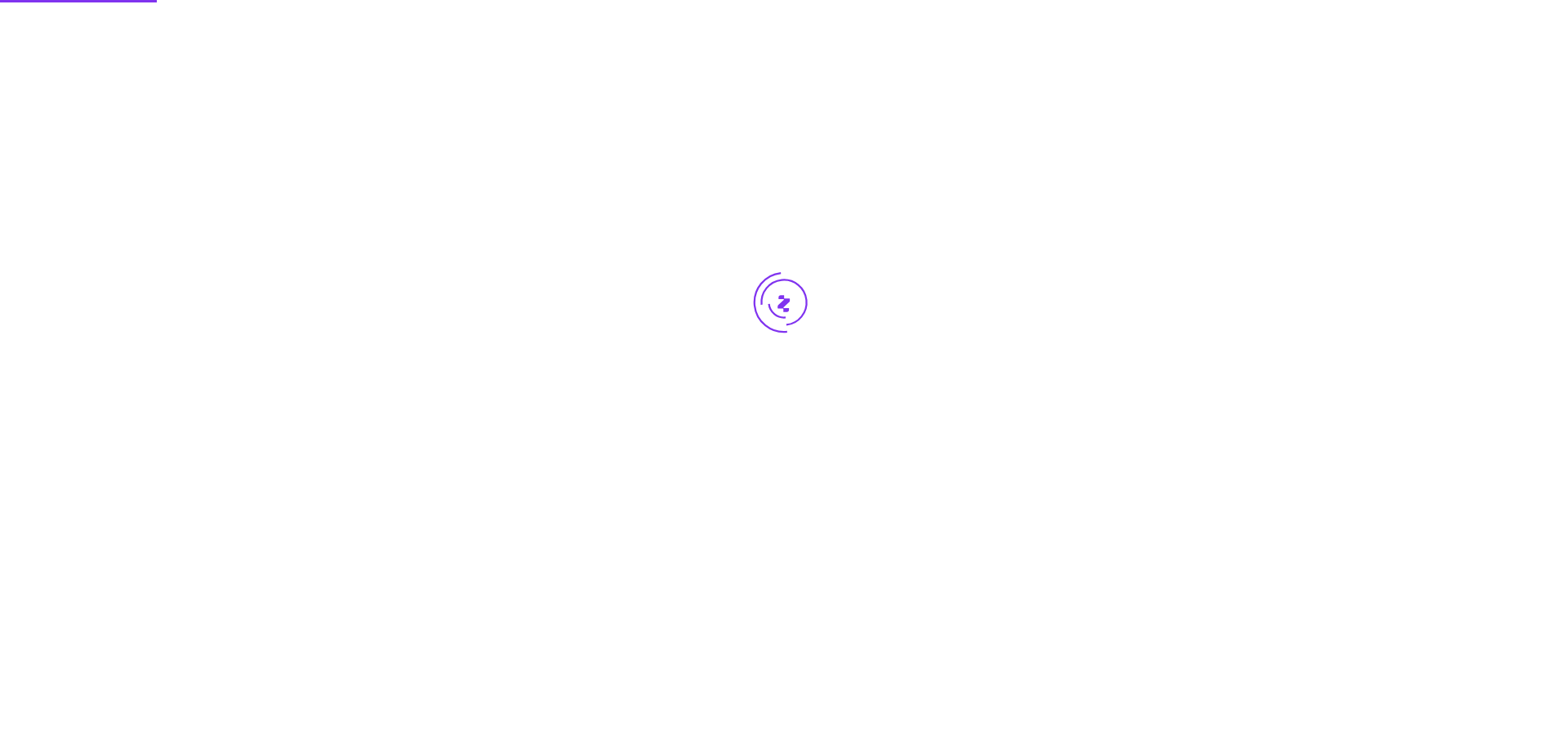
scroll to position [0, 0]
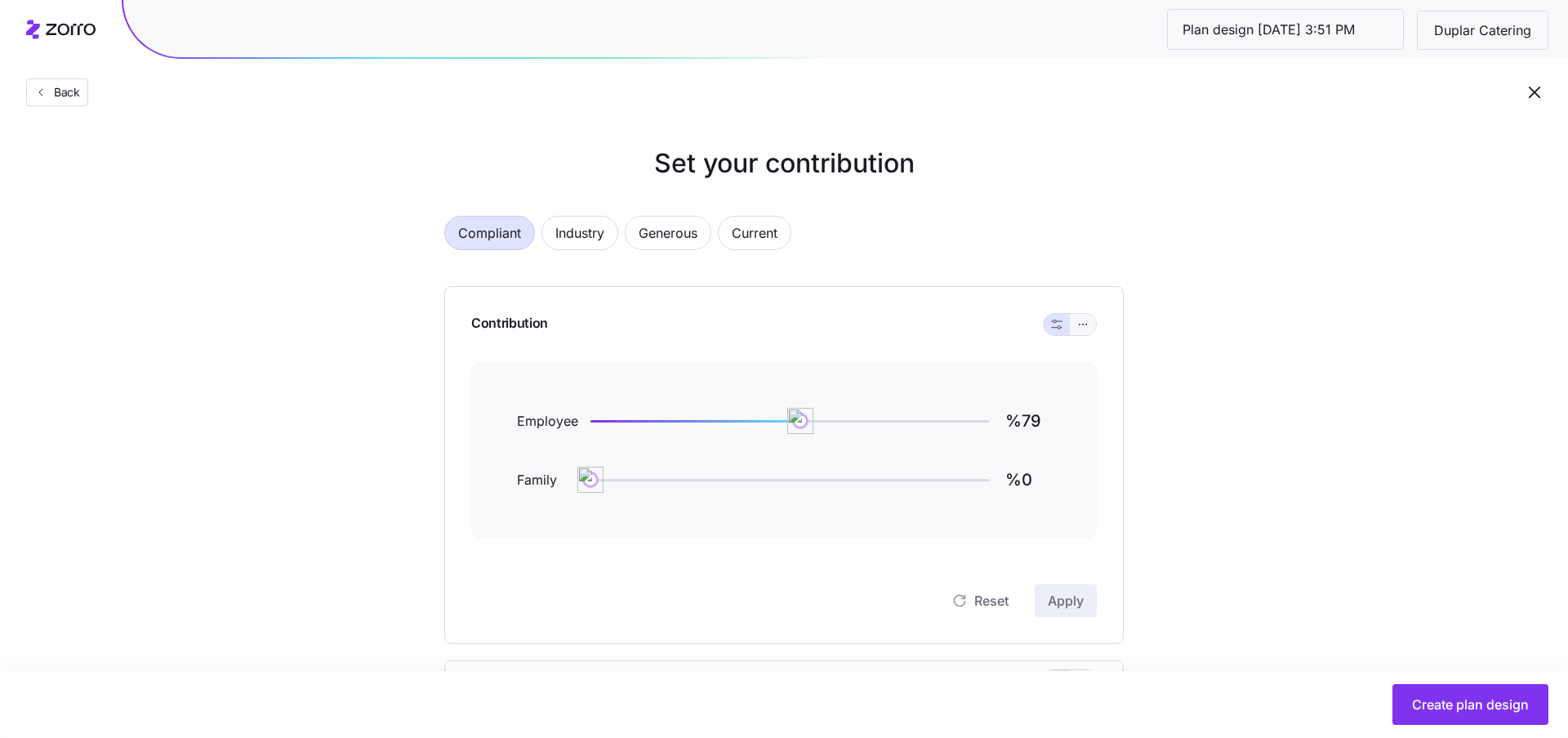
click at [1093, 330] on button "button" at bounding box center [1083, 324] width 26 height 21
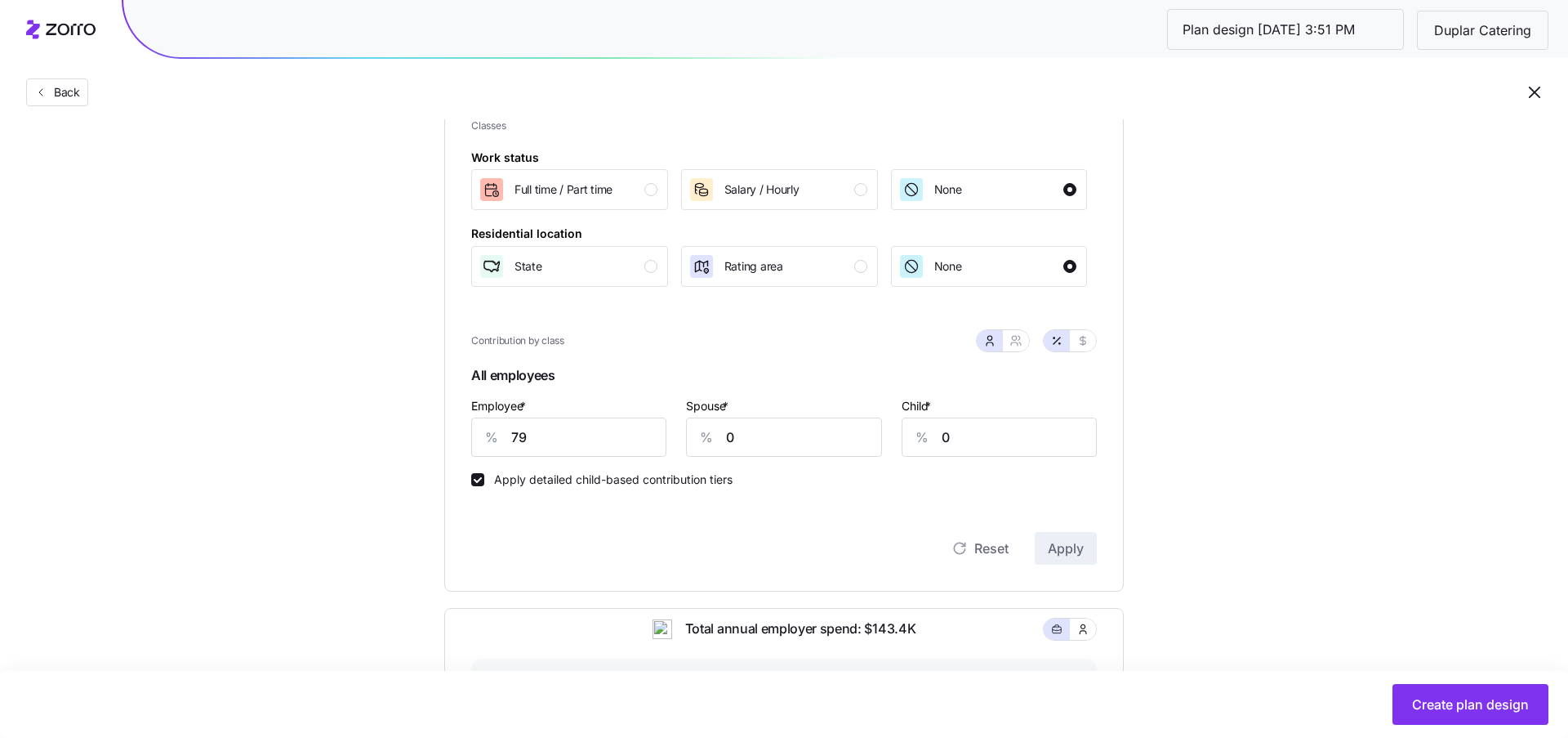
scroll to position [272, 0]
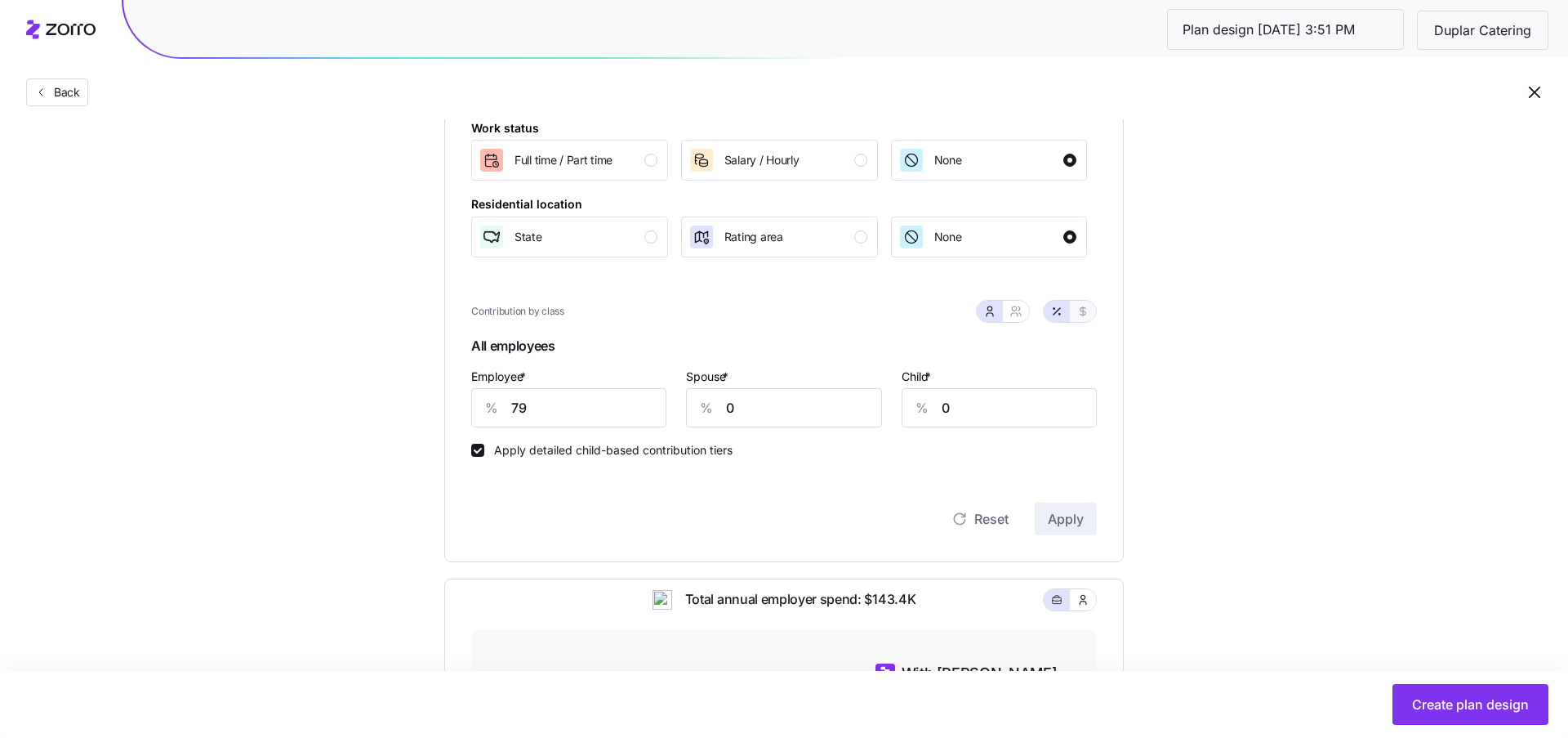
click at [1086, 314] on icon "button" at bounding box center [1083, 311] width 13 height 13
click at [601, 396] on input "465" at bounding box center [568, 407] width 195 height 39
type input "250"
click at [1081, 520] on span "Apply" at bounding box center [1066, 518] width 36 height 19
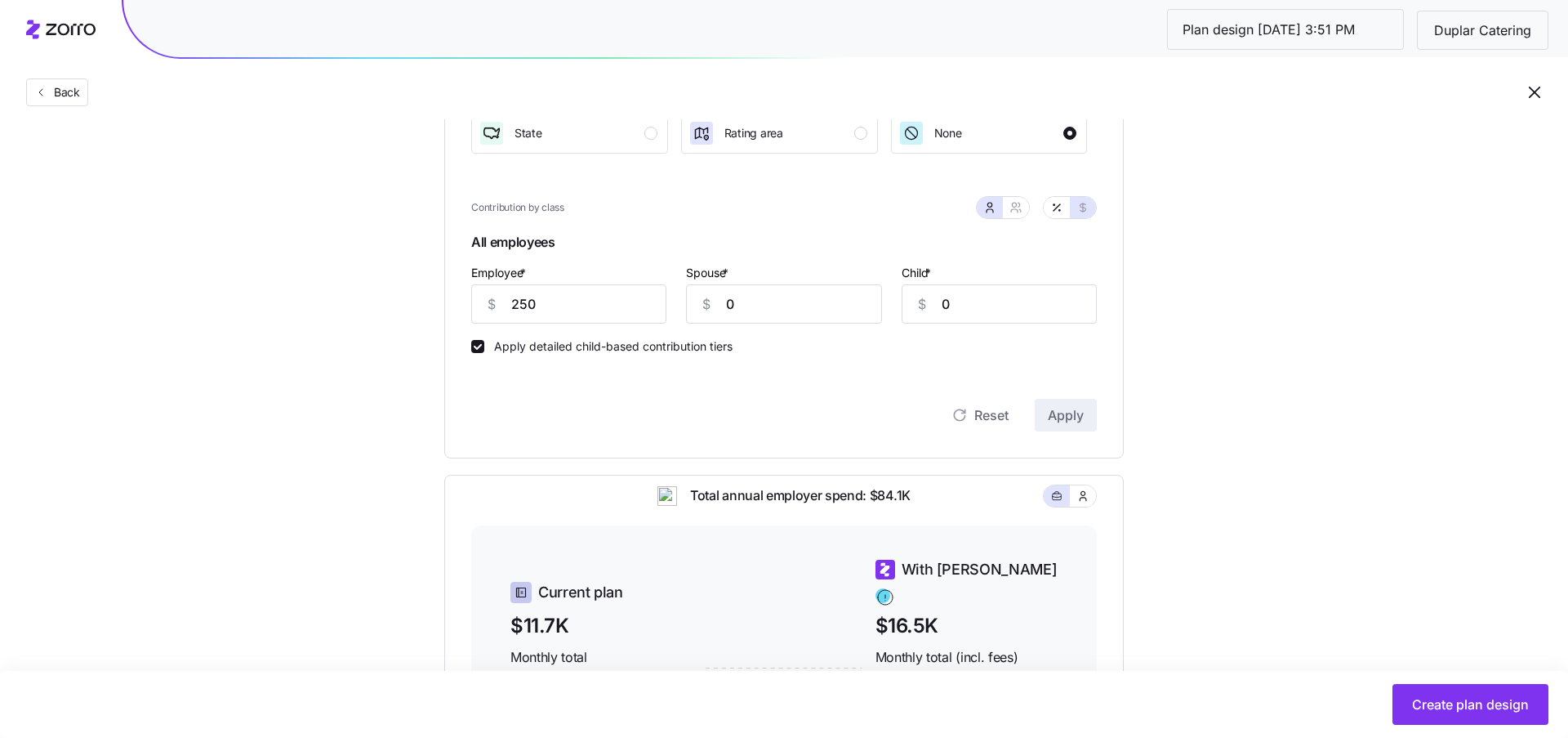
scroll to position [379, 0]
click at [596, 299] on input "250" at bounding box center [568, 301] width 195 height 39
click at [1055, 205] on icon "button" at bounding box center [1057, 205] width 13 height 13
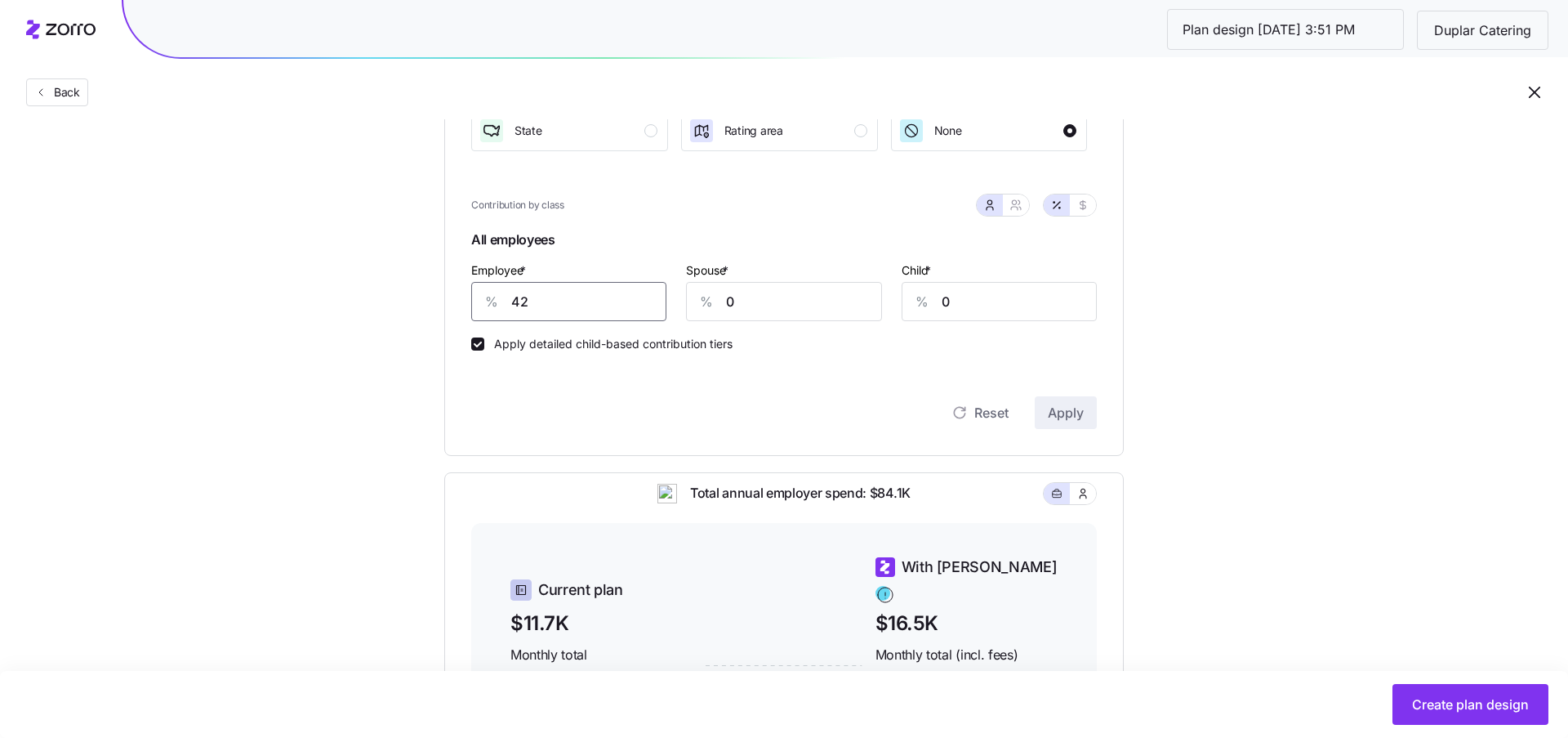
click at [633, 304] on input "42" at bounding box center [568, 301] width 195 height 39
type input "77"
click at [1076, 427] on button "Apply" at bounding box center [1066, 412] width 62 height 32
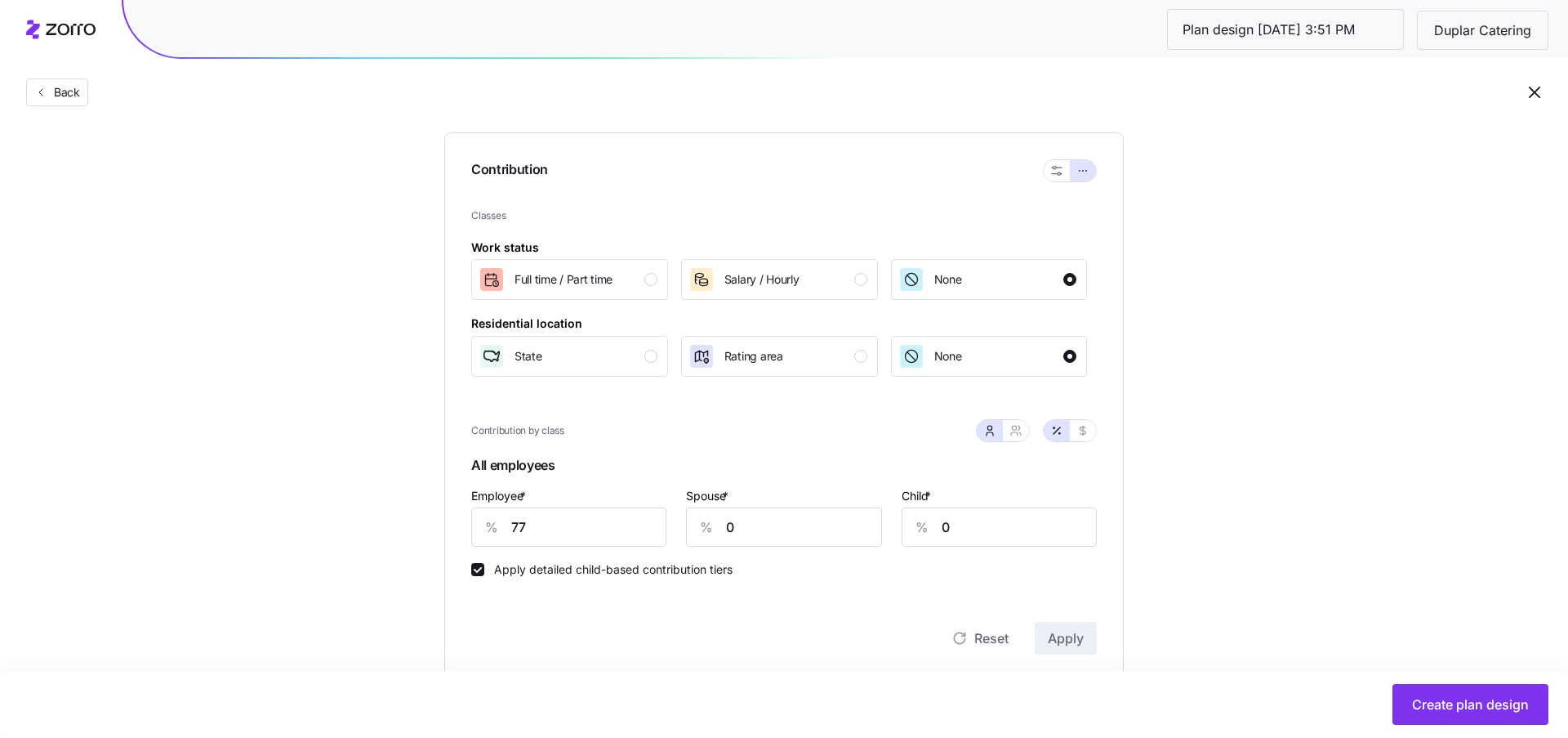
scroll to position [117, 0]
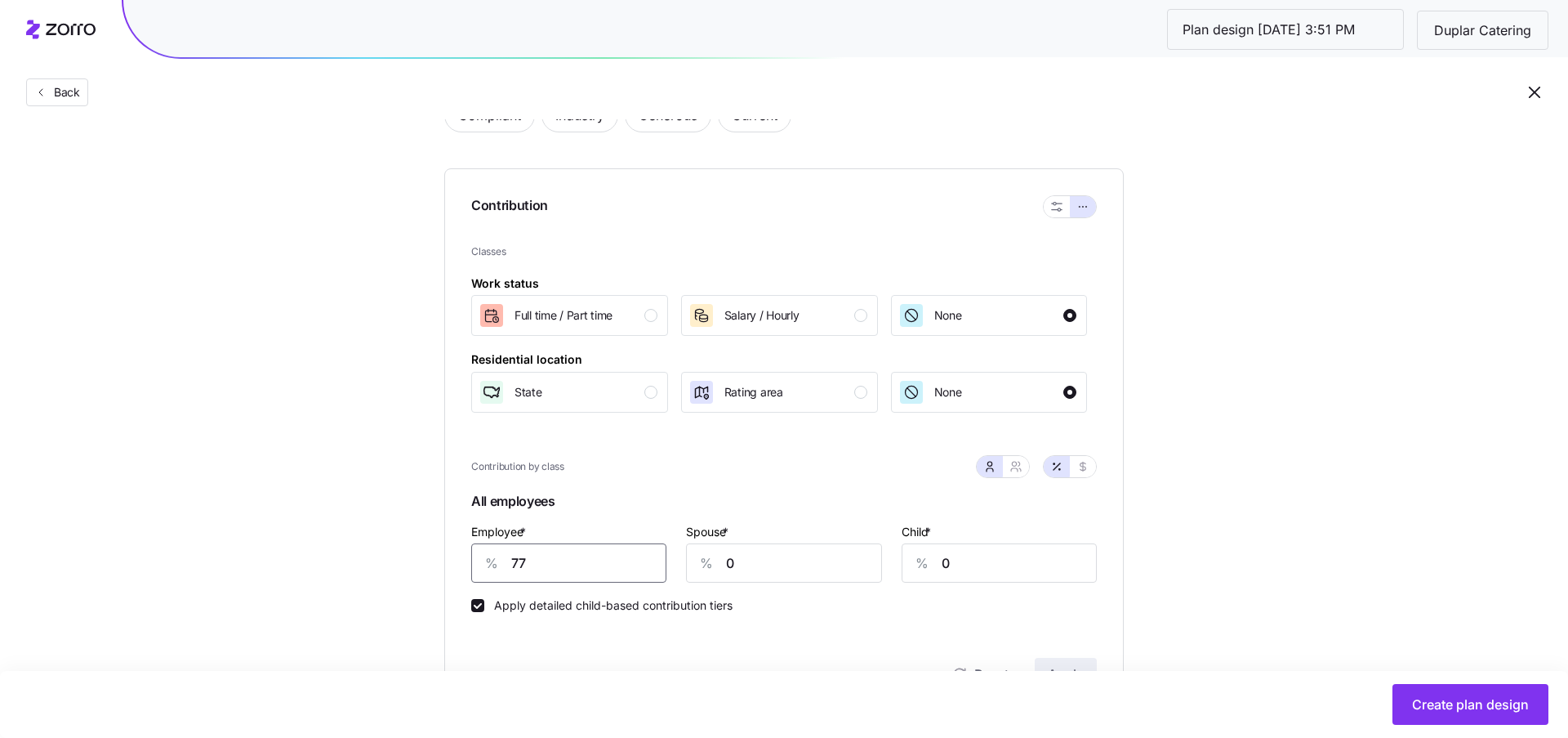
click at [562, 556] on input "77" at bounding box center [568, 563] width 195 height 39
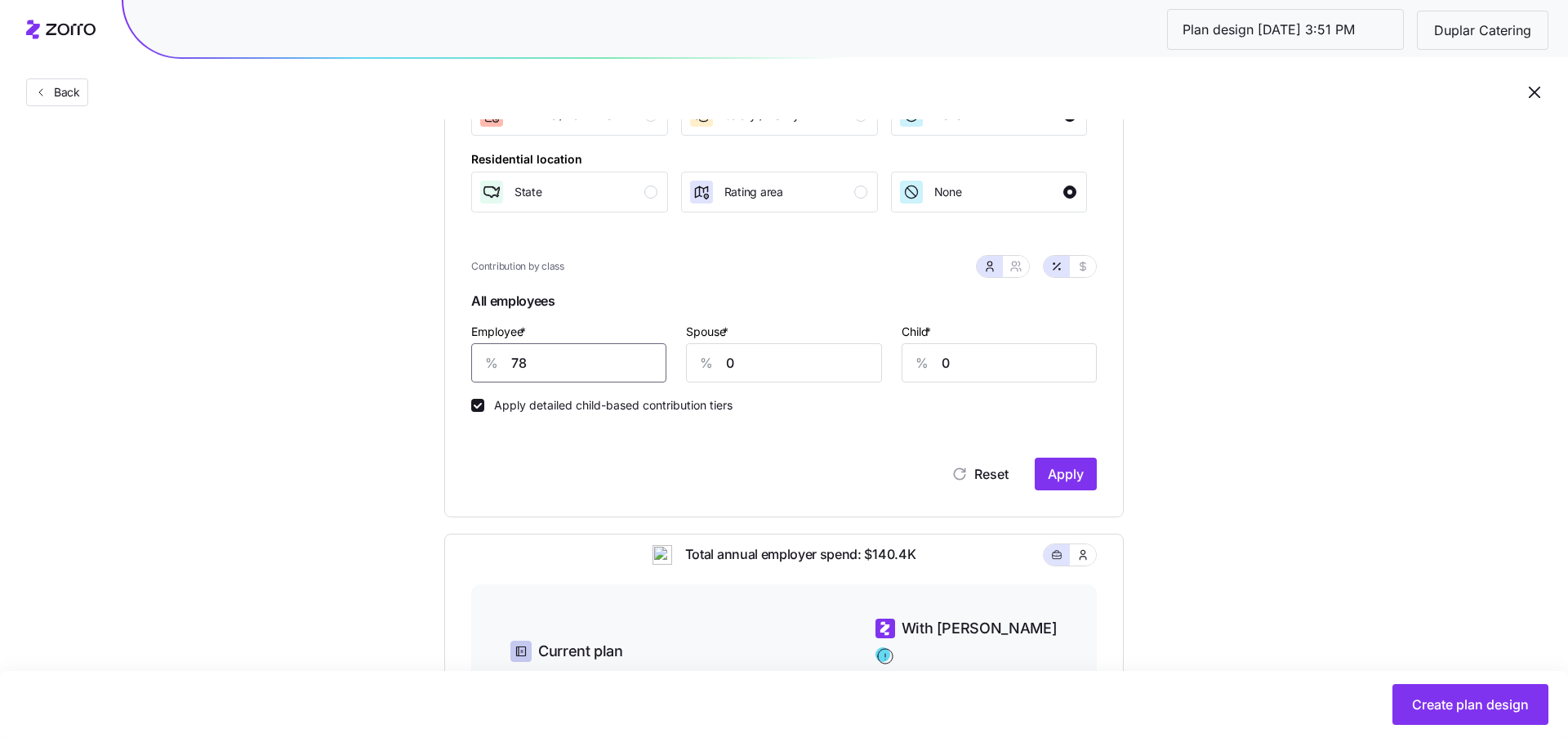
type input "78"
click at [1065, 454] on div "Reset Apply" at bounding box center [784, 457] width 626 height 66
click at [1067, 466] on span "Apply" at bounding box center [1066, 473] width 36 height 19
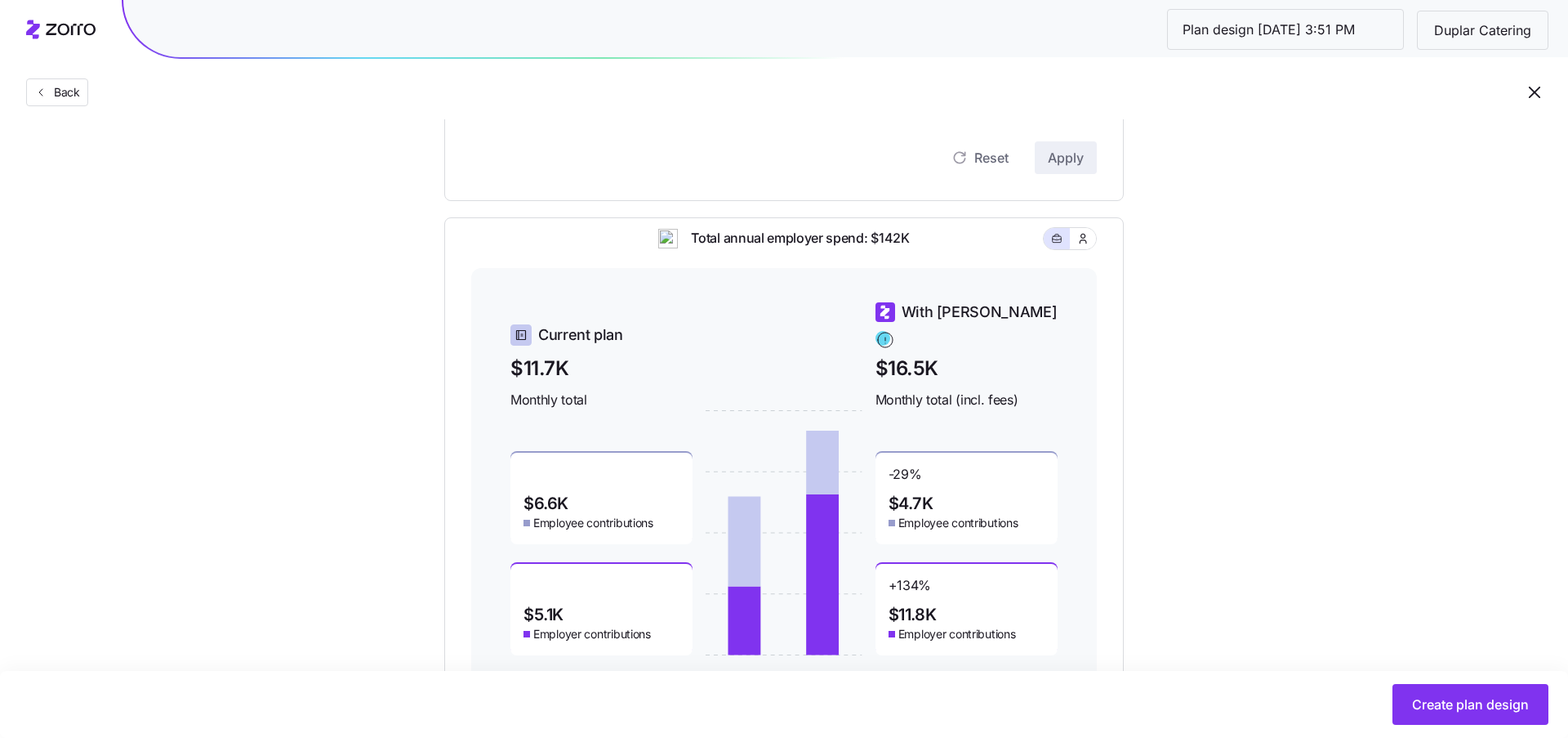
scroll to position [506, 0]
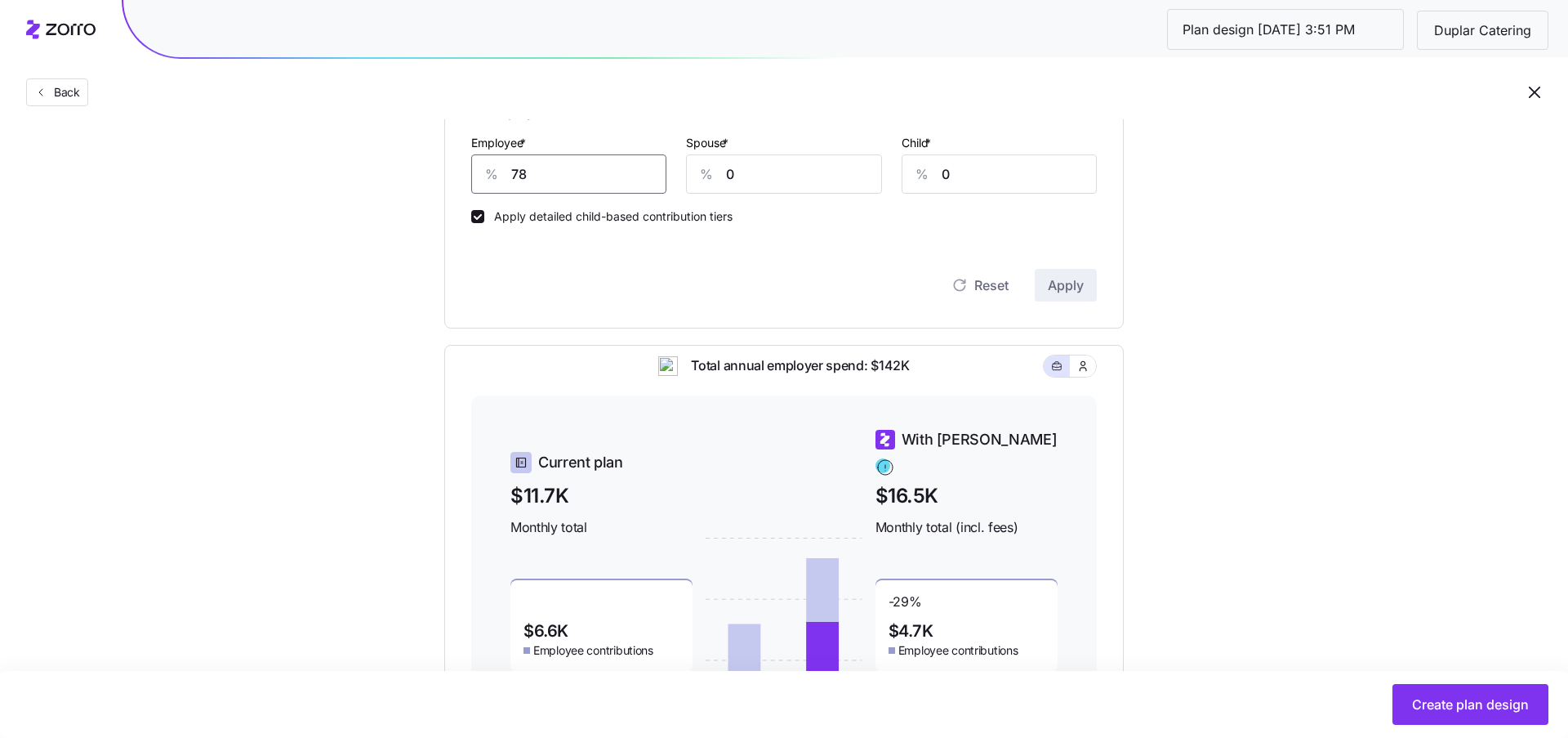
click at [563, 181] on input "78" at bounding box center [568, 174] width 195 height 39
type input "77"
click at [1080, 281] on span "Apply" at bounding box center [1066, 284] width 36 height 19
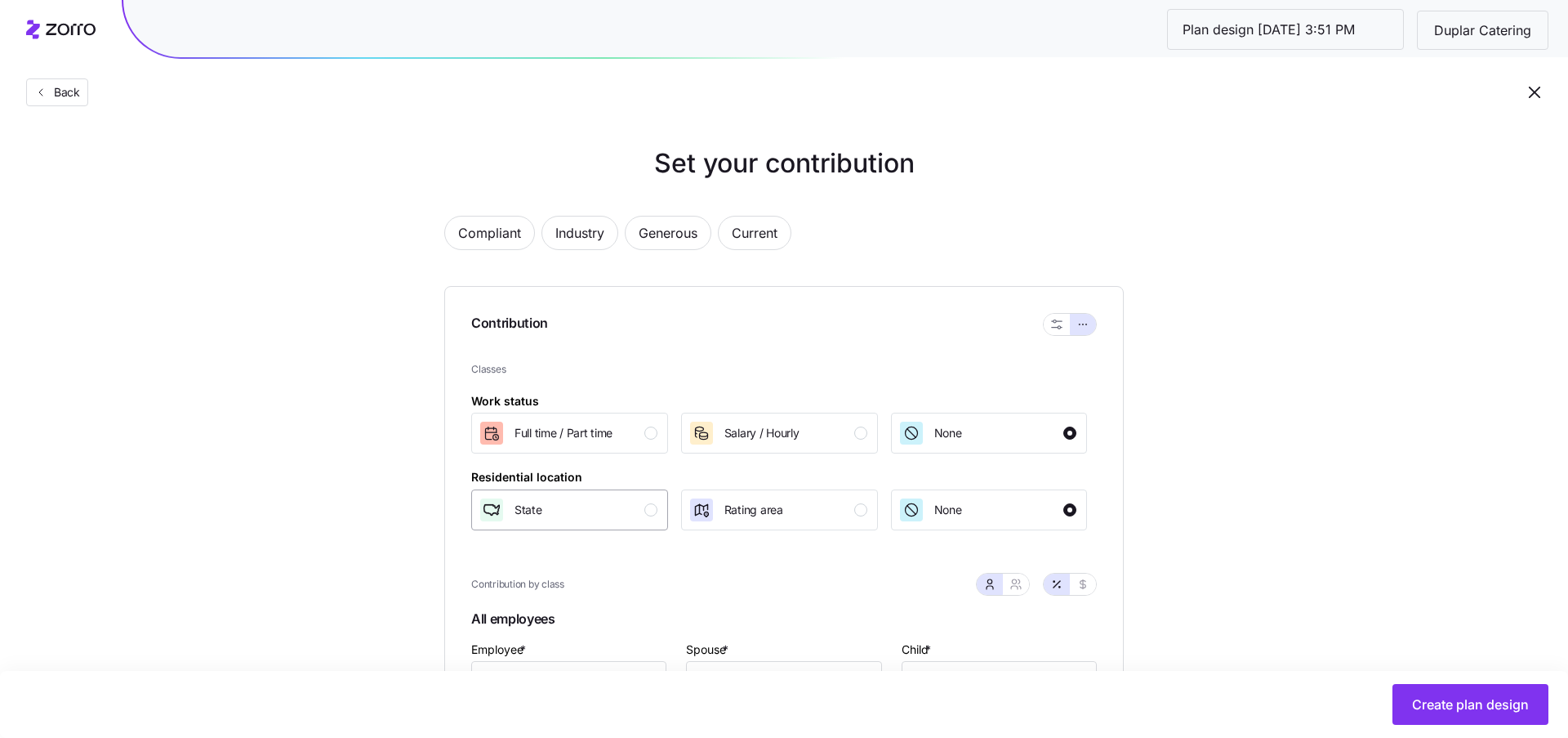
scroll to position [188, 0]
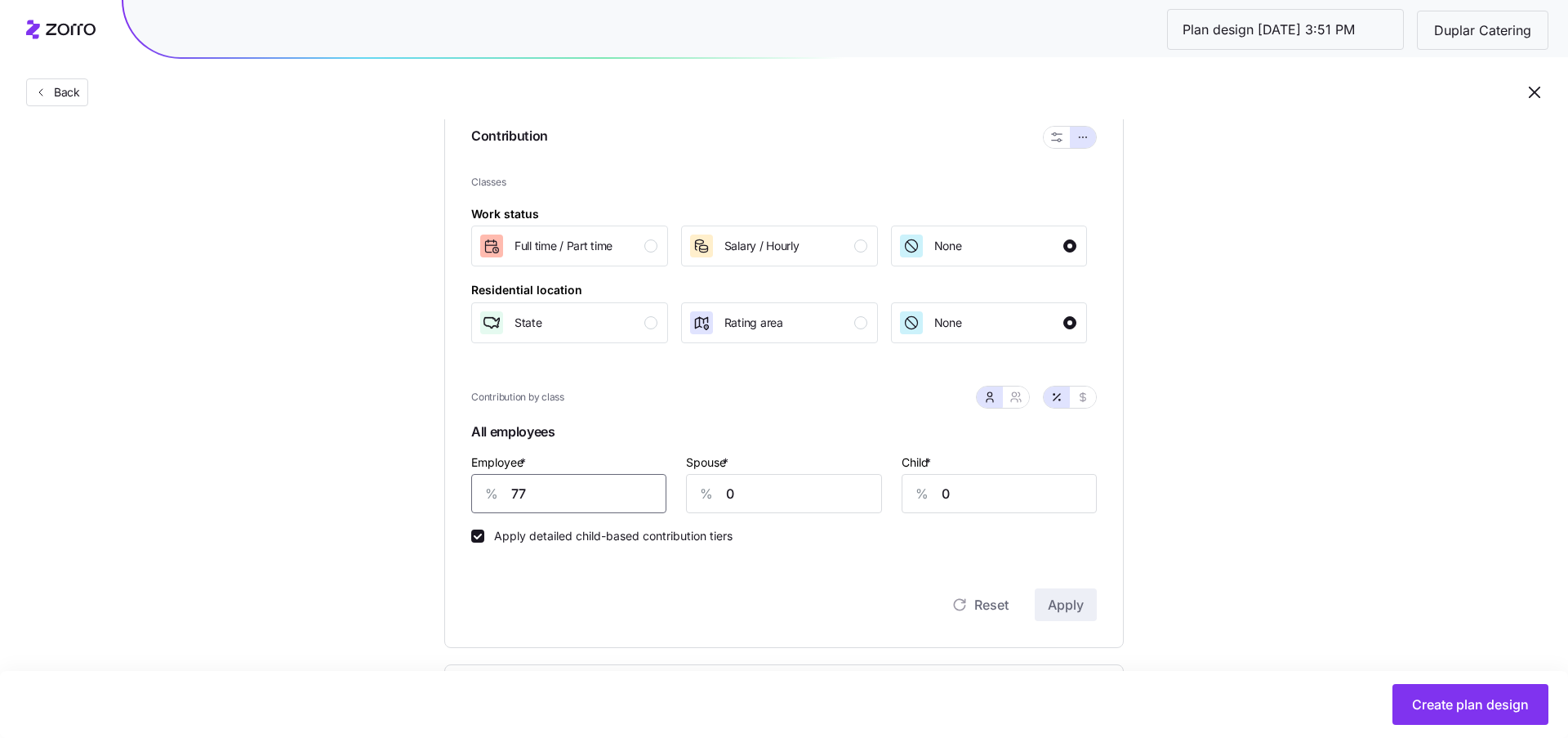
click at [577, 504] on input "77" at bounding box center [568, 493] width 195 height 39
type input "78"
click at [1050, 591] on button "Apply" at bounding box center [1066, 604] width 62 height 32
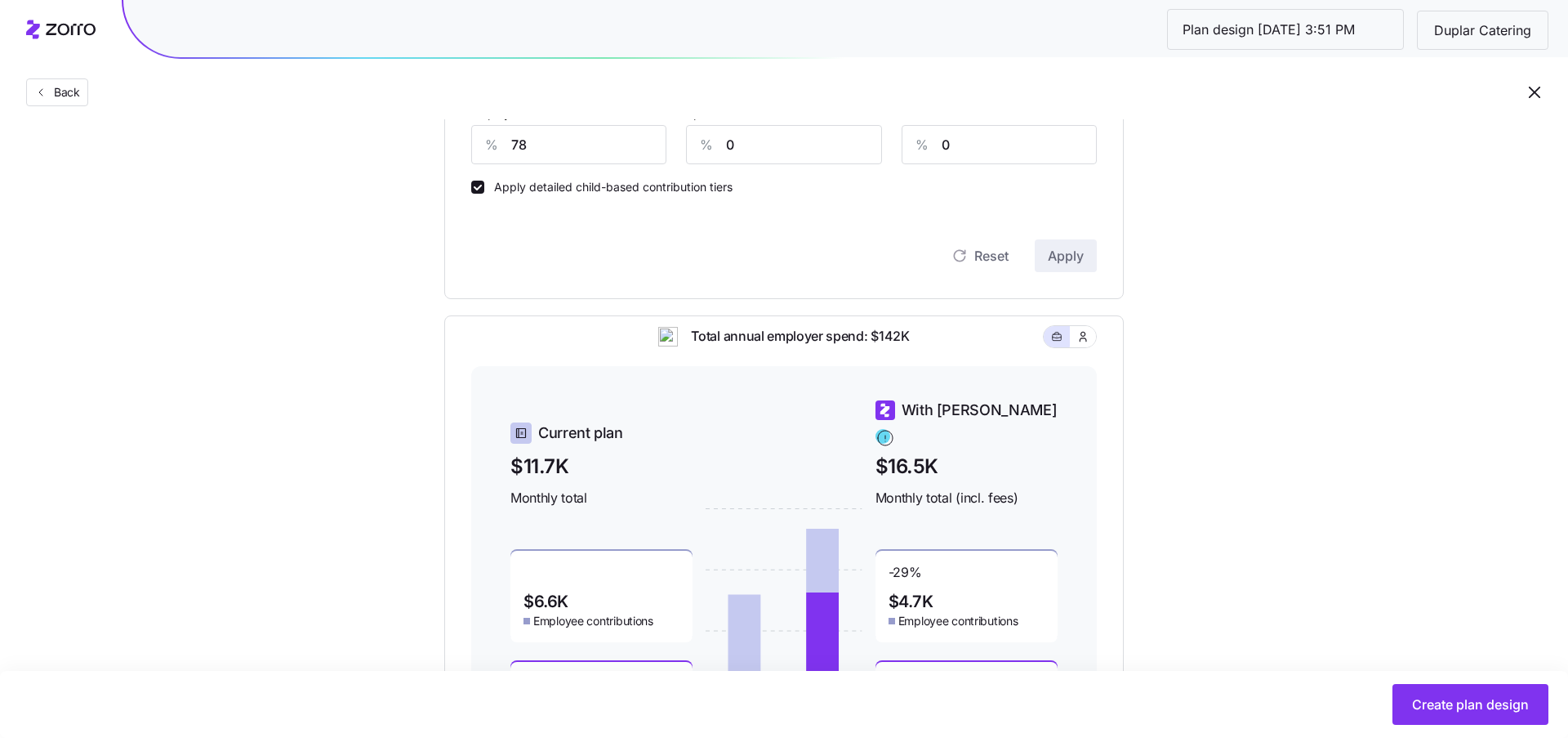
scroll to position [257, 0]
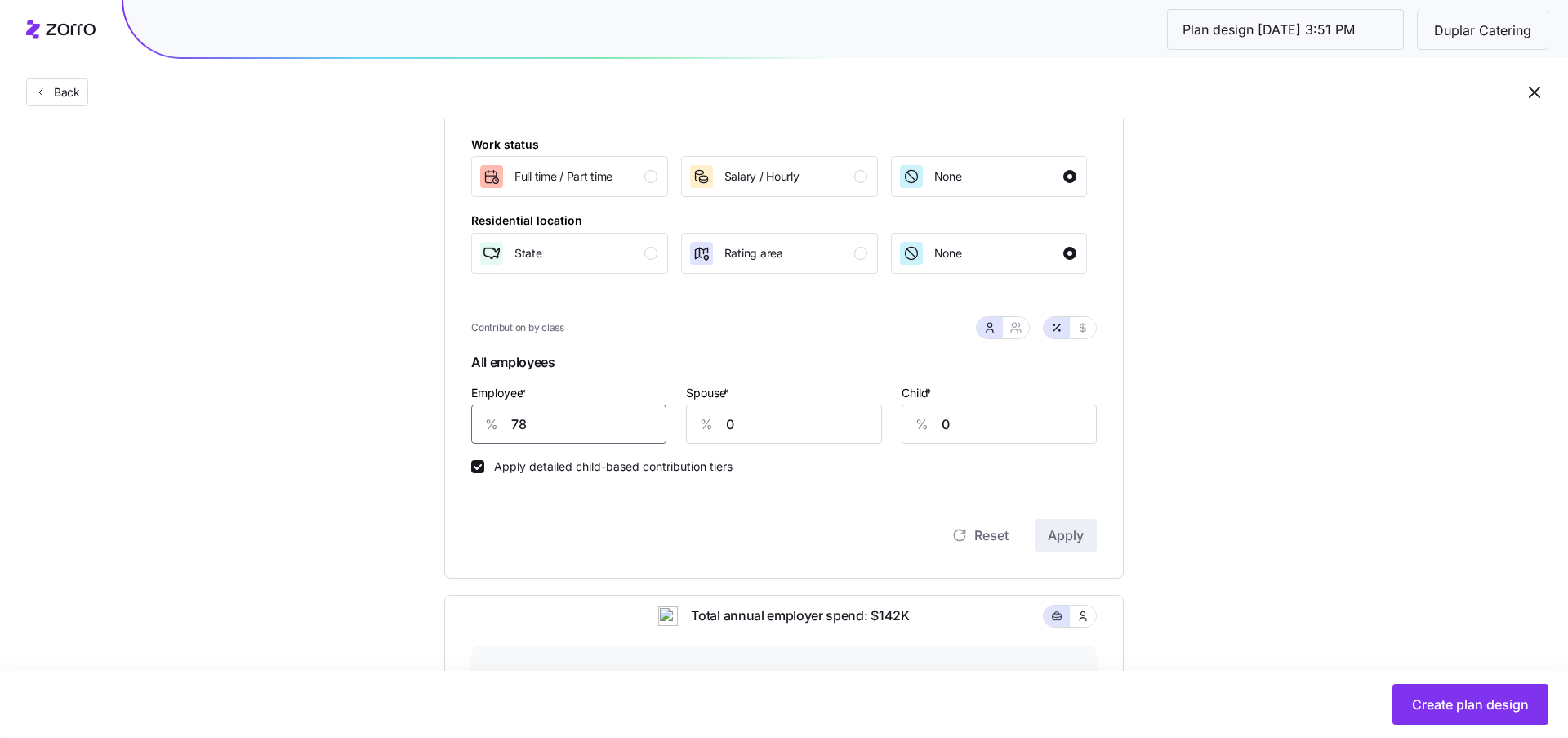
click at [582, 417] on input "78" at bounding box center [568, 424] width 195 height 39
type input "75"
click at [1061, 540] on span "Apply" at bounding box center [1066, 535] width 36 height 19
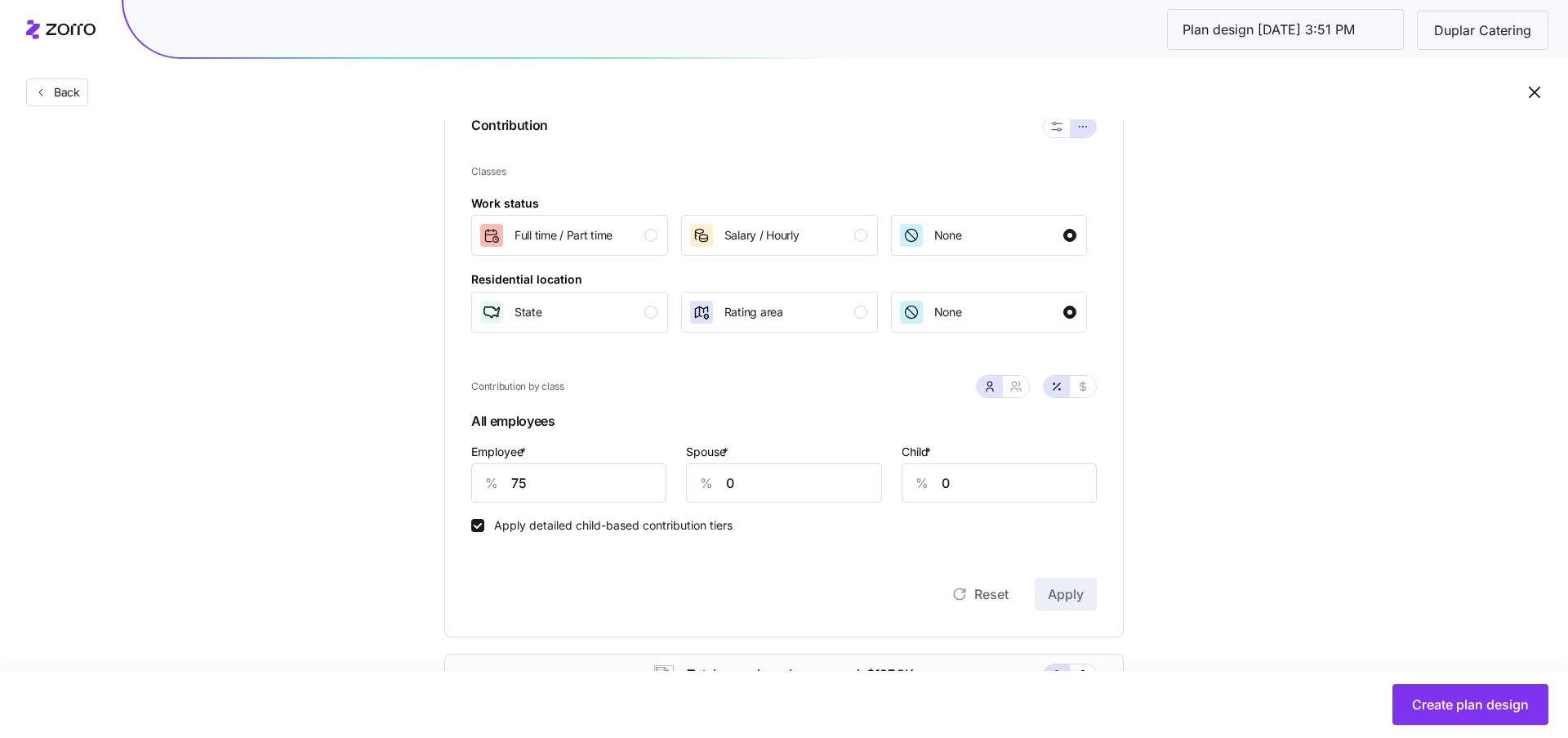
scroll to position [155, 0]
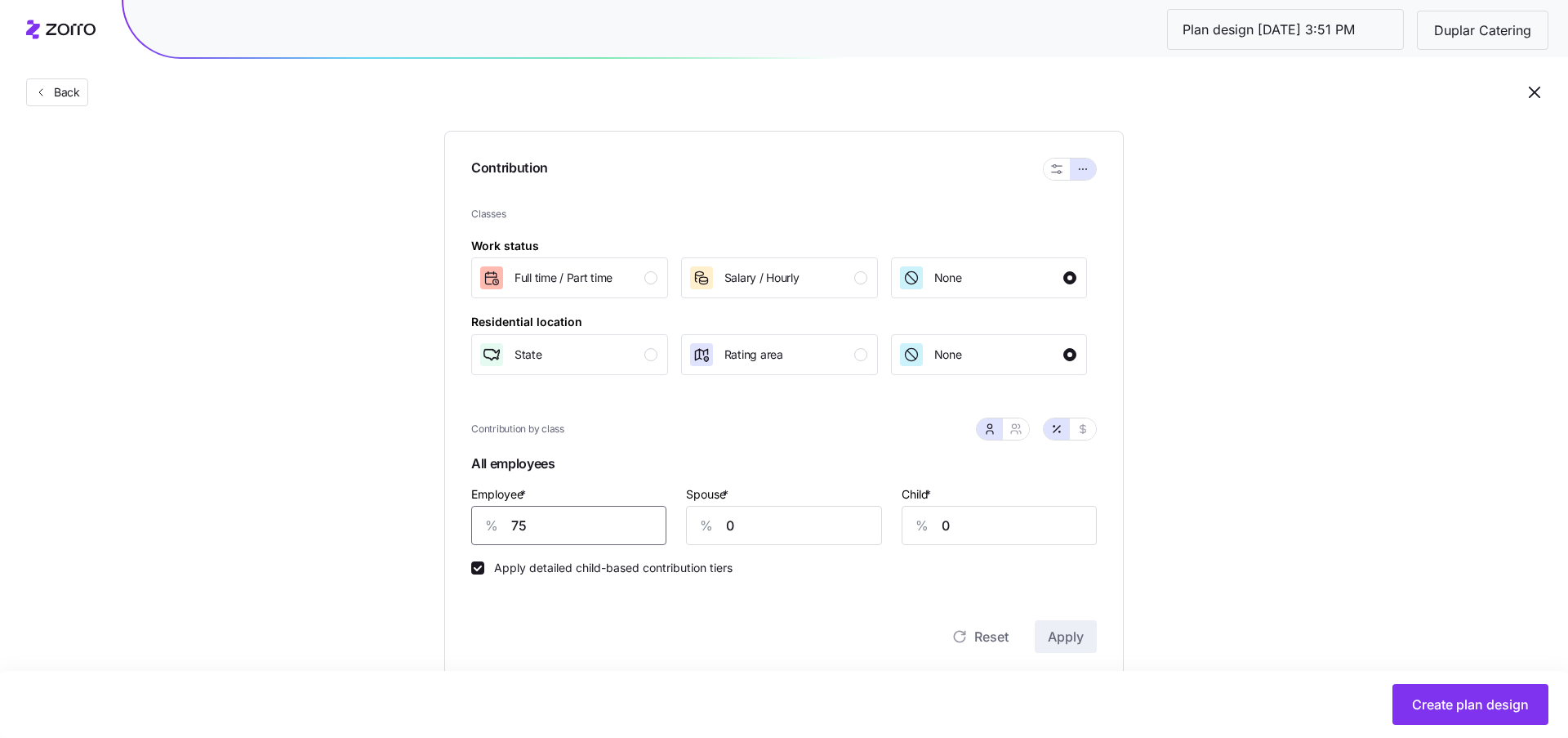
click at [577, 529] on input "75" at bounding box center [568, 526] width 195 height 39
type input "74"
click at [1019, 433] on icon "button" at bounding box center [1016, 429] width 13 height 13
type input "37"
type input "41"
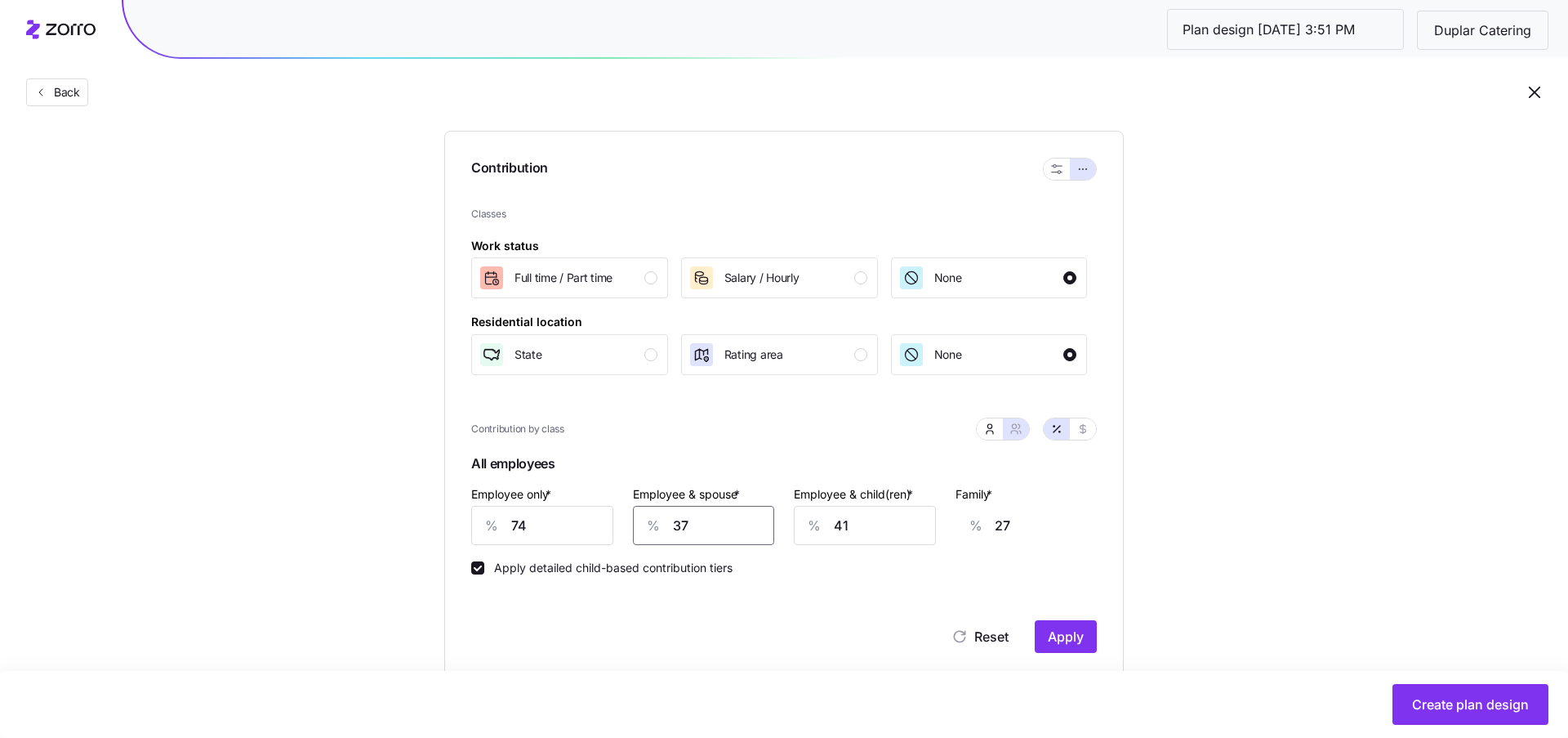
click at [758, 529] on input "37" at bounding box center [705, 526] width 142 height 39
type input "0"
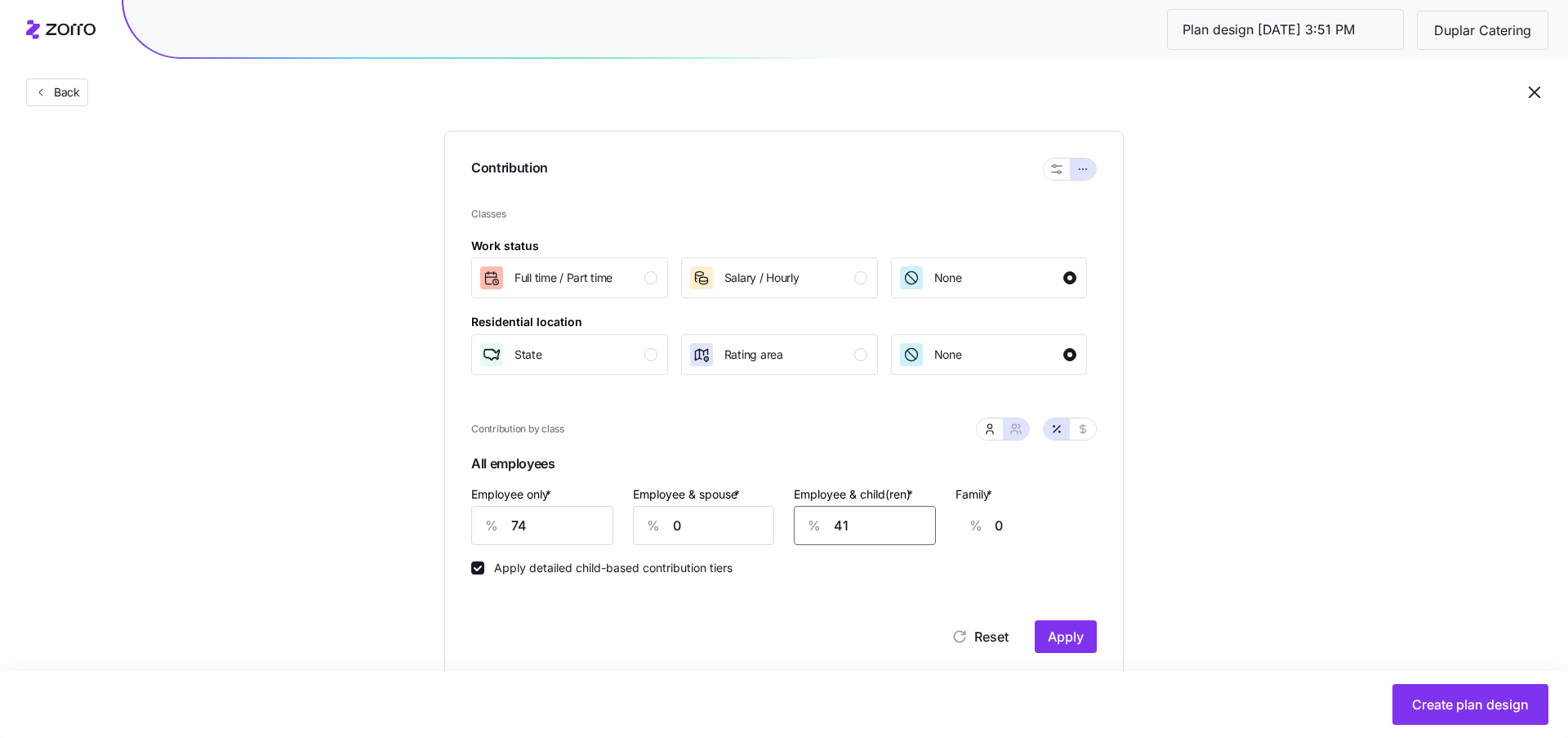
click at [872, 519] on input "41" at bounding box center [865, 526] width 142 height 39
type input "0"
click at [1072, 647] on button "Apply" at bounding box center [1066, 635] width 62 height 32
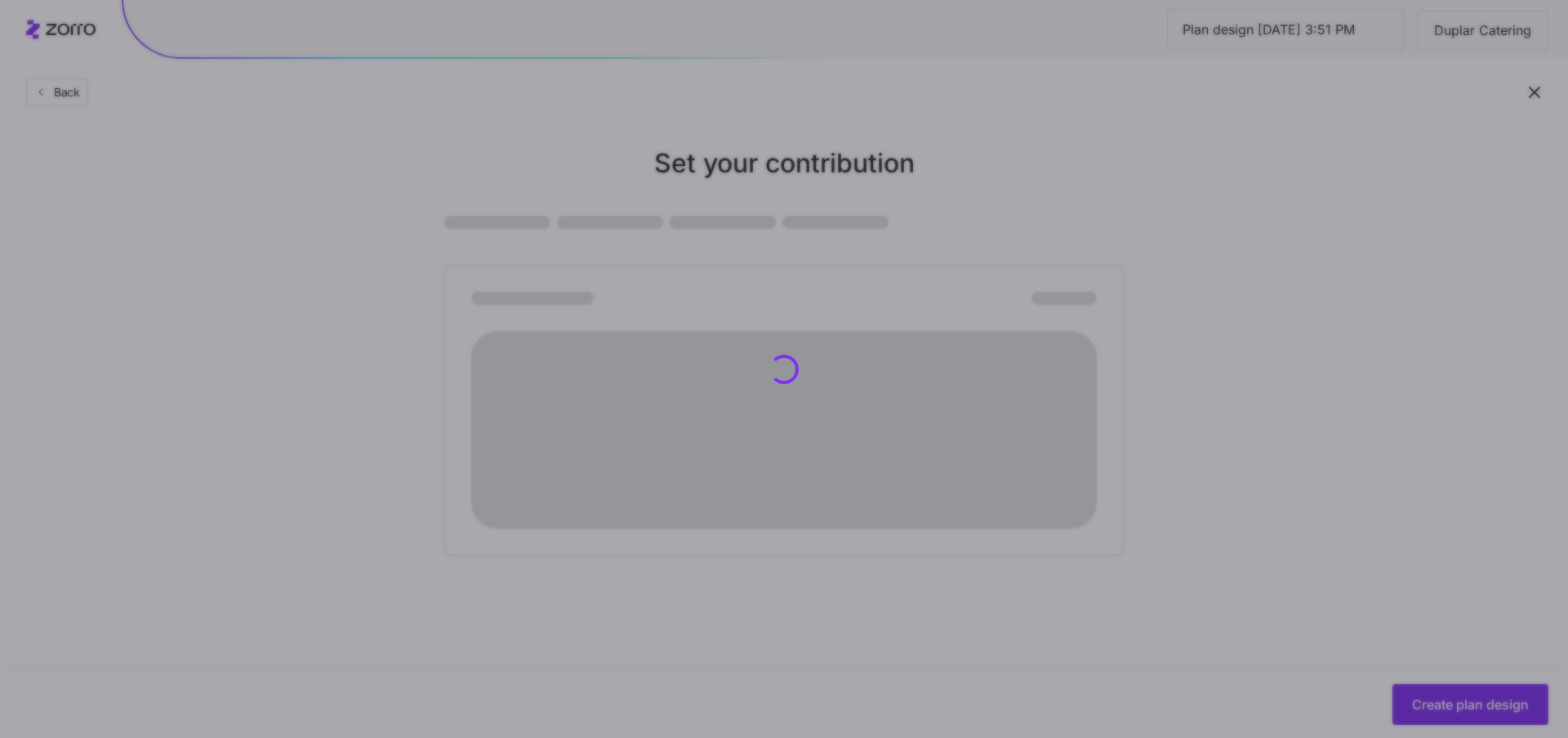
scroll to position [0, 0]
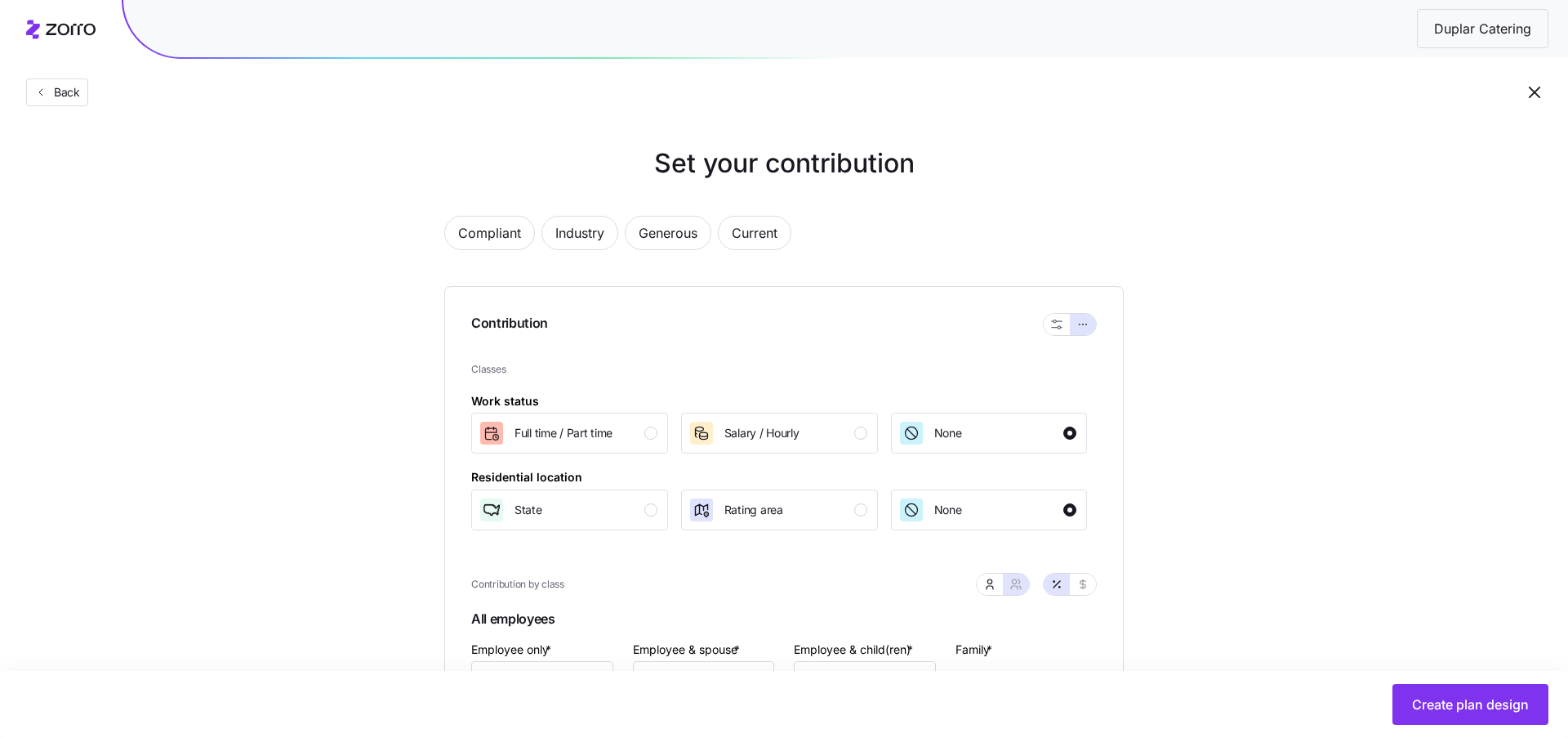
type input "37"
type input "41"
type input "27"
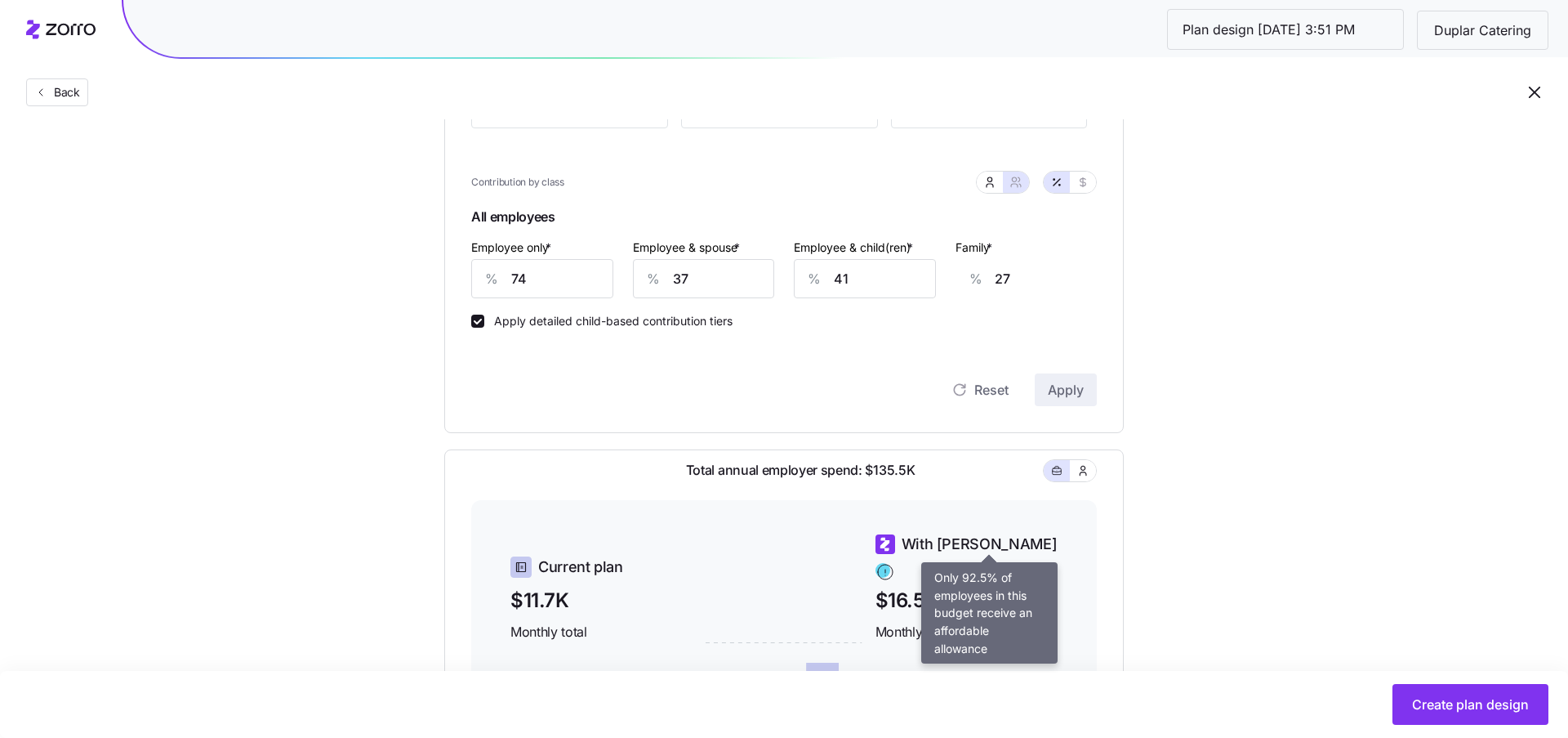
scroll to position [272, 0]
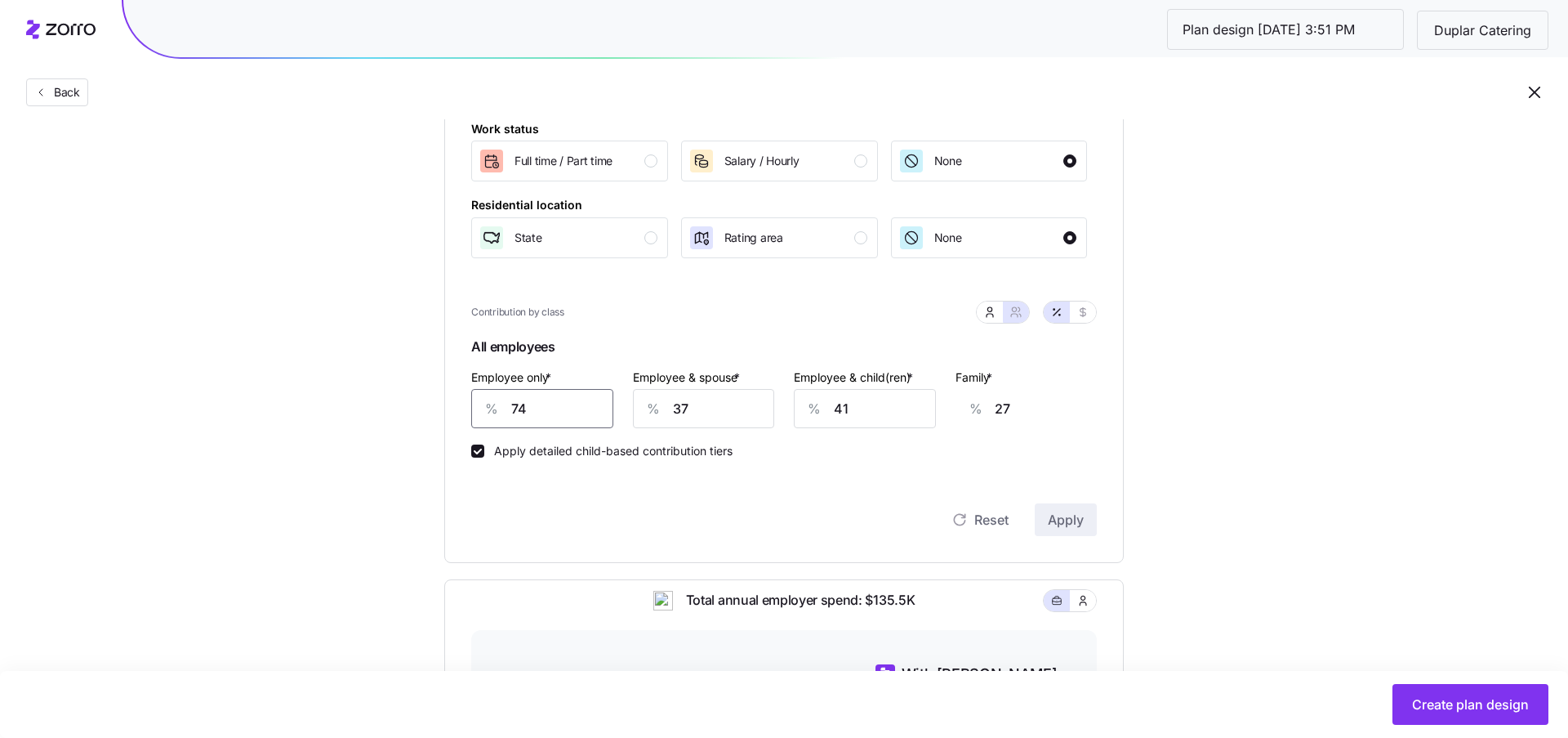
click at [552, 405] on input "74" at bounding box center [542, 408] width 142 height 39
type input "7"
type input "51"
type input "75"
type input "26"
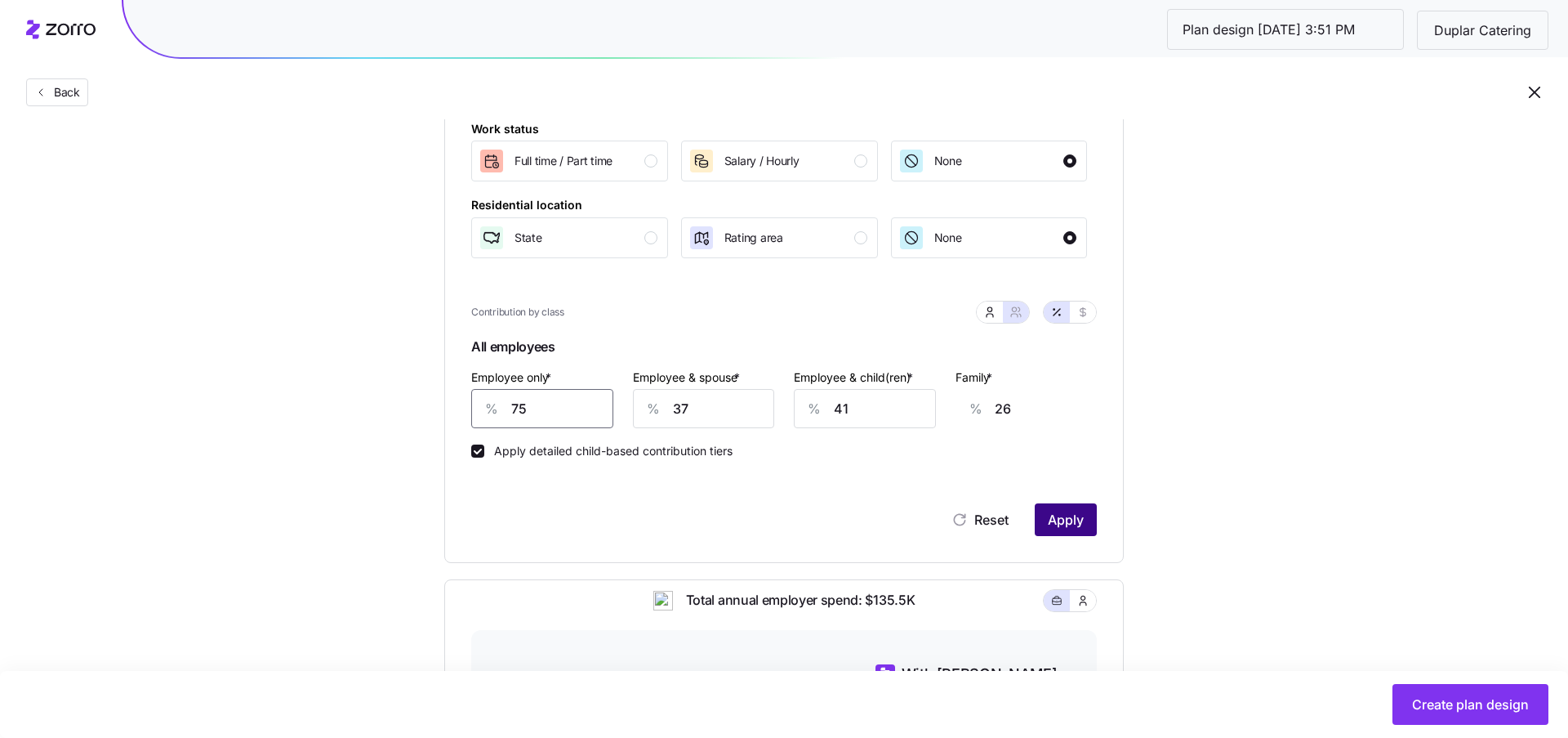
type input "75"
click at [1066, 516] on span "Apply" at bounding box center [1066, 519] width 36 height 19
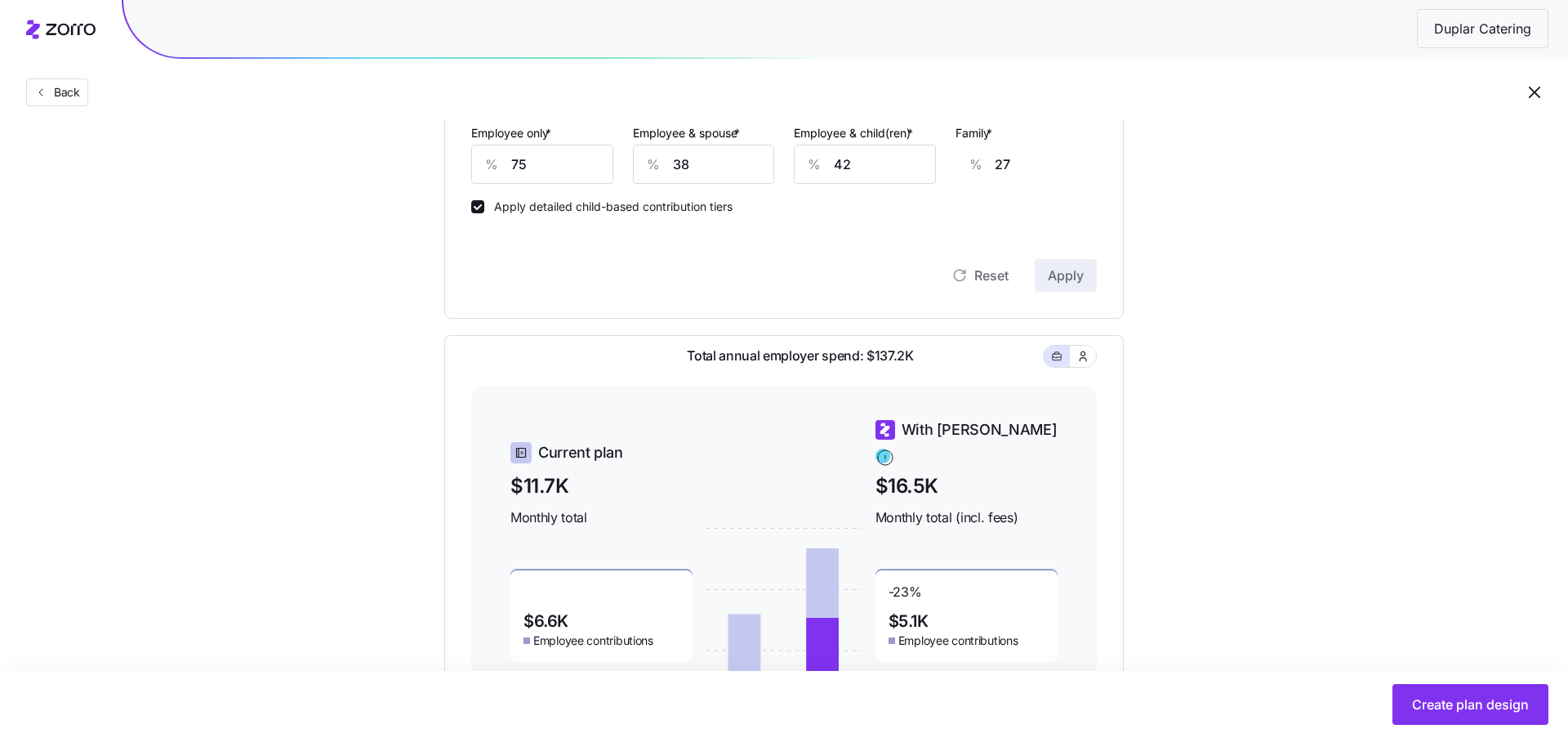
scroll to position [699, 0]
